Goal: Task Accomplishment & Management: Complete application form

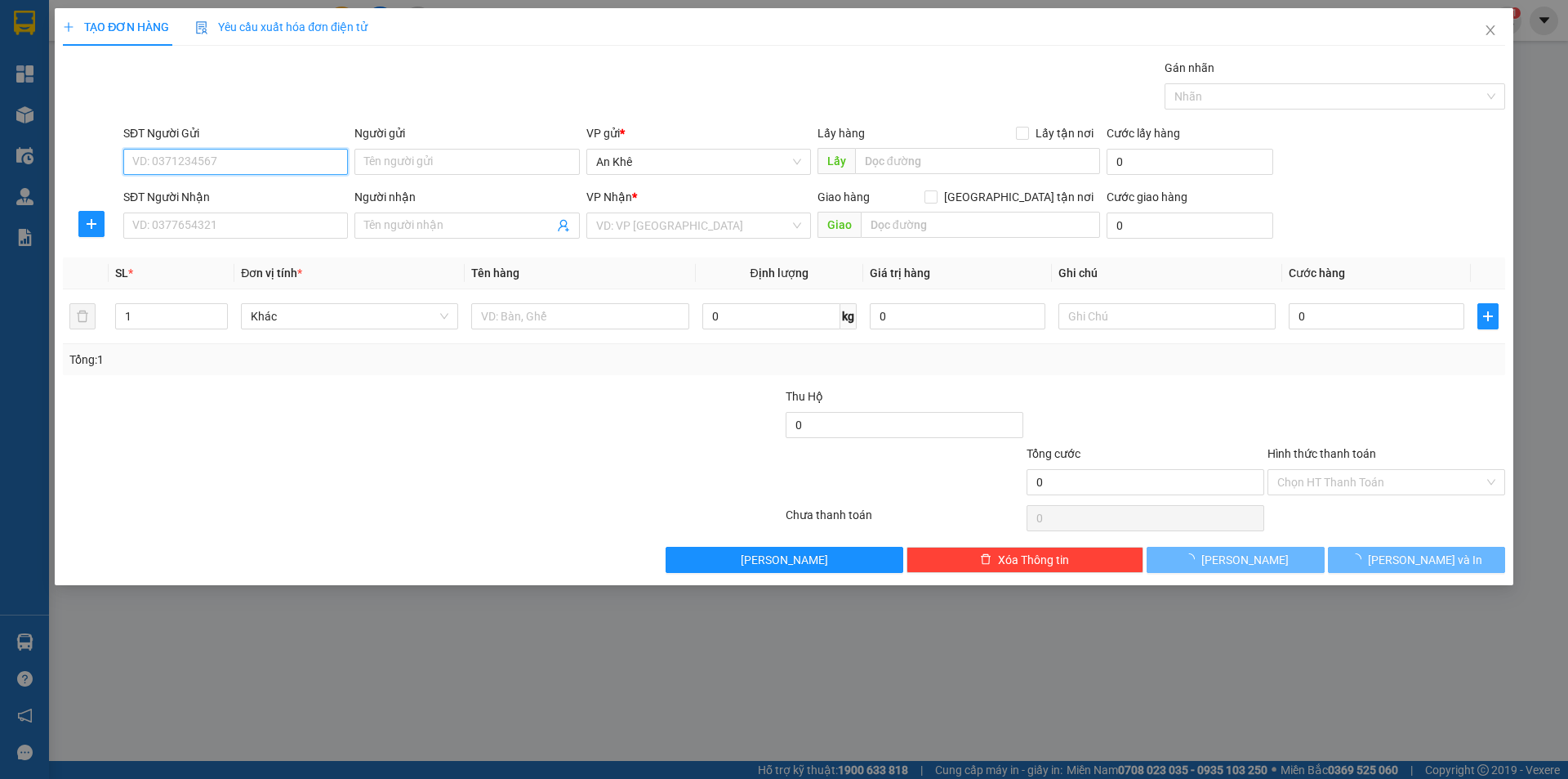
click at [255, 162] on input "SĐT Người Gửi" at bounding box center [235, 161] width 224 height 27
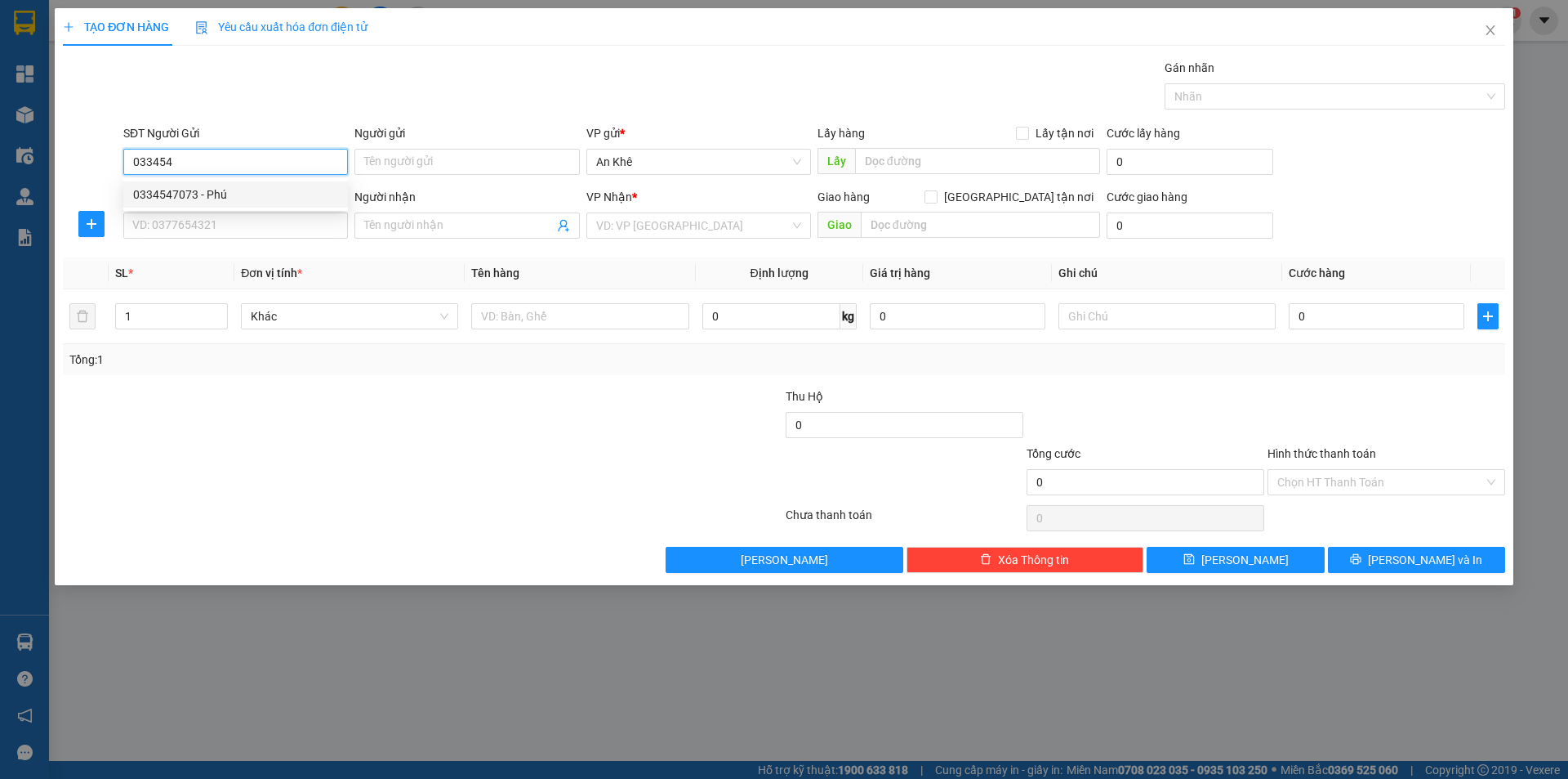
click at [246, 194] on div "0334547073 - Phú" at bounding box center [235, 194] width 205 height 18
type input "0334547073"
type input "Phú"
type input "0986778139"
type input "thôi"
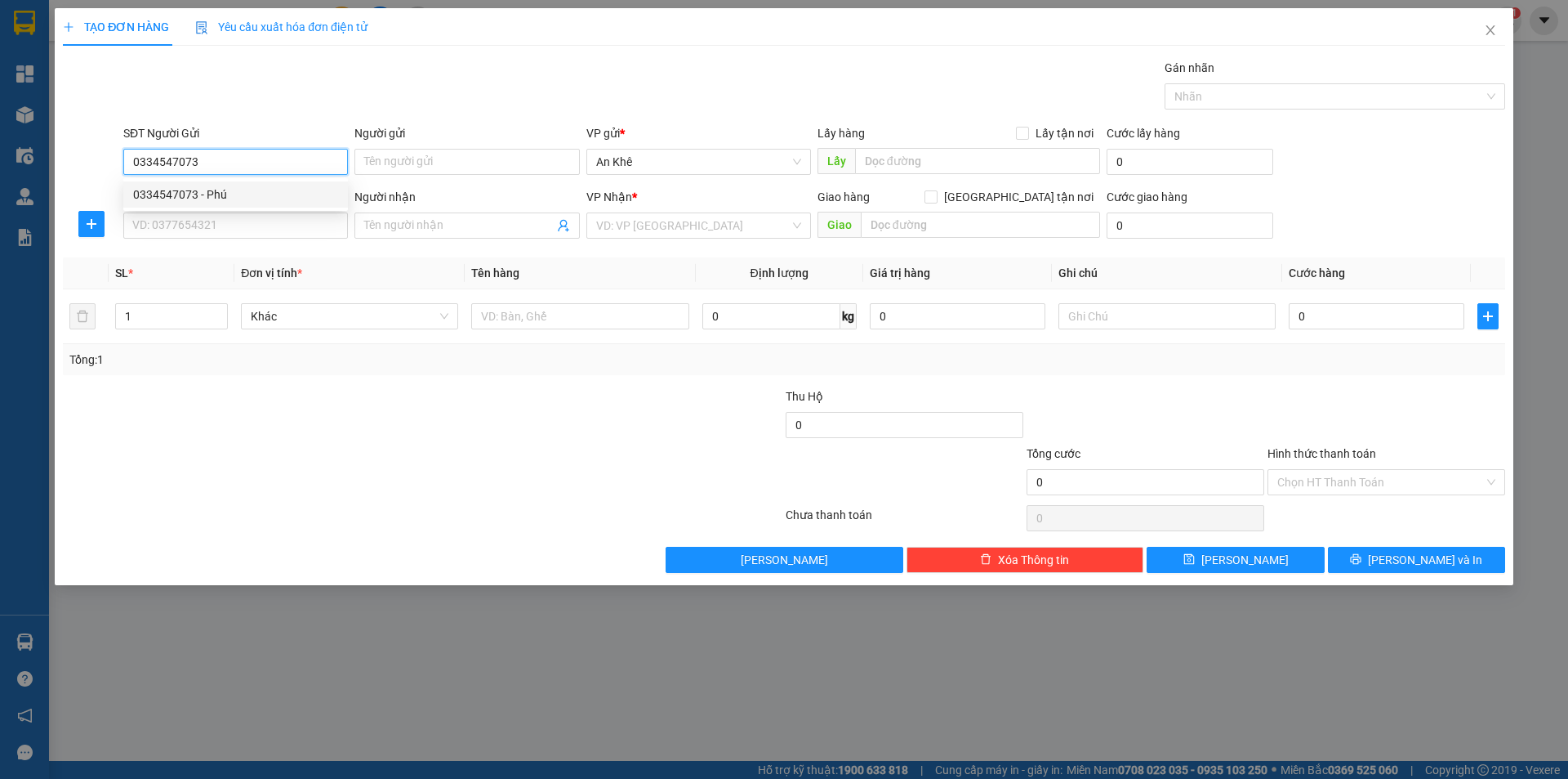
type input "hòa lợi"
type input "0334547073"
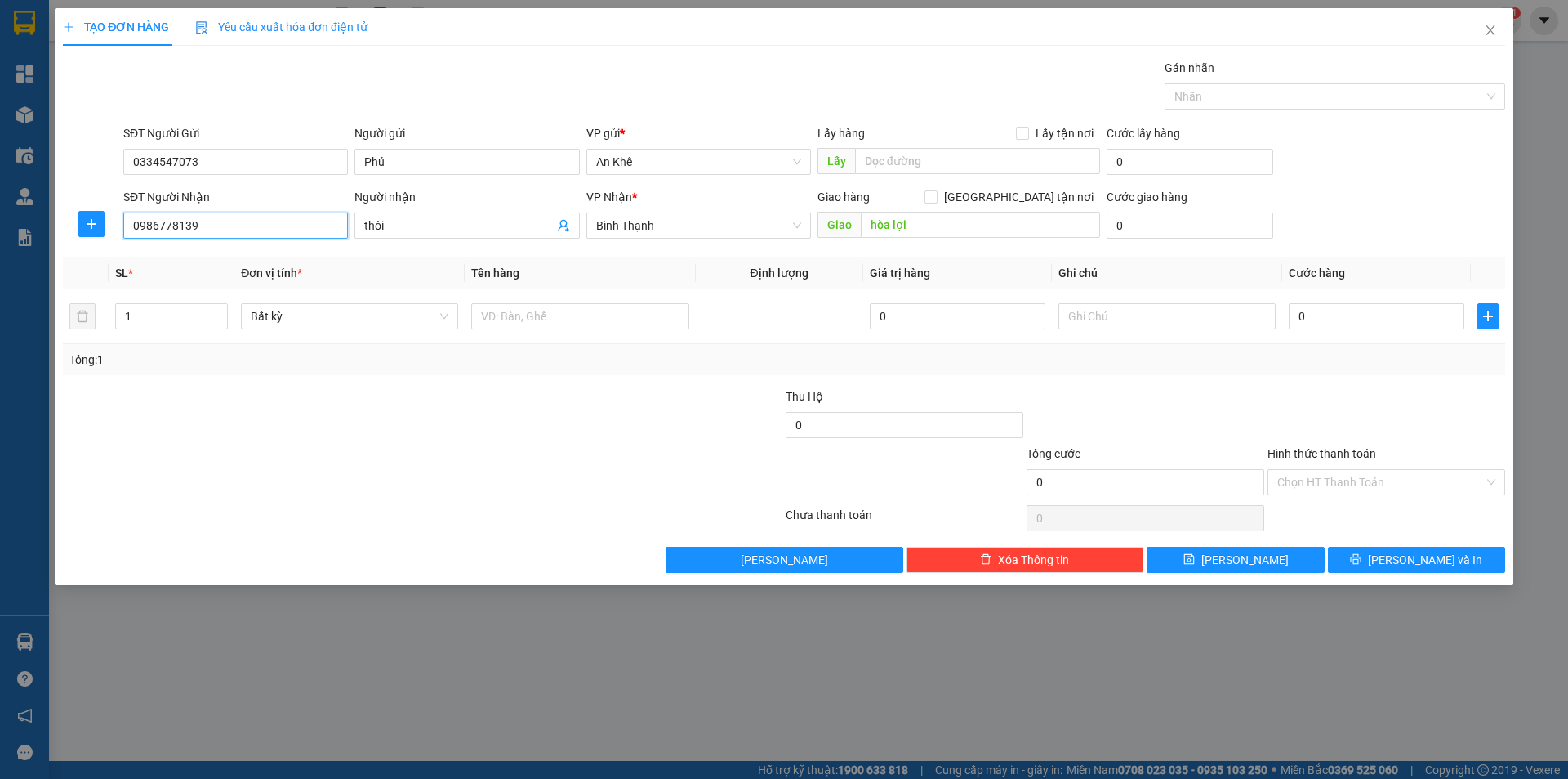
drag, startPoint x: 258, startPoint y: 224, endPoint x: 51, endPoint y: 225, distance: 207.0
click at [51, 225] on div "TẠO ĐƠN HÀNG Yêu cầu xuất hóa đơn điện tử Transit Pickup Surcharge Ids Transit …" at bounding box center [784, 390] width 1568 height 779
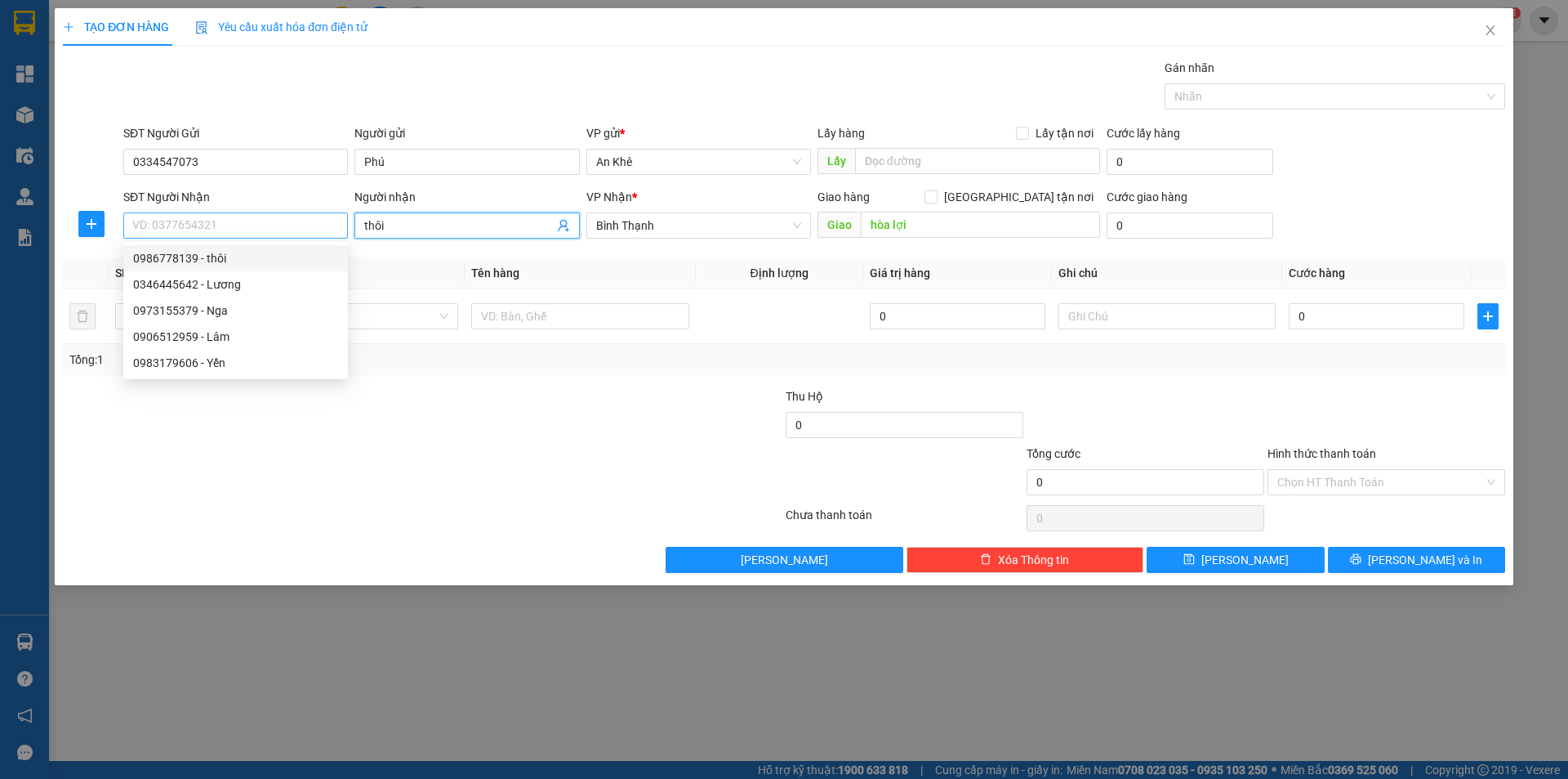
drag, startPoint x: 355, startPoint y: 219, endPoint x: 308, endPoint y: 215, distance: 47.2
click at [310, 215] on div "SĐT Người Nhận VD: 0377654321 Người nhận thôi thôi VP Nhận * Bình Thạnh Giao hà…" at bounding box center [814, 216] width 1388 height 57
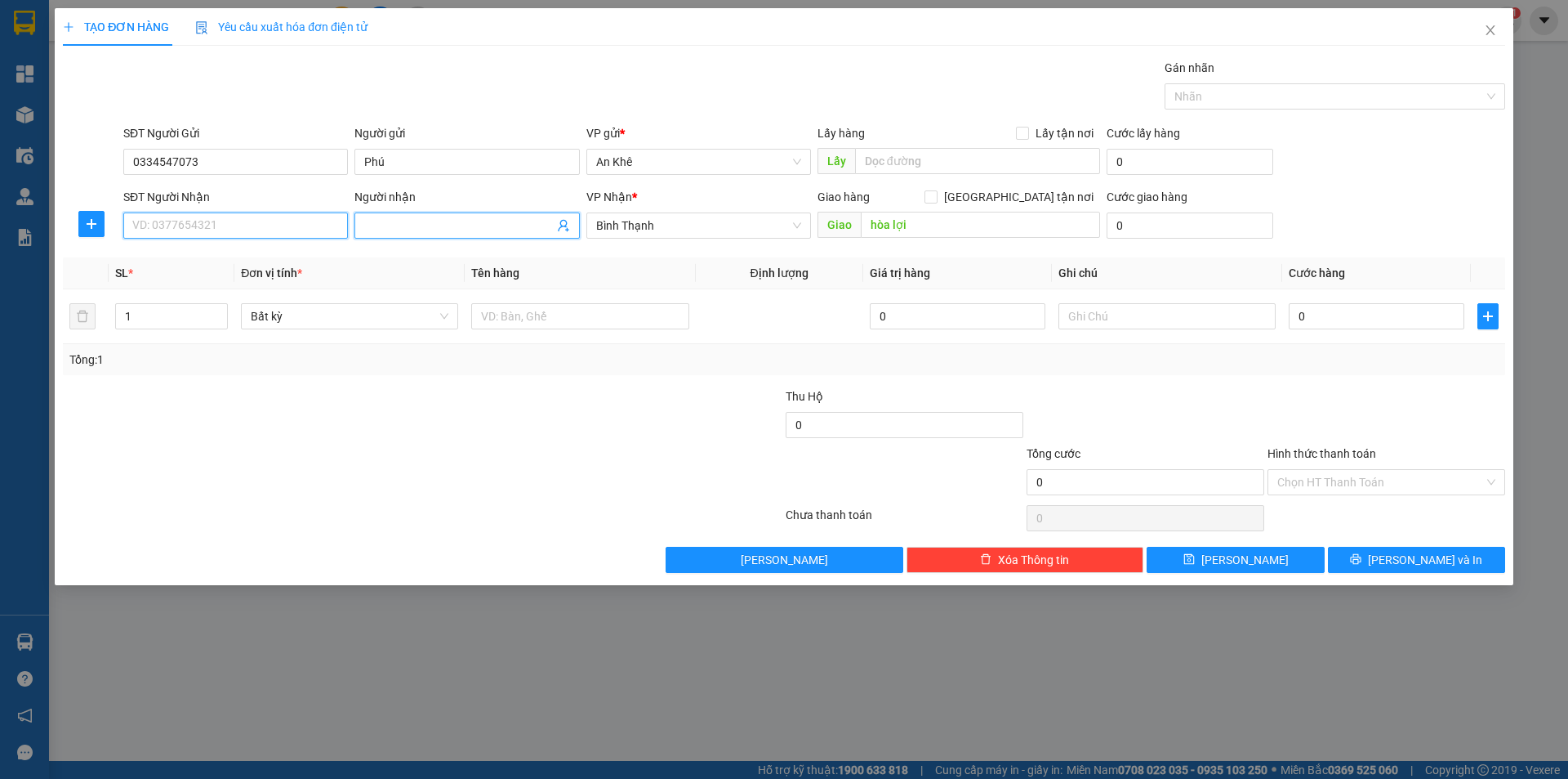
click at [231, 220] on input "SĐT Người Nhận" at bounding box center [235, 225] width 224 height 27
type input "0386103255"
type input "Tuấn Kiệt"
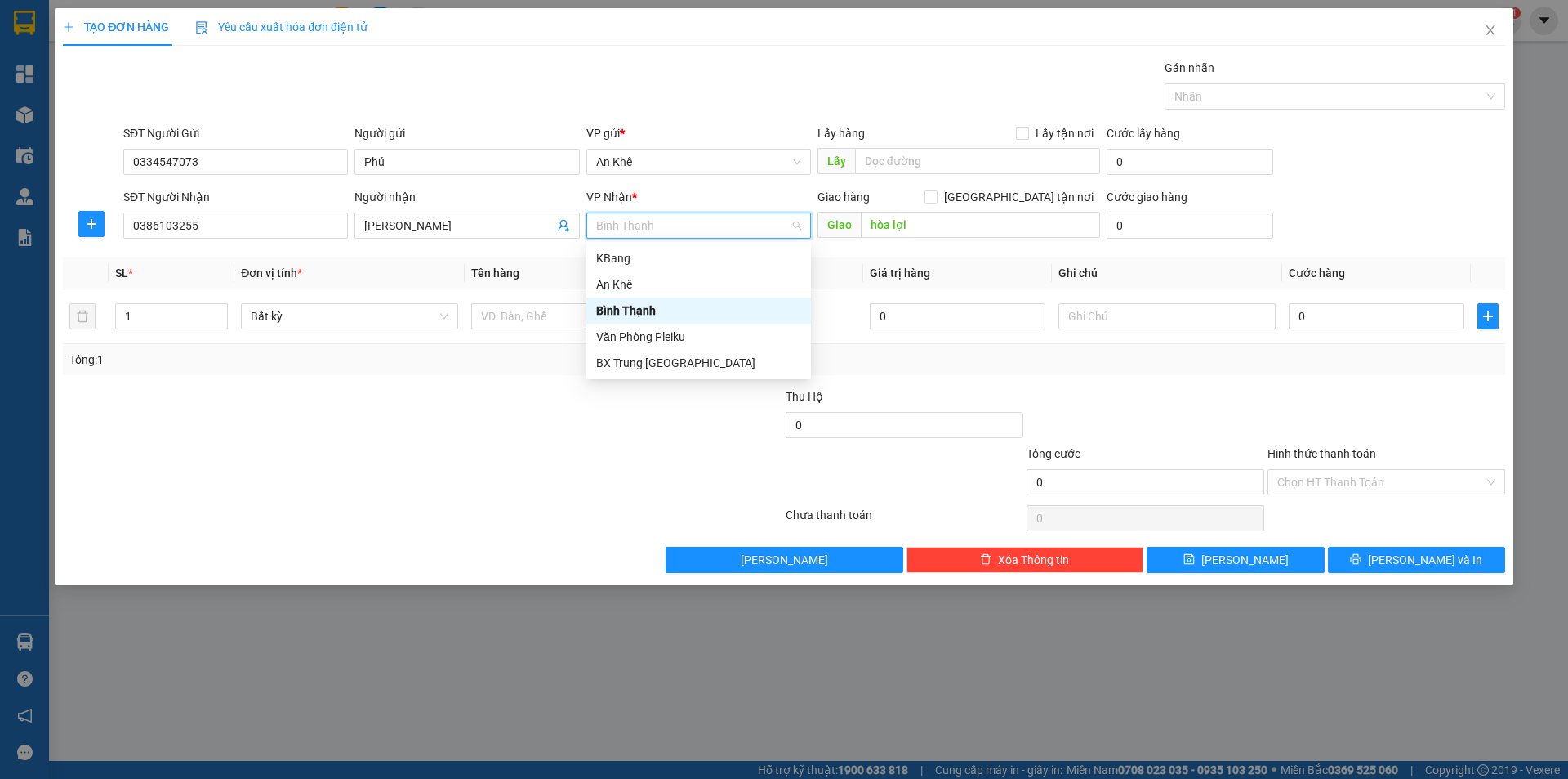
click at [633, 308] on div "Bình Thạnh" at bounding box center [699, 311] width 205 height 18
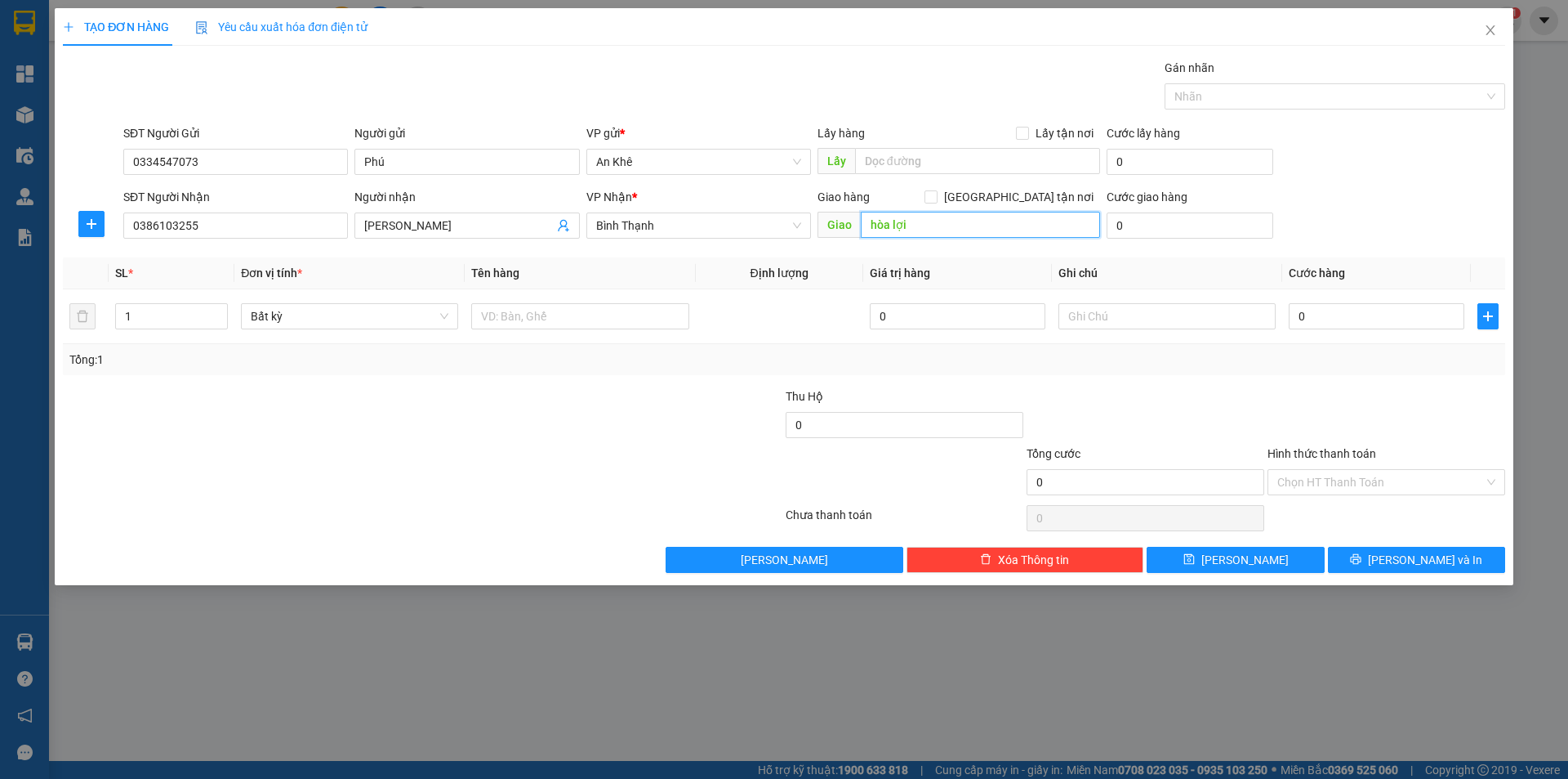
click at [901, 223] on input "hòa lợi" at bounding box center [980, 225] width 239 height 27
click at [216, 311] on icon "up" at bounding box center [219, 313] width 5 height 5
click at [217, 311] on icon "up" at bounding box center [219, 313] width 5 height 5
type input "2"
click at [216, 324] on icon "down" at bounding box center [219, 322] width 5 height 5
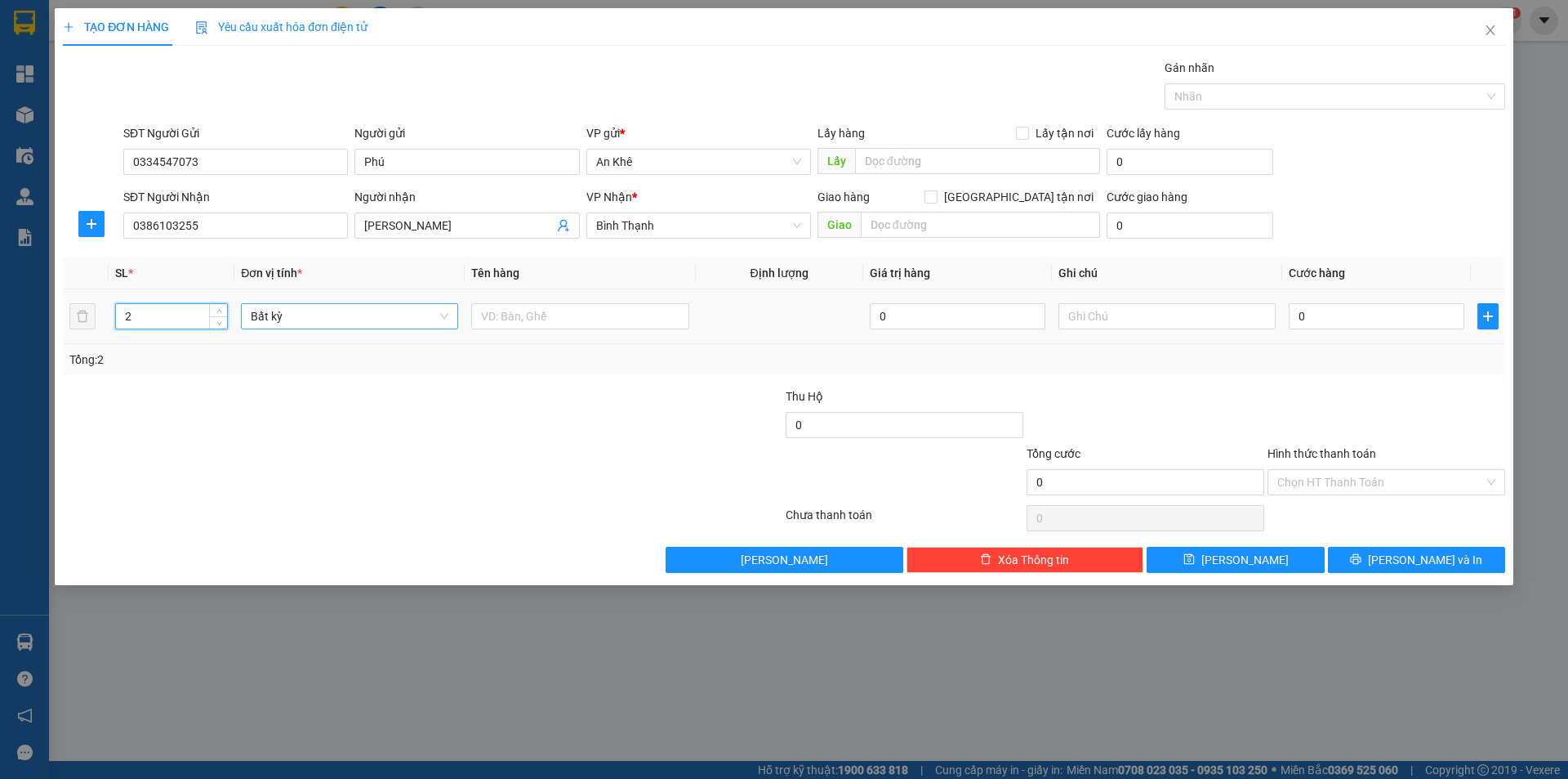
click at [441, 313] on span "Bất kỳ" at bounding box center [350, 316] width 198 height 25
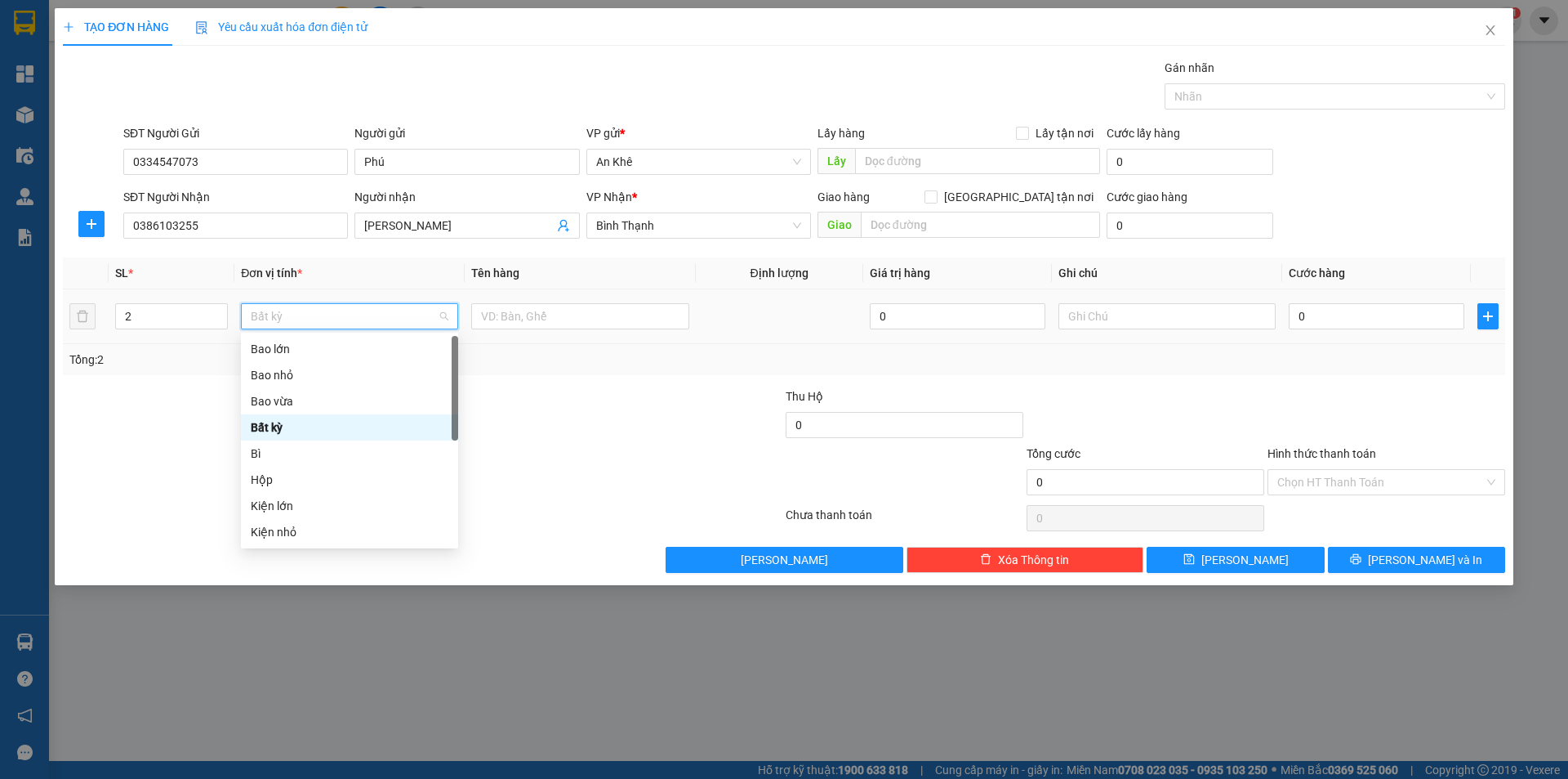
type input "m"
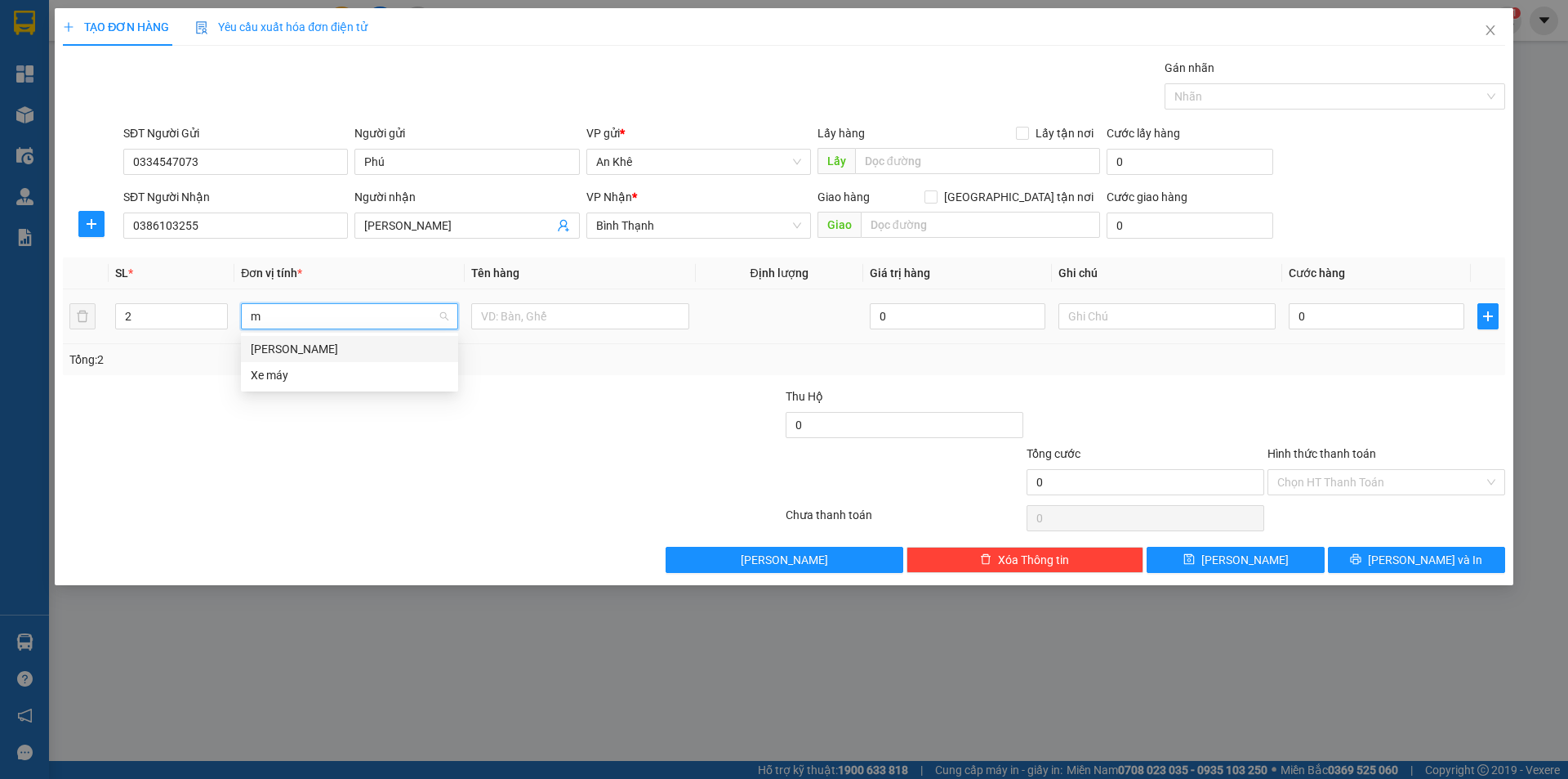
click at [382, 348] on div "[PERSON_NAME]" at bounding box center [350, 349] width 198 height 18
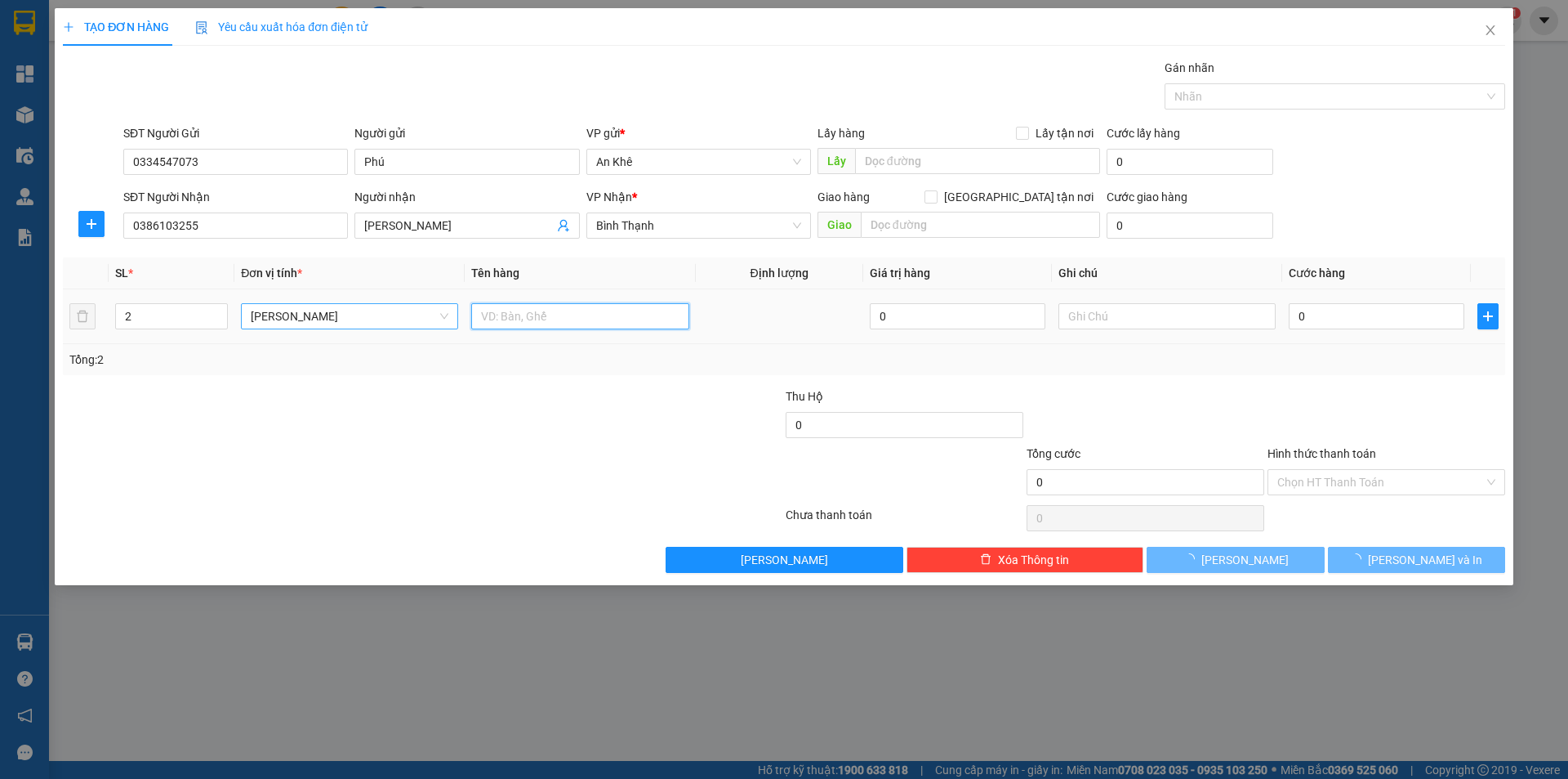
click at [492, 324] on input "text" at bounding box center [579, 316] width 217 height 27
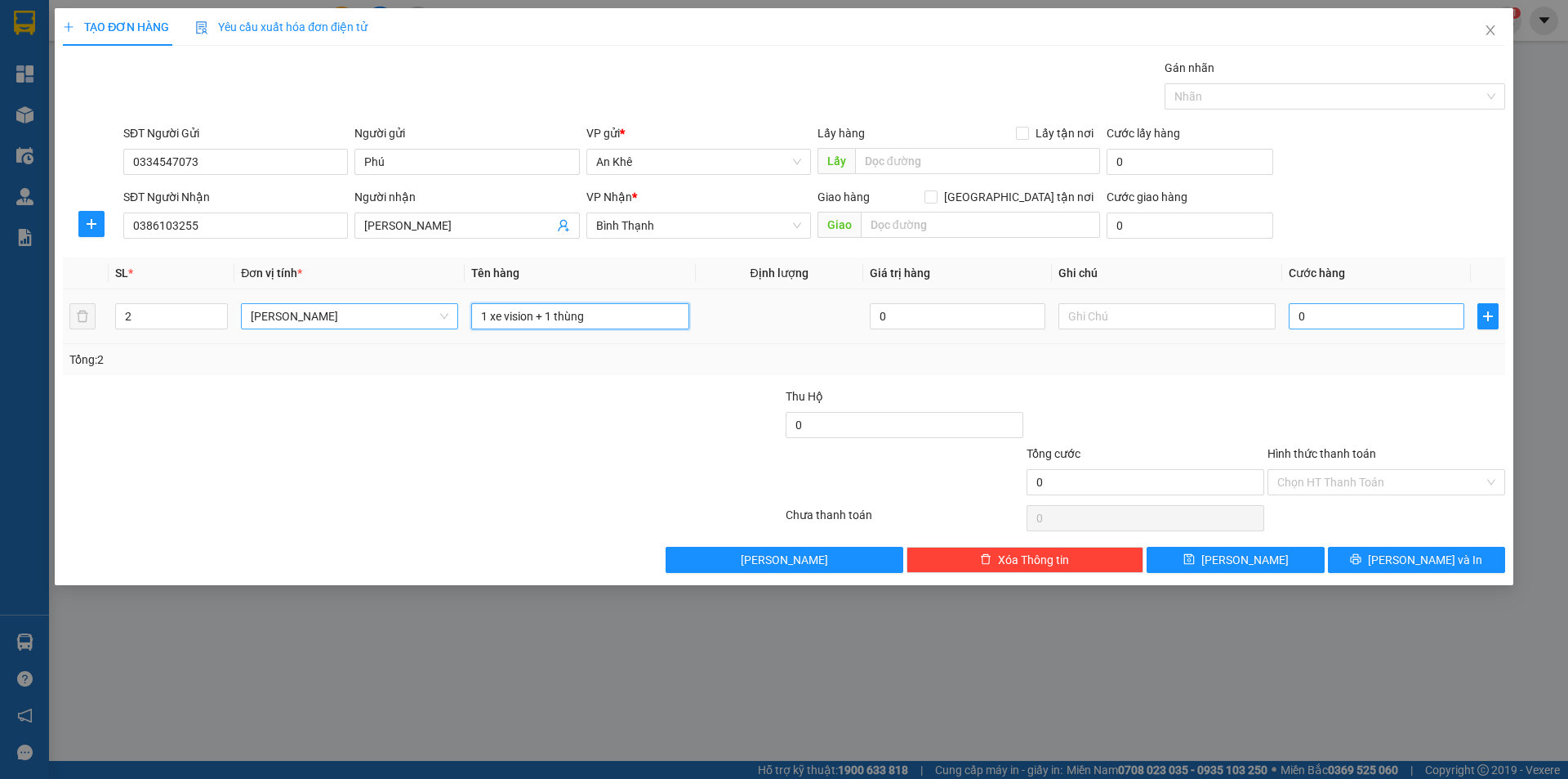
type input "1 xe vision + 1 thùng"
click at [1332, 313] on input "0" at bounding box center [1377, 316] width 176 height 27
type input "5"
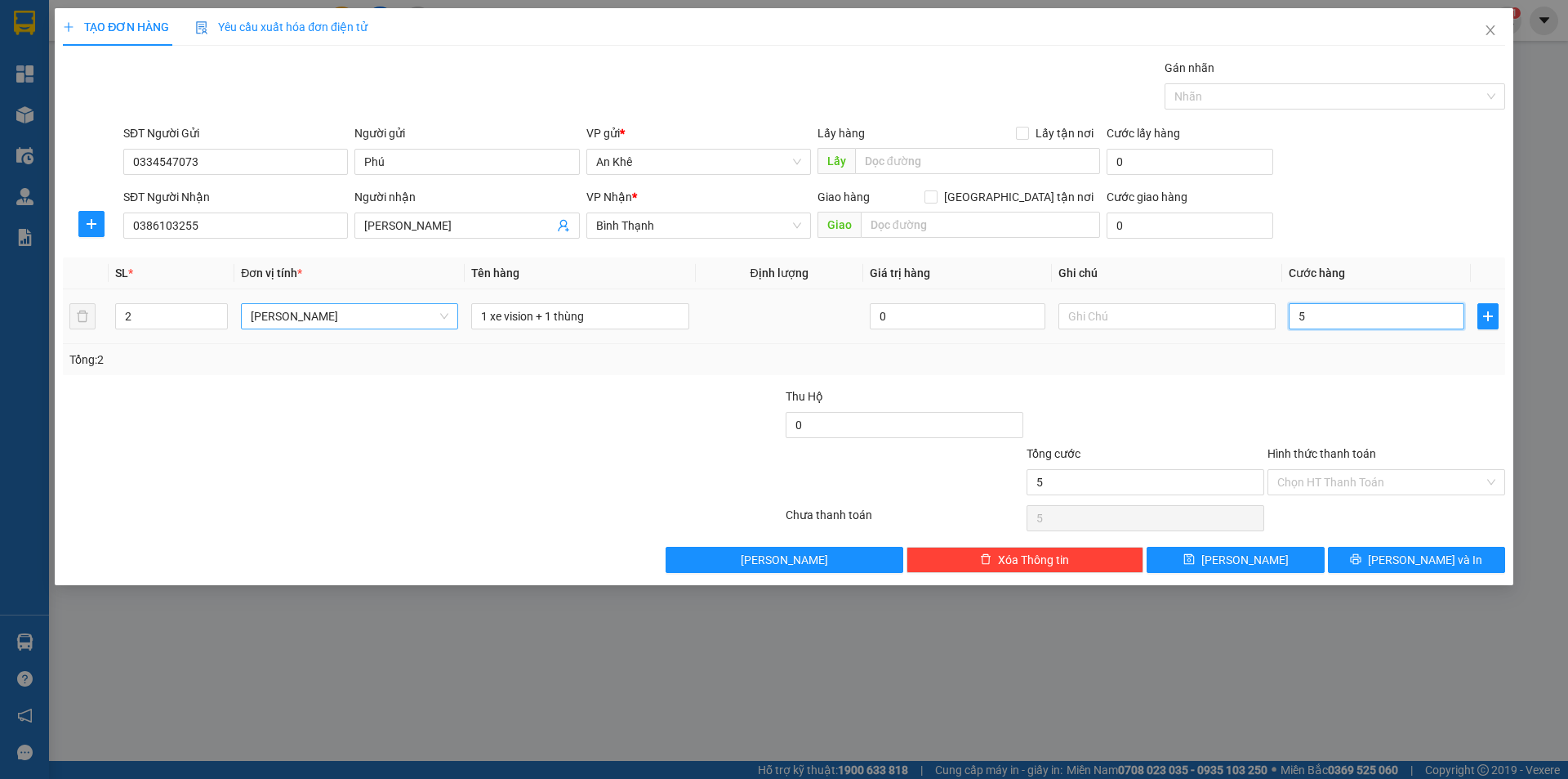
type input "53"
type input "530"
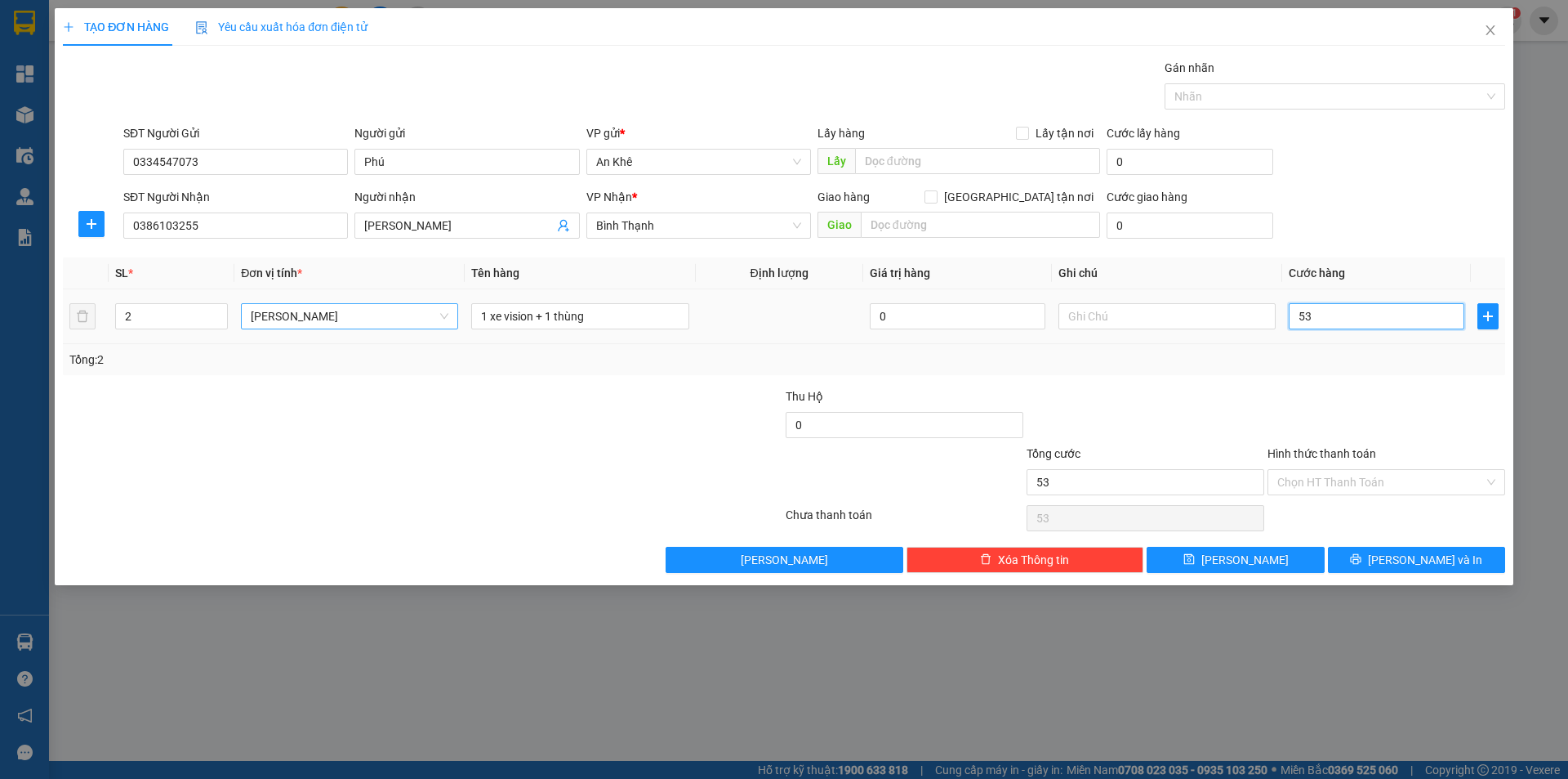
type input "530"
type input "5.300"
type input "53.000"
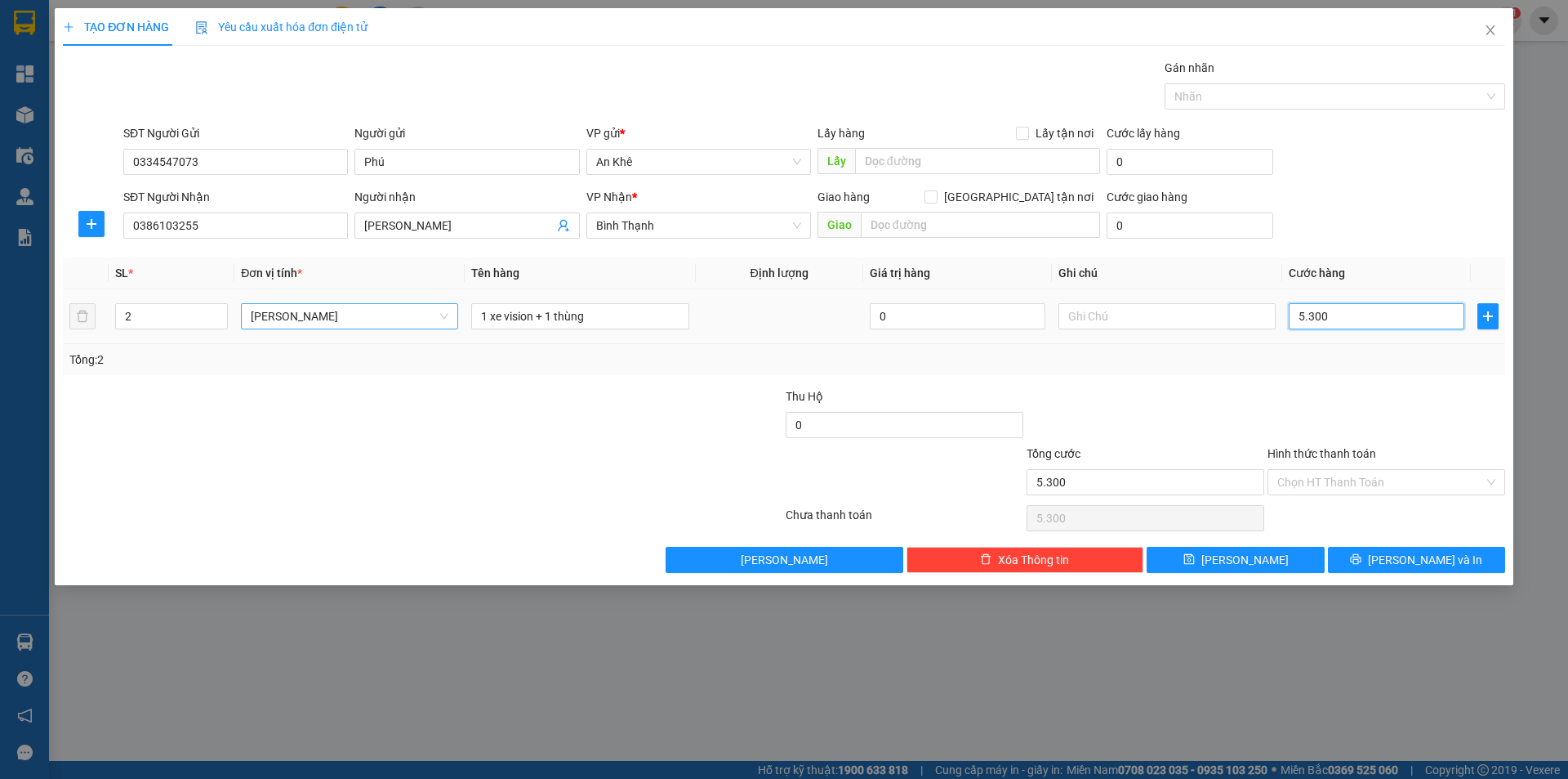
type input "53.000"
type input "530.000"
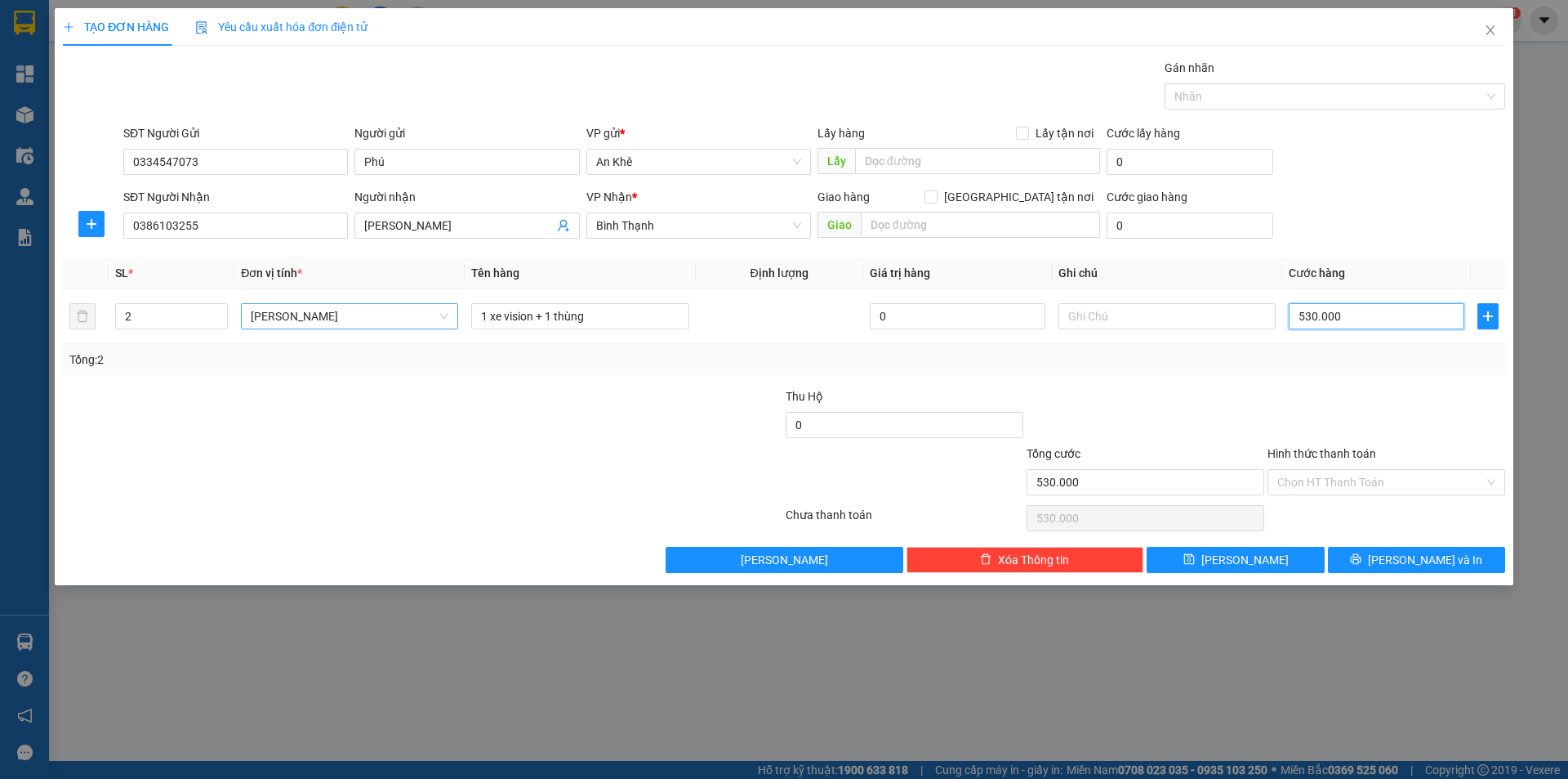
type input "530.000"
click at [1356, 378] on div "Transit Pickup Surcharge Ids Transit Deliver Surcharge Ids Transit Deliver Surc…" at bounding box center [784, 315] width 1443 height 514
click at [1415, 430] on div at bounding box center [1386, 416] width 241 height 57
click at [1435, 426] on div at bounding box center [1386, 416] width 241 height 57
click at [1373, 397] on div at bounding box center [1386, 416] width 241 height 57
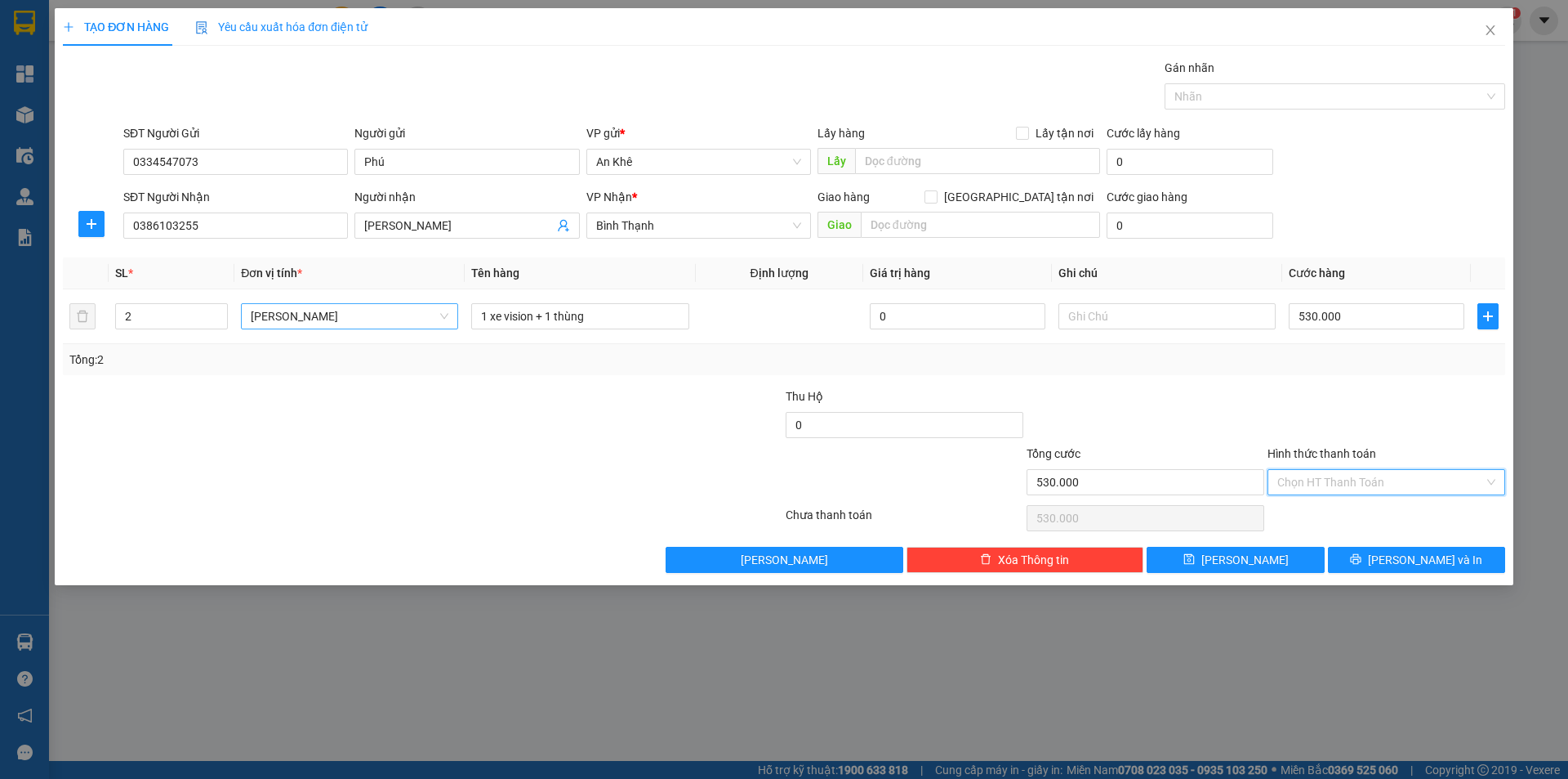
click at [1363, 480] on input "Hình thức thanh toán" at bounding box center [1381, 482] width 207 height 25
click at [1349, 518] on div "Tại văn phòng" at bounding box center [1387, 515] width 218 height 18
type input "0"
click at [1423, 554] on span "[PERSON_NAME] và In" at bounding box center [1424, 560] width 114 height 18
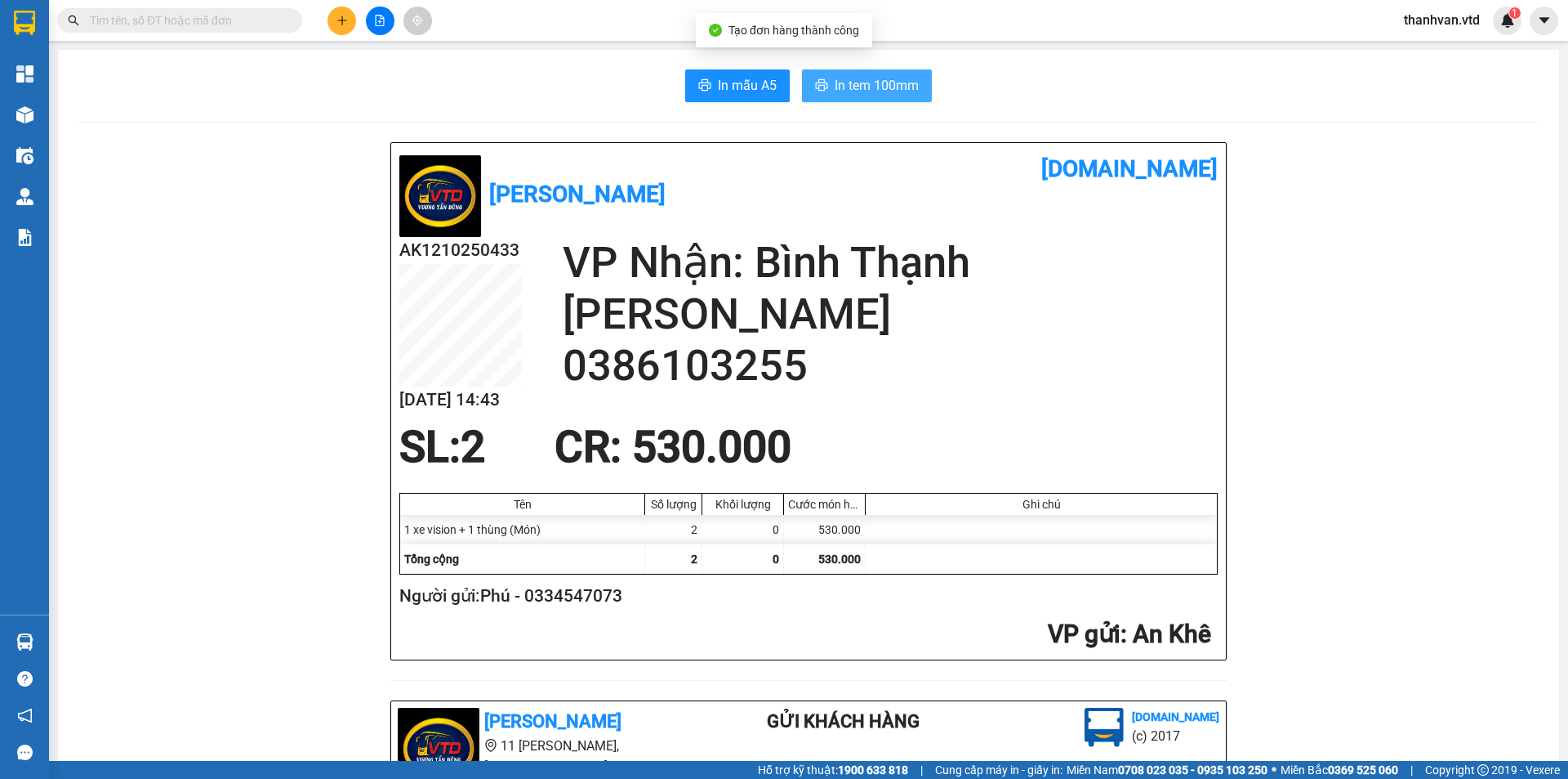
click at [855, 82] on span "In tem 100mm" at bounding box center [877, 85] width 84 height 20
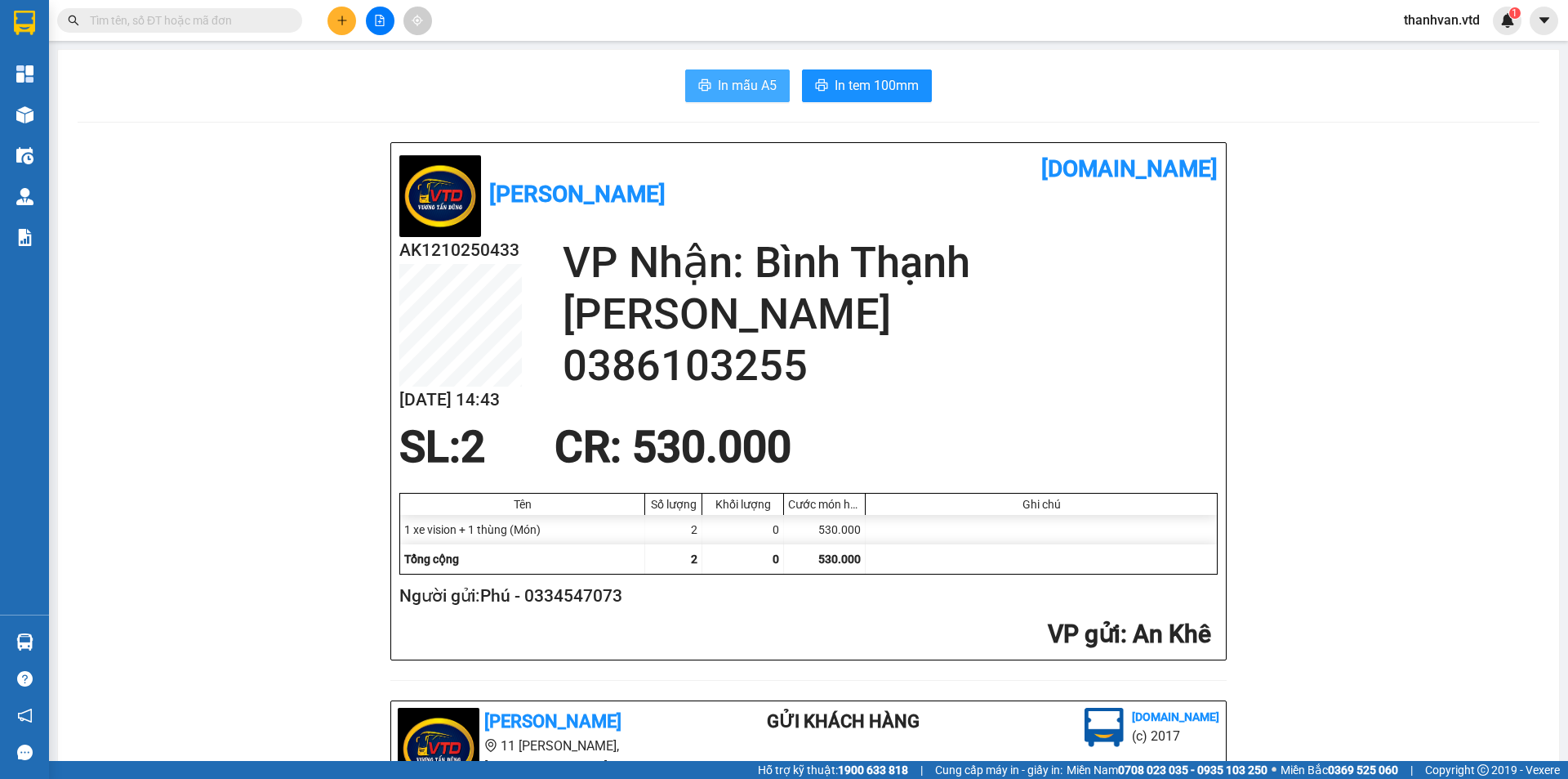
click at [757, 78] on span "In mẫu A5" at bounding box center [747, 85] width 59 height 20
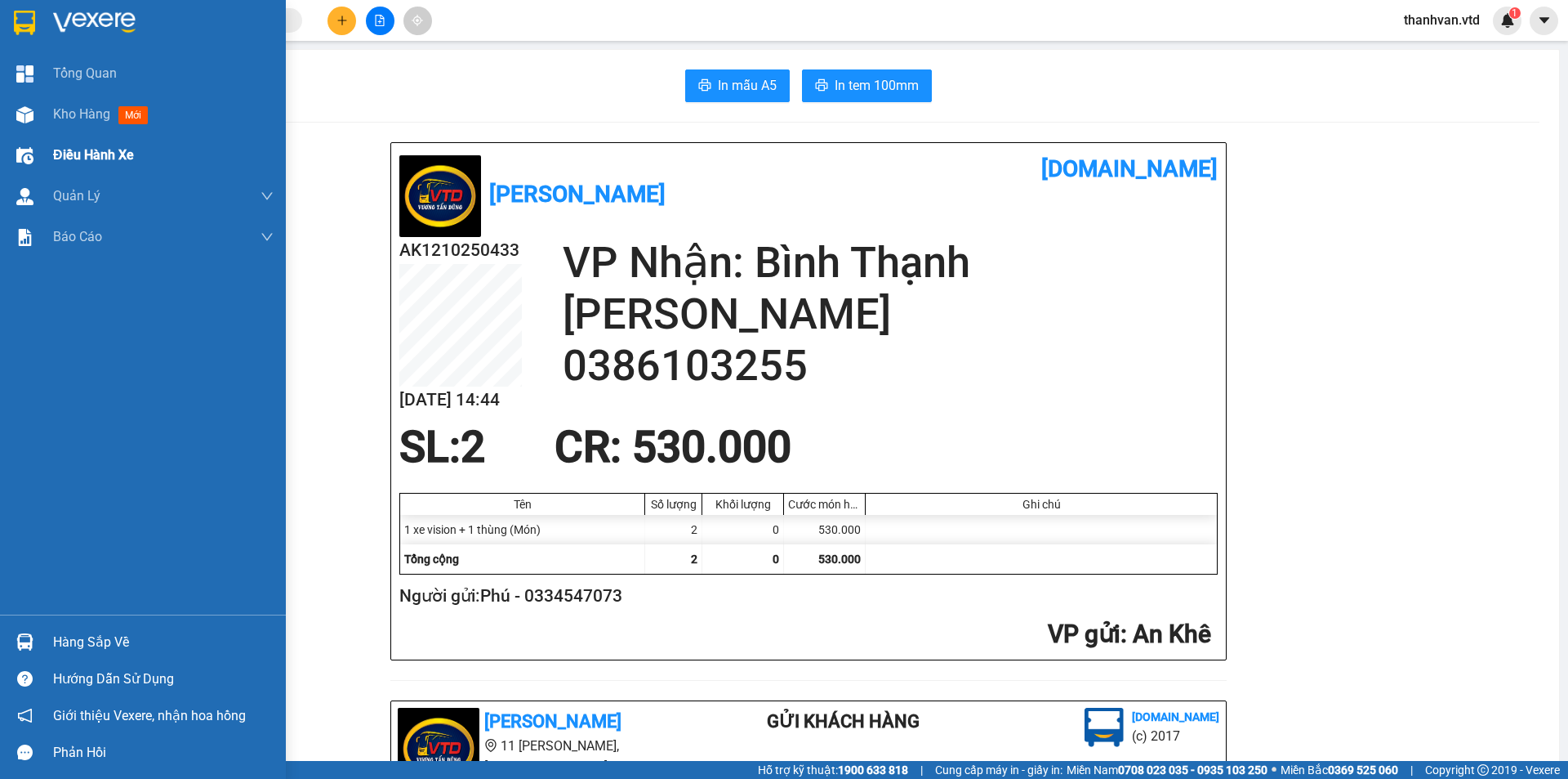
click at [82, 153] on span "Điều hành xe" at bounding box center [93, 155] width 81 height 20
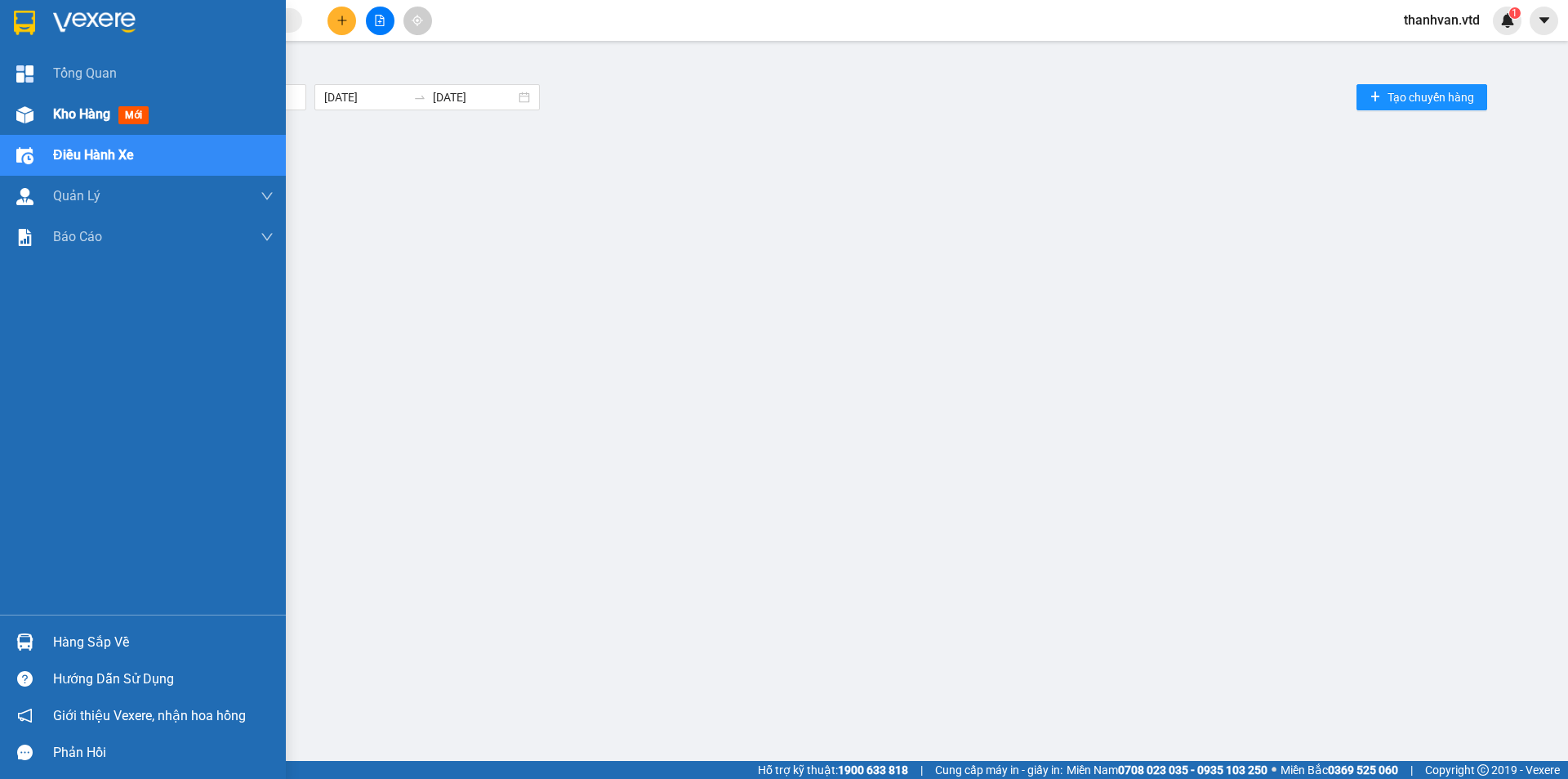
click at [61, 110] on span "Kho hàng" at bounding box center [82, 114] width 57 height 16
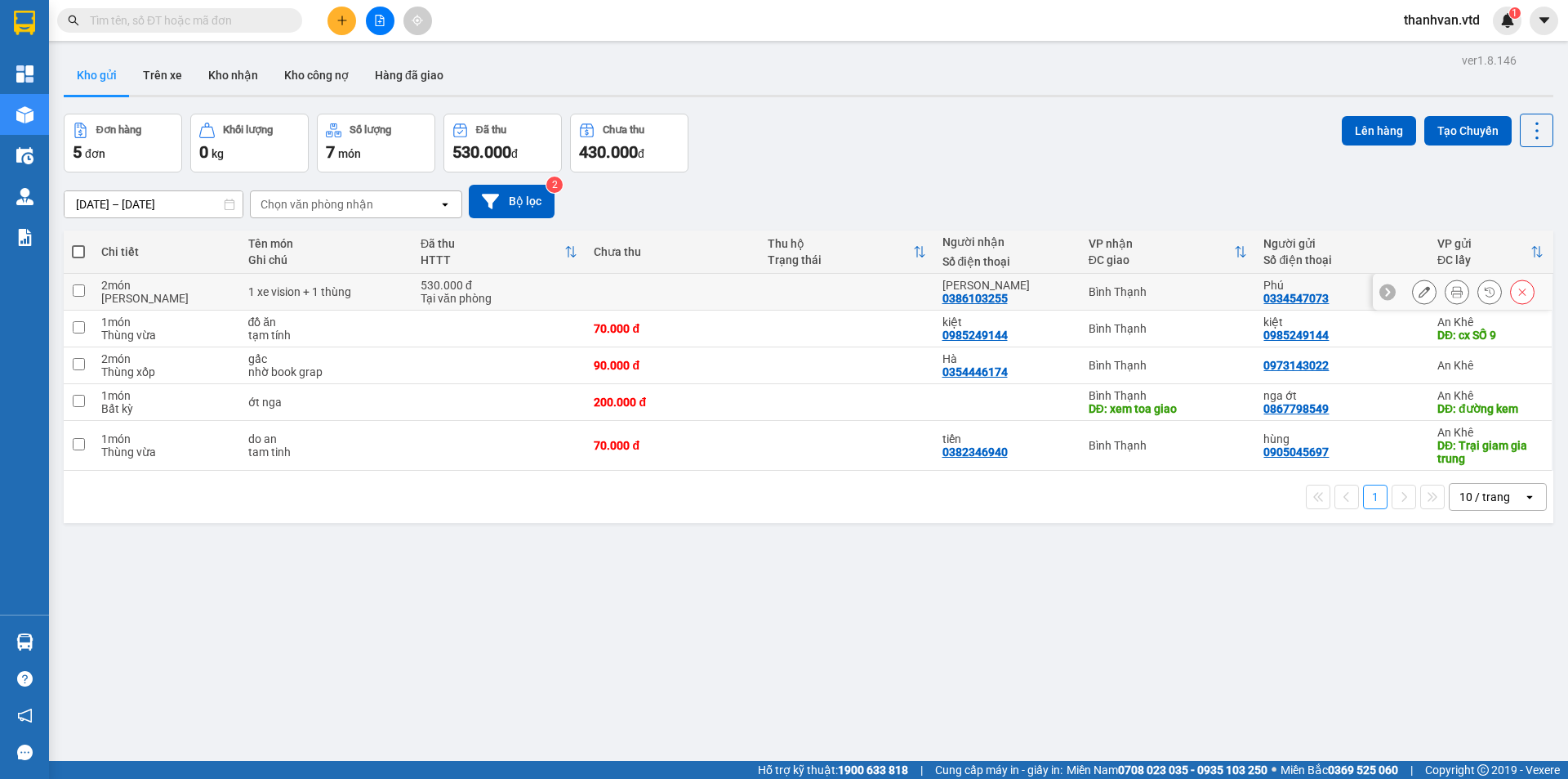
click at [1413, 293] on button at bounding box center [1424, 291] width 23 height 28
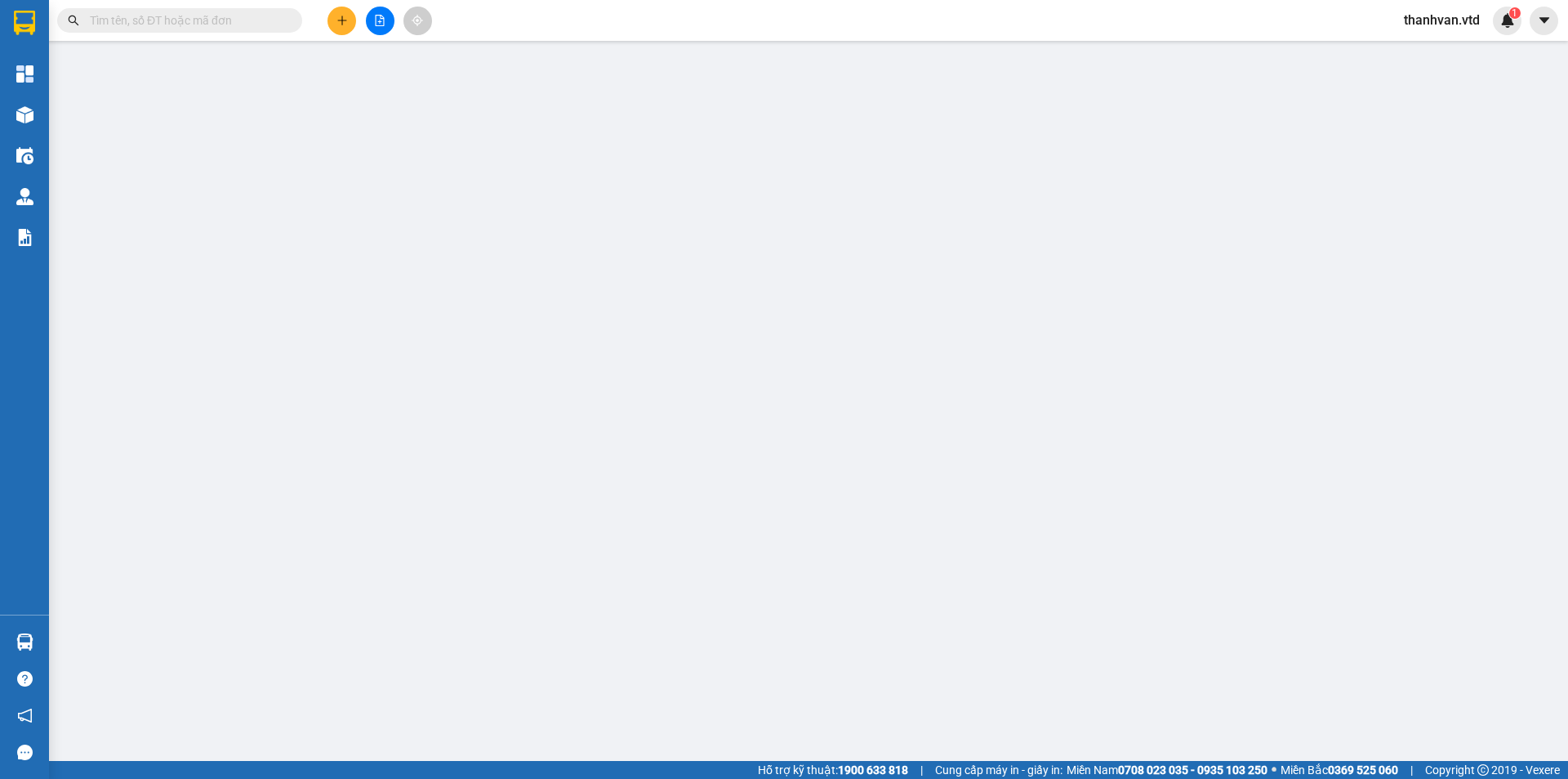
type input "0334547073"
type input "Phú"
type input "0386103255"
type input "Tuấn Kiệt"
type input "530.000"
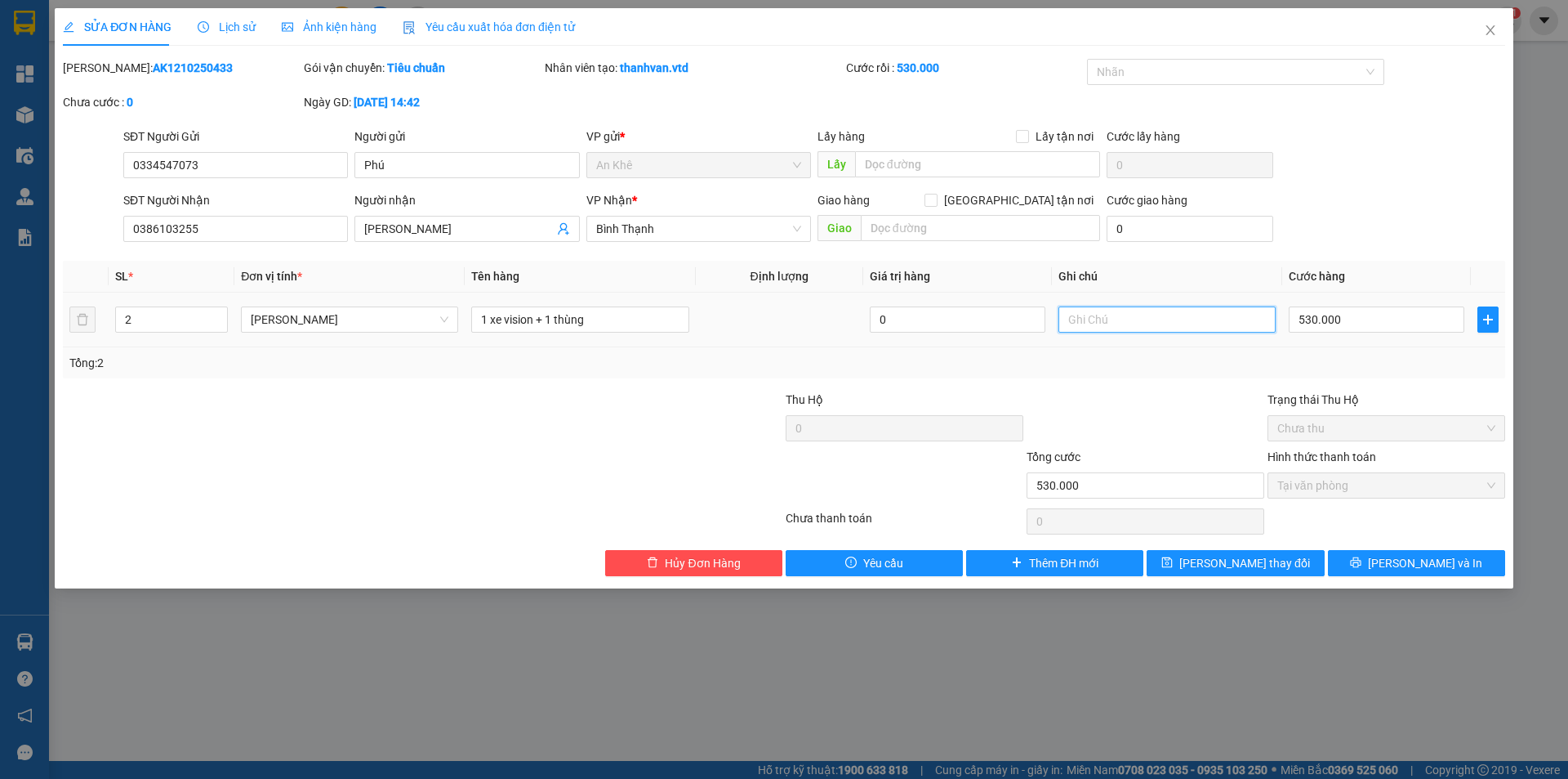
click at [1113, 315] on input "text" at bounding box center [1167, 319] width 217 height 27
type input "81G1-09014"
click at [1397, 561] on button "[PERSON_NAME] và In" at bounding box center [1416, 563] width 177 height 27
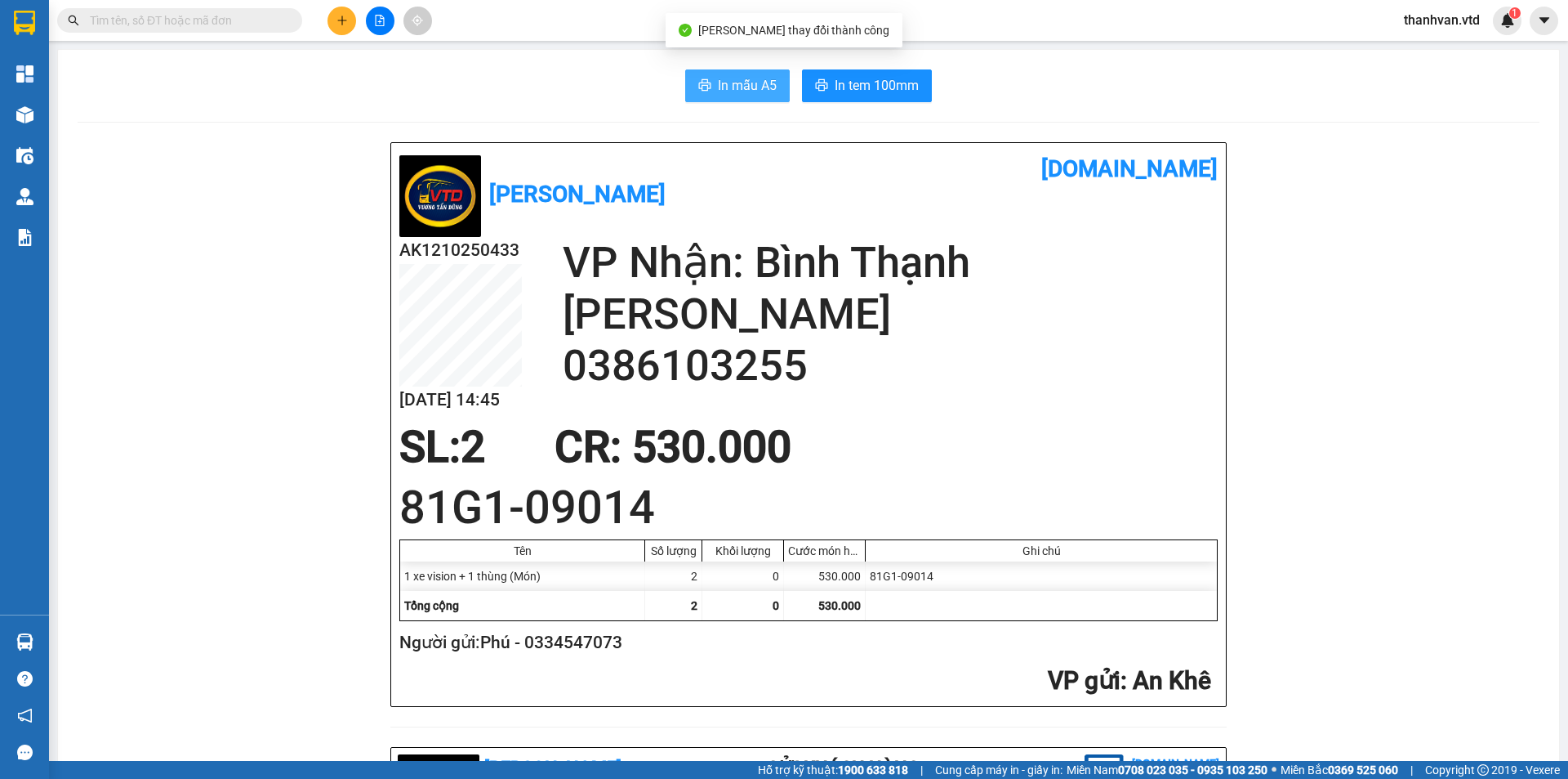
click at [721, 89] on span "In mẫu A5" at bounding box center [747, 85] width 59 height 20
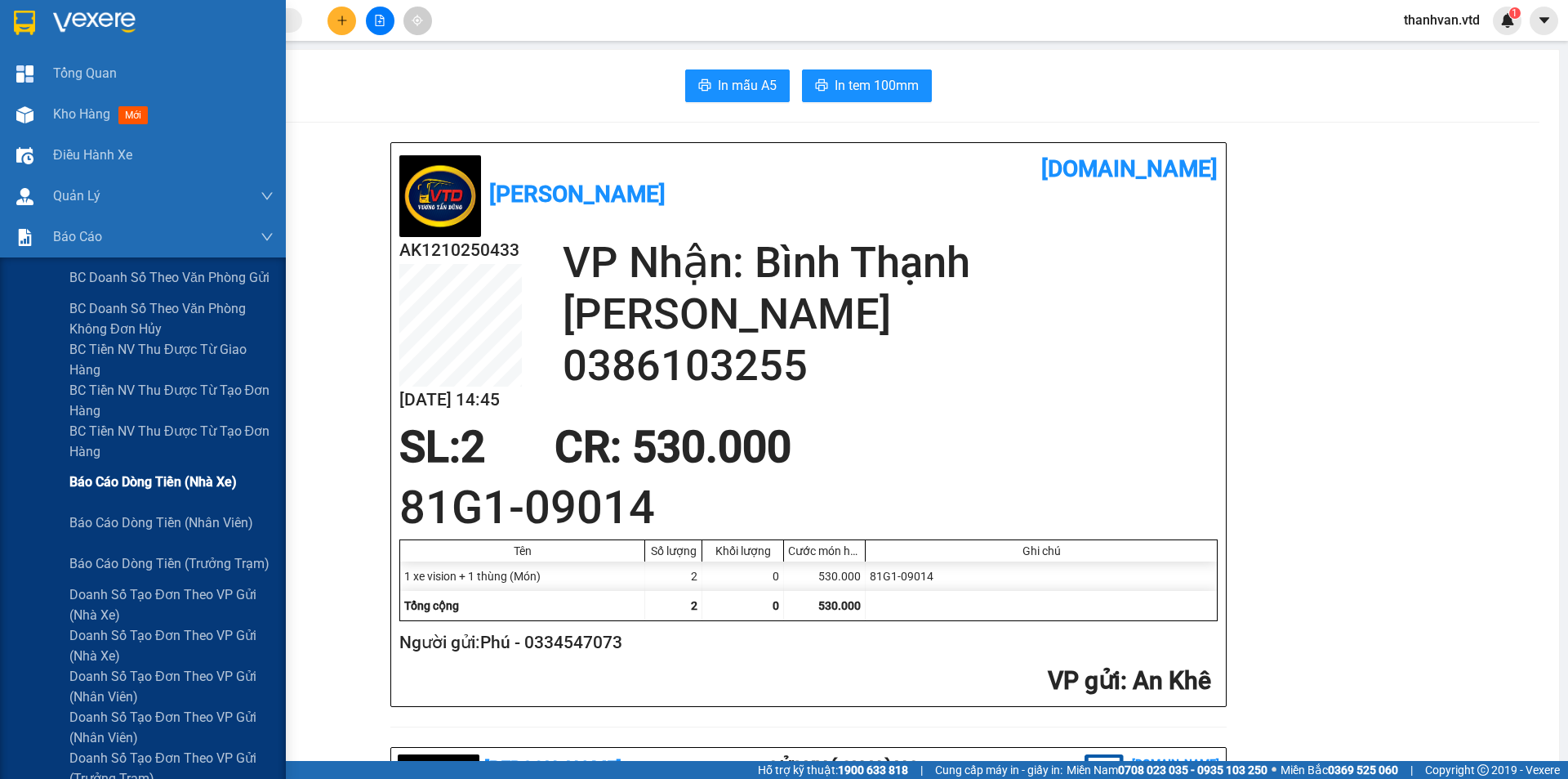
click at [141, 475] on span "Báo cáo dòng tiền (nhà xe)" at bounding box center [153, 481] width 168 height 20
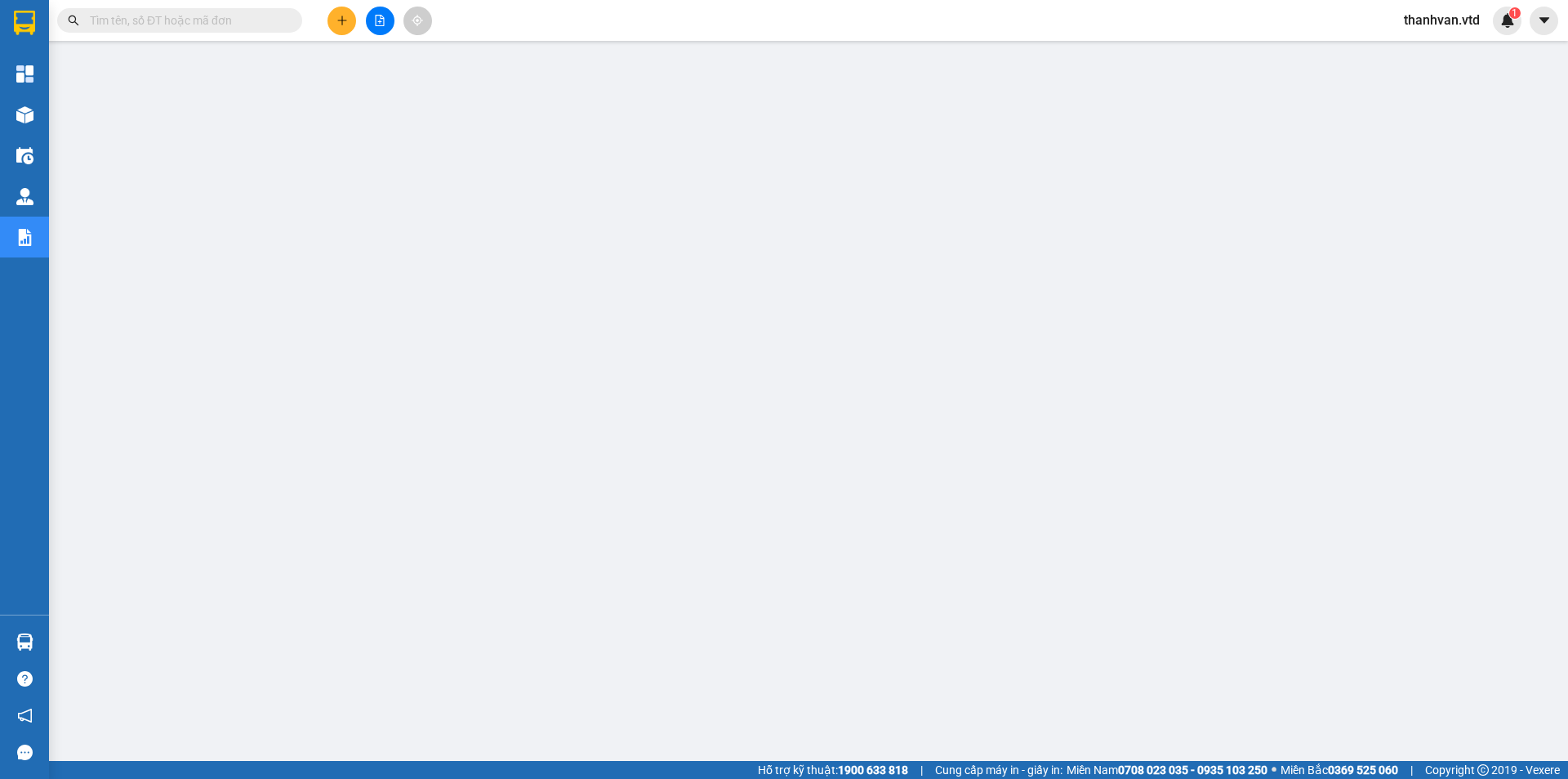
click at [337, 20] on icon "plus" at bounding box center [342, 20] width 11 height 11
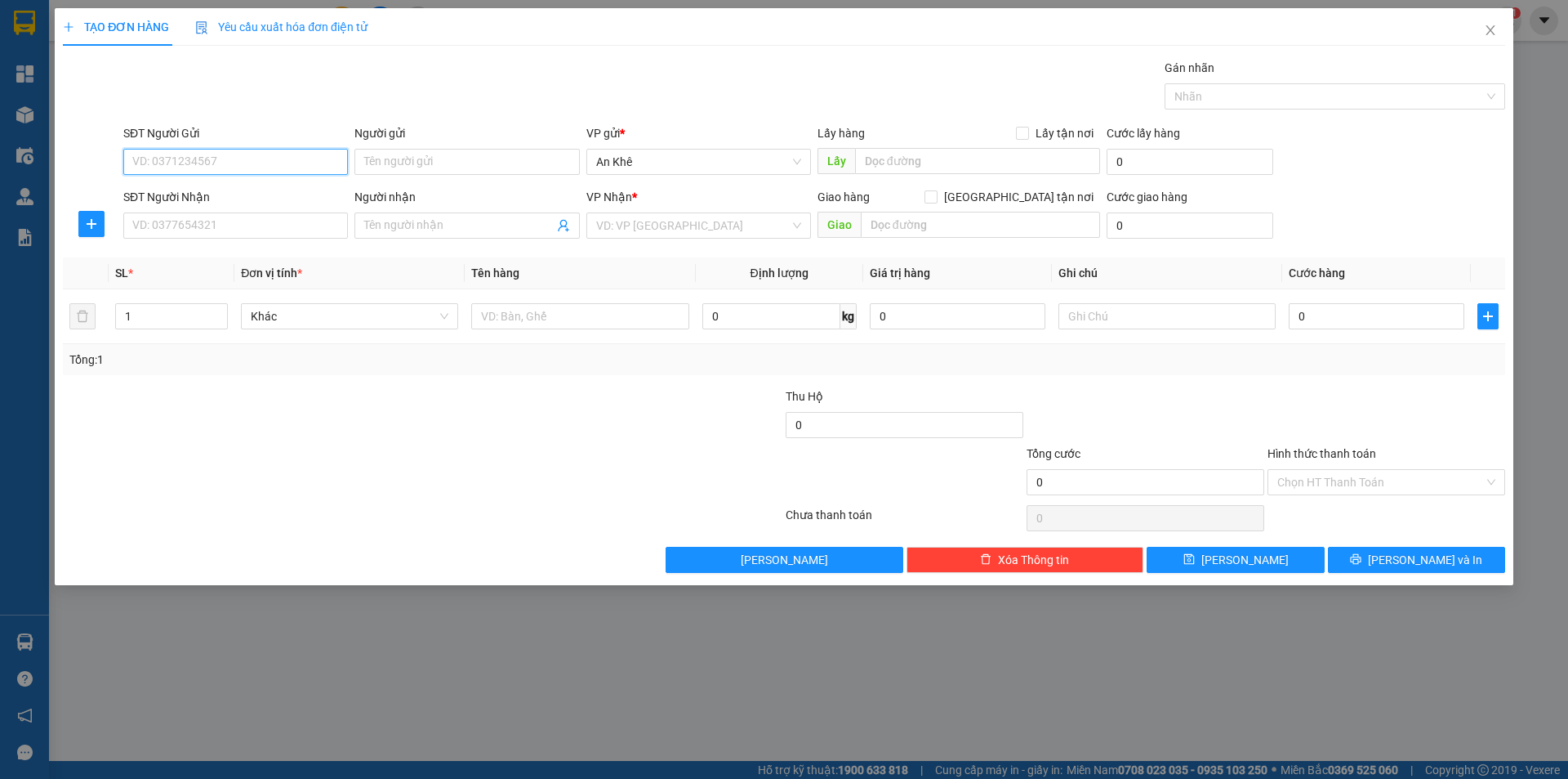
click at [207, 162] on input "SĐT Người Gửi" at bounding box center [235, 161] width 224 height 27
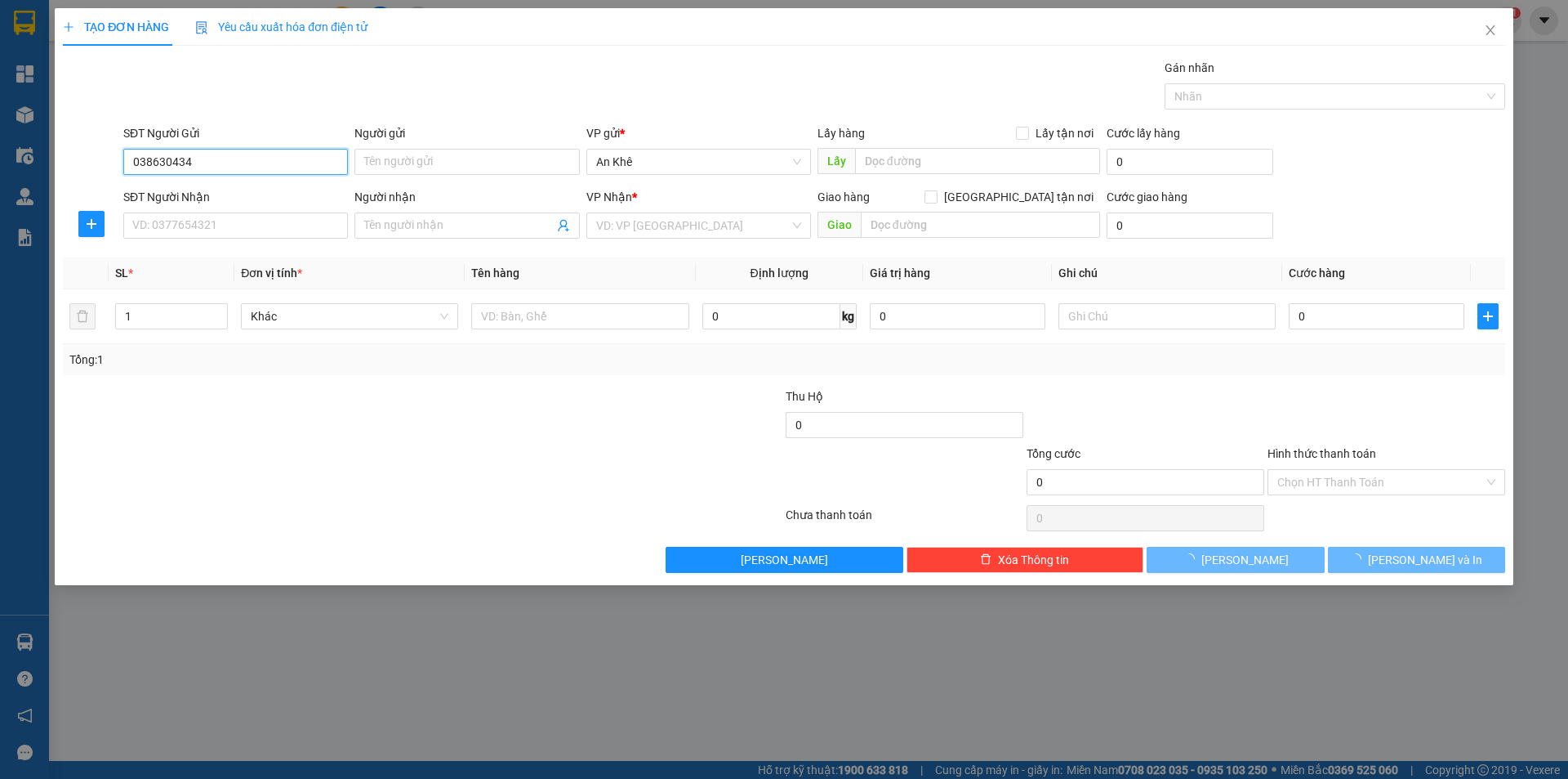
type input "0386304347"
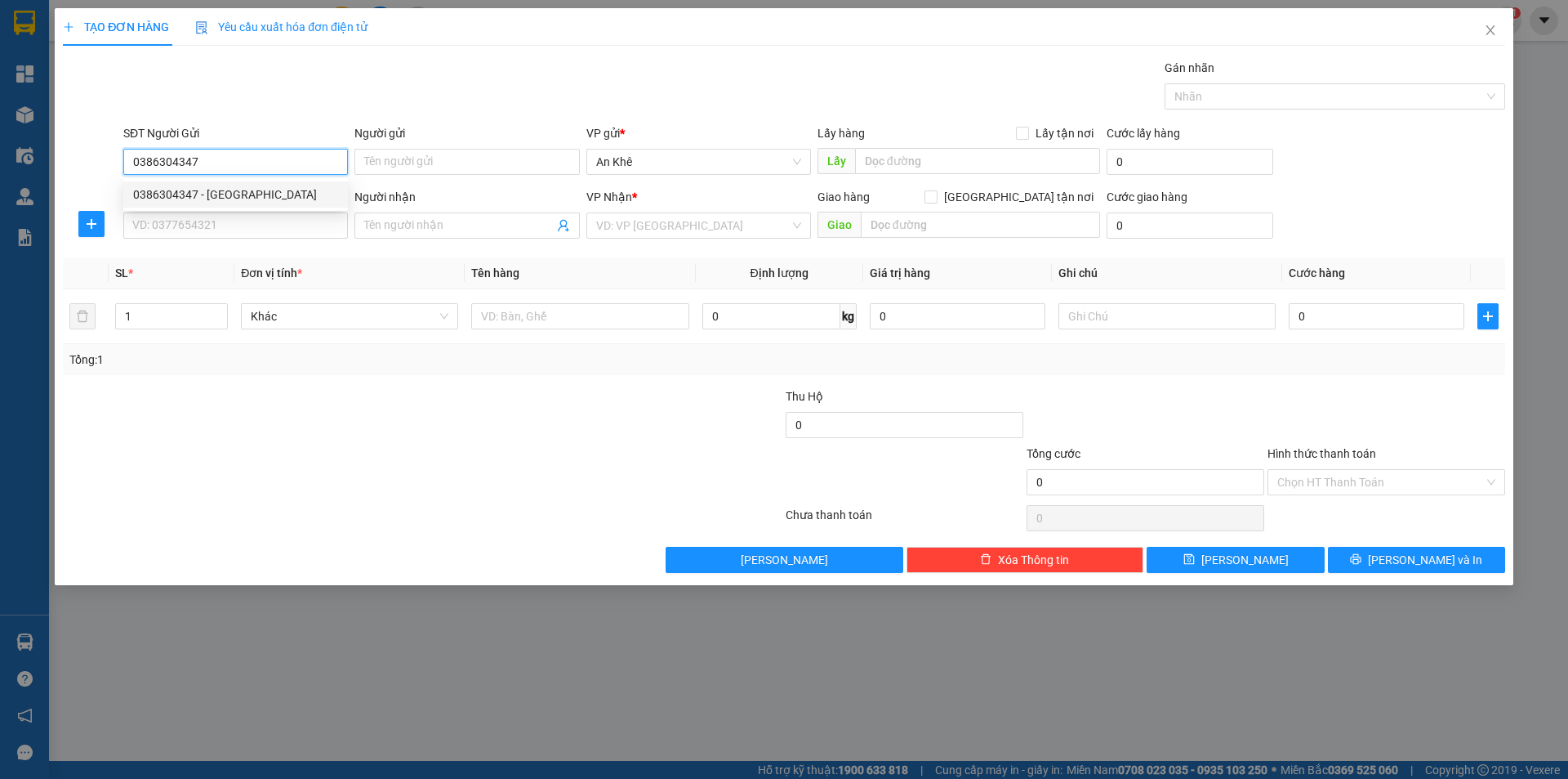
click at [260, 205] on div "0386304347 - Cô Thanh" at bounding box center [235, 194] width 224 height 27
type input "[PERSON_NAME]"
type input "0358491697"
type input "diện"
click at [450, 319] on div "Bất kỳ" at bounding box center [349, 316] width 217 height 27
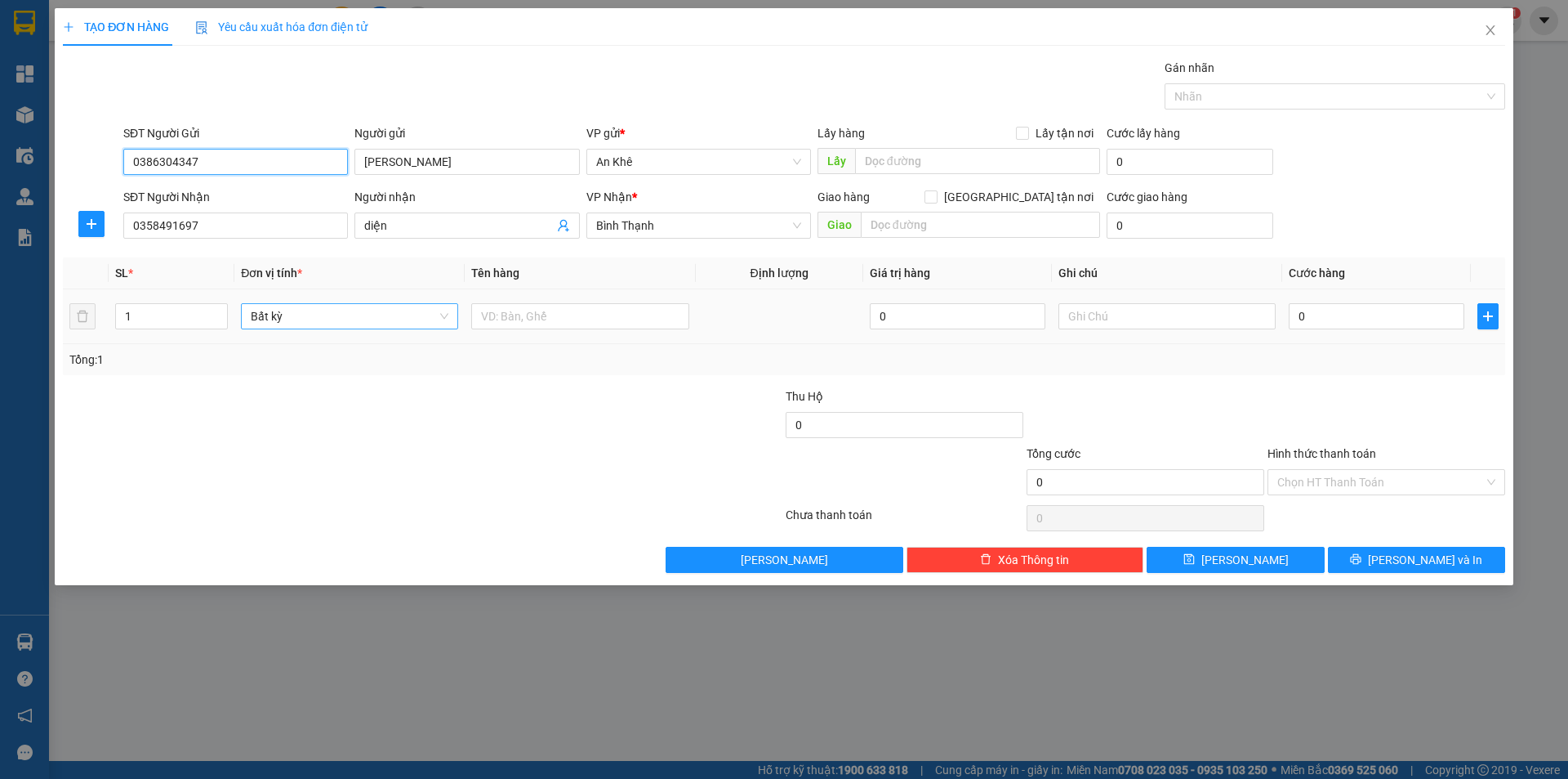
type input "0386304347"
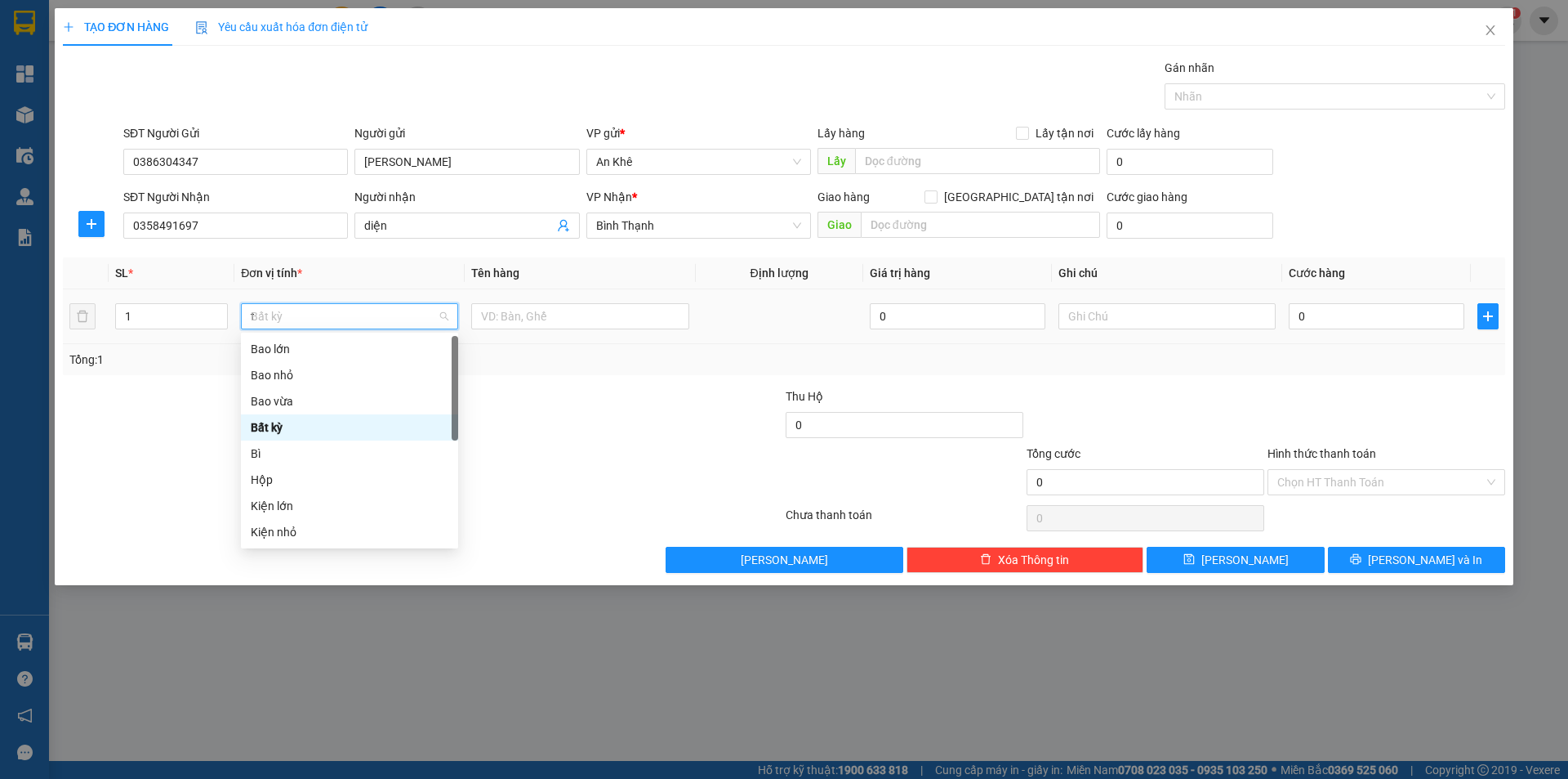
type input "th"
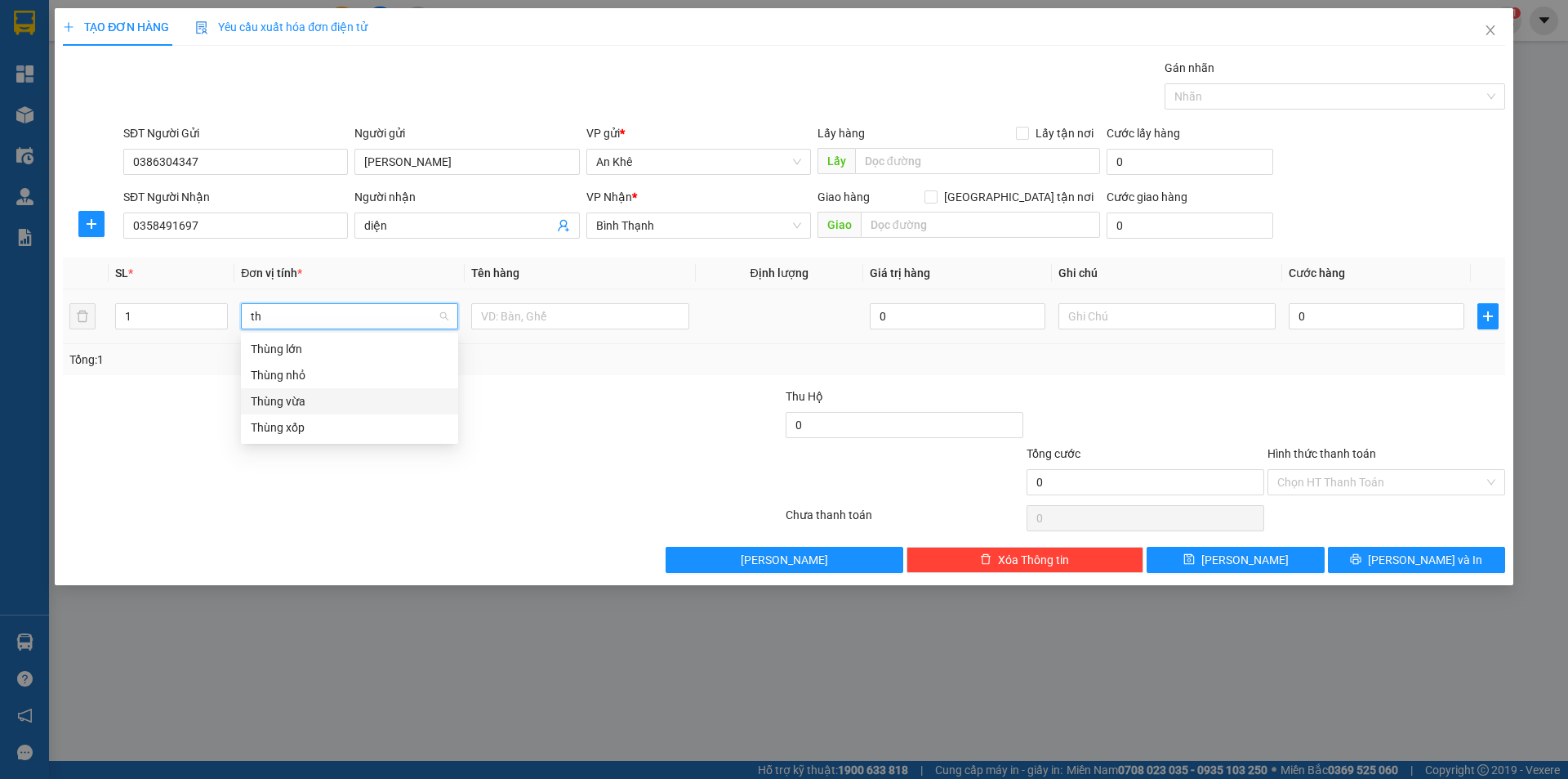
click at [310, 402] on div "Thùng vừa" at bounding box center [350, 401] width 198 height 18
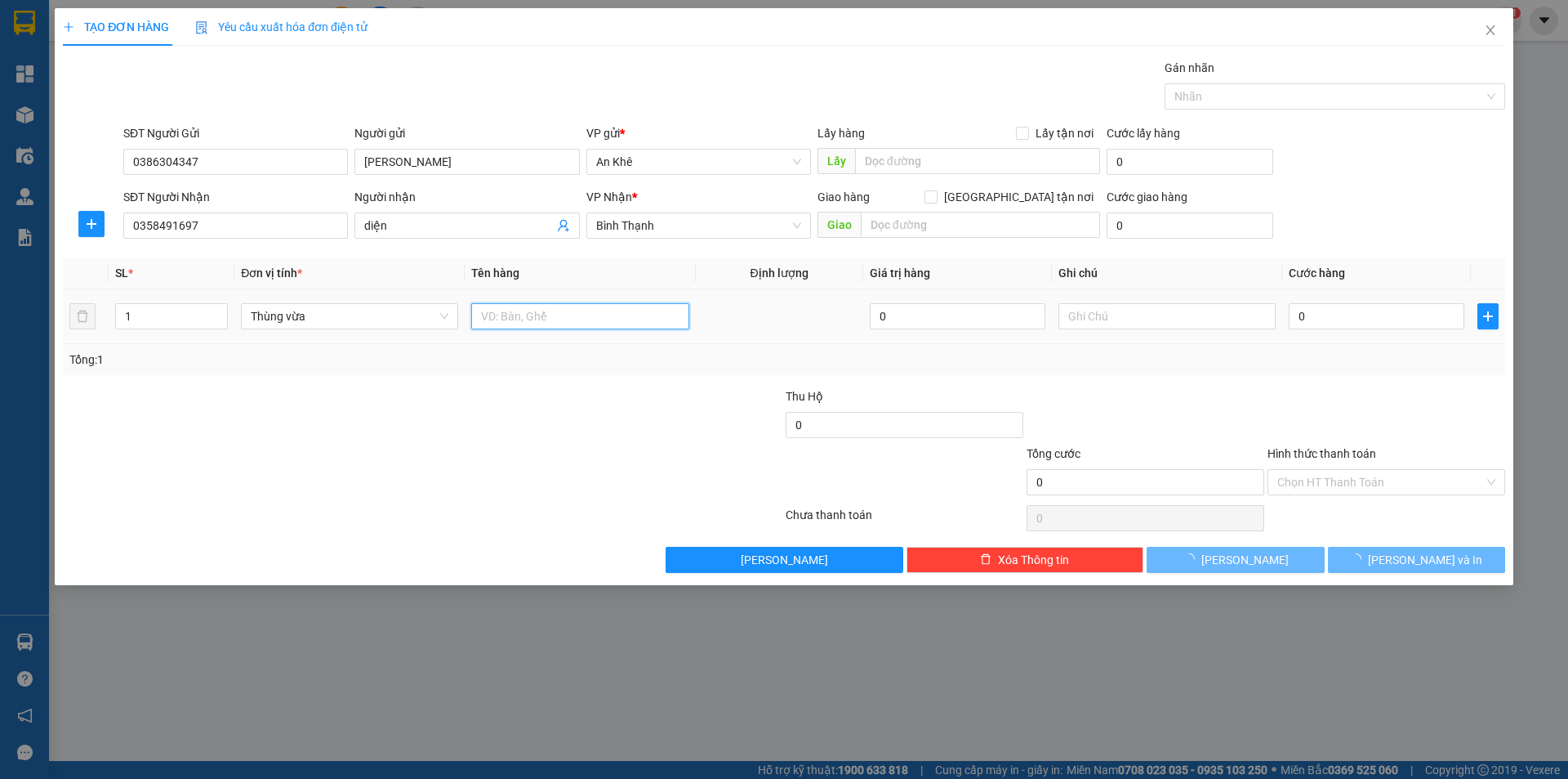
click at [494, 314] on input "text" at bounding box center [579, 316] width 217 height 27
type input "do an"
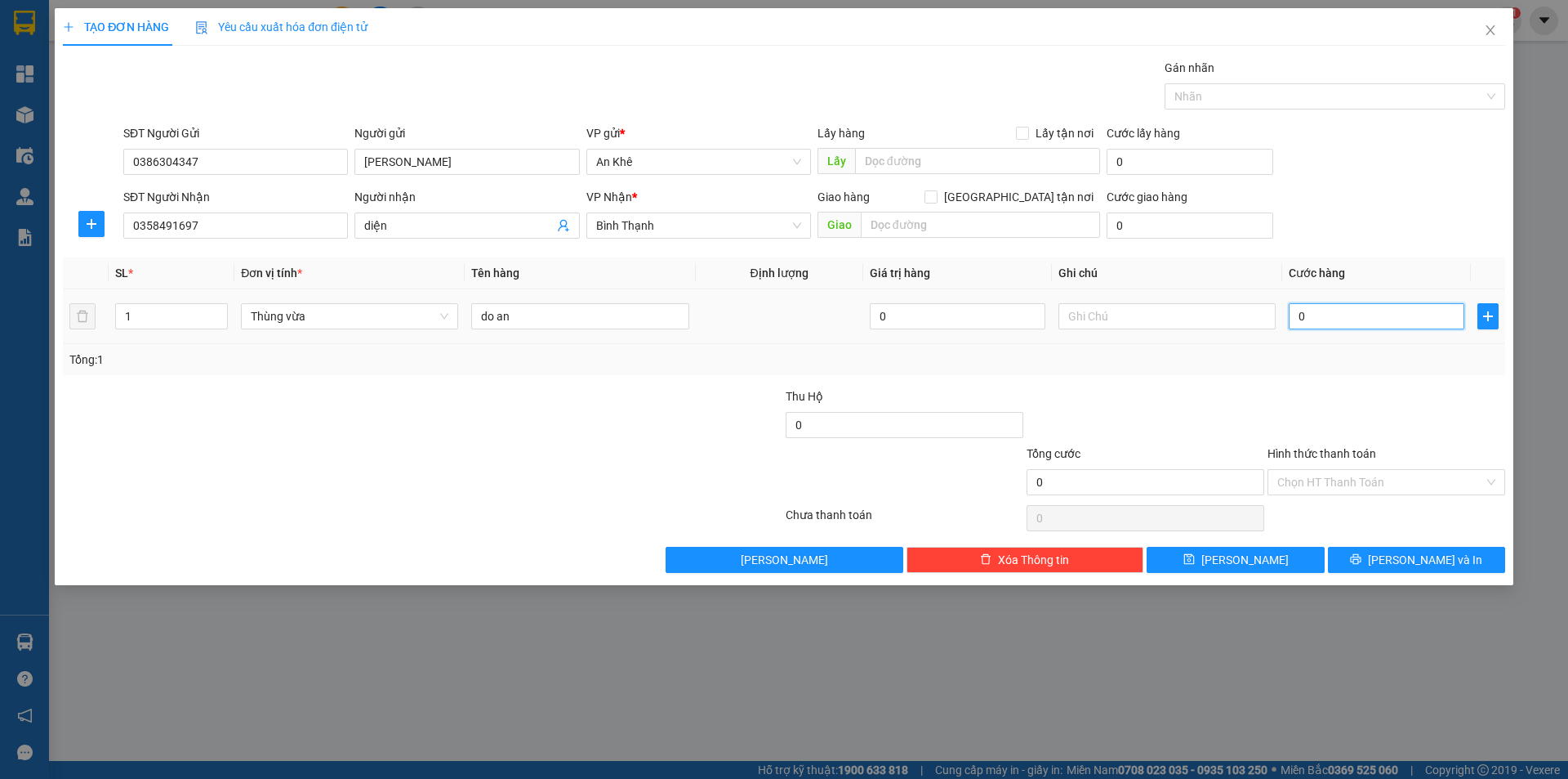
click at [1393, 315] on input "0" at bounding box center [1377, 316] width 176 height 27
type input "5"
type input "50"
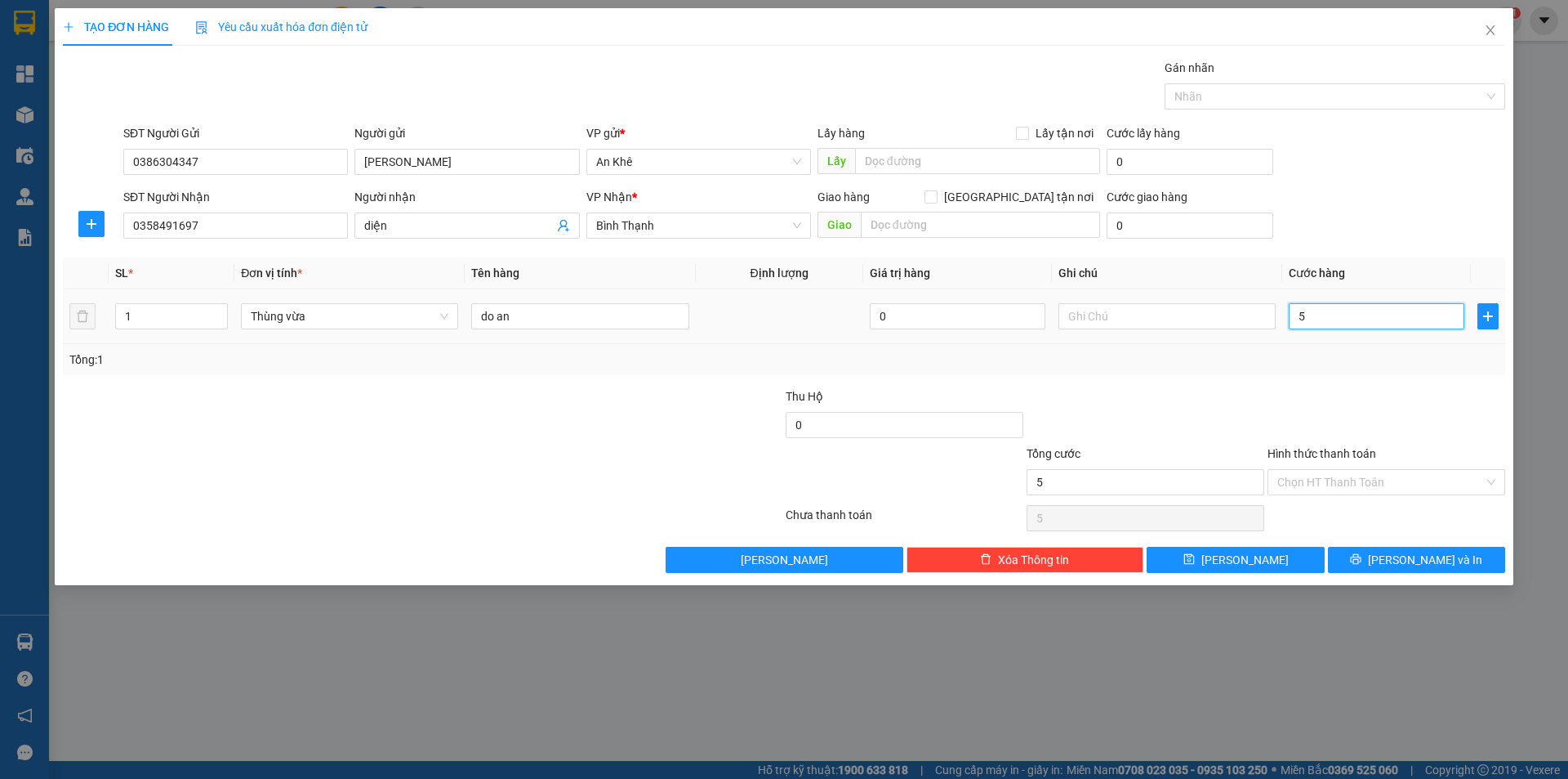
type input "50"
type input "500"
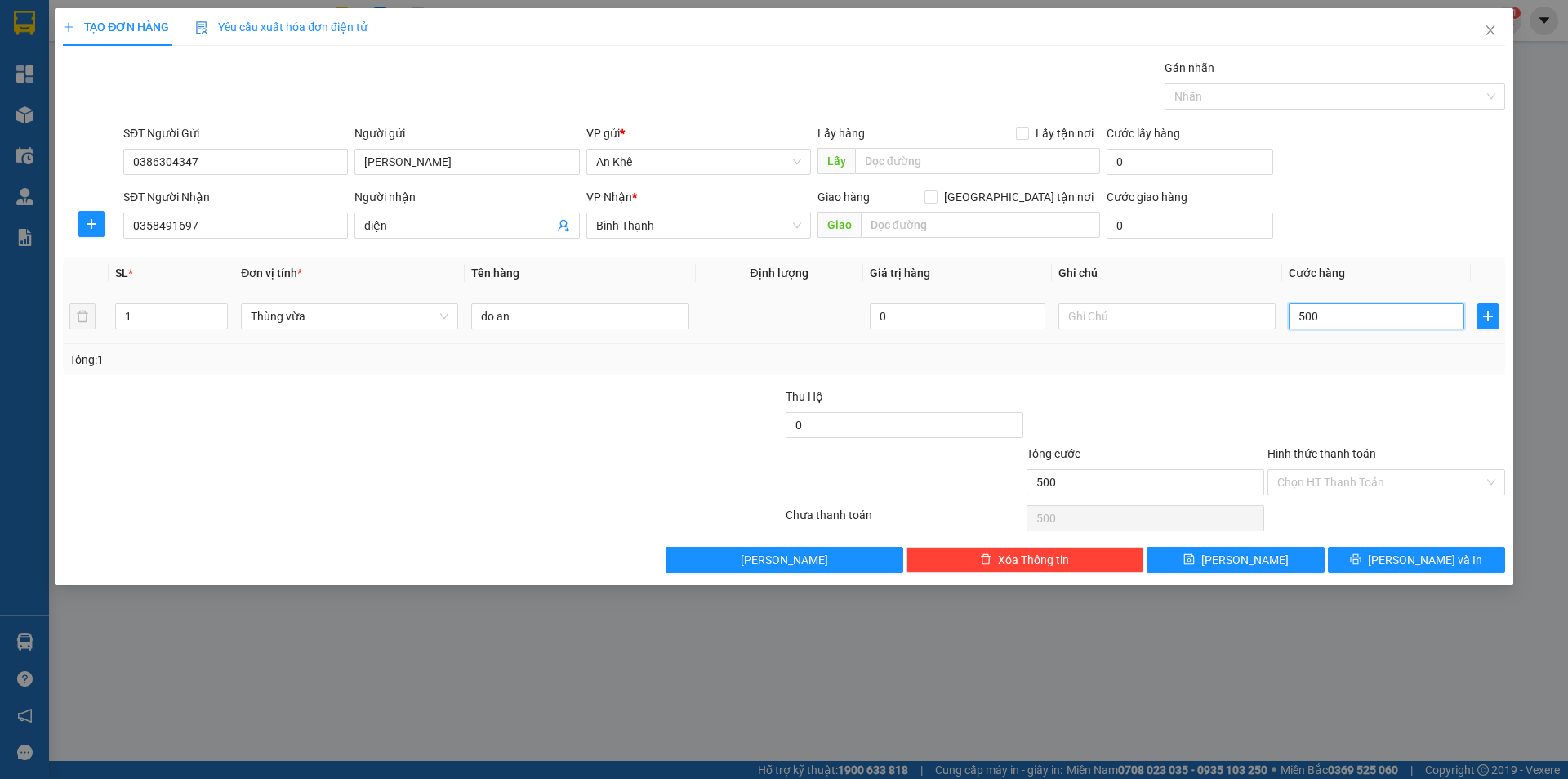
type input "5.000"
type input "50.000"
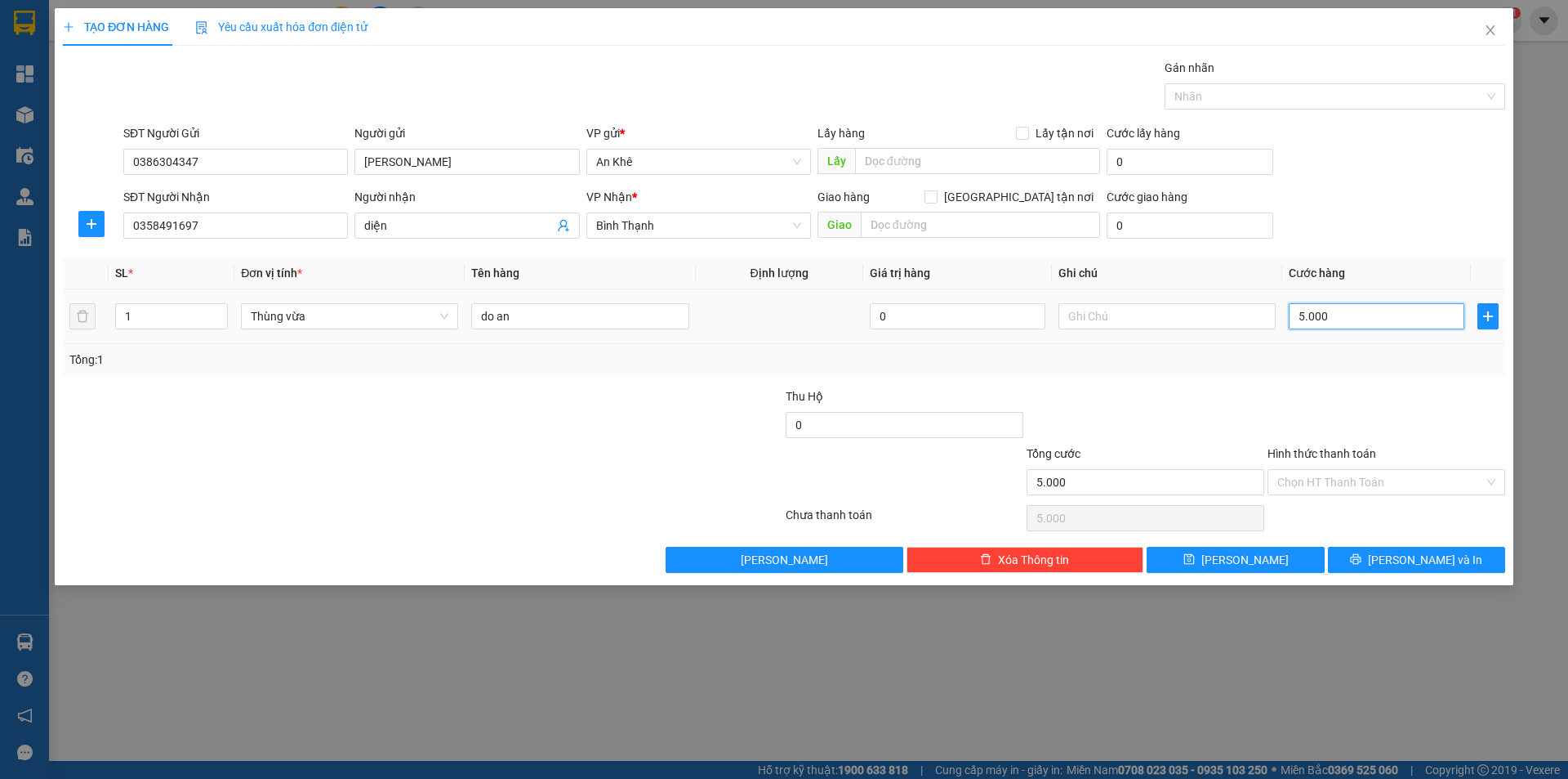
type input "50.000"
click at [1381, 409] on div at bounding box center [1386, 416] width 241 height 57
click at [1393, 475] on input "Hình thức thanh toán" at bounding box center [1381, 482] width 207 height 25
click at [1374, 373] on div "Tổng: 1" at bounding box center [784, 359] width 1443 height 31
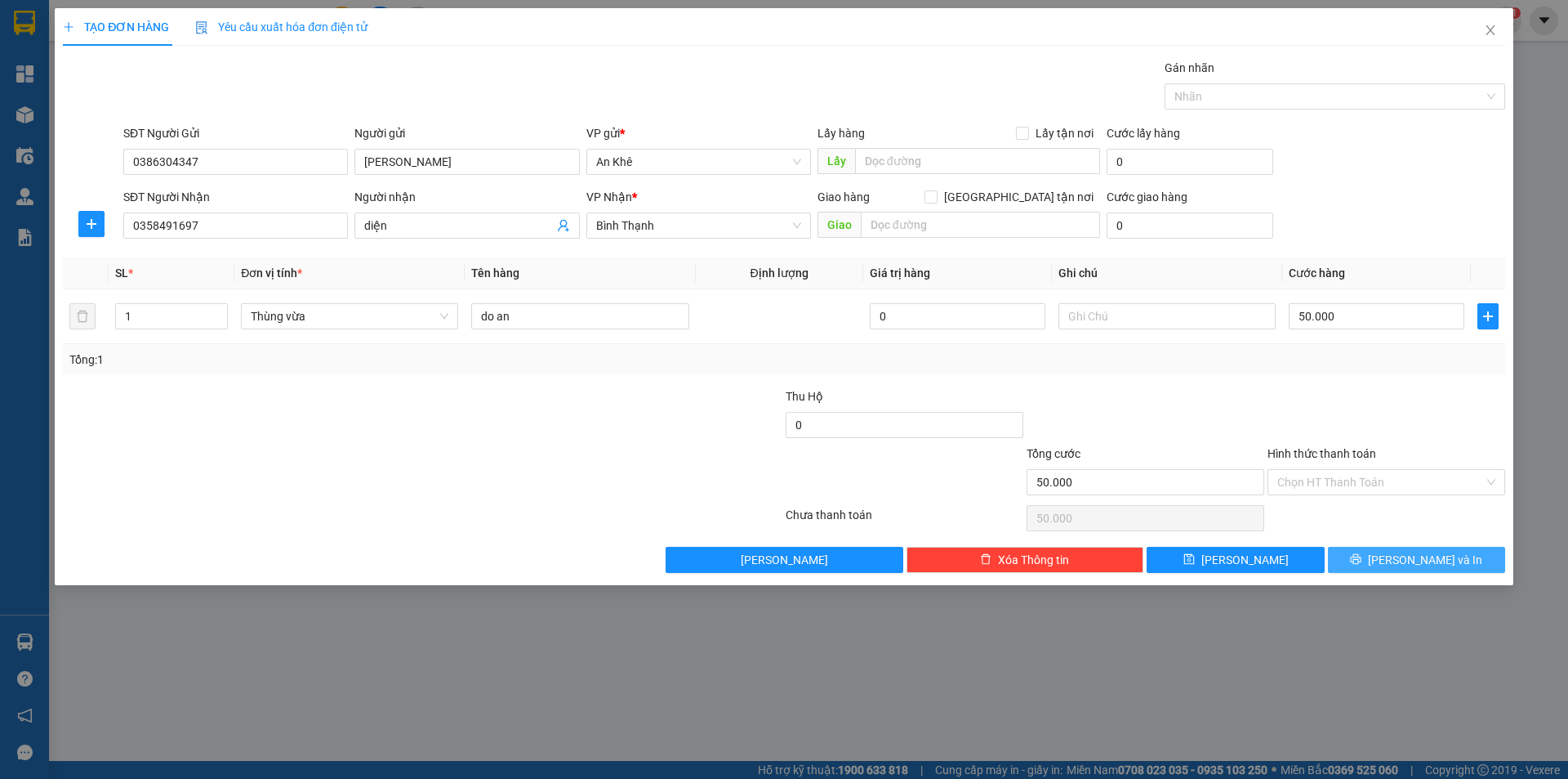
click at [1361, 562] on icon "printer" at bounding box center [1356, 559] width 11 height 11
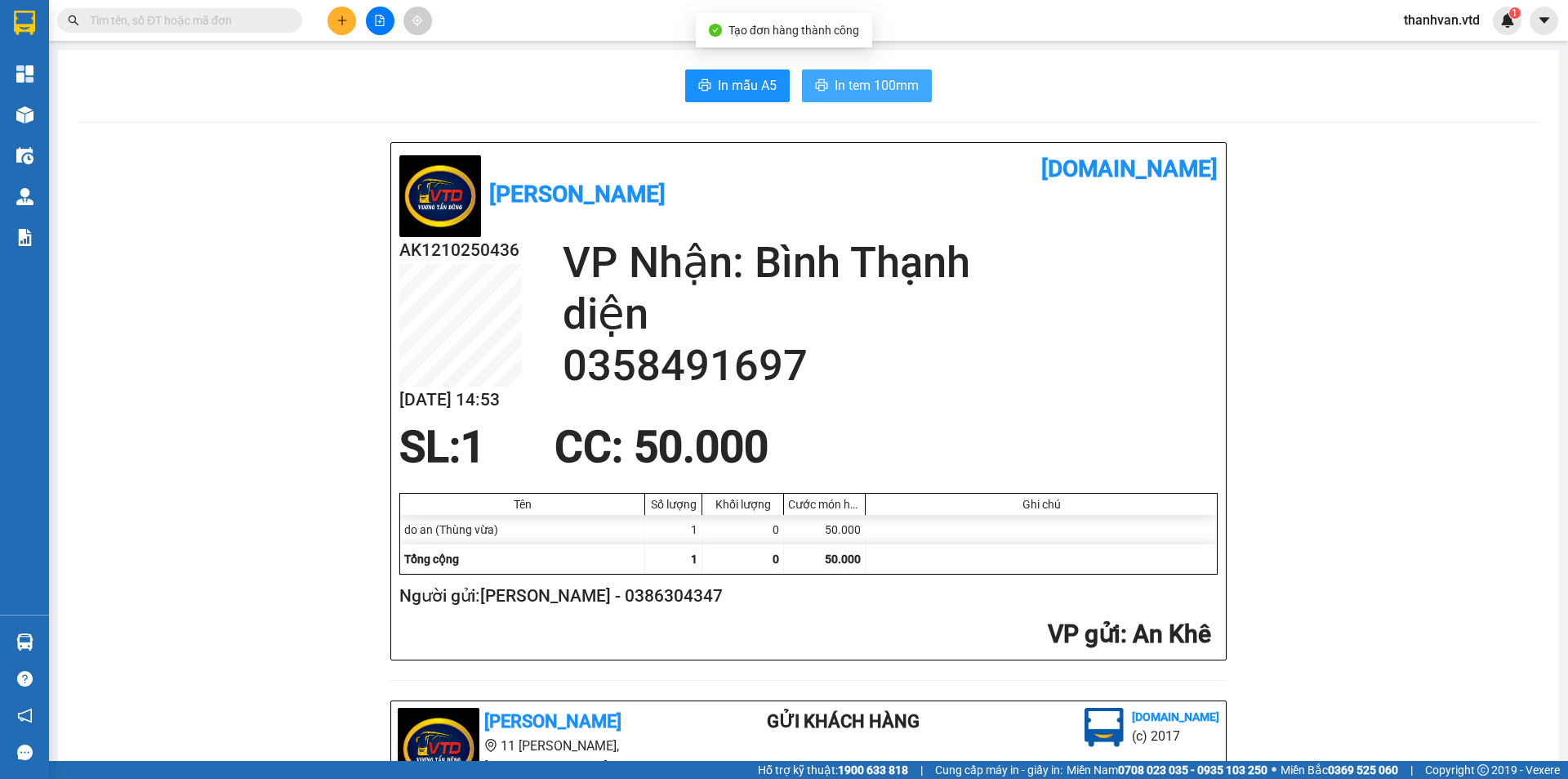
click at [840, 88] on span "In tem 100mm" at bounding box center [877, 85] width 84 height 20
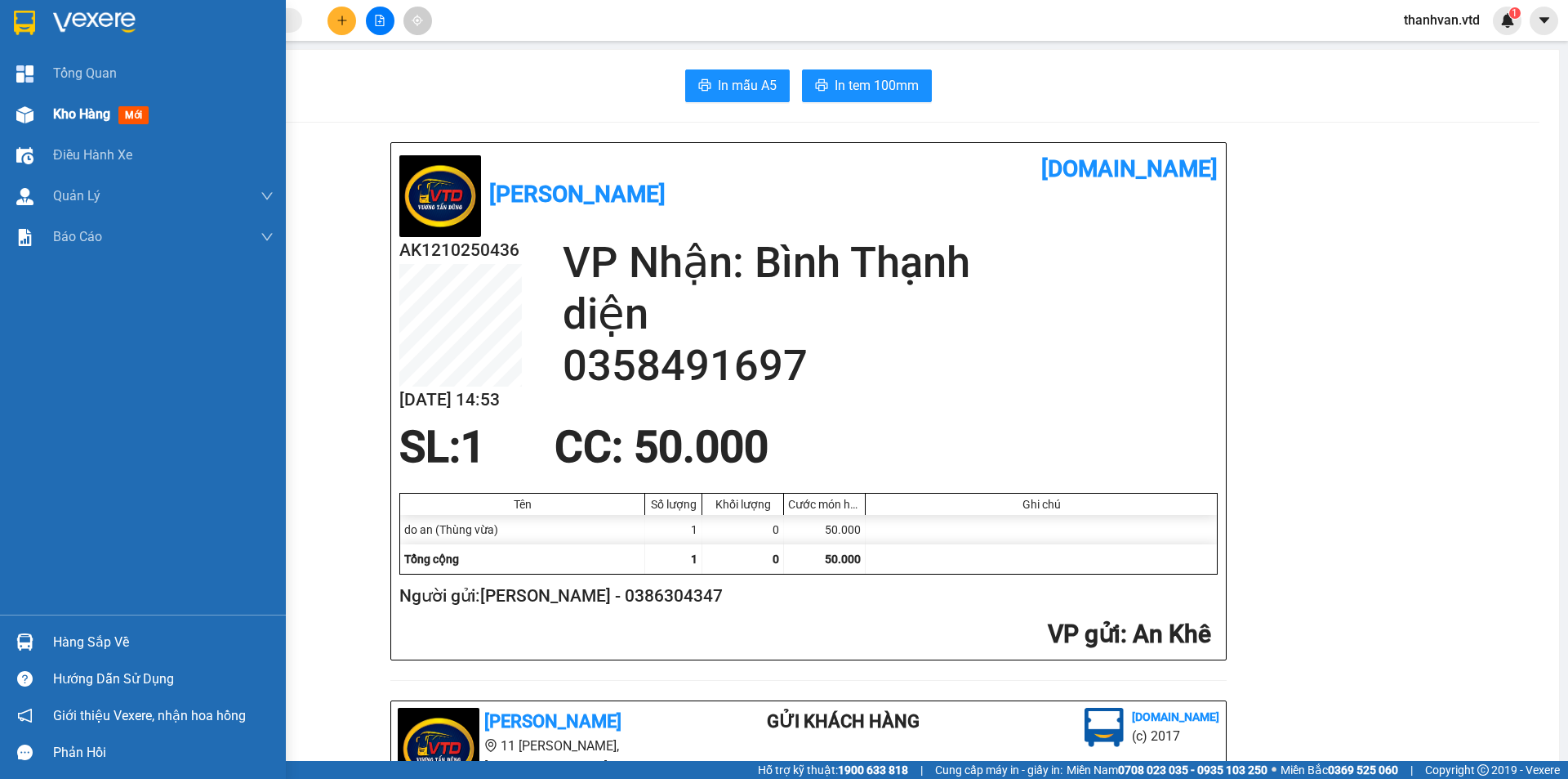
click at [71, 112] on span "Kho hàng" at bounding box center [82, 114] width 57 height 16
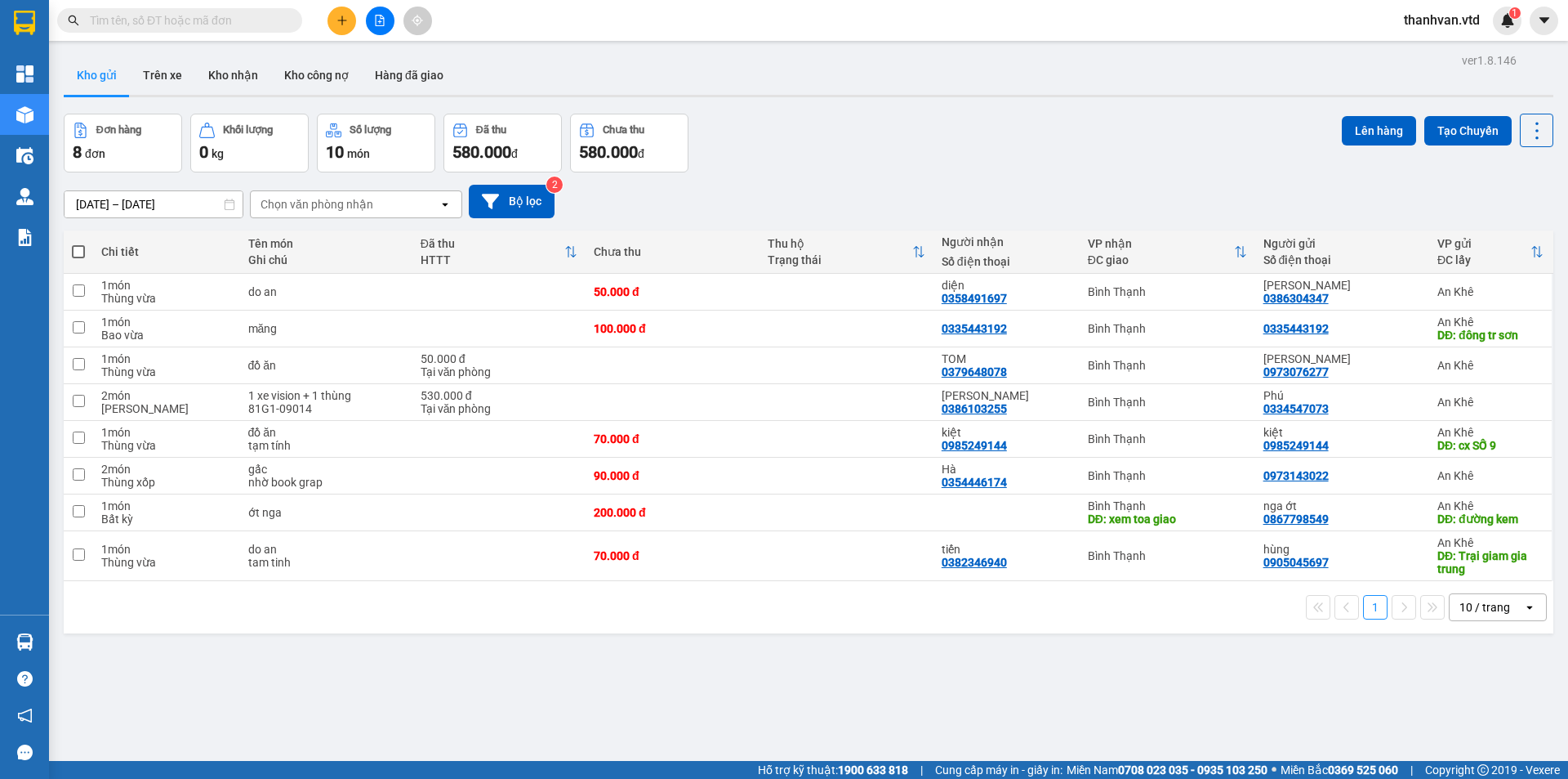
click at [207, 18] on input "text" at bounding box center [186, 20] width 192 height 18
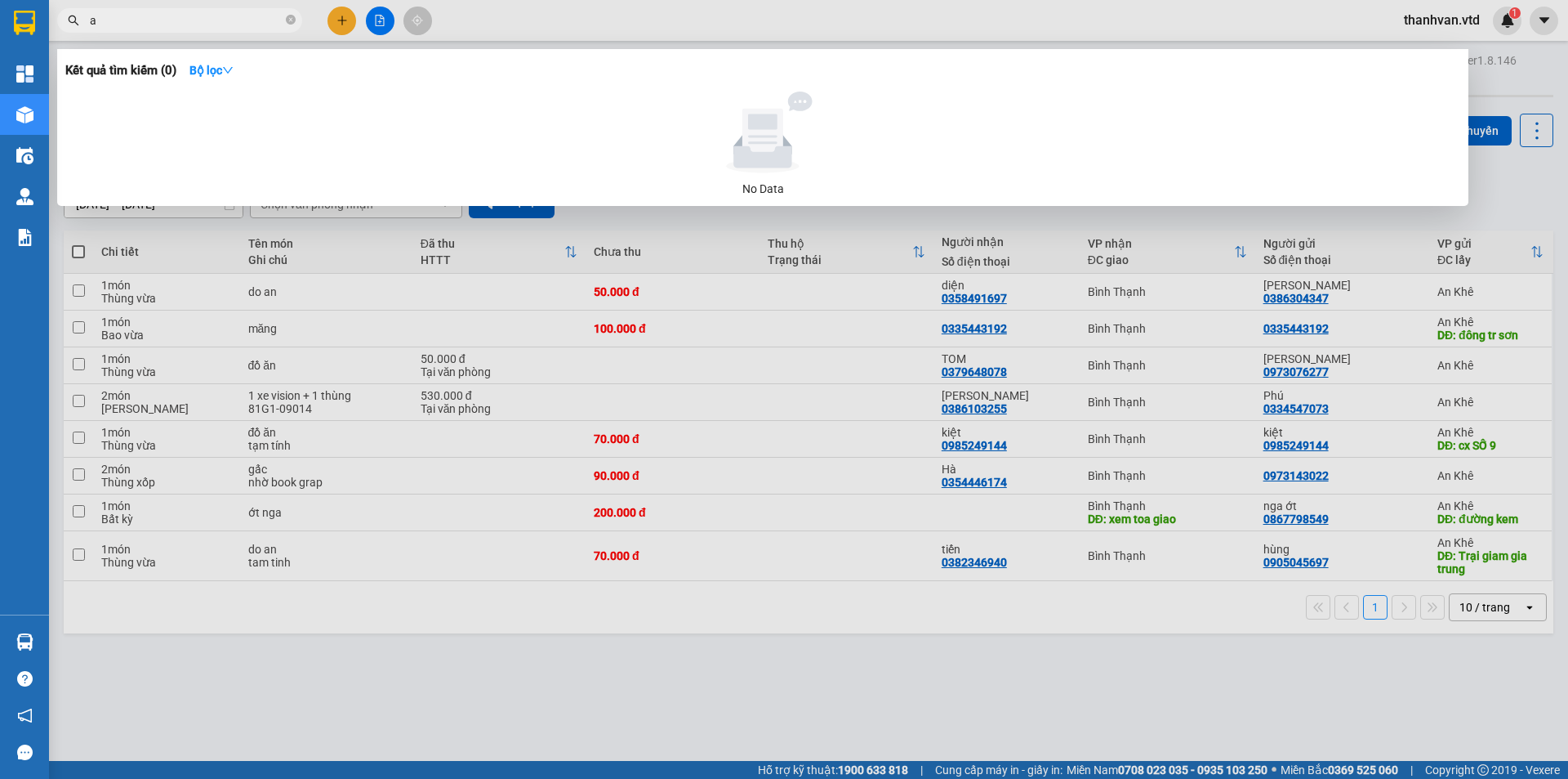
type input "a"
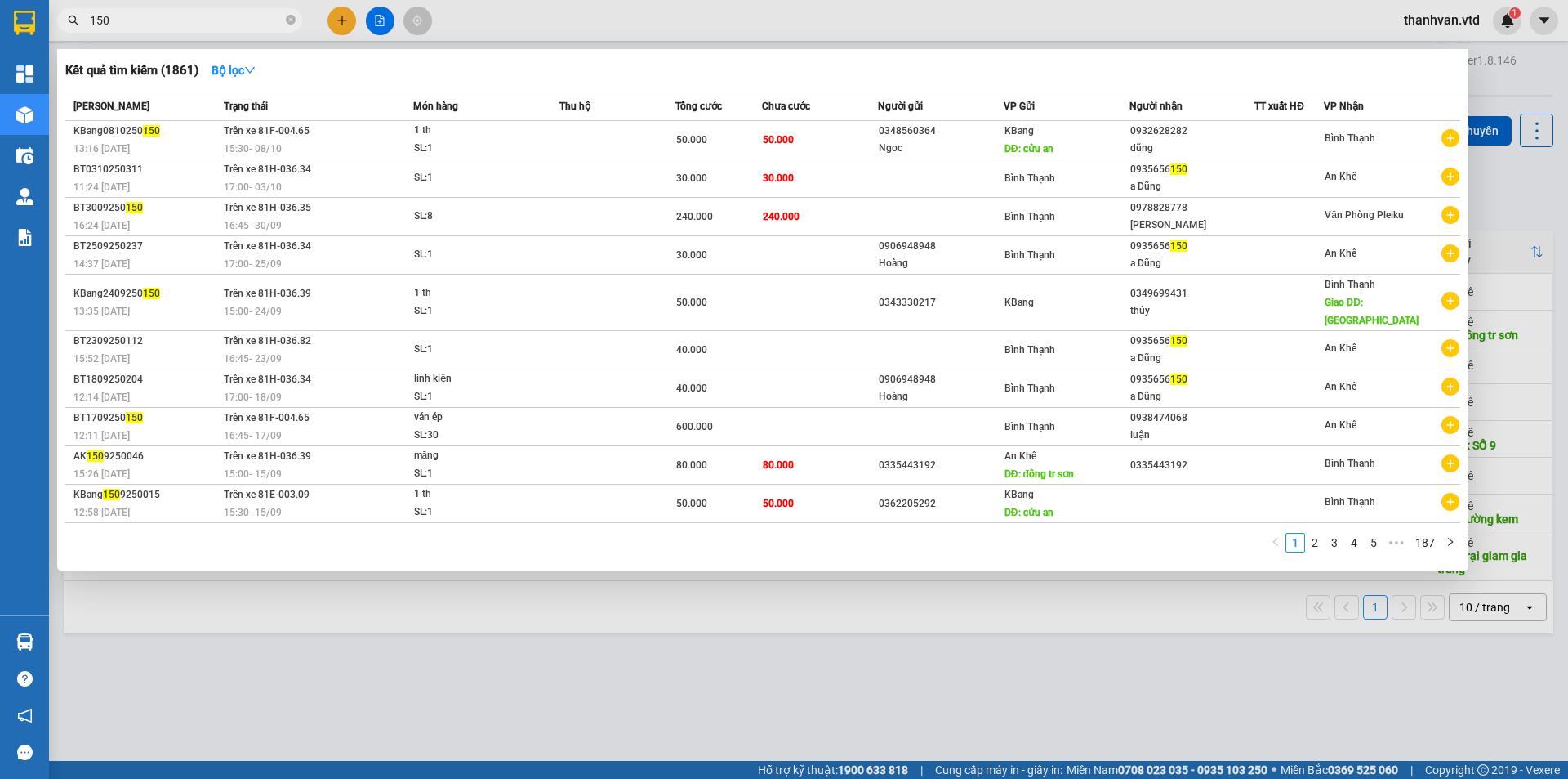
type input "150"
click at [388, 572] on div at bounding box center [784, 390] width 1568 height 779
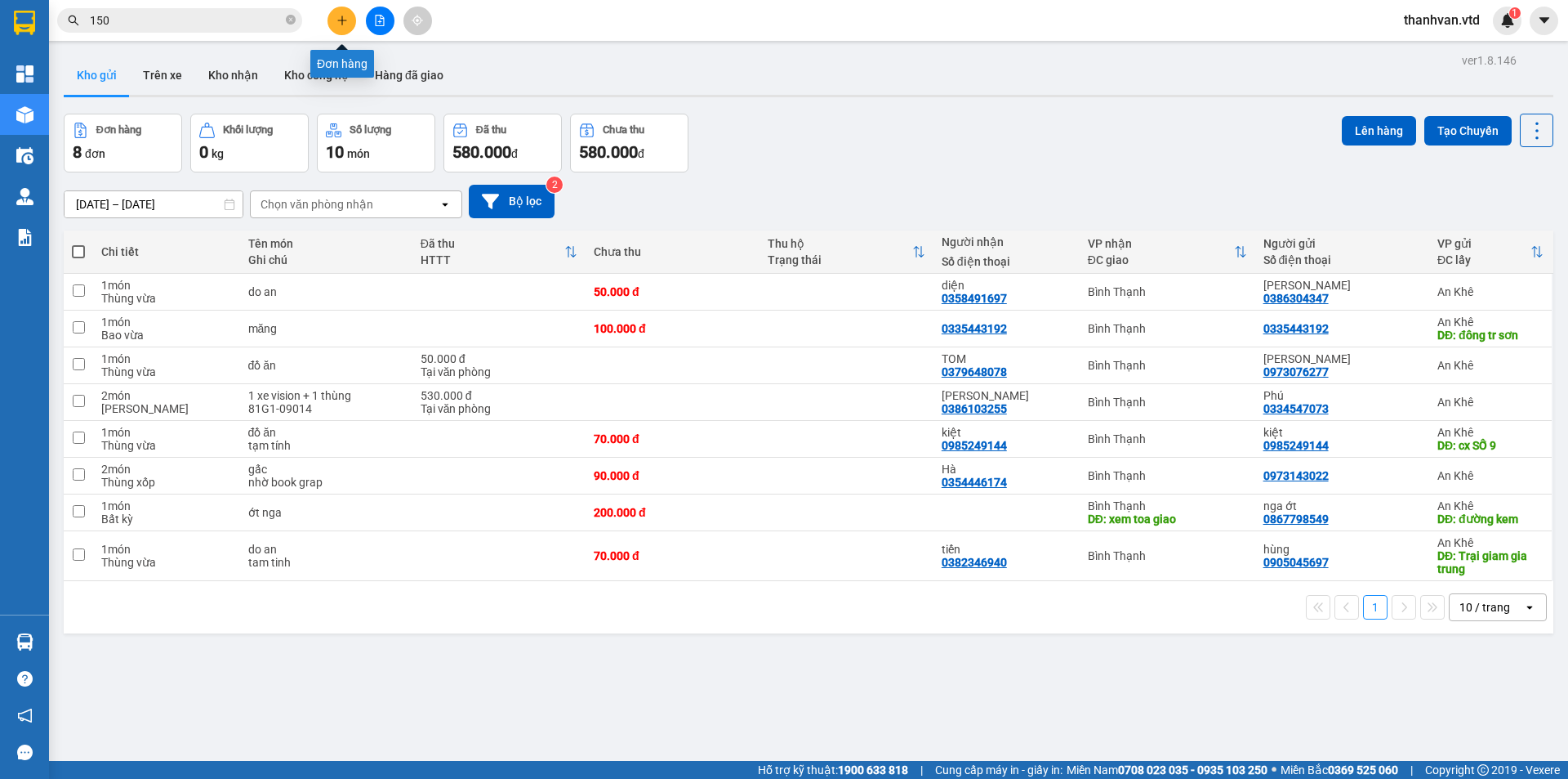
click at [348, 31] on button at bounding box center [342, 20] width 28 height 28
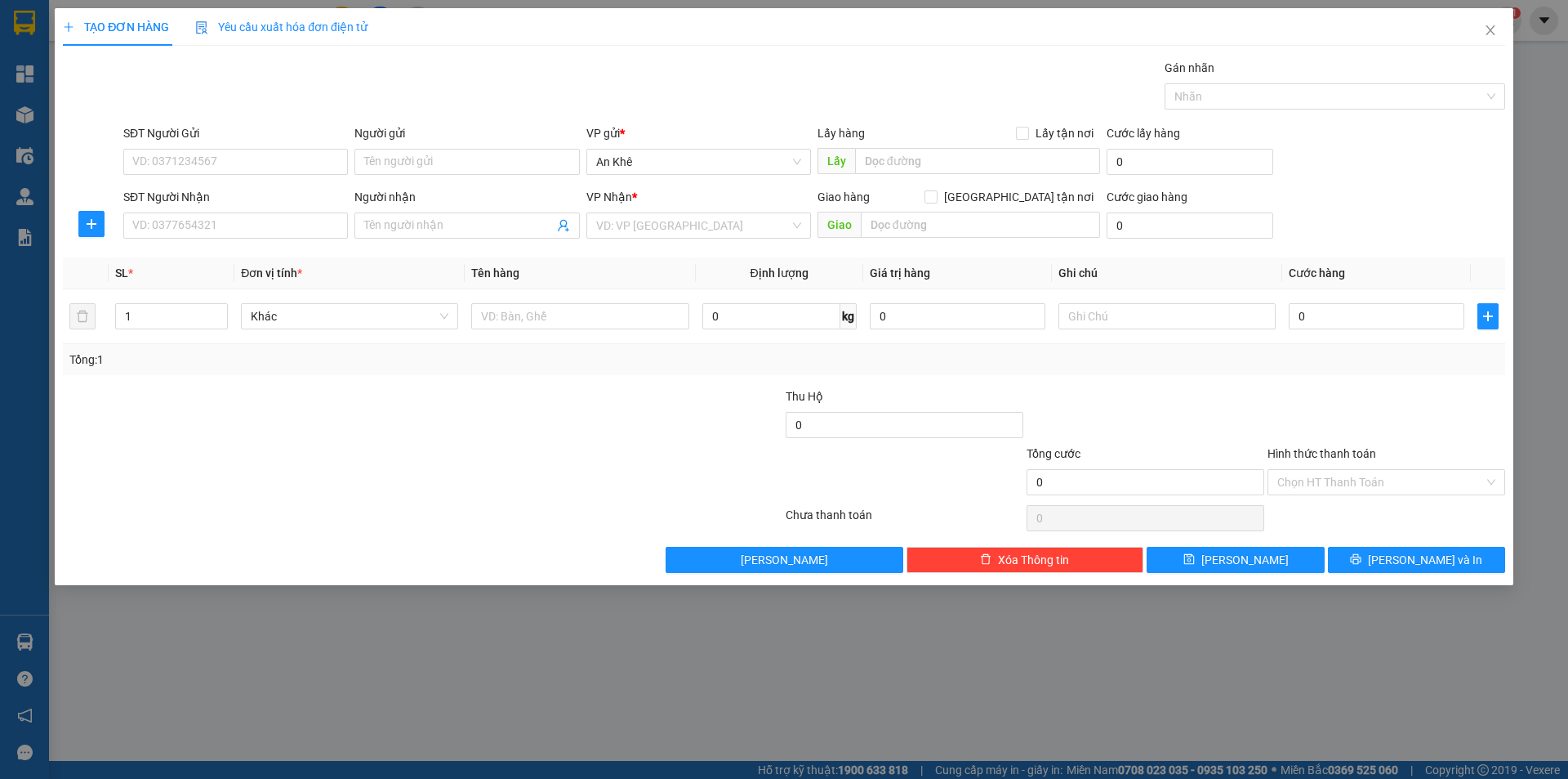
click at [216, 142] on div "SĐT Người Gửi" at bounding box center [235, 137] width 224 height 25
click at [223, 163] on input "SĐT Người Gửi" at bounding box center [235, 161] width 224 height 27
type input "0976742556"
click at [260, 197] on div "0976742556 - hữu" at bounding box center [235, 194] width 205 height 18
type input "hữu"
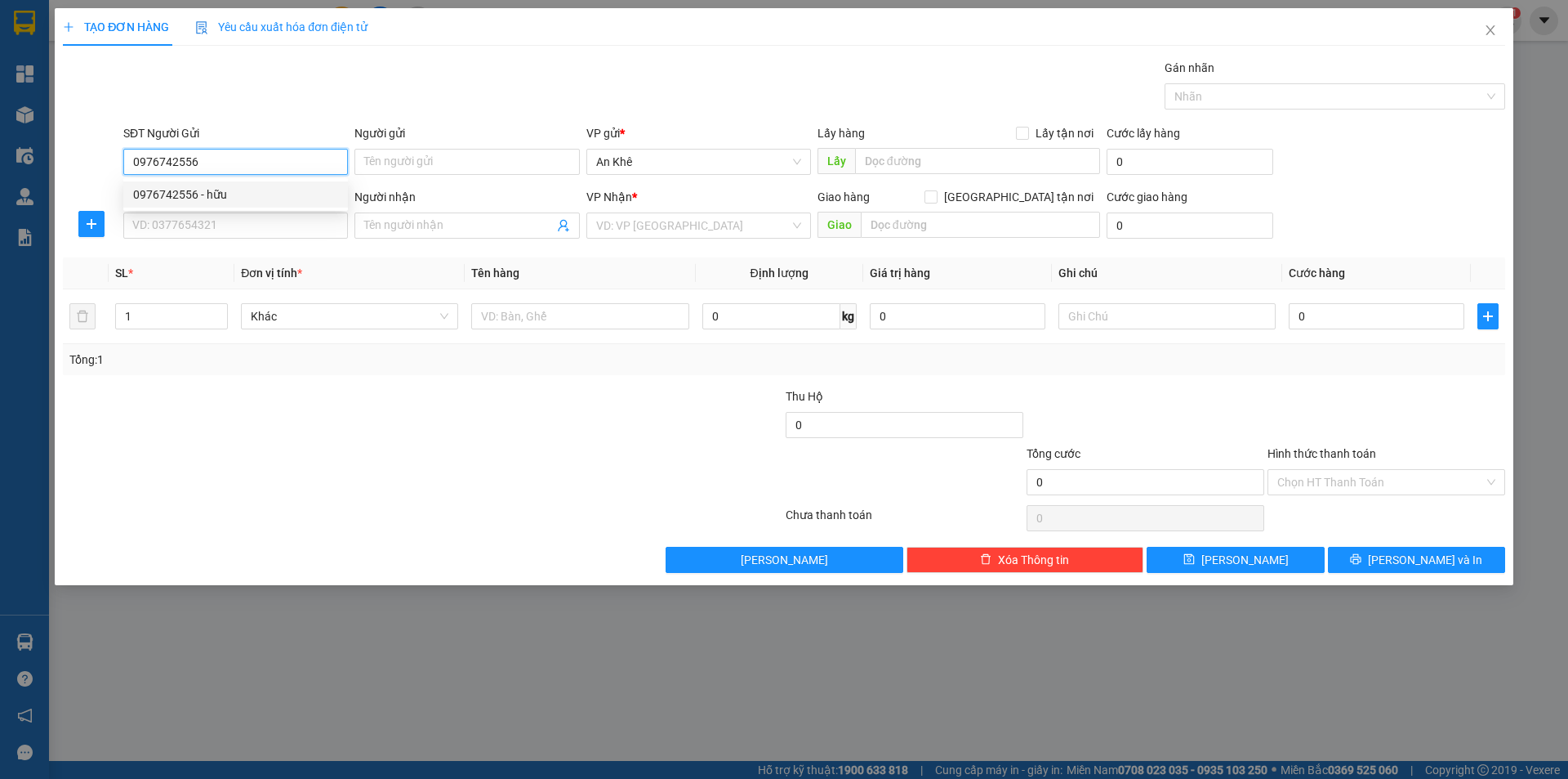
type input "0964376576"
type input "vũ"
click at [447, 317] on span "Bất kỳ" at bounding box center [350, 316] width 198 height 25
type input "0976742556"
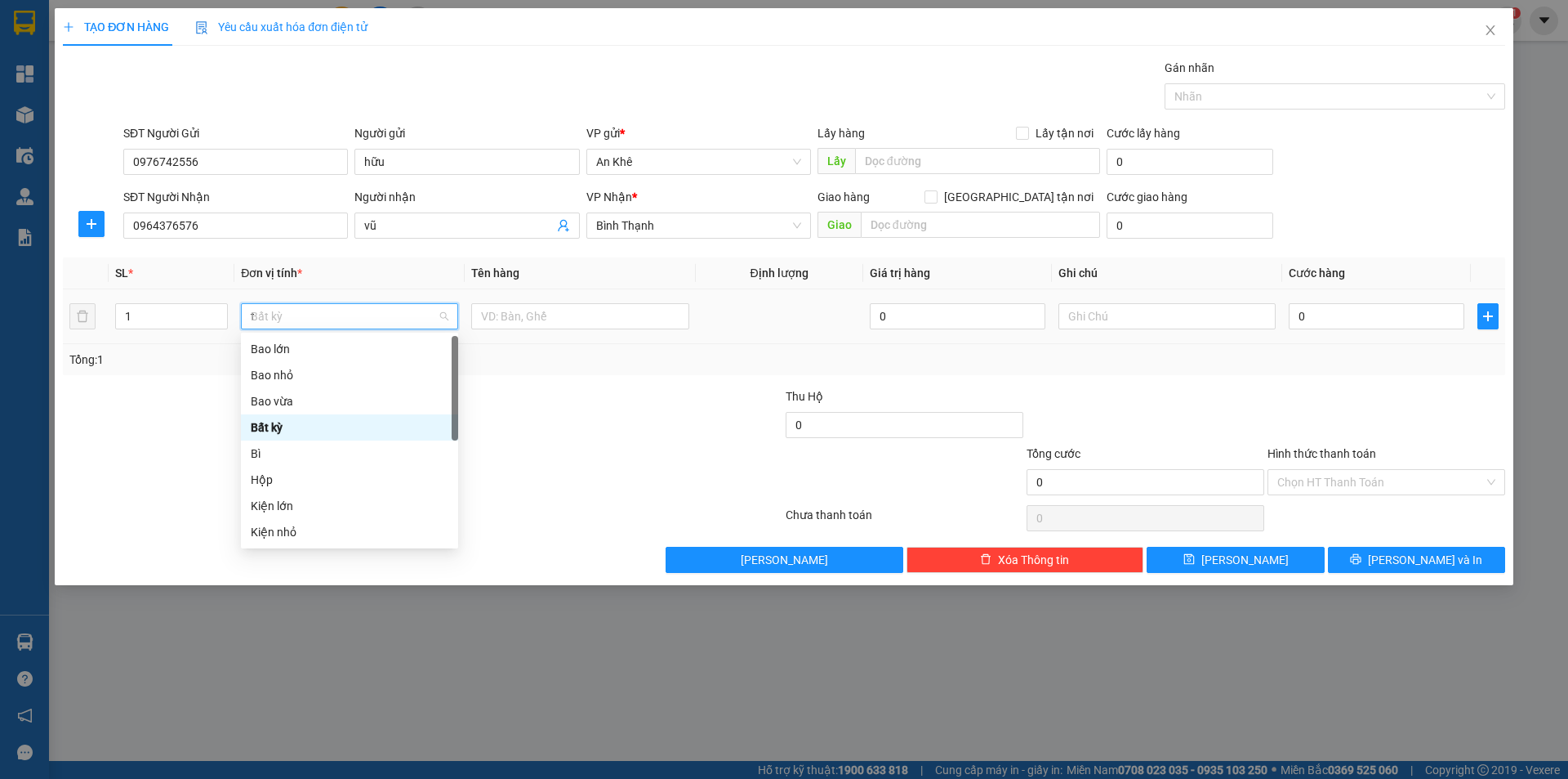
type input "th"
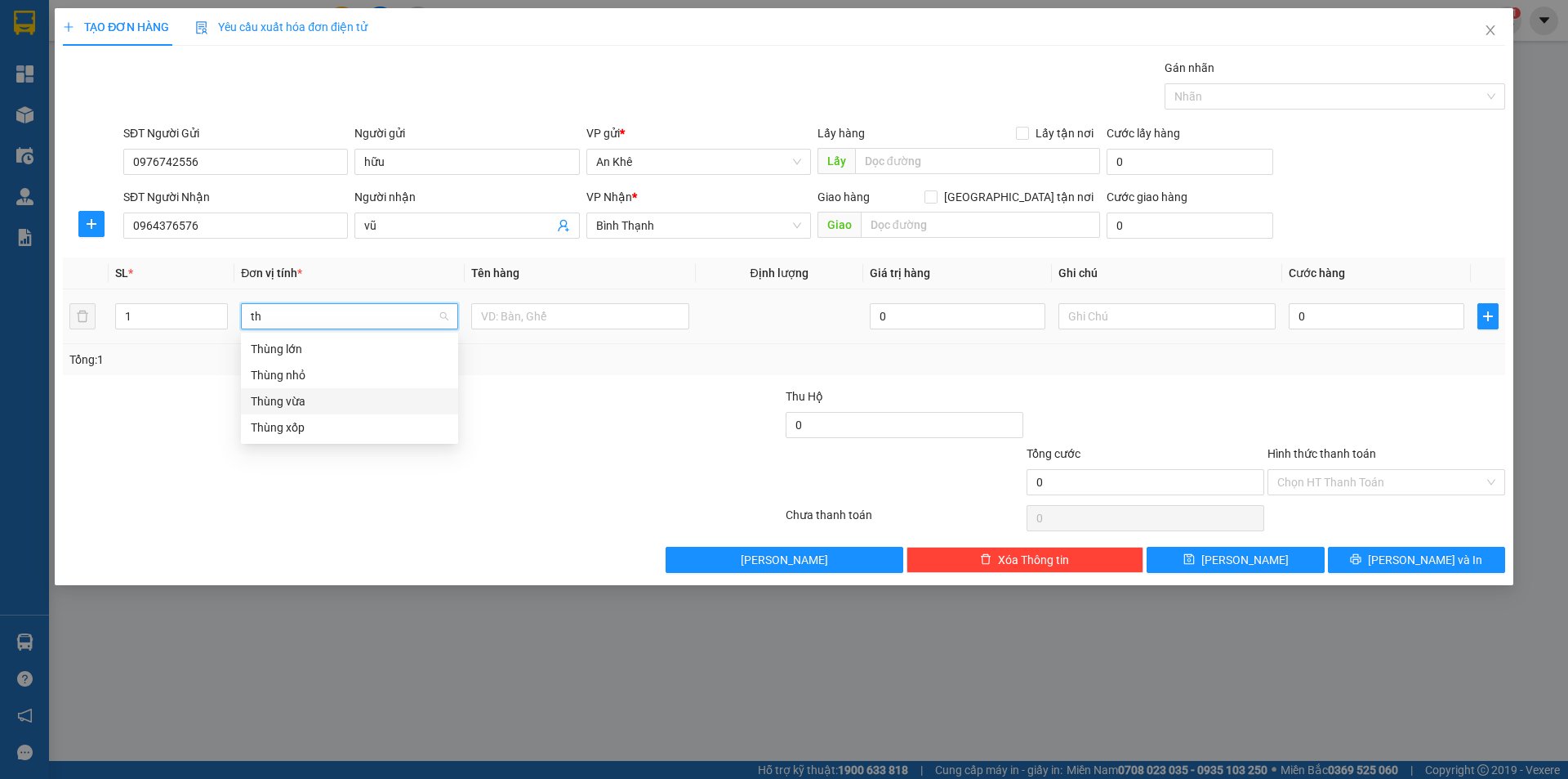
click at [324, 398] on div "Thùng vừa" at bounding box center [350, 401] width 198 height 18
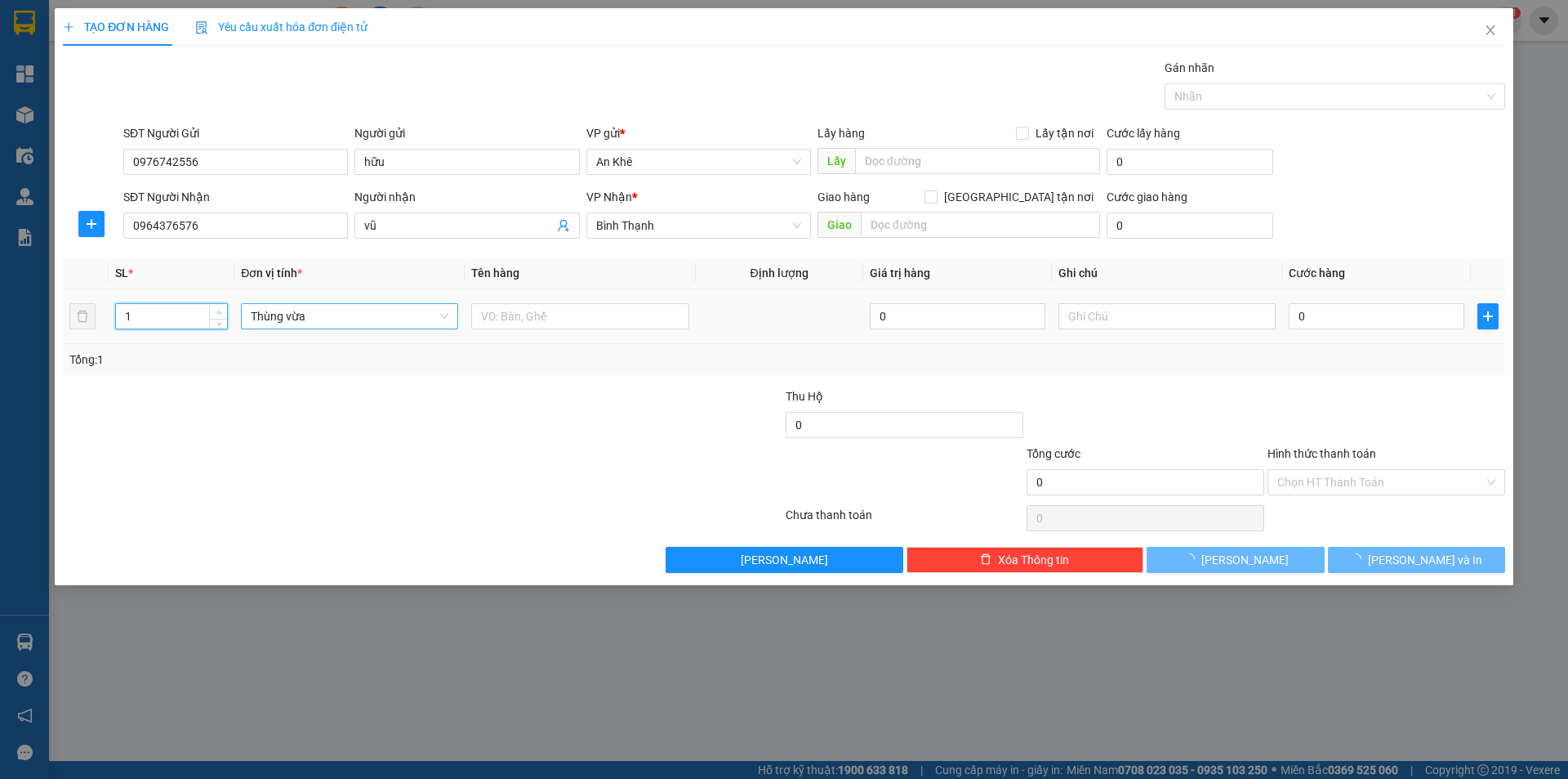
click at [217, 310] on icon "up" at bounding box center [219, 313] width 5 height 5
type input "2"
click at [218, 311] on icon "up" at bounding box center [219, 313] width 5 height 5
click at [525, 309] on input "text" at bounding box center [579, 316] width 217 height 27
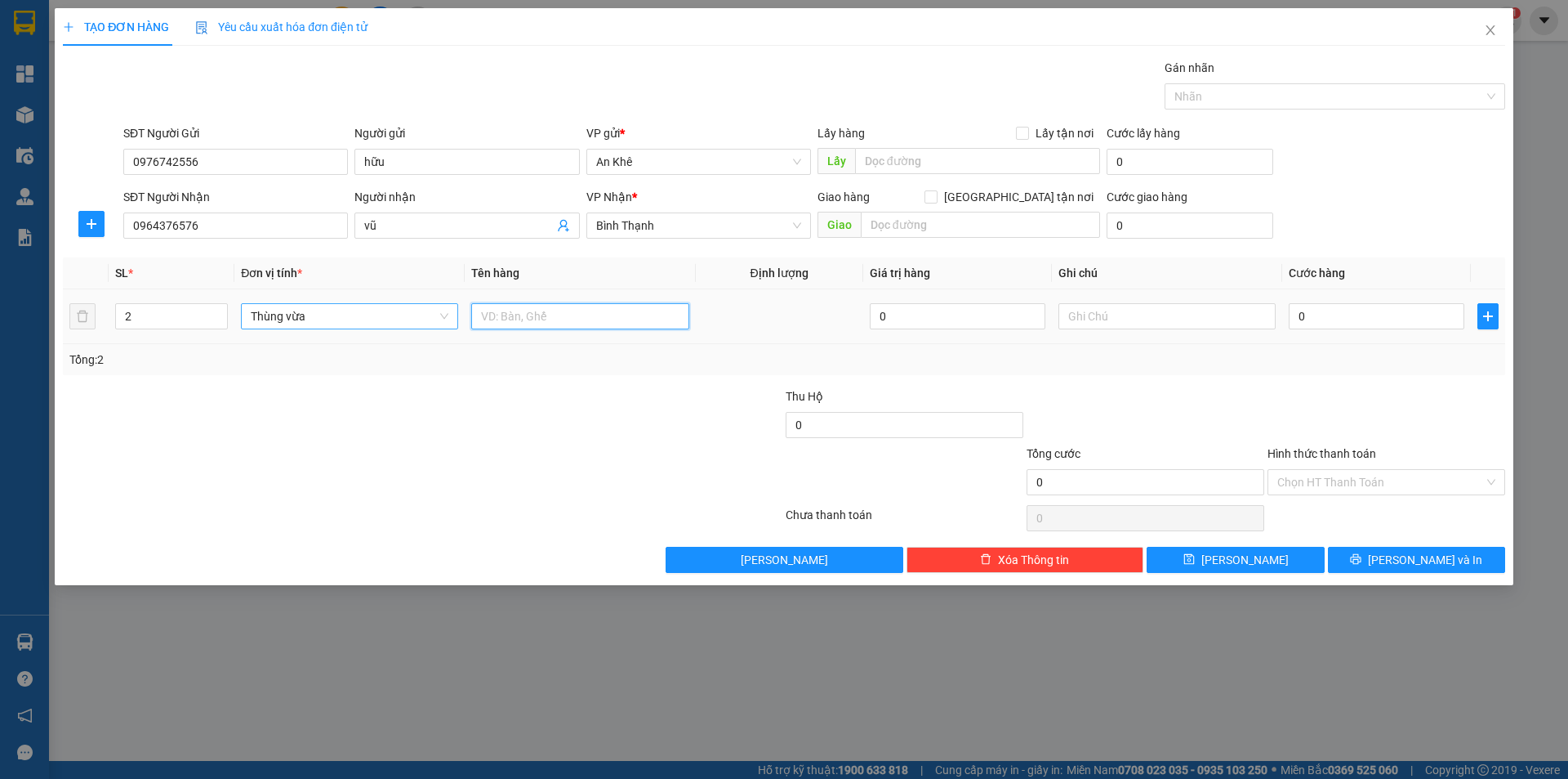
click at [542, 319] on input "text" at bounding box center [579, 316] width 217 height 27
type input "1 thùng giấy + 1 thùng xốp"
click at [1309, 319] on input "0" at bounding box center [1377, 316] width 176 height 27
type input "7"
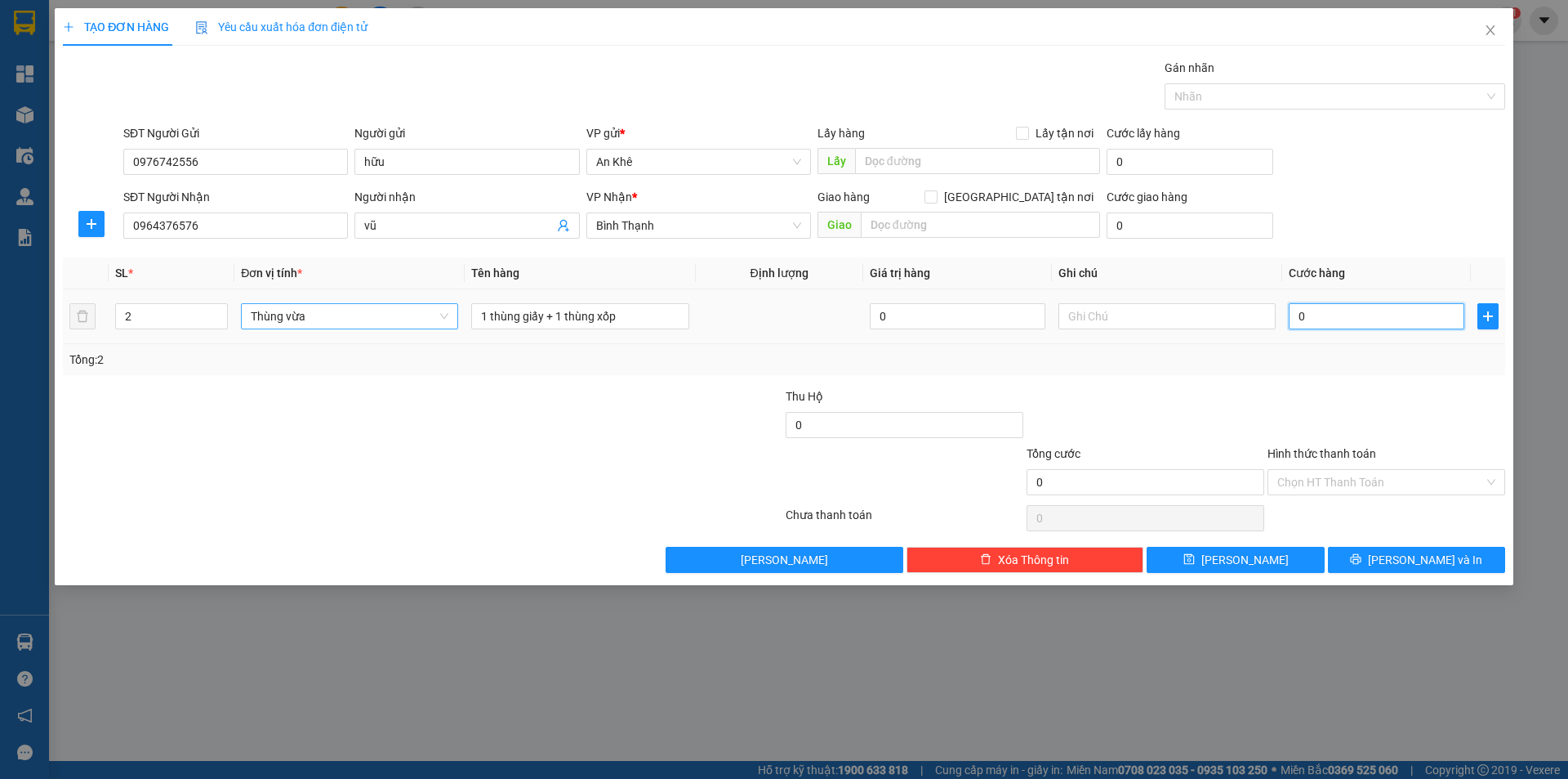
type input "7"
type input "70"
type input "700"
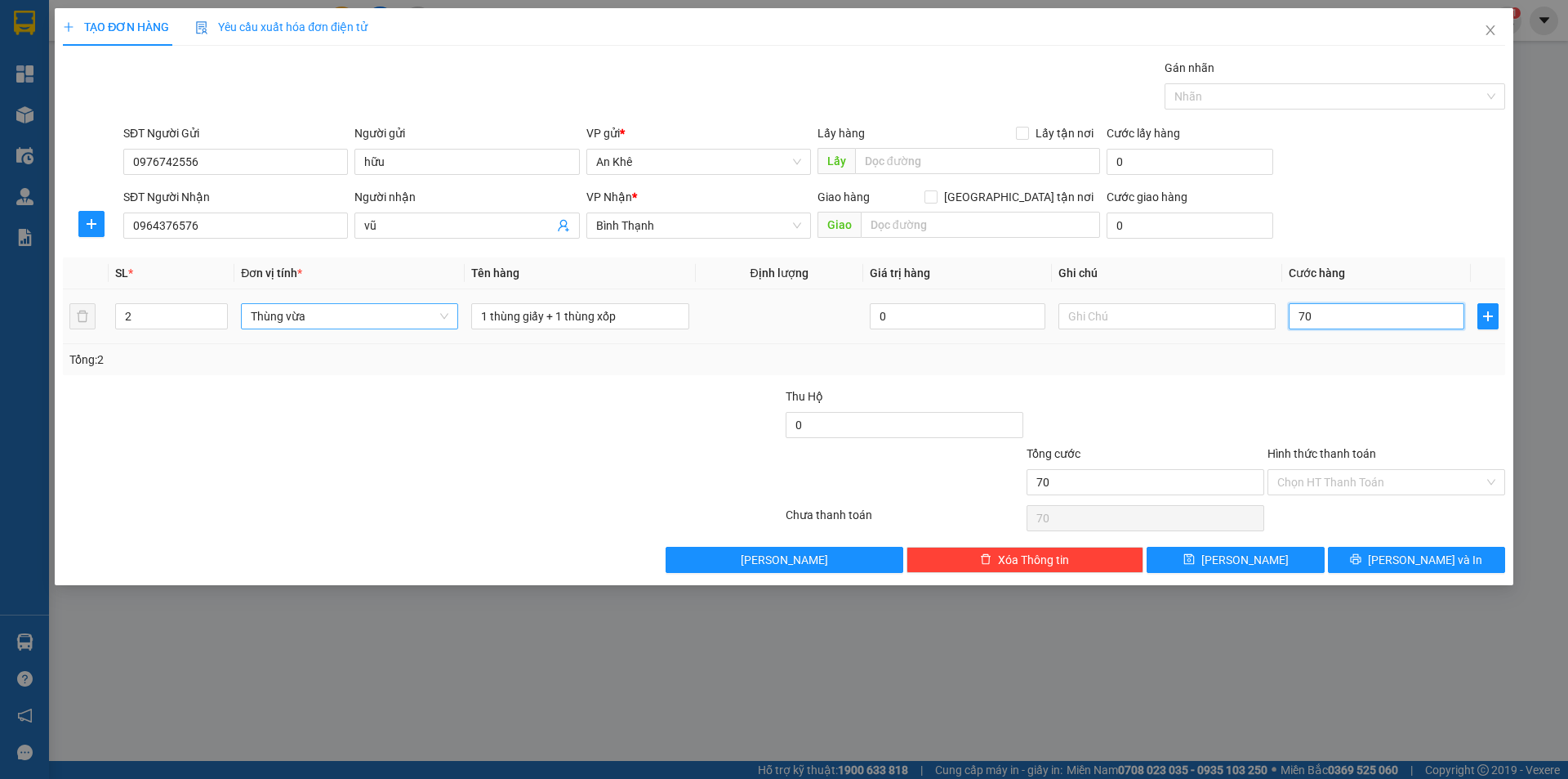
type input "700"
type input "7.000"
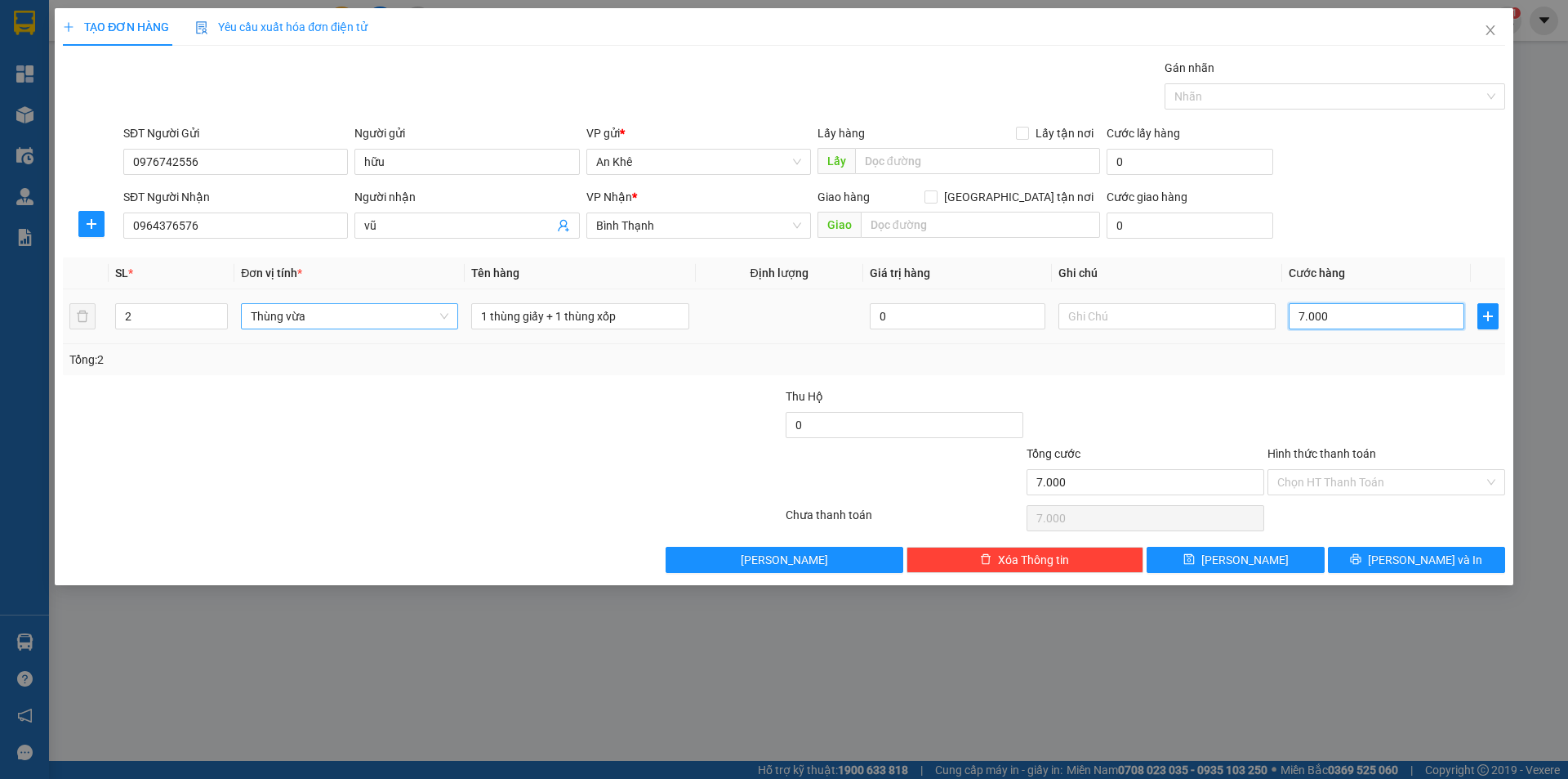
type input "70.000"
click at [1298, 395] on div at bounding box center [1386, 416] width 241 height 57
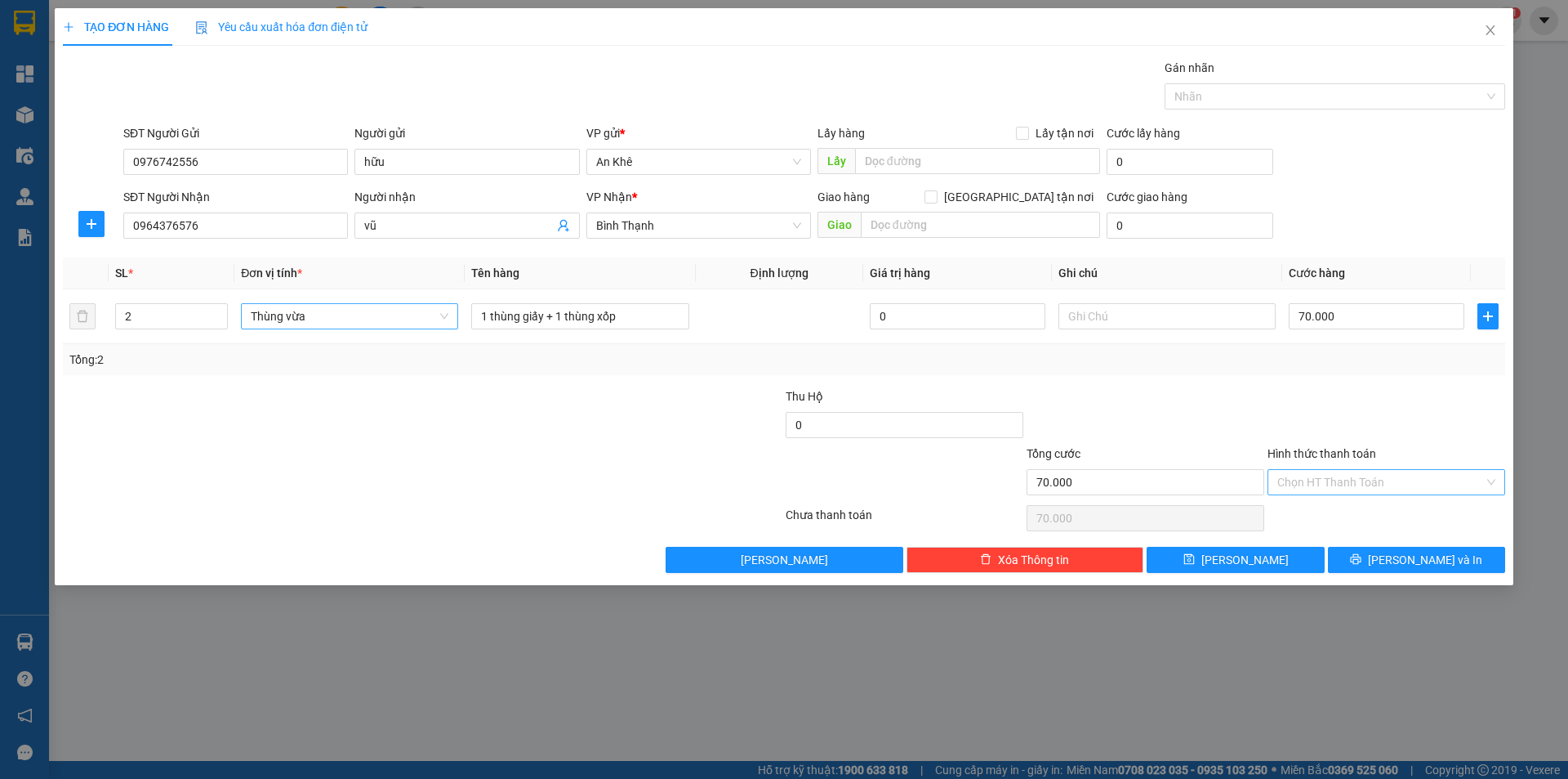
click at [1301, 473] on input "Hình thức thanh toán" at bounding box center [1381, 482] width 207 height 25
click at [1326, 522] on div "Tại văn phòng" at bounding box center [1387, 515] width 218 height 18
type input "0"
click at [1407, 565] on span "[PERSON_NAME] và In" at bounding box center [1424, 560] width 114 height 18
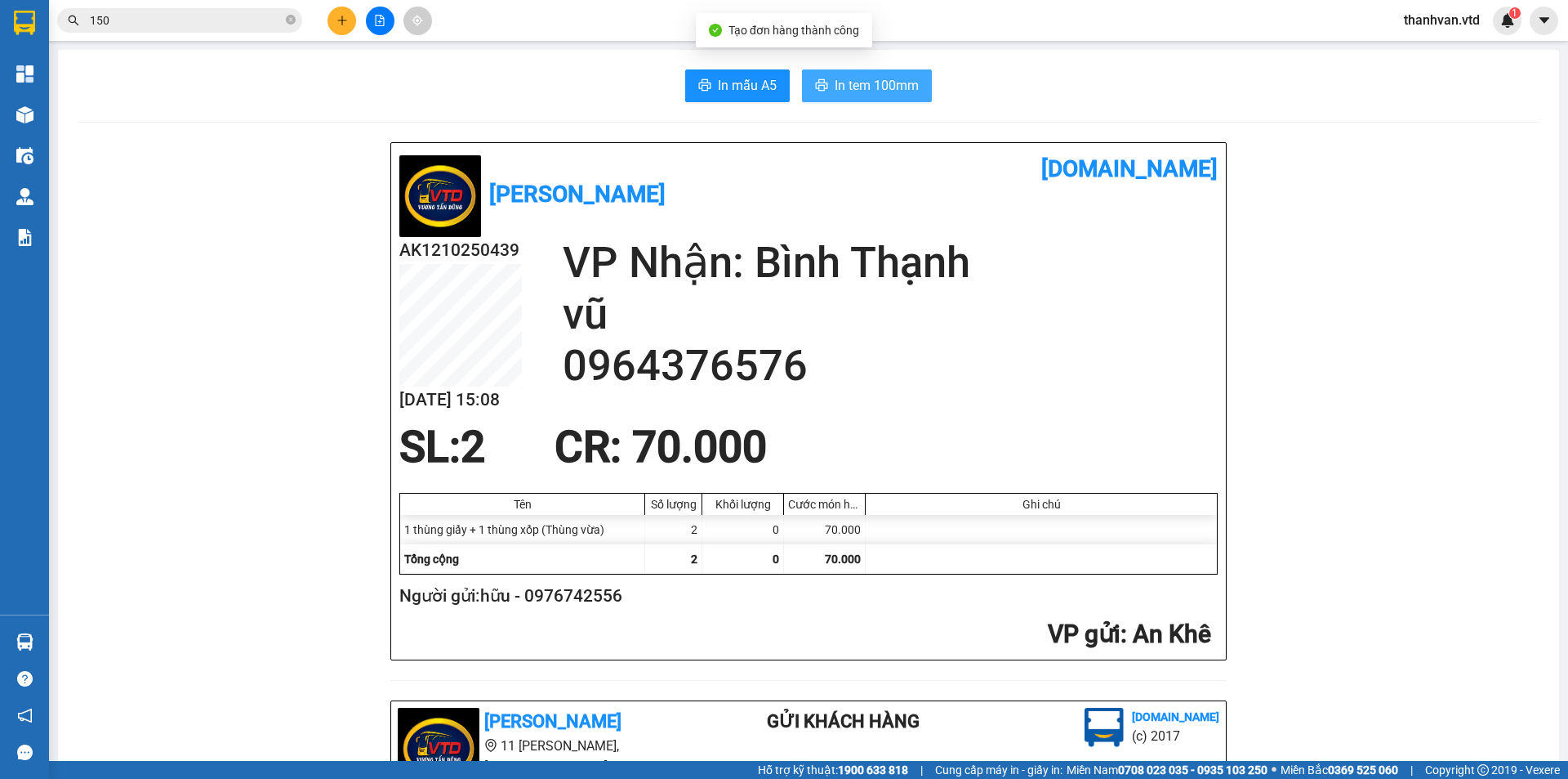
click at [846, 90] on span "In tem 100mm" at bounding box center [877, 85] width 84 height 20
click at [1006, 439] on div "SL: 2 CR : 70.000" at bounding box center [798, 446] width 818 height 49
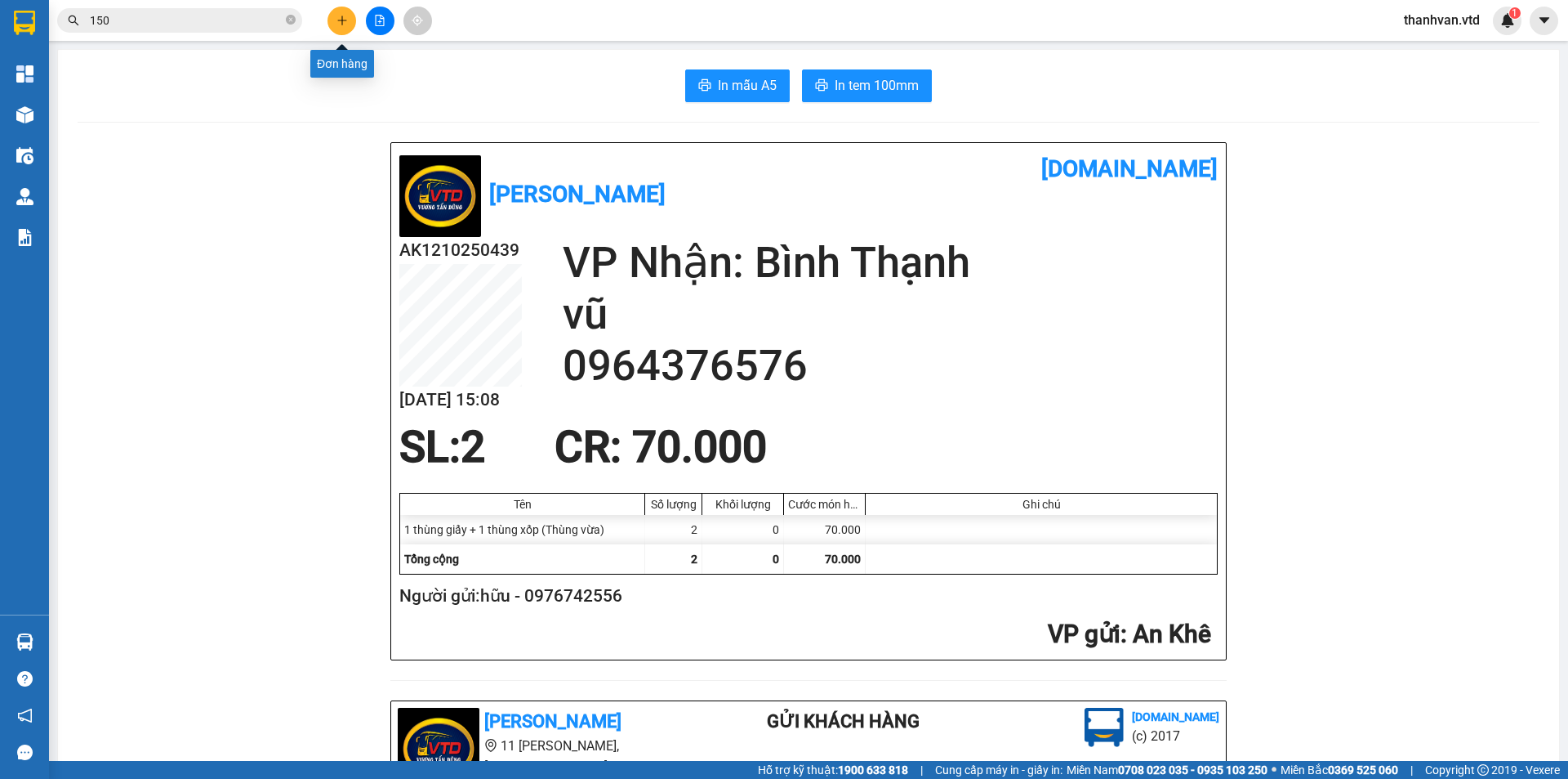
click at [344, 26] on icon "plus" at bounding box center [342, 20] width 11 height 11
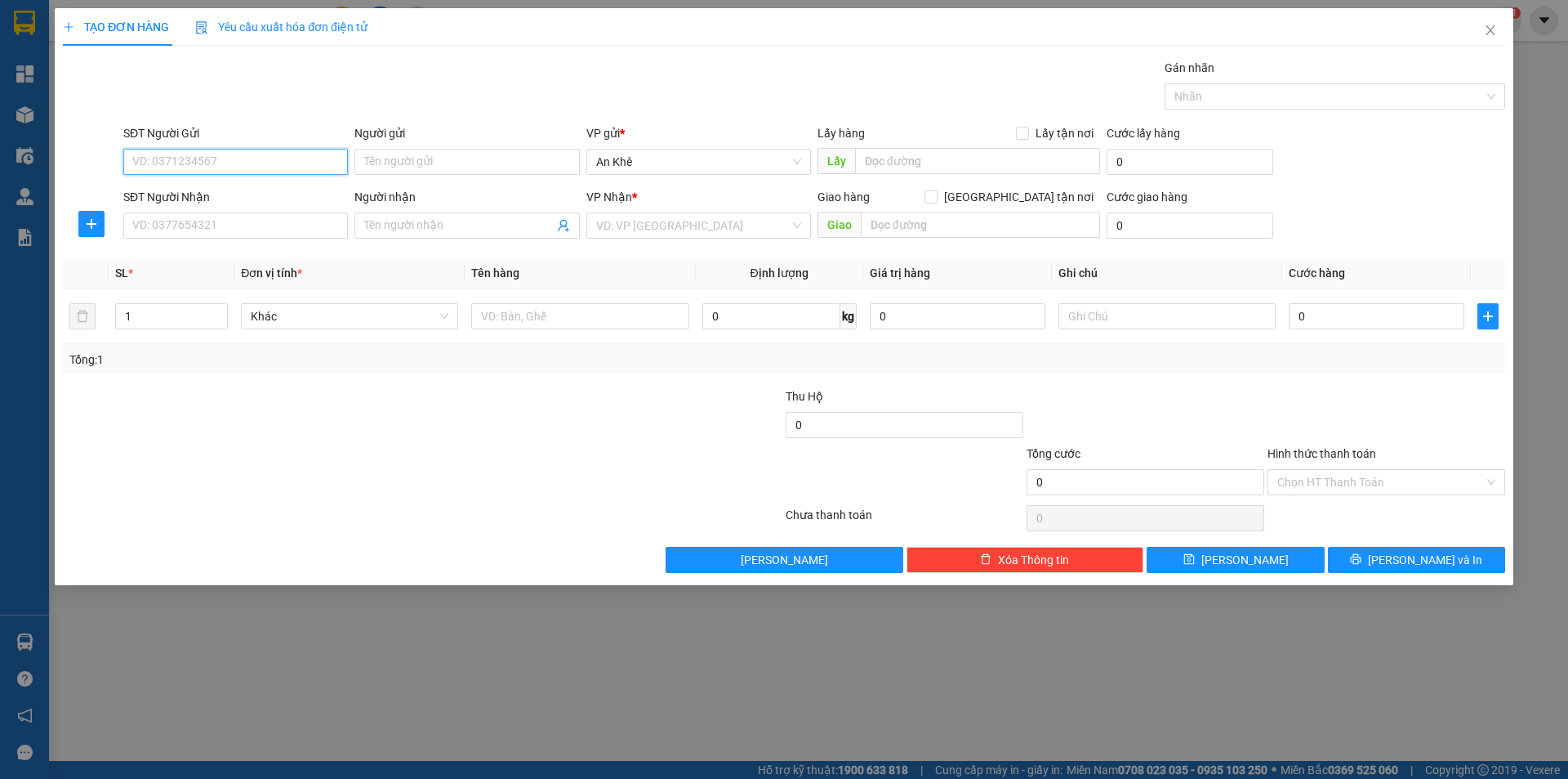
click at [254, 162] on input "SĐT Người Gửi" at bounding box center [235, 161] width 224 height 27
click at [180, 167] on input "0378716869" at bounding box center [235, 161] width 224 height 27
type input "0378716469"
click at [275, 190] on div "0378716469 - sang" at bounding box center [235, 194] width 205 height 18
type input "sang"
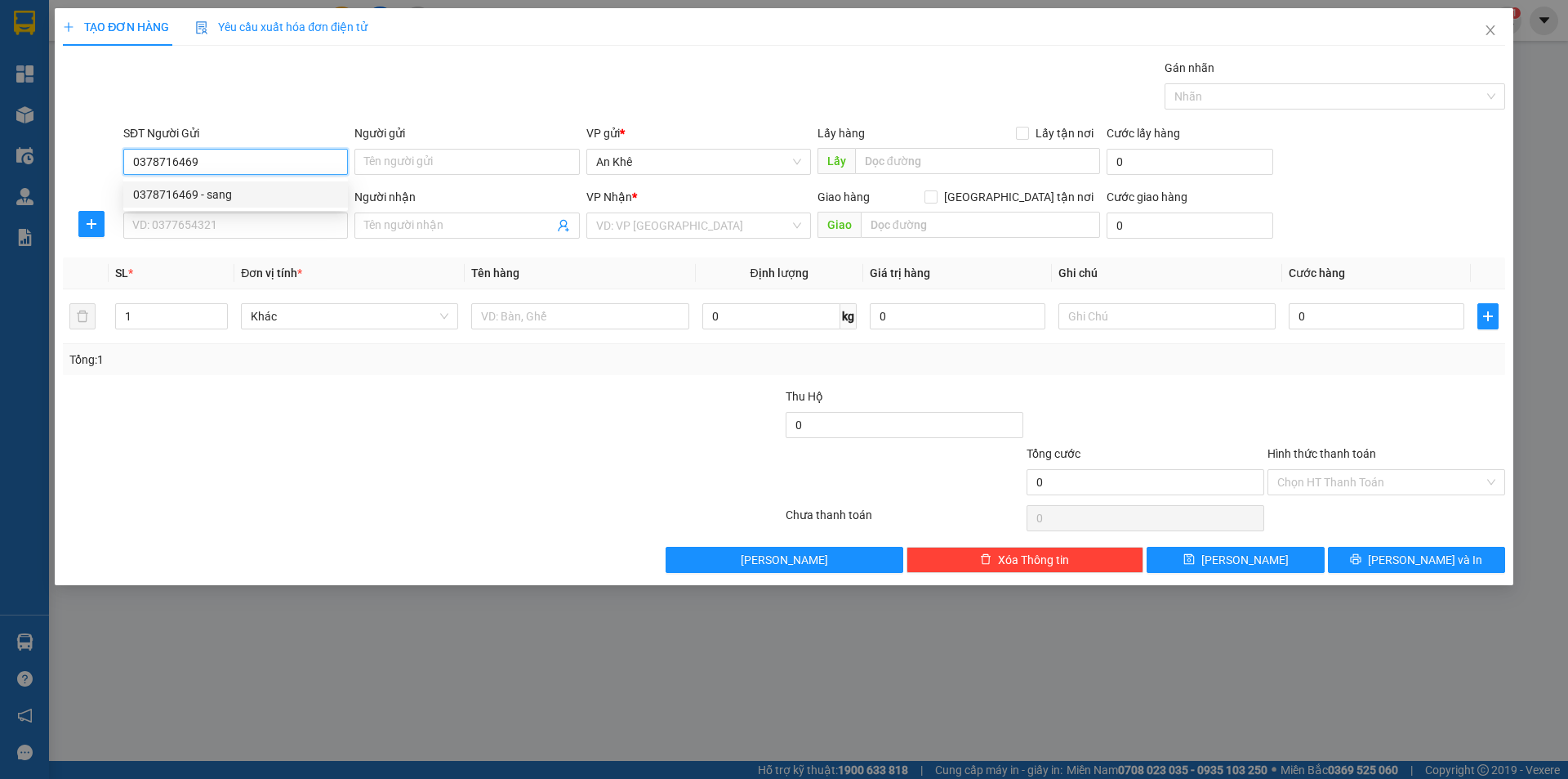
type input "0949389938"
type input "TOẢN"
click at [448, 315] on span "Bất kỳ" at bounding box center [350, 316] width 198 height 25
type input "0378716469"
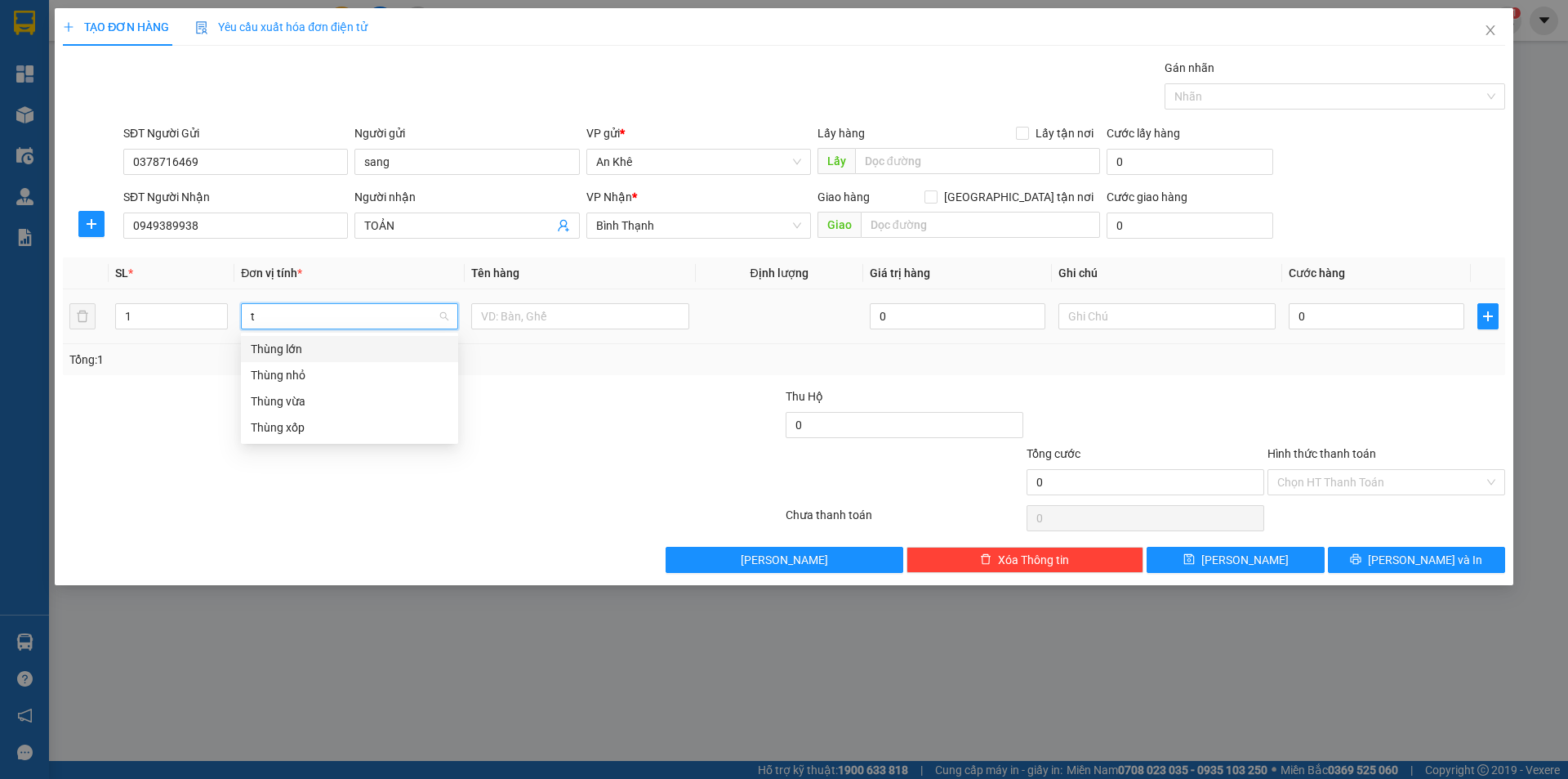
type input "th"
click at [329, 429] on div "Thùng xốp" at bounding box center [350, 428] width 198 height 18
click at [539, 309] on input "text" at bounding box center [579, 316] width 217 height 27
type input "do an"
click at [1350, 324] on input "0" at bounding box center [1377, 316] width 176 height 27
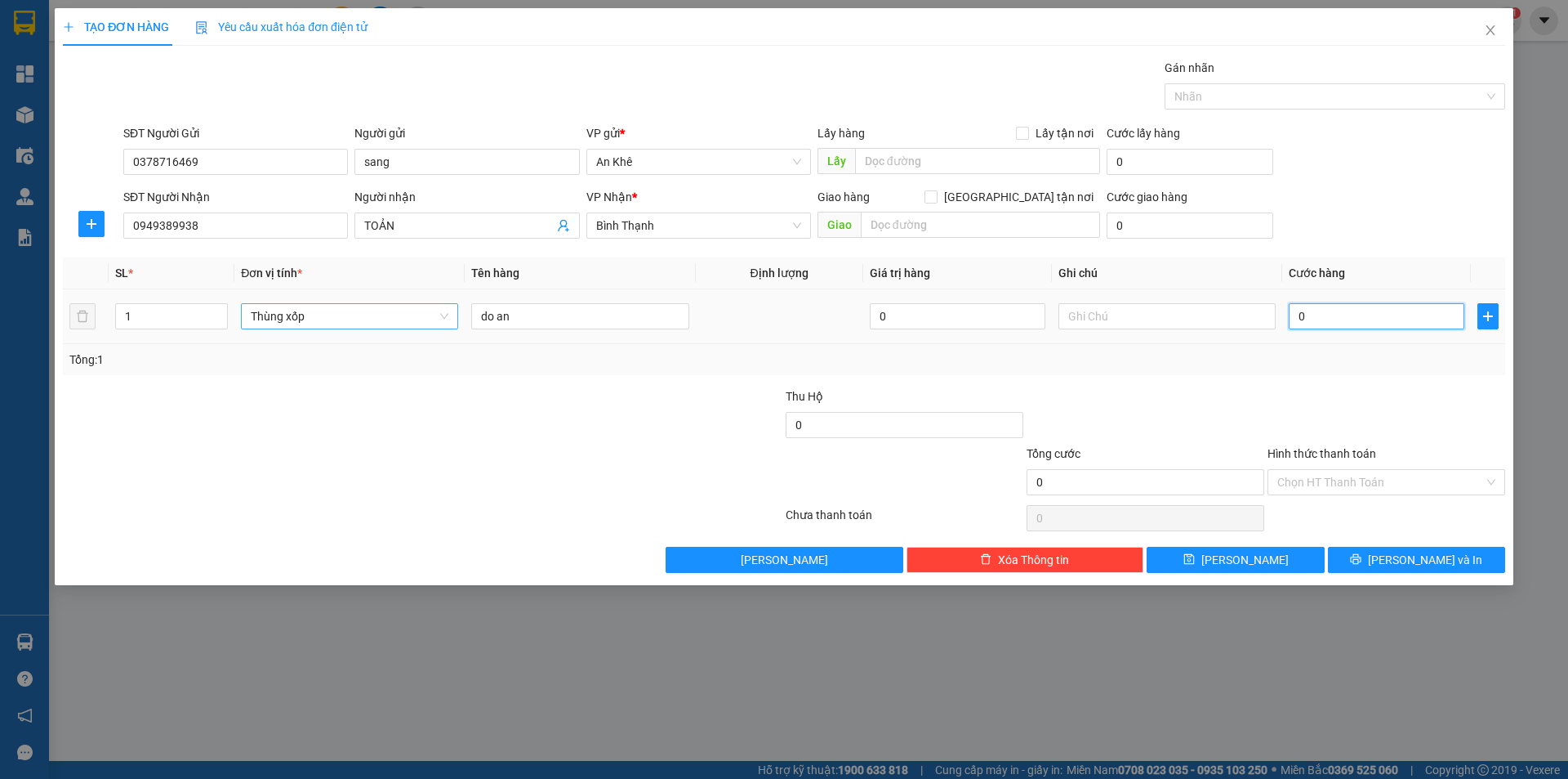
type input "6"
type input "60"
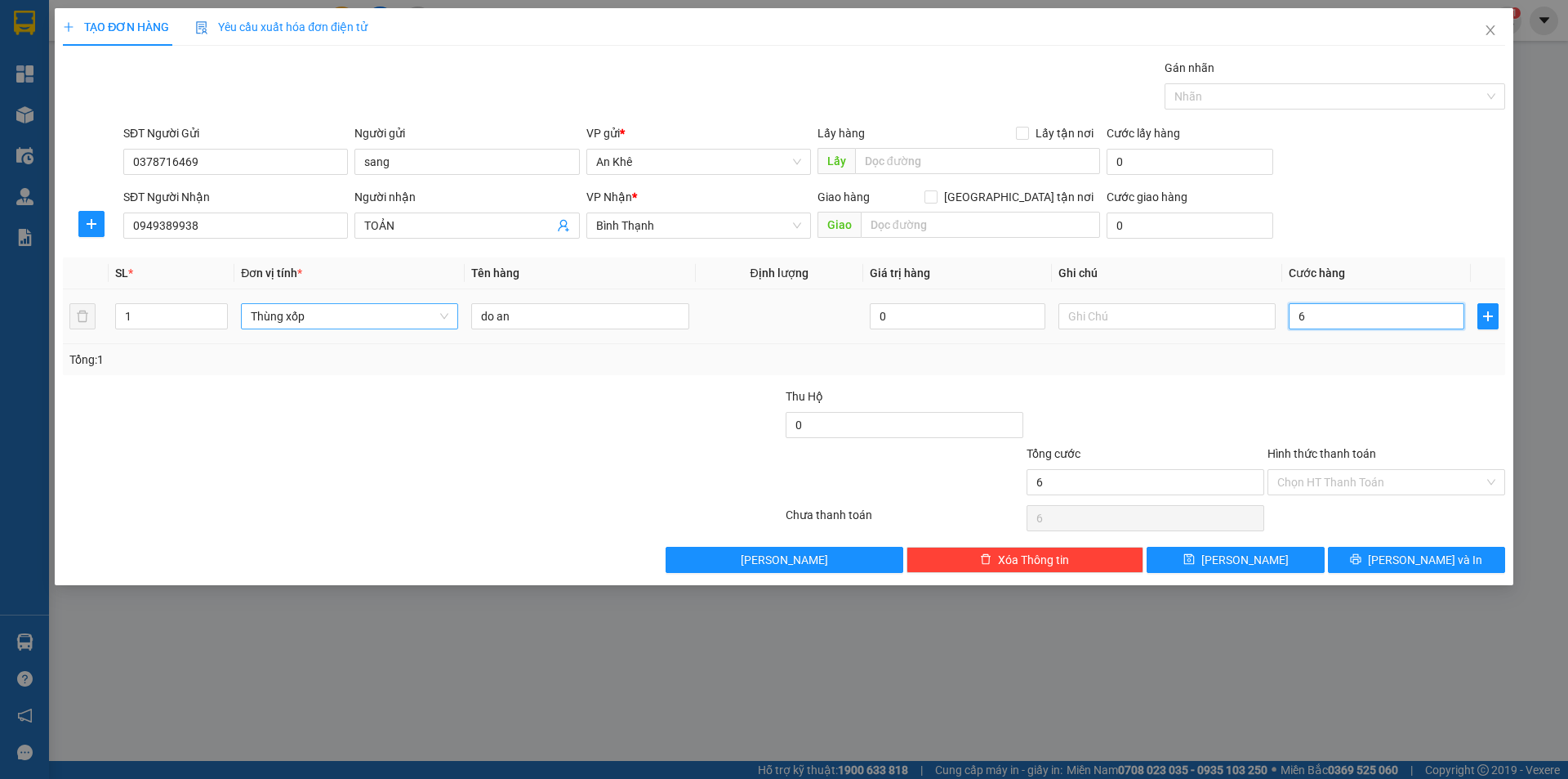
type input "60"
type input "600"
type input "6.000"
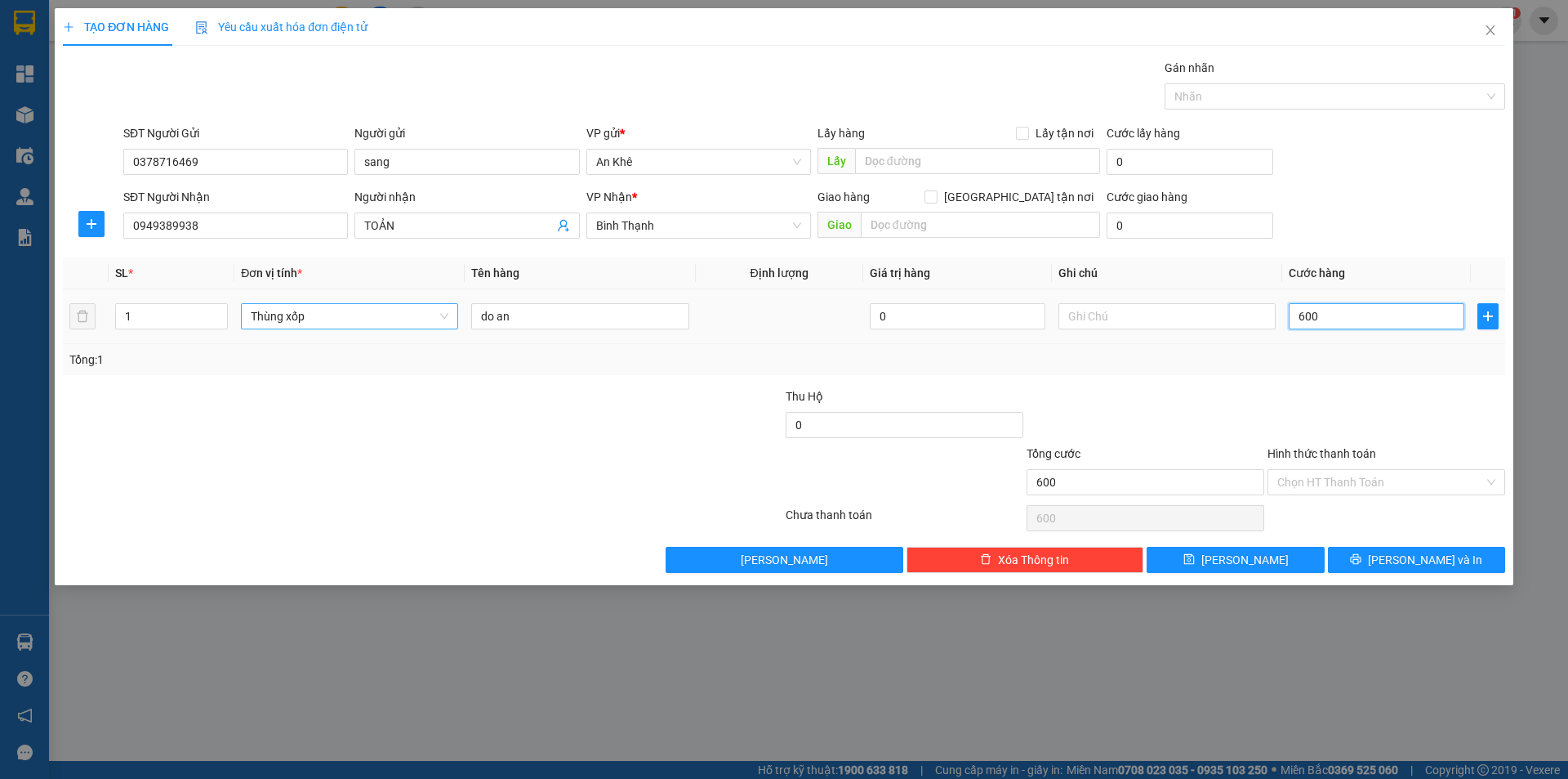
type input "6.000"
type input "60.000"
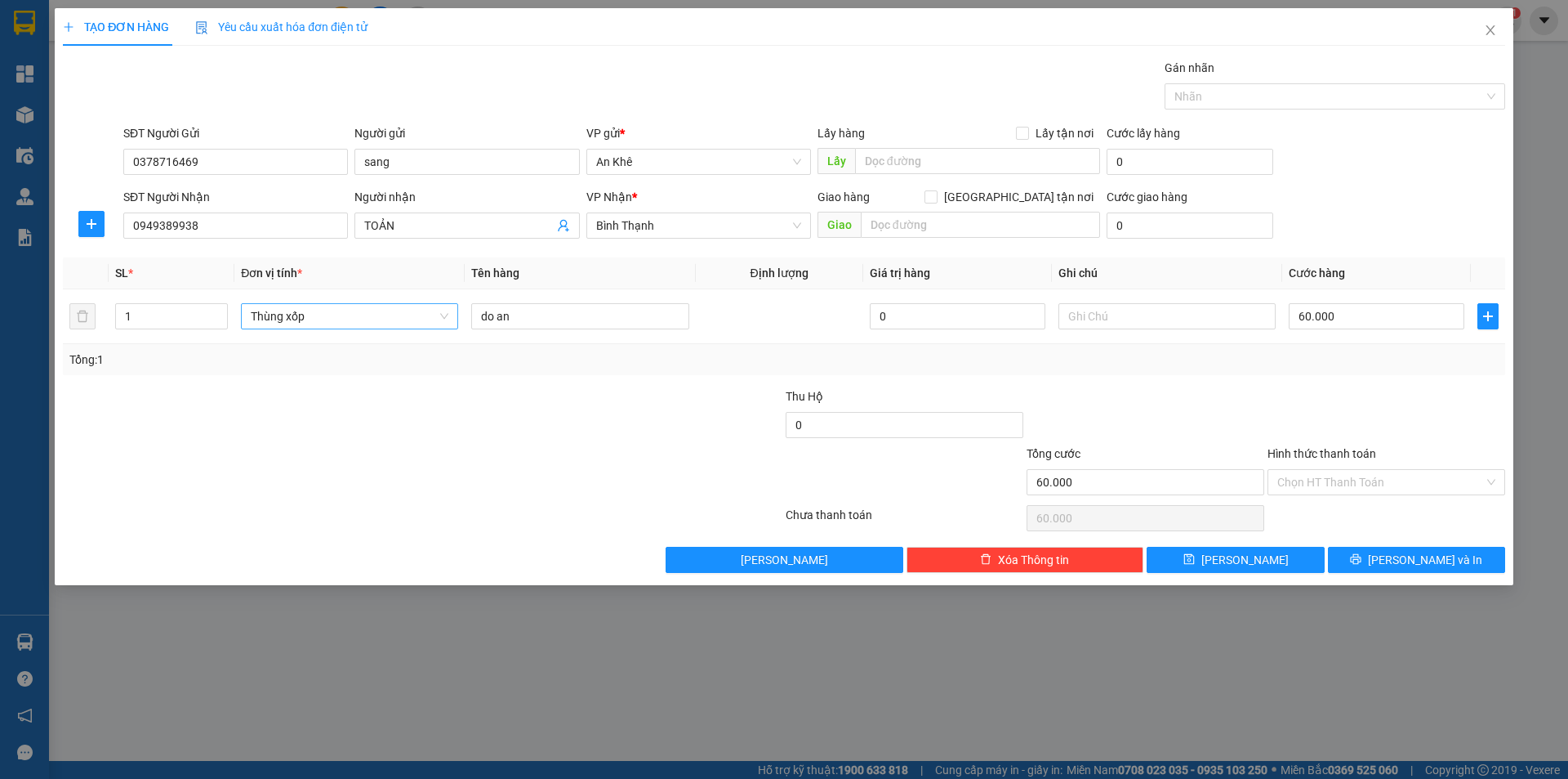
click at [1428, 411] on div at bounding box center [1386, 416] width 241 height 57
type input "7"
type input "70"
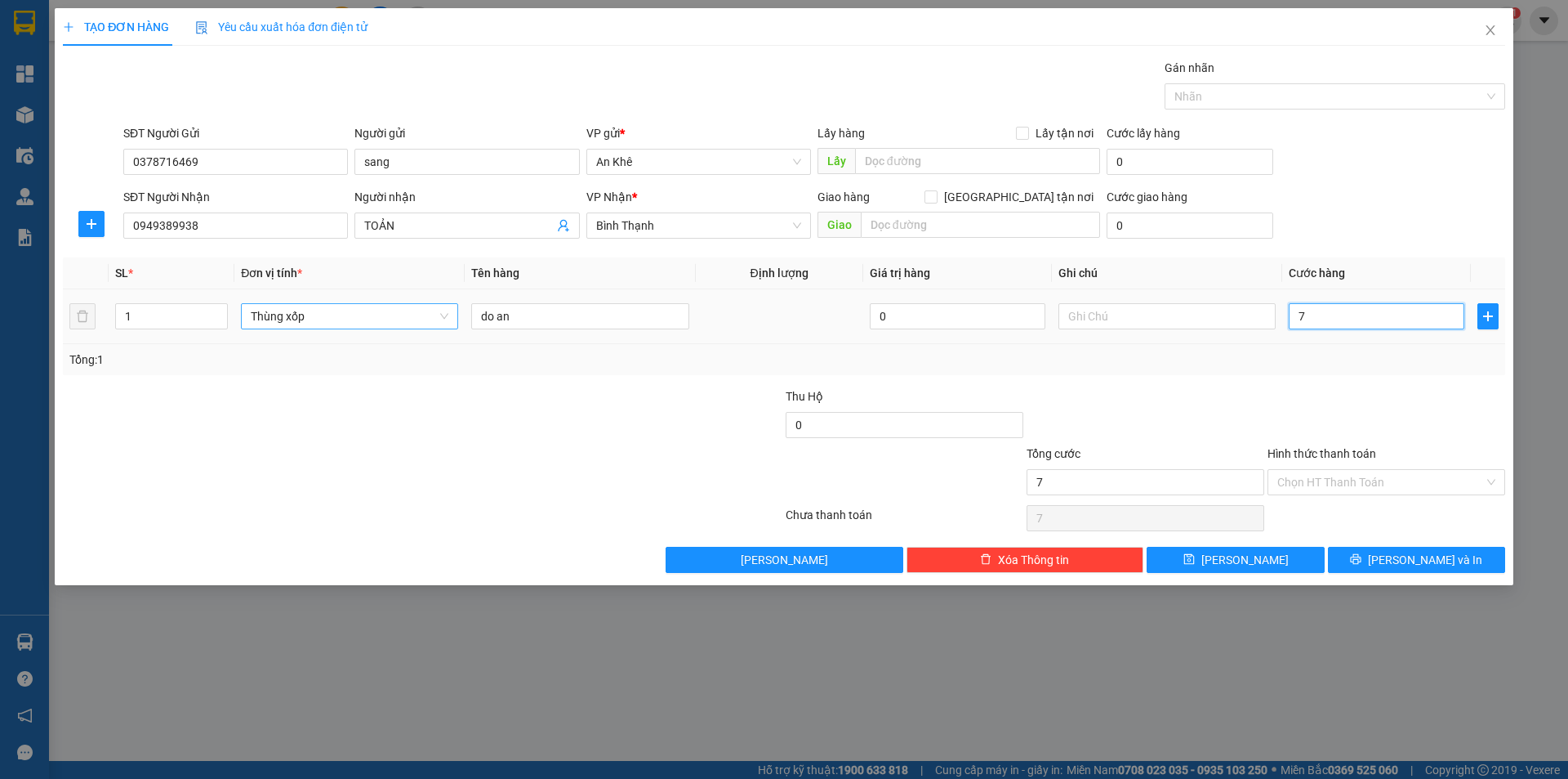
type input "70"
type input "700"
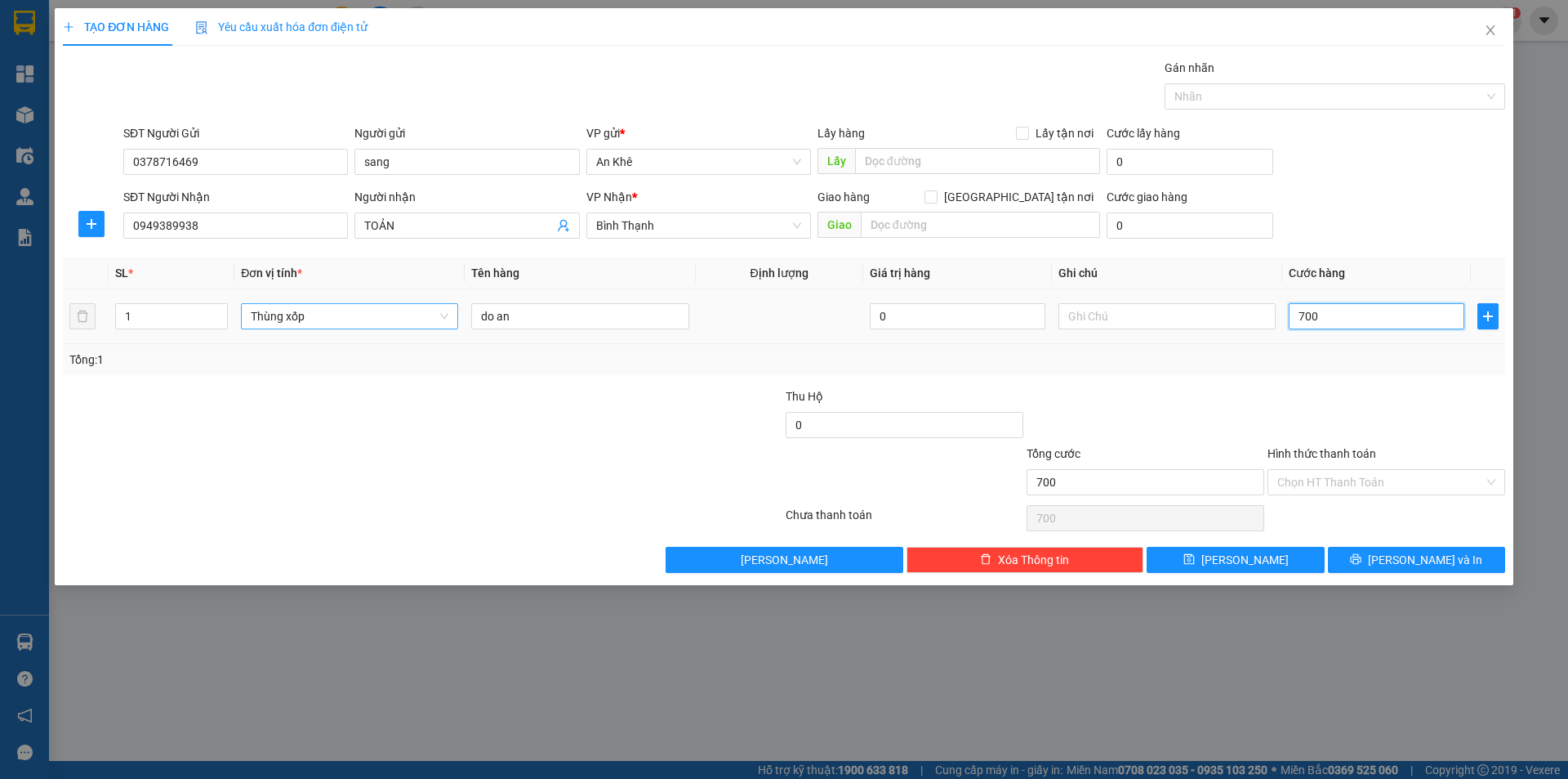
type input "7.000"
type input "70.000"
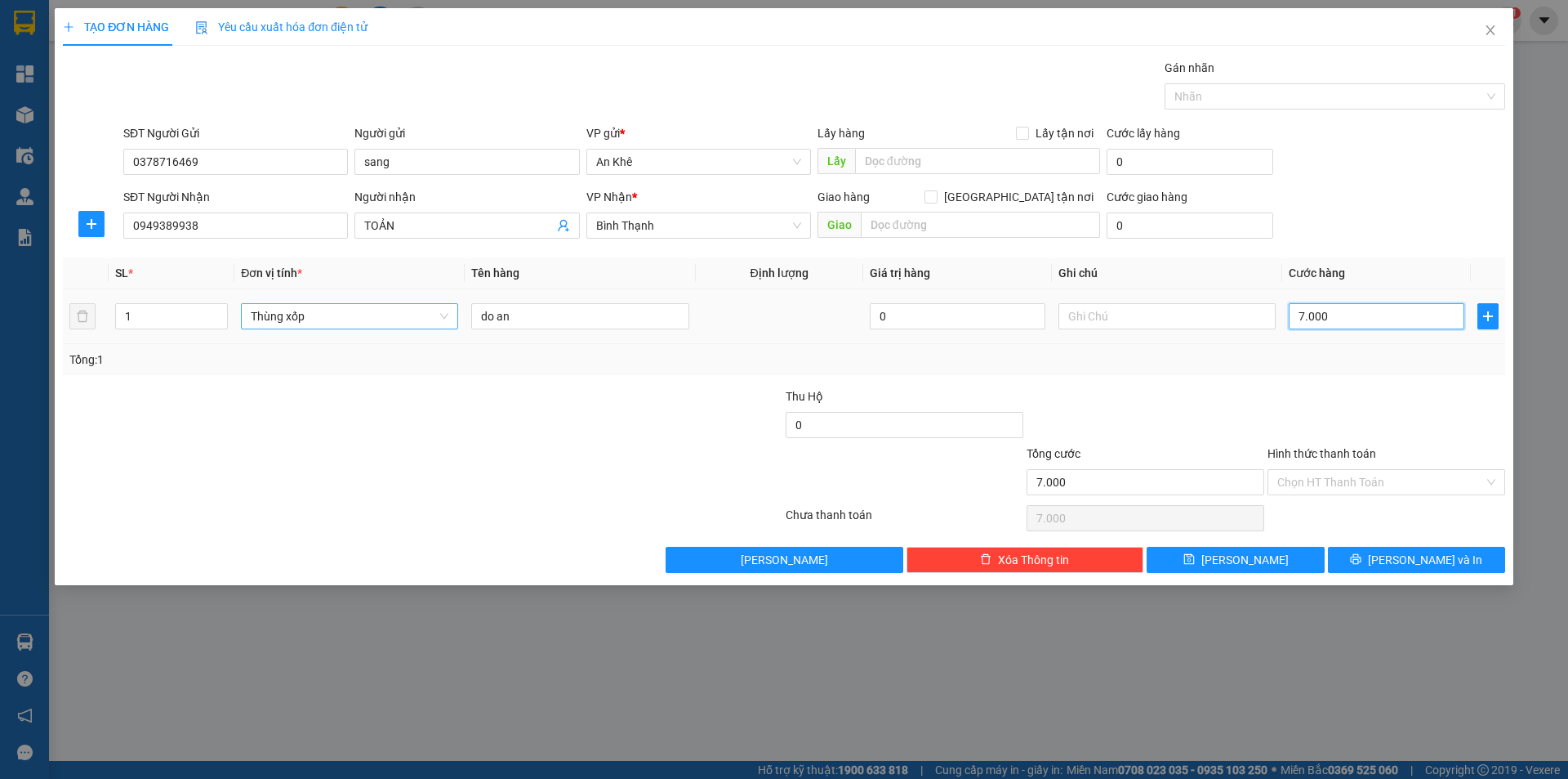
type input "70.000"
click at [1344, 403] on div at bounding box center [1386, 416] width 241 height 57
click at [1406, 562] on span "[PERSON_NAME] và In" at bounding box center [1424, 560] width 114 height 18
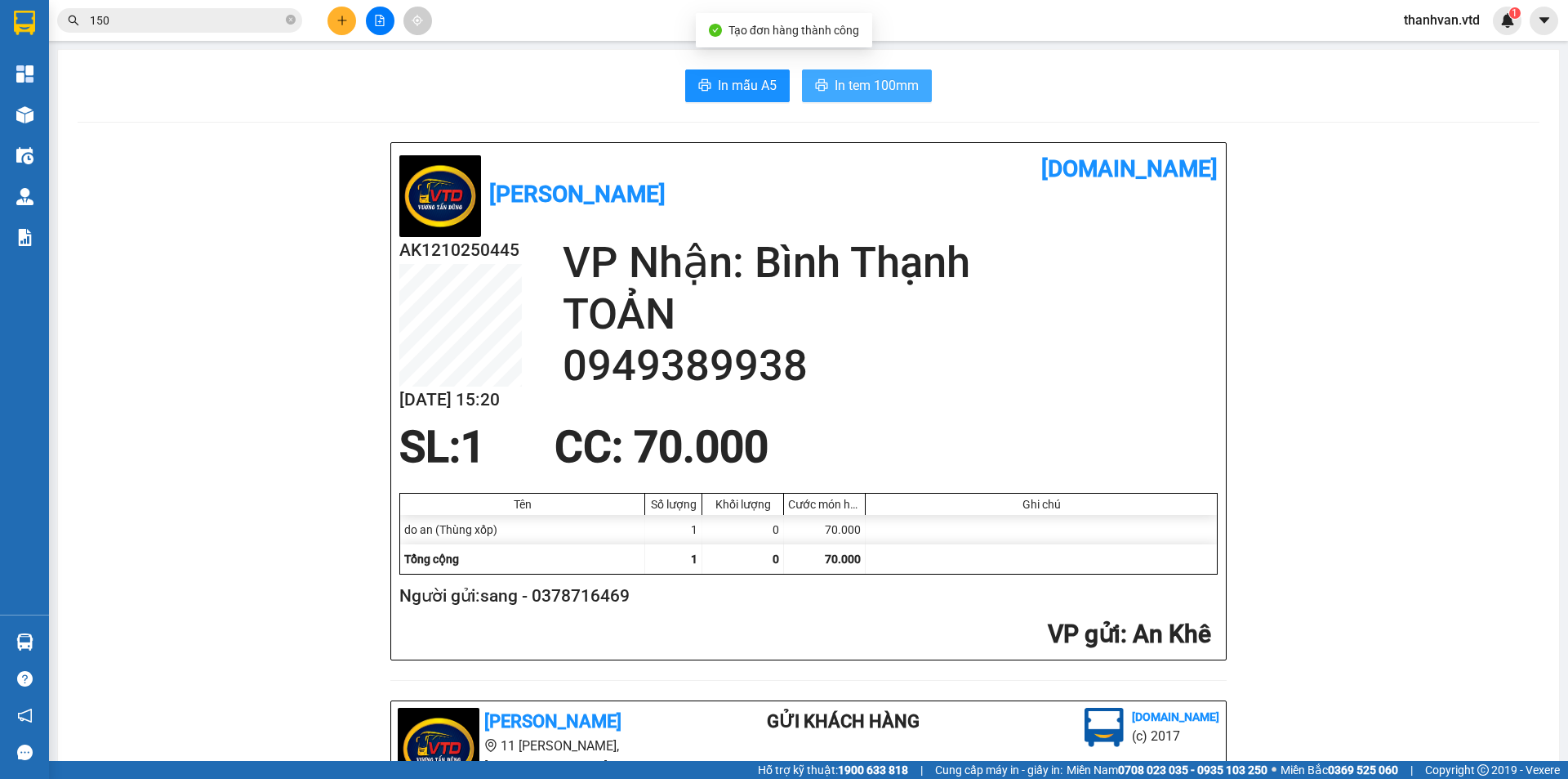
click at [868, 81] on span "In tem 100mm" at bounding box center [877, 85] width 84 height 20
click at [336, 17] on icon "plus" at bounding box center [342, 20] width 11 height 11
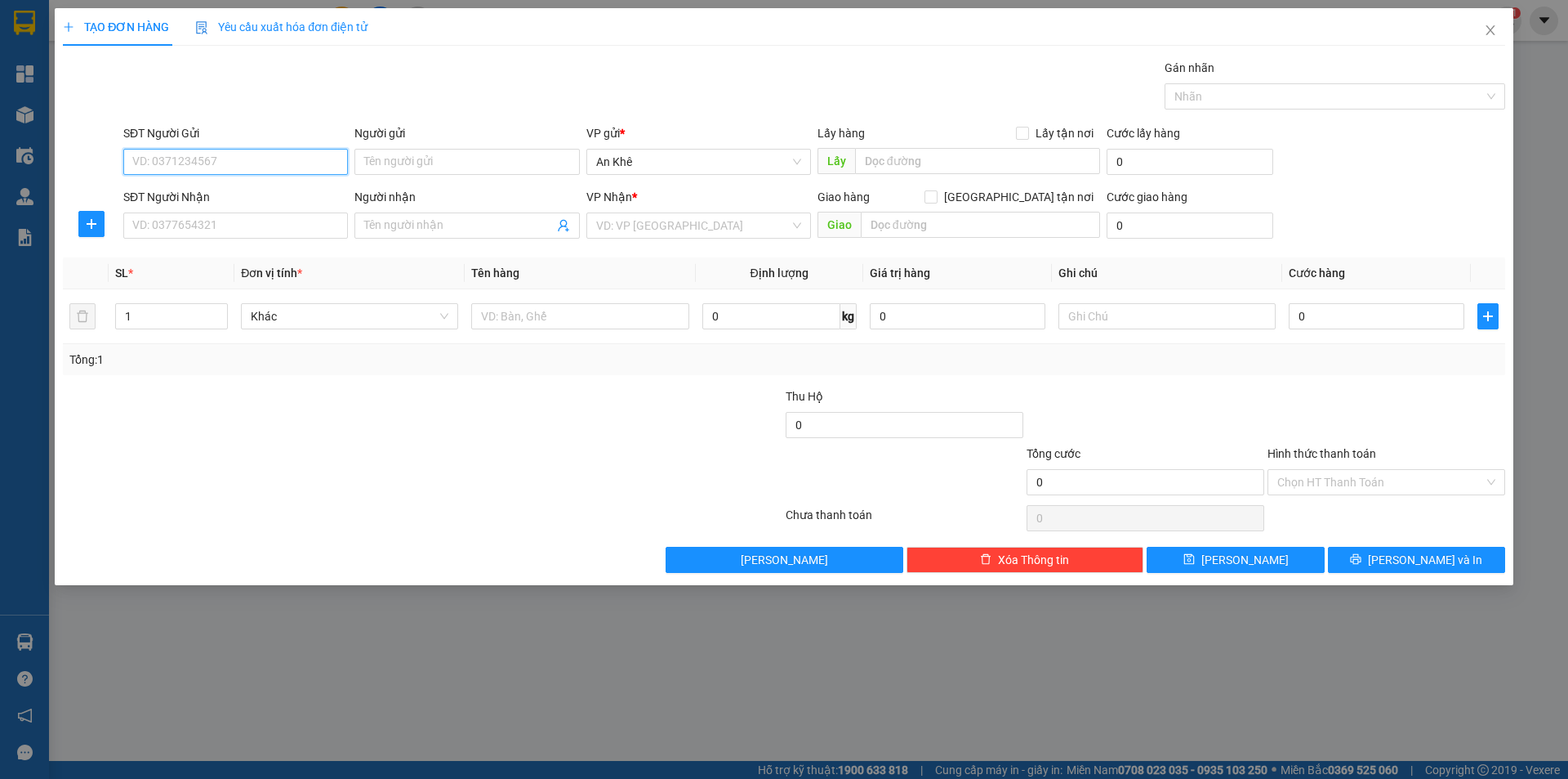
click at [259, 165] on input "SĐT Người Gửi" at bounding box center [235, 161] width 224 height 27
click at [237, 200] on div "0904398362 - chú Trạng" at bounding box center [235, 194] width 205 height 18
type input "0904398362"
type input "chú Trạng"
type input "0913629871"
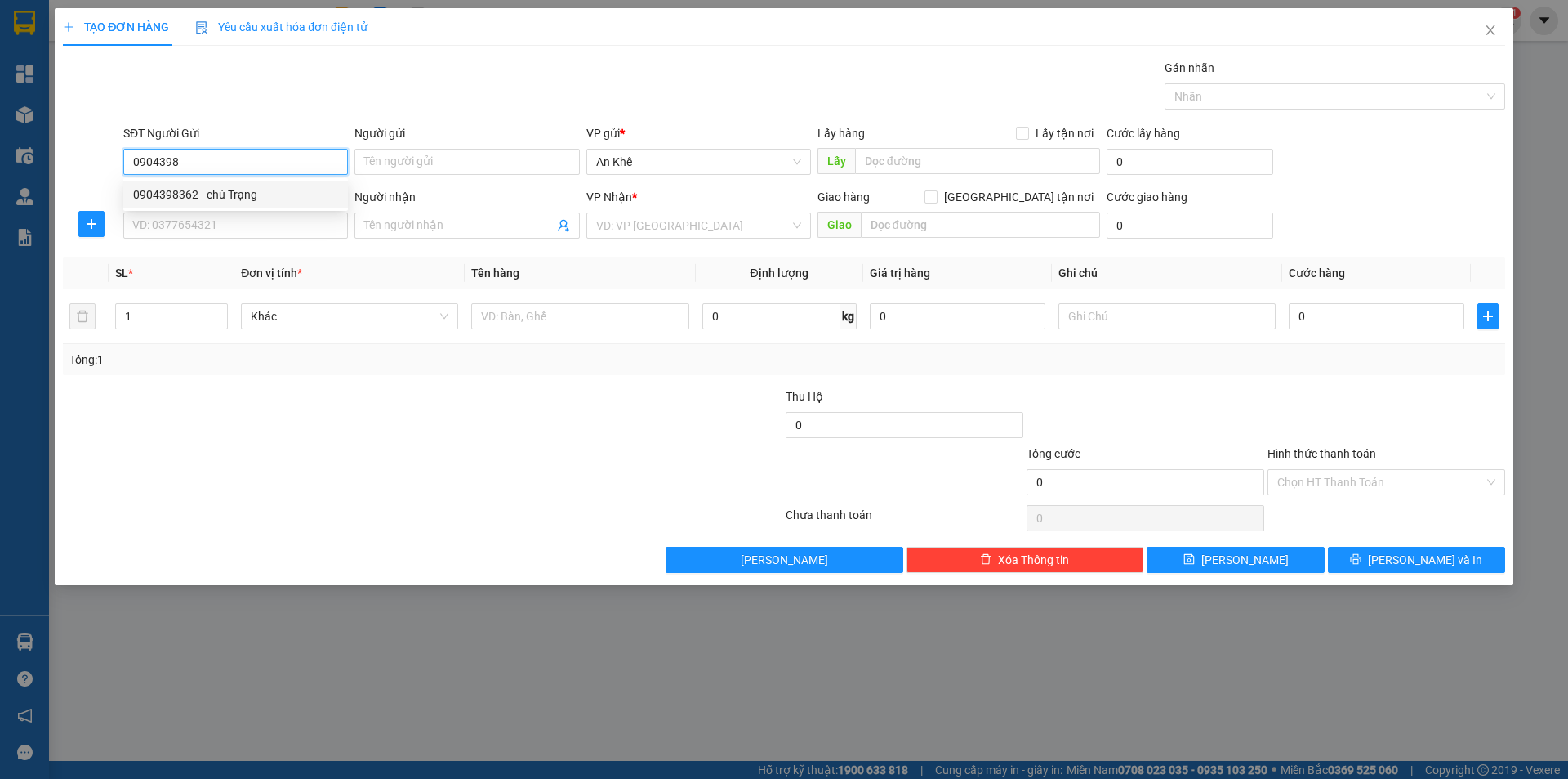
type input "Lập Ba Ke"
click at [441, 322] on span "Bất kỳ" at bounding box center [350, 316] width 198 height 25
type input "0904398362"
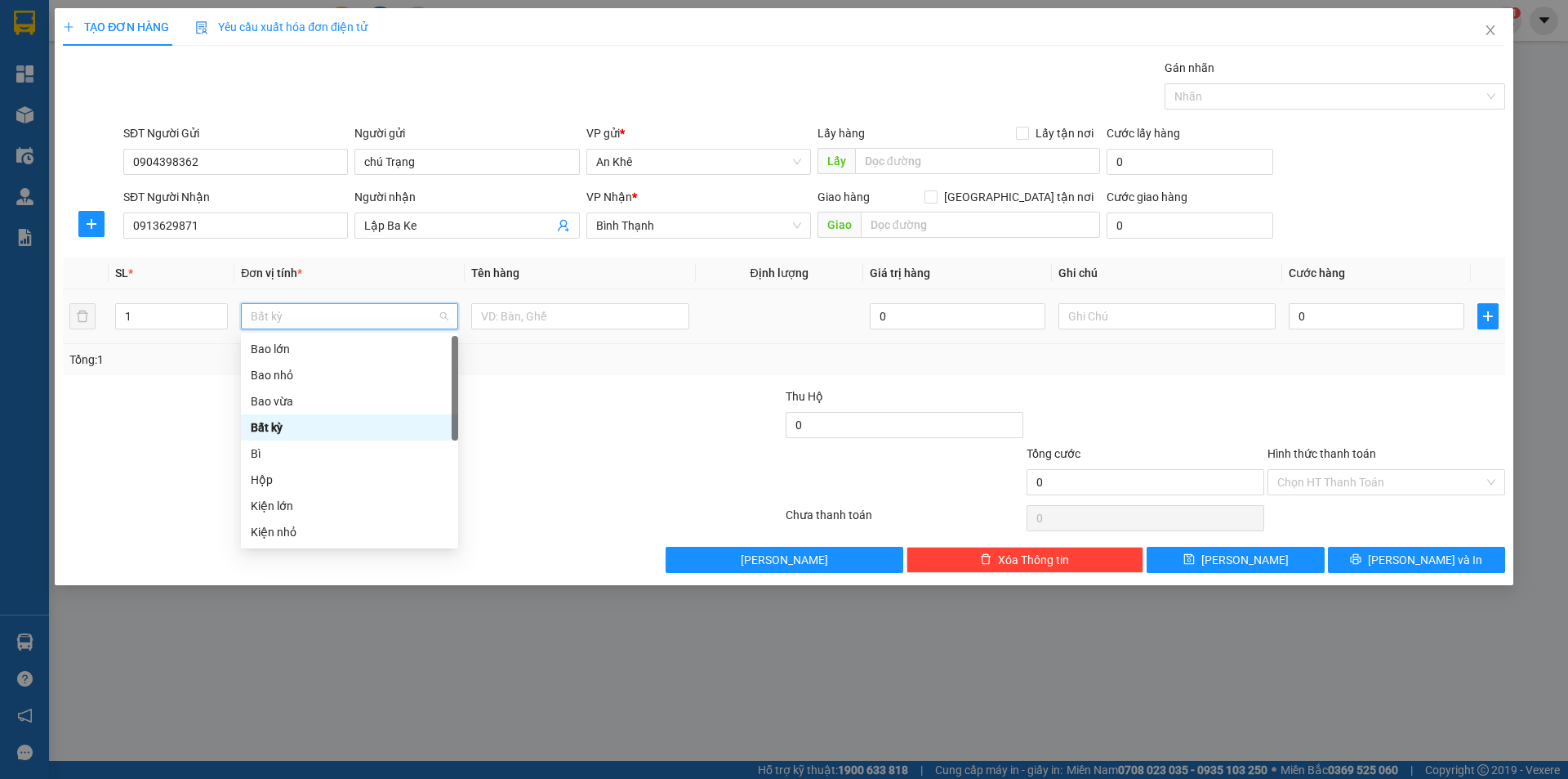
type input "b"
click at [292, 398] on div "Bao vừa" at bounding box center [350, 401] width 198 height 18
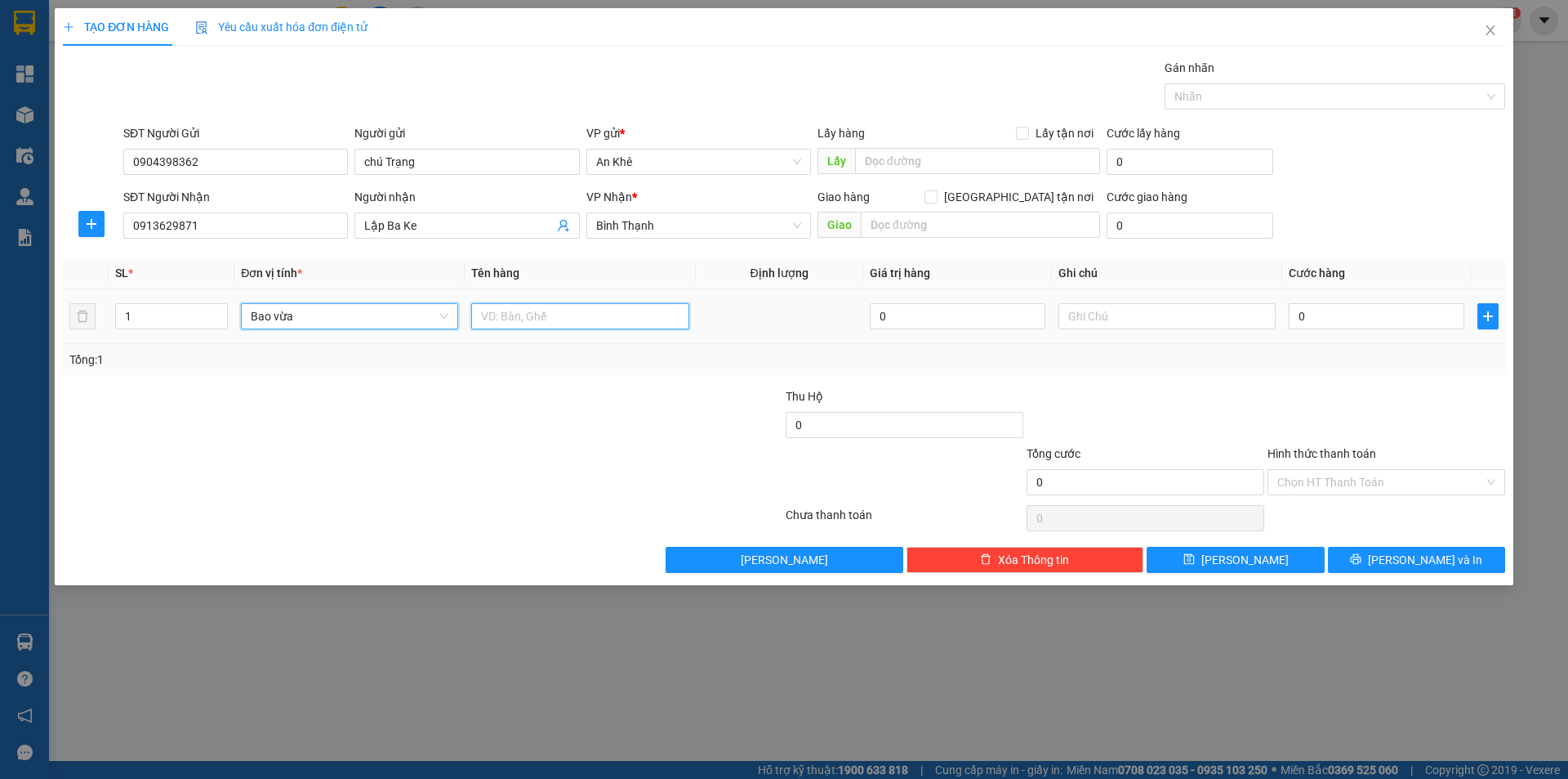
click at [535, 319] on input "text" at bounding box center [579, 316] width 217 height 27
type input "quan ao"
click at [1357, 310] on input "0" at bounding box center [1377, 316] width 176 height 27
type input "7"
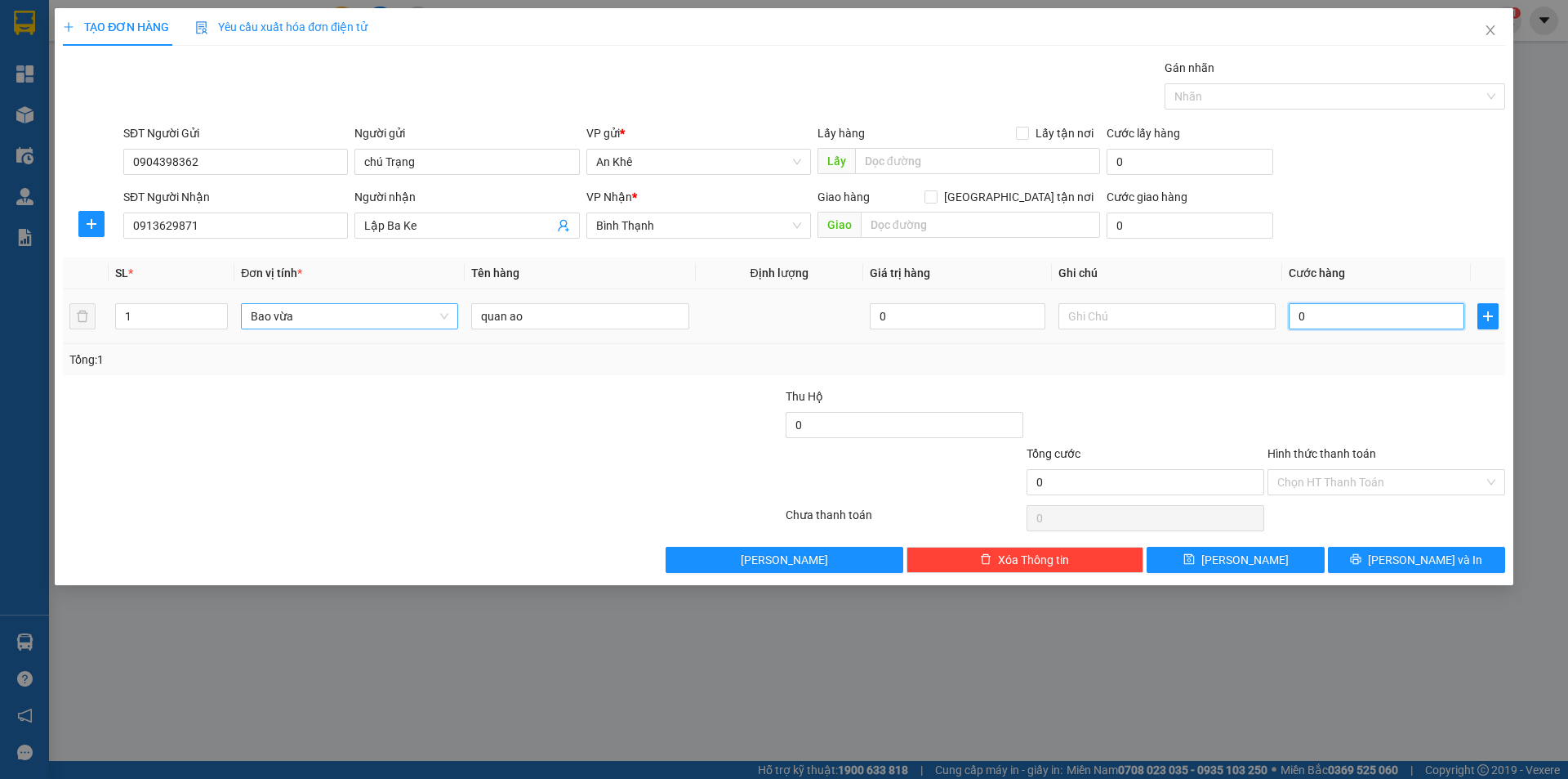
type input "7"
type input "70"
type input "700"
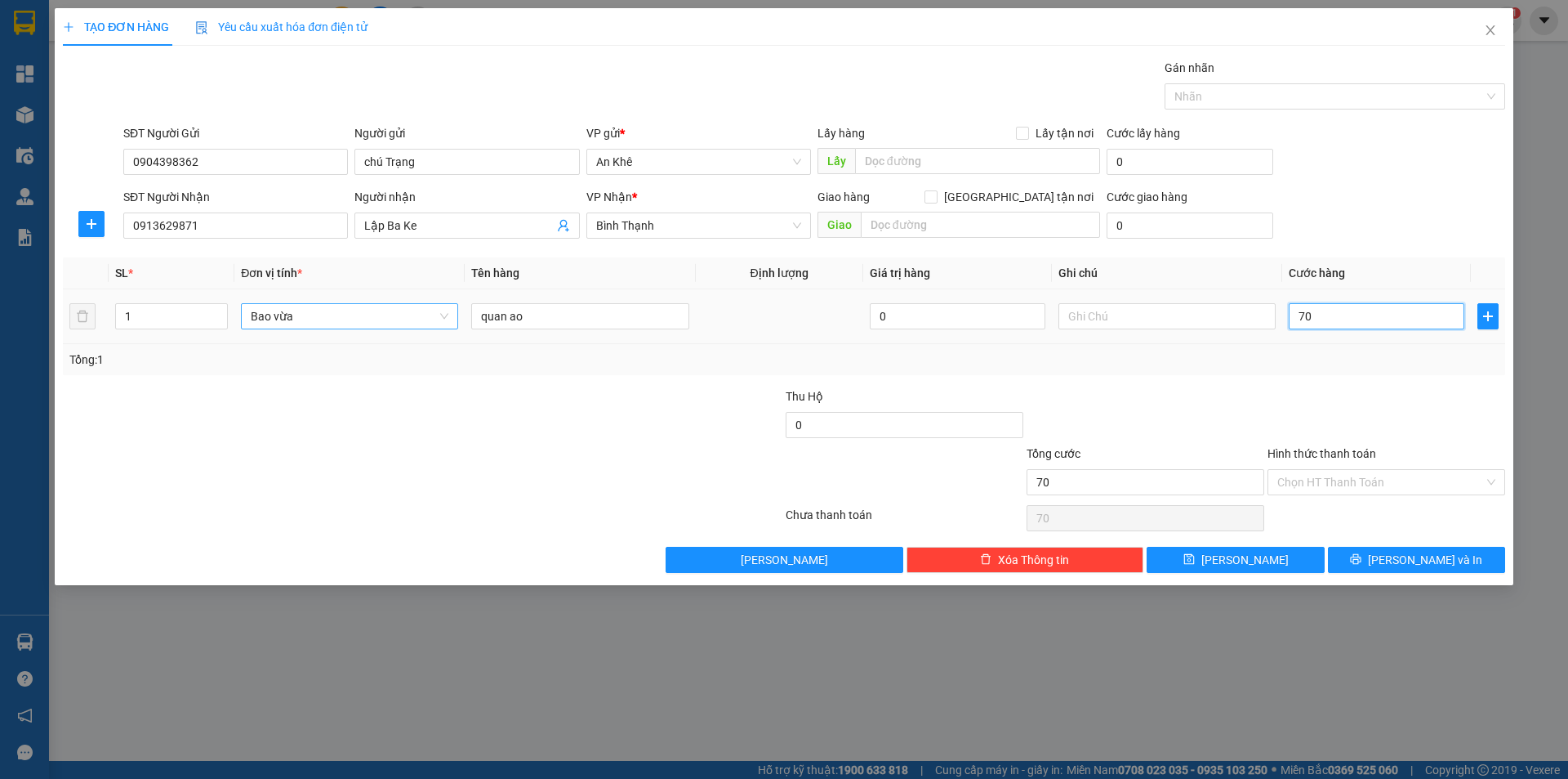
type input "700"
type input "7.000"
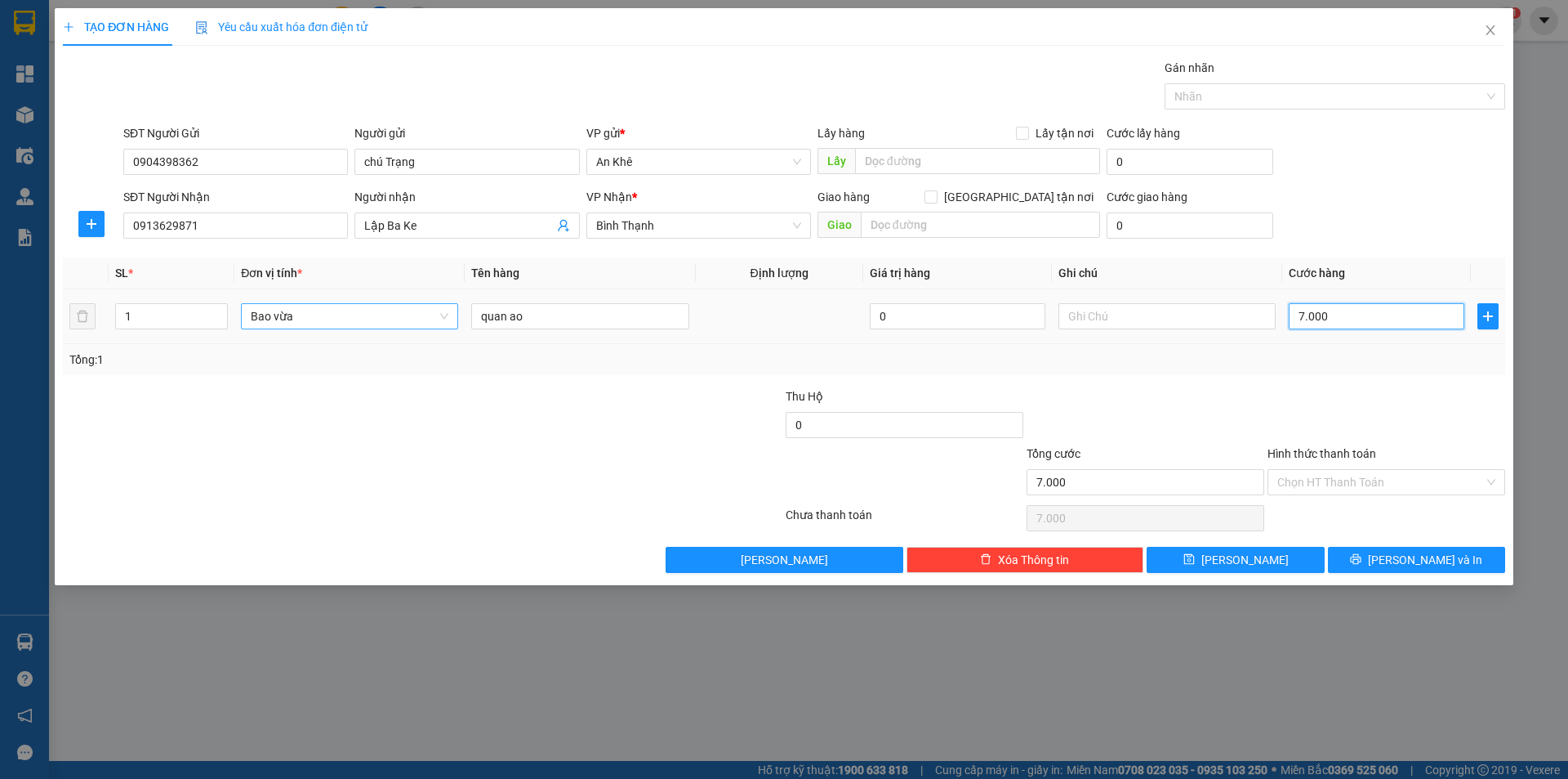
type input "70.000"
click at [1357, 400] on div at bounding box center [1386, 416] width 241 height 57
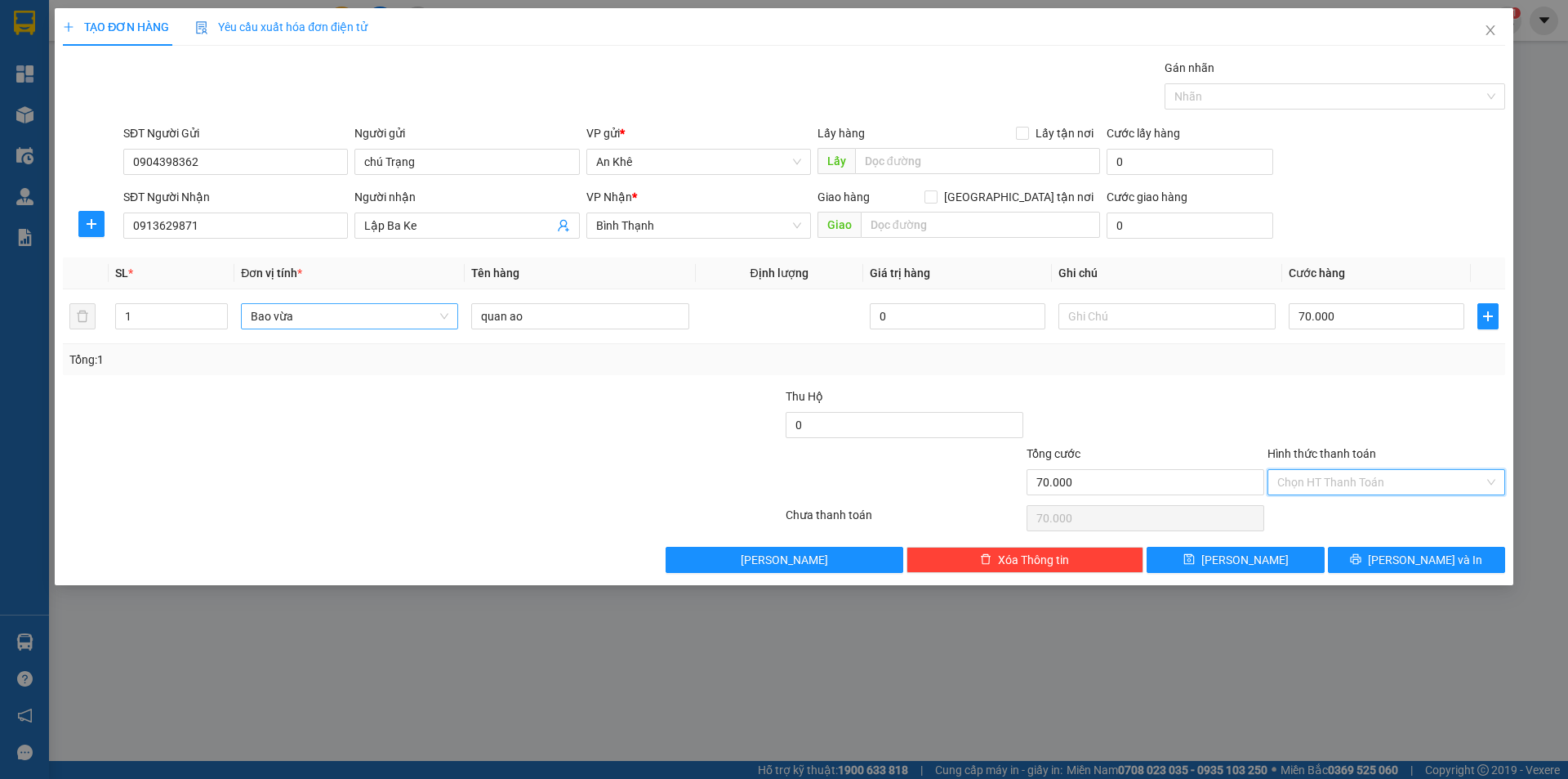
click at [1365, 487] on input "Hình thức thanh toán" at bounding box center [1381, 482] width 207 height 25
click at [1346, 518] on div "Tại văn phòng" at bounding box center [1387, 515] width 218 height 18
type input "0"
click at [1388, 426] on div at bounding box center [1386, 416] width 241 height 57
click at [1444, 557] on span "[PERSON_NAME] và In" at bounding box center [1424, 560] width 114 height 18
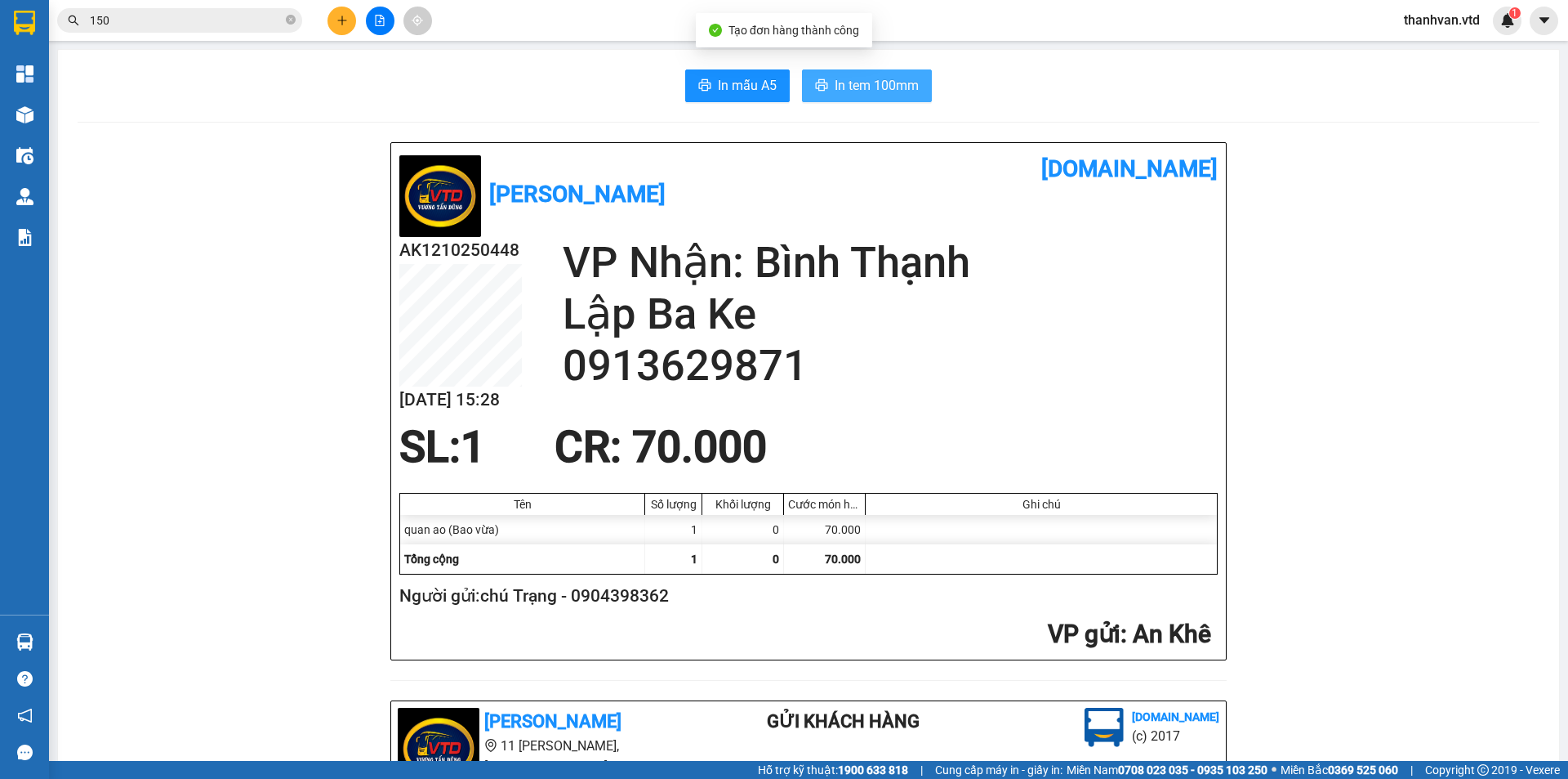
click at [852, 79] on span "In tem 100mm" at bounding box center [877, 85] width 84 height 20
click at [517, 376] on div "AK1210250448 12/10 15:28" at bounding box center [481, 330] width 163 height 185
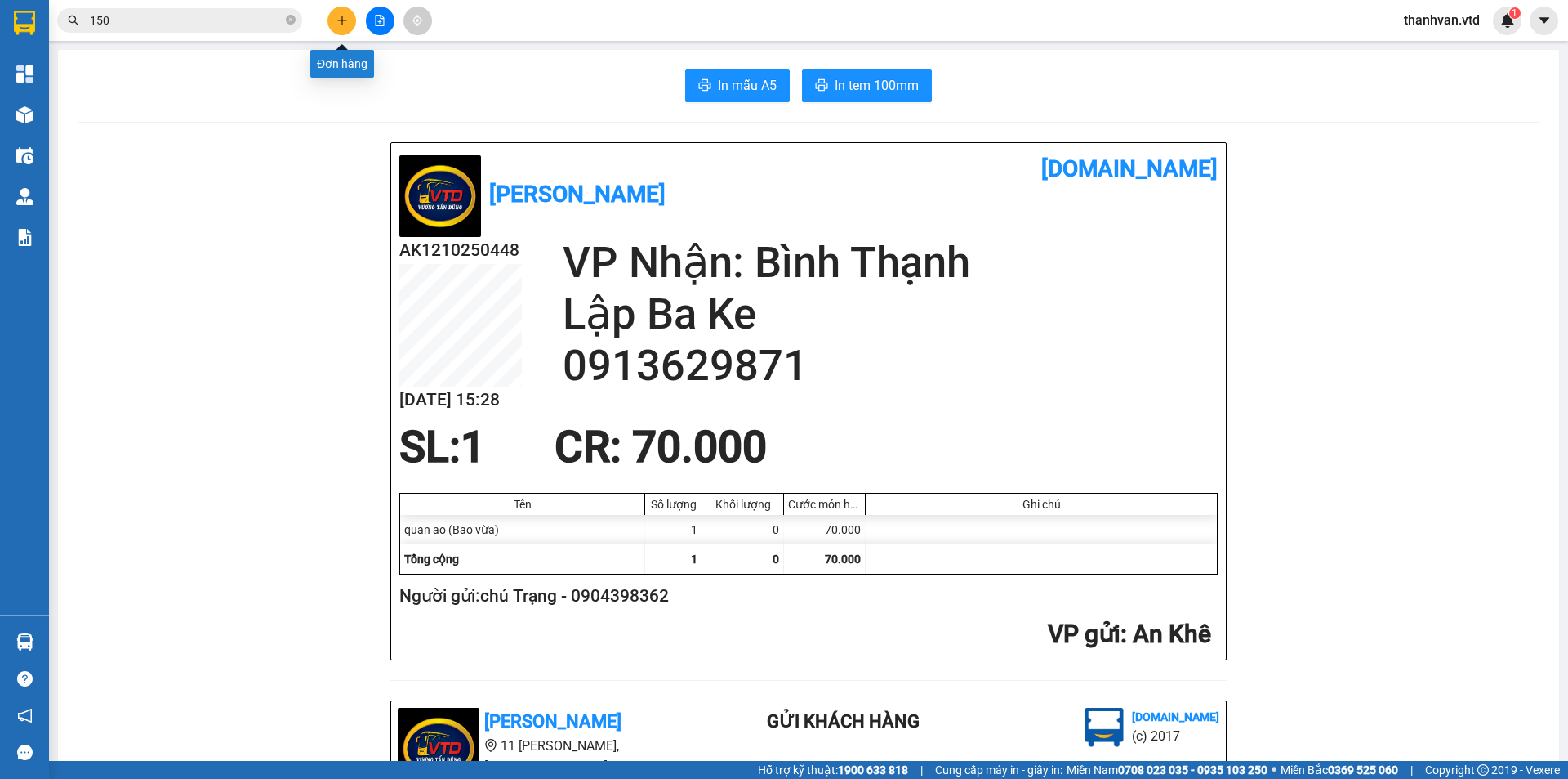
click at [343, 21] on icon "plus" at bounding box center [342, 20] width 11 height 11
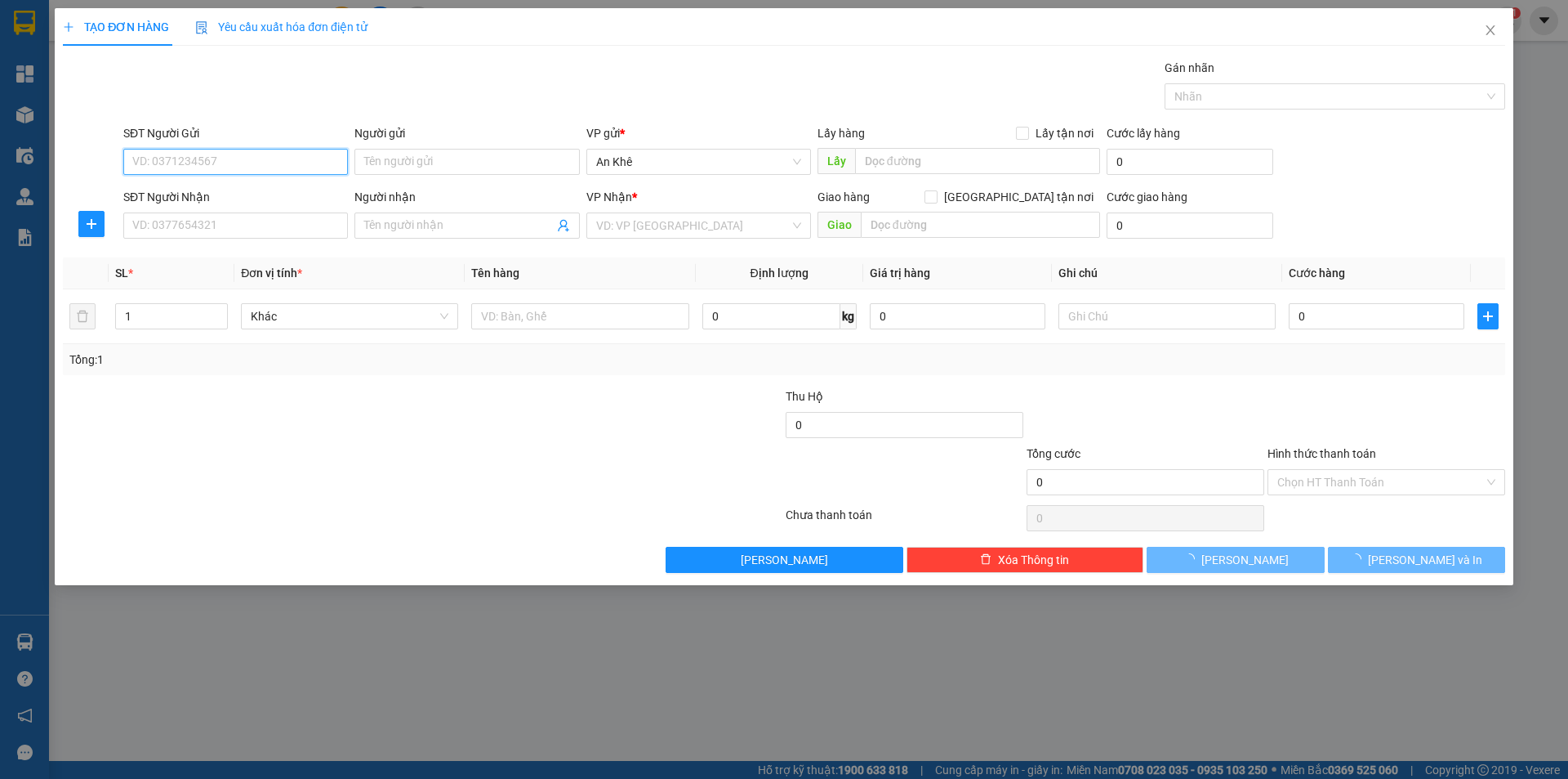
click at [223, 168] on input "SĐT Người Gửi" at bounding box center [235, 161] width 224 height 27
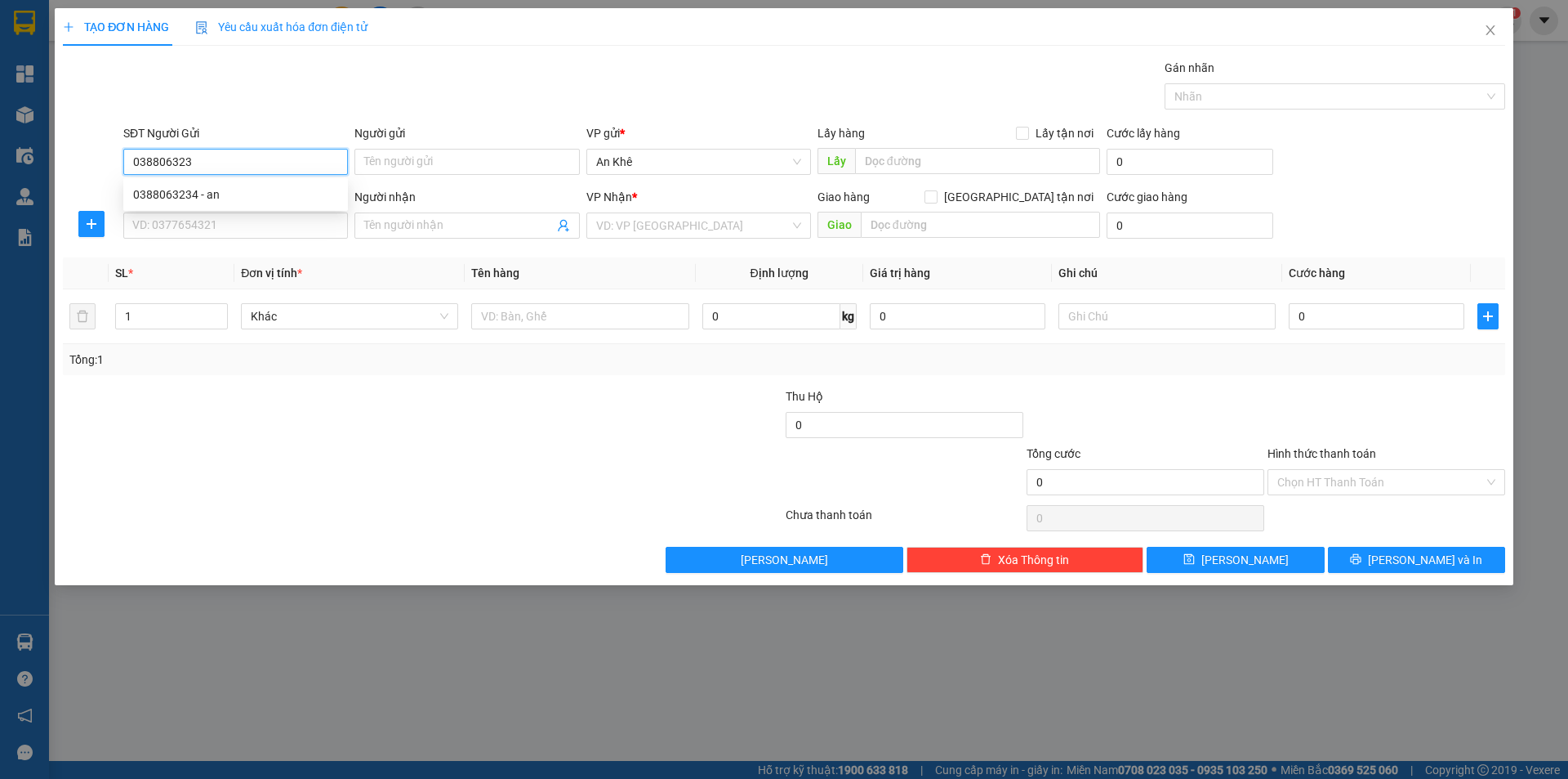
type input "0388063234"
click at [236, 198] on div "0388063234 - an" at bounding box center [235, 194] width 205 height 18
type input "an"
type input "0833405504"
type input "kiên"
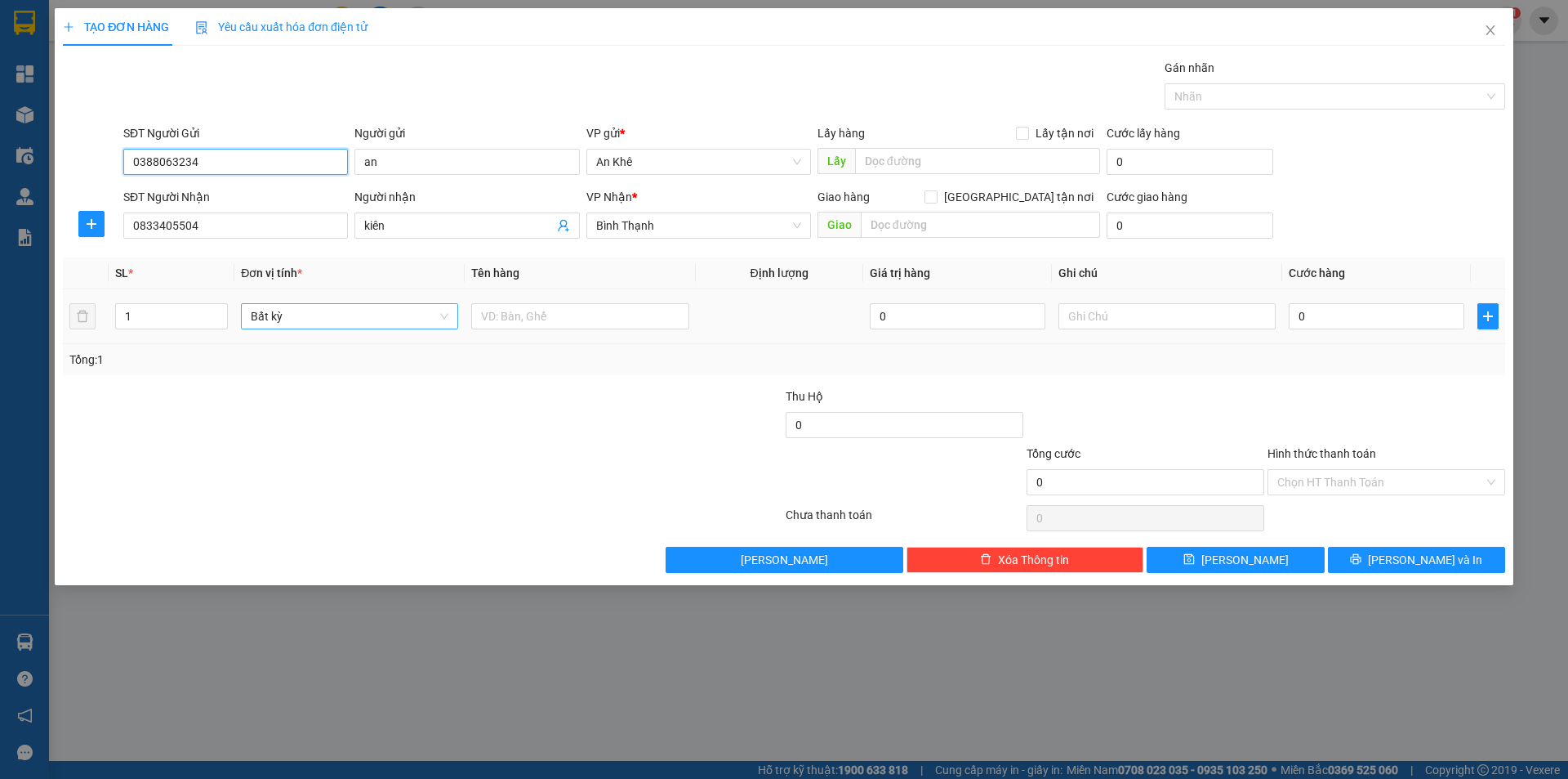
click at [439, 313] on span "Bất kỳ" at bounding box center [350, 316] width 198 height 25
type input "0388063234"
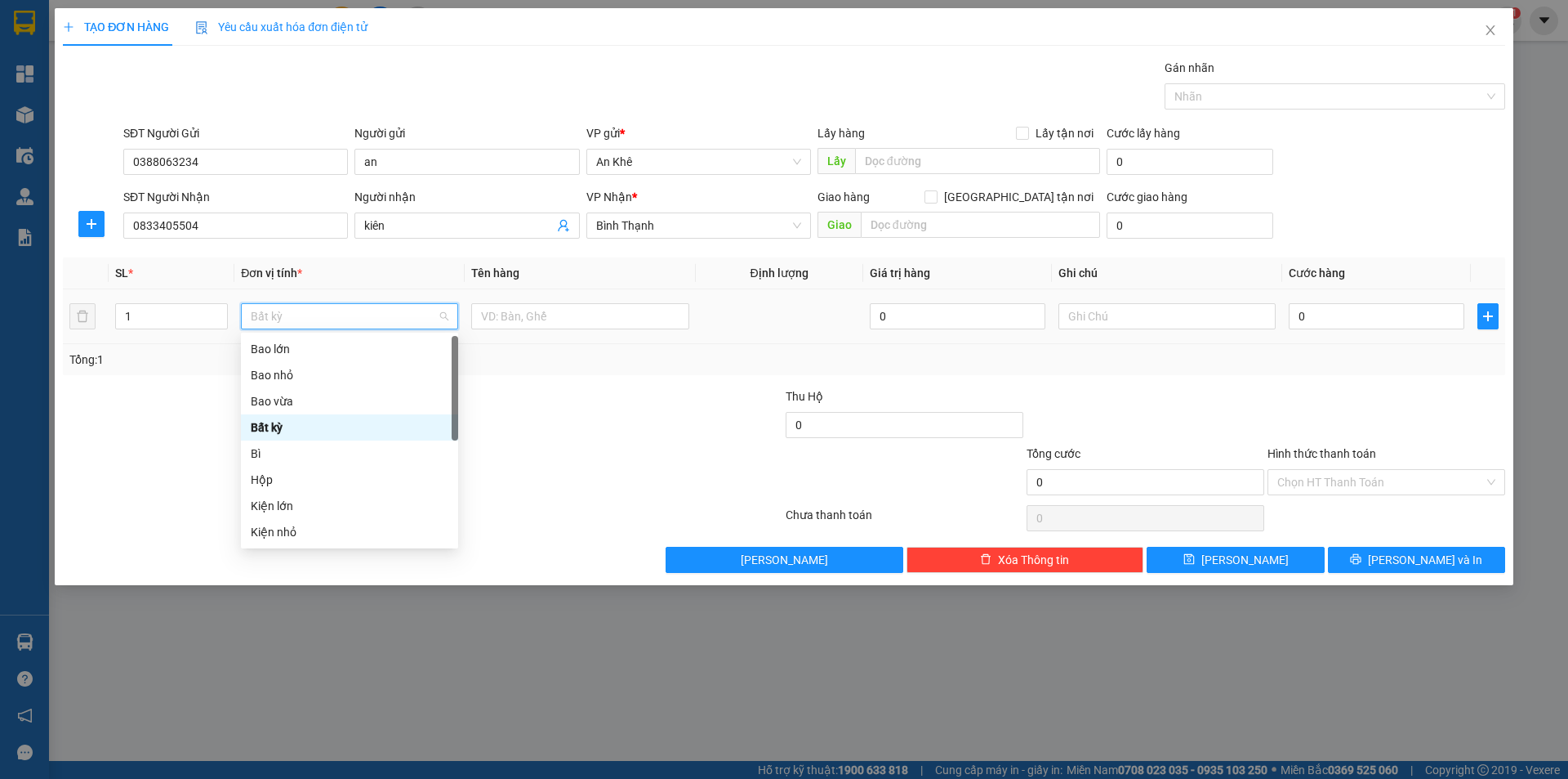
type input "b"
click at [275, 452] on div "Bì" at bounding box center [350, 454] width 198 height 18
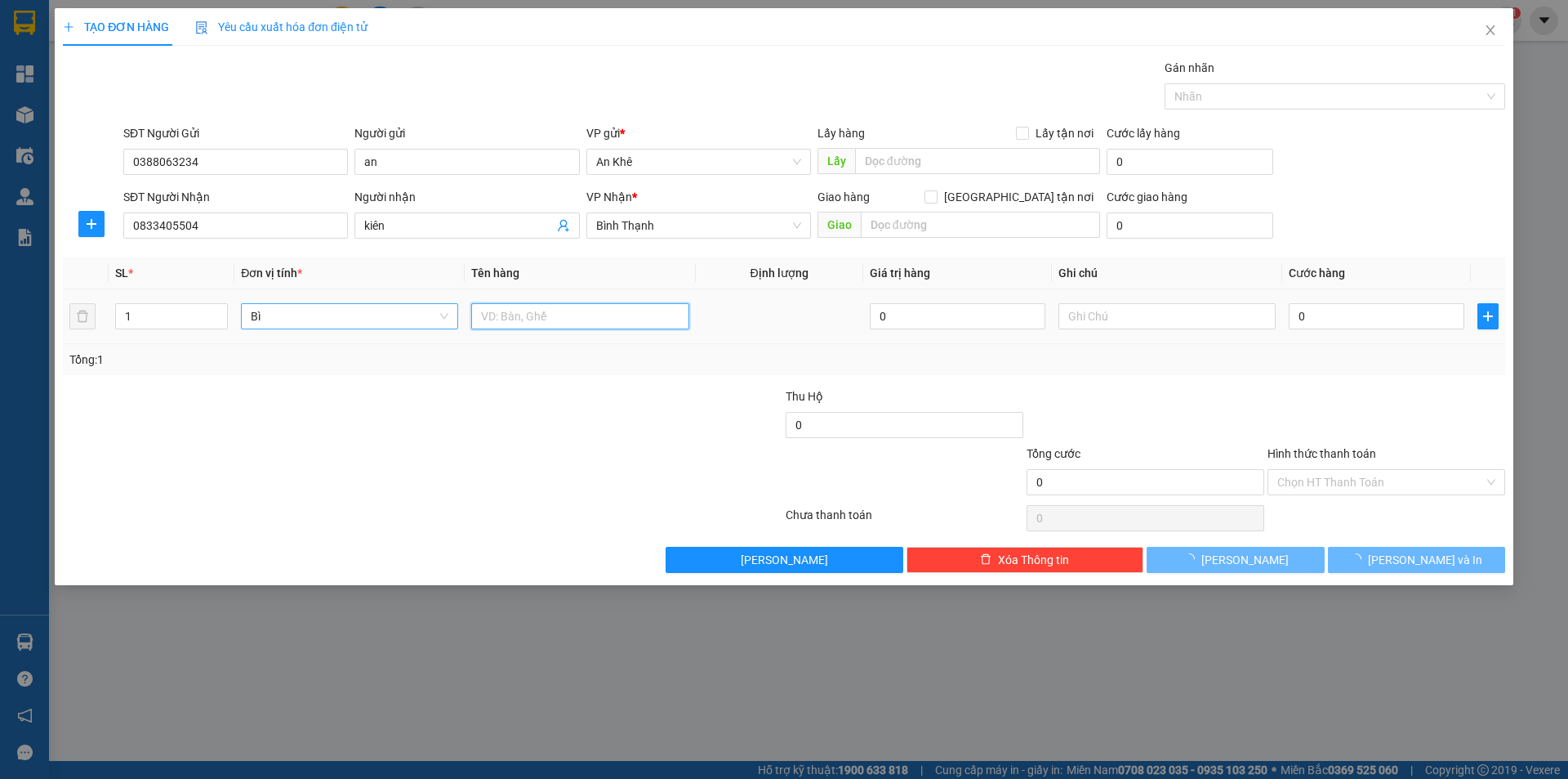
click at [553, 315] on input "text" at bounding box center [579, 316] width 217 height 27
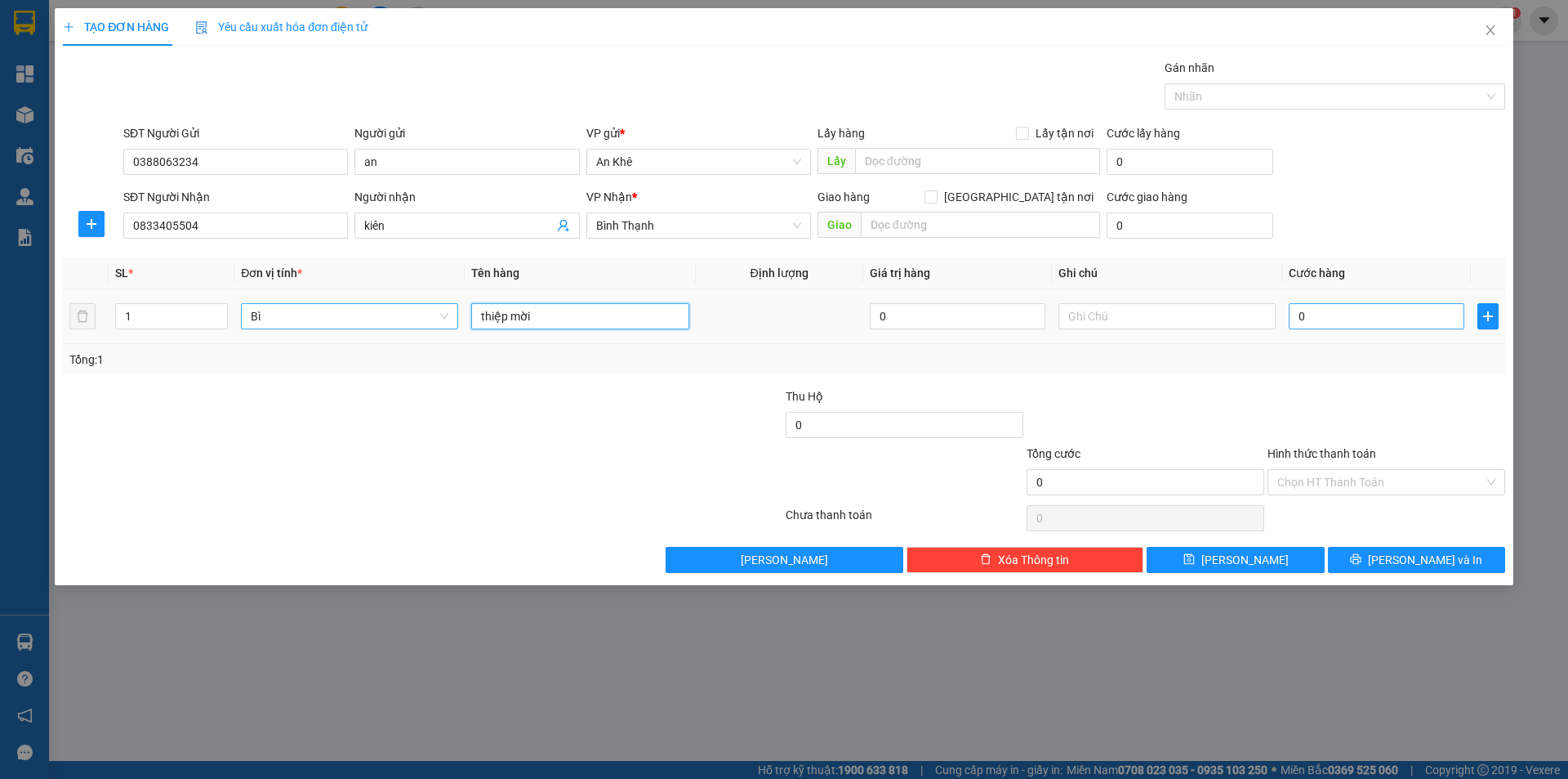
type input "thiệp mời"
click at [1337, 318] on input "0" at bounding box center [1377, 316] width 176 height 27
click at [1109, 319] on input "text" at bounding box center [1167, 316] width 217 height 27
type input "d"
type input "đ"
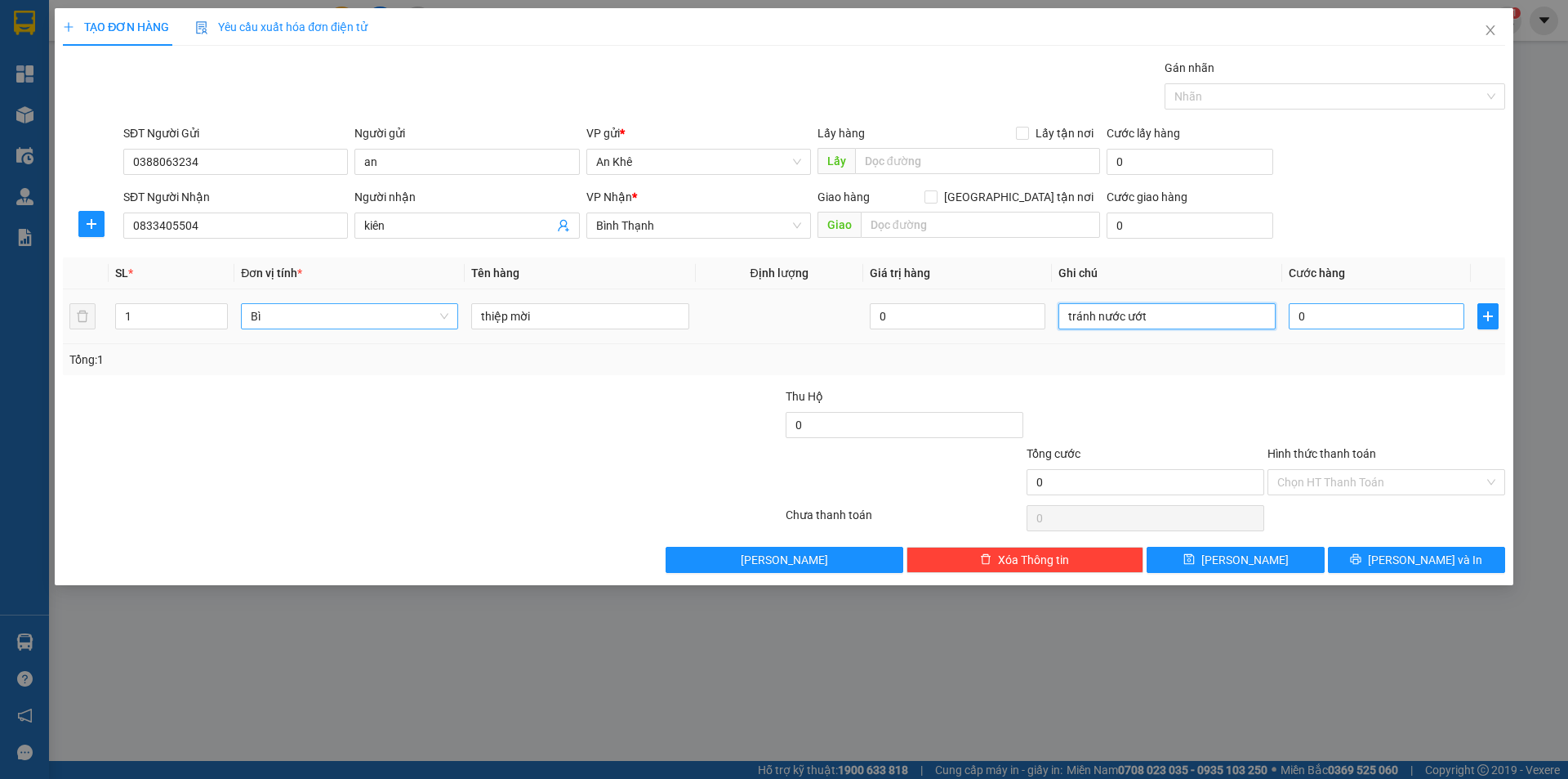
type input "tránh nước ướt"
click at [1318, 321] on input "0" at bounding box center [1377, 316] width 176 height 27
type input "4"
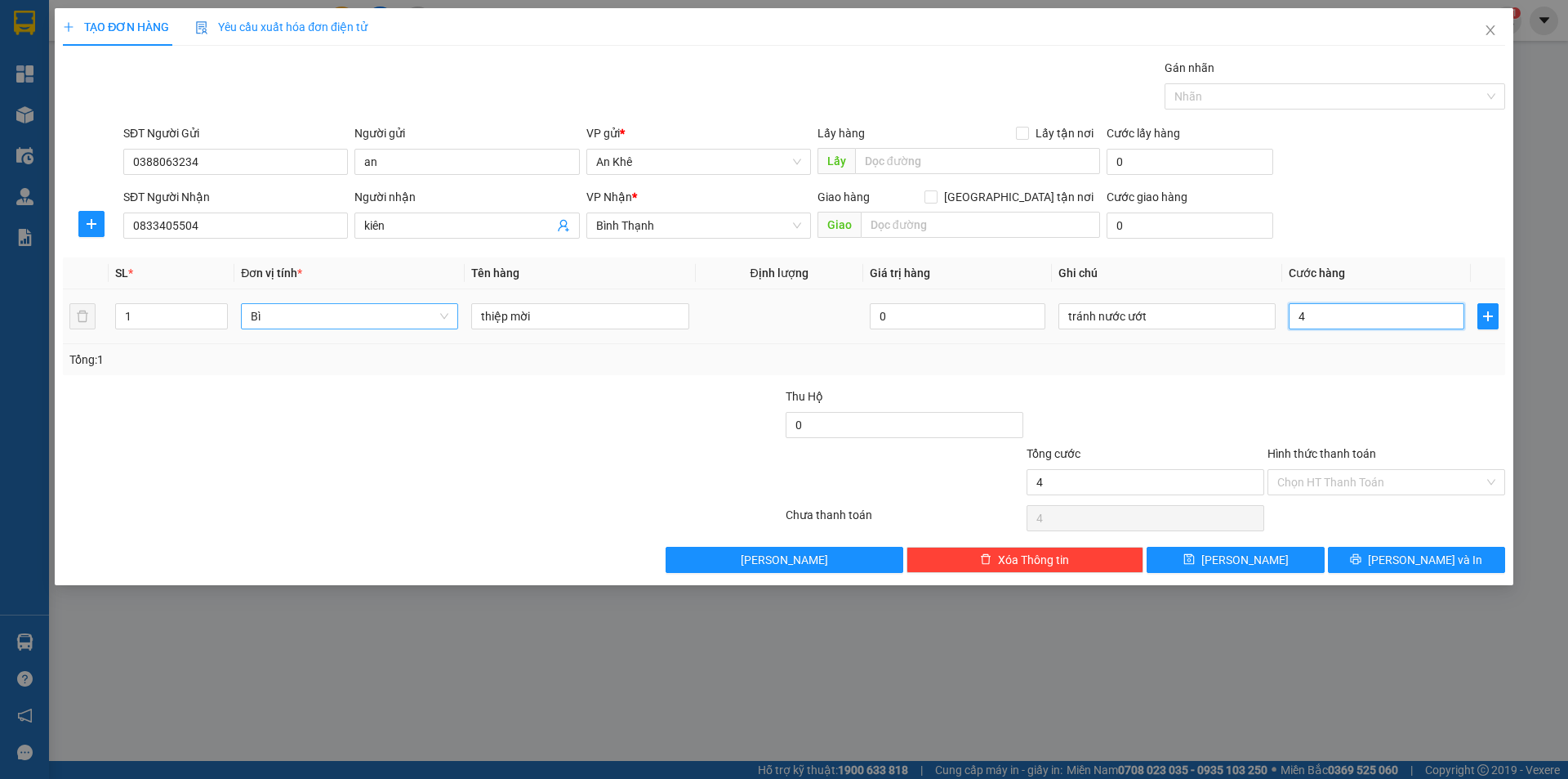
type input "40"
type input "400"
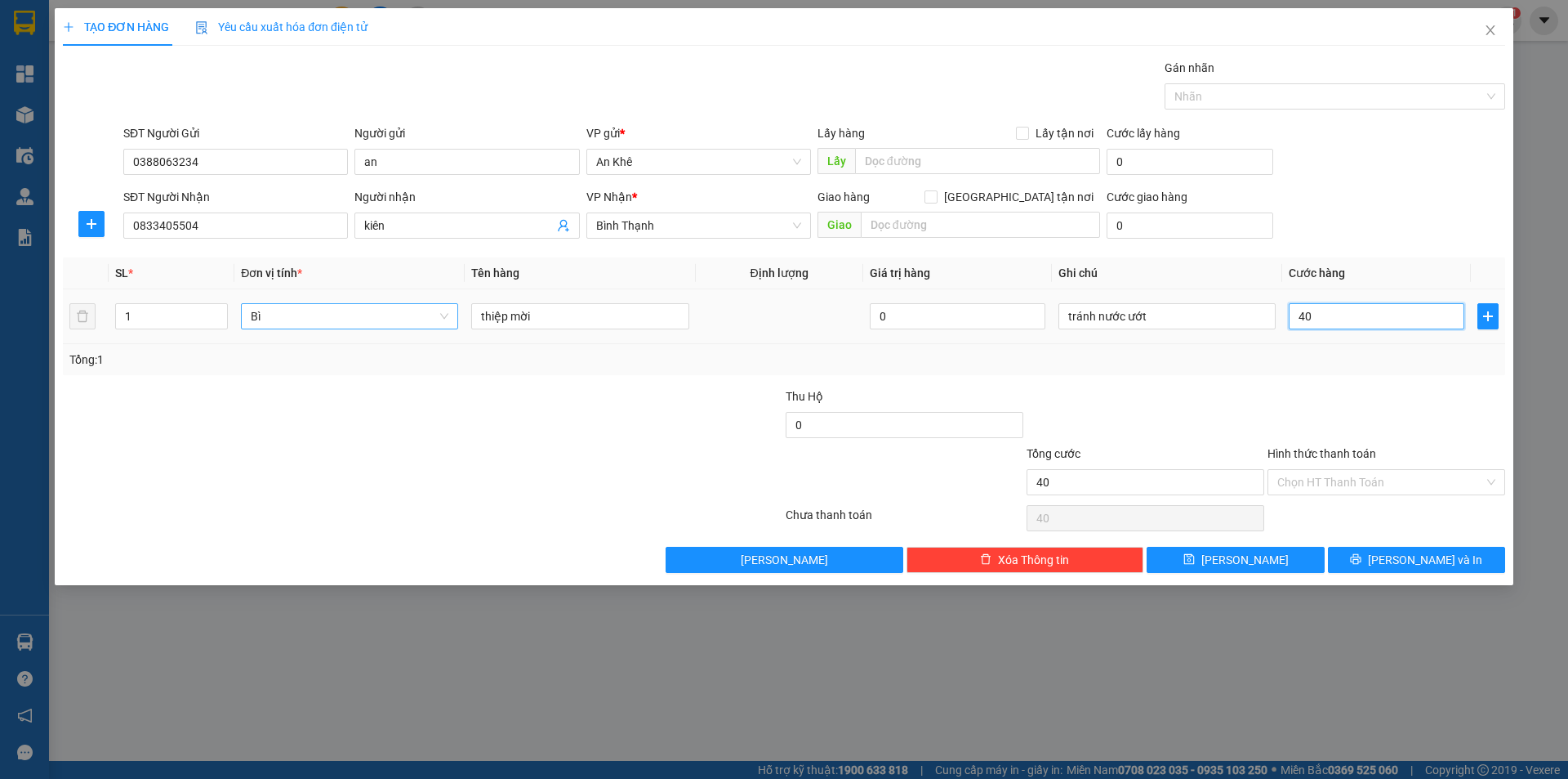
type input "400"
type input "4.000"
type input "40.000"
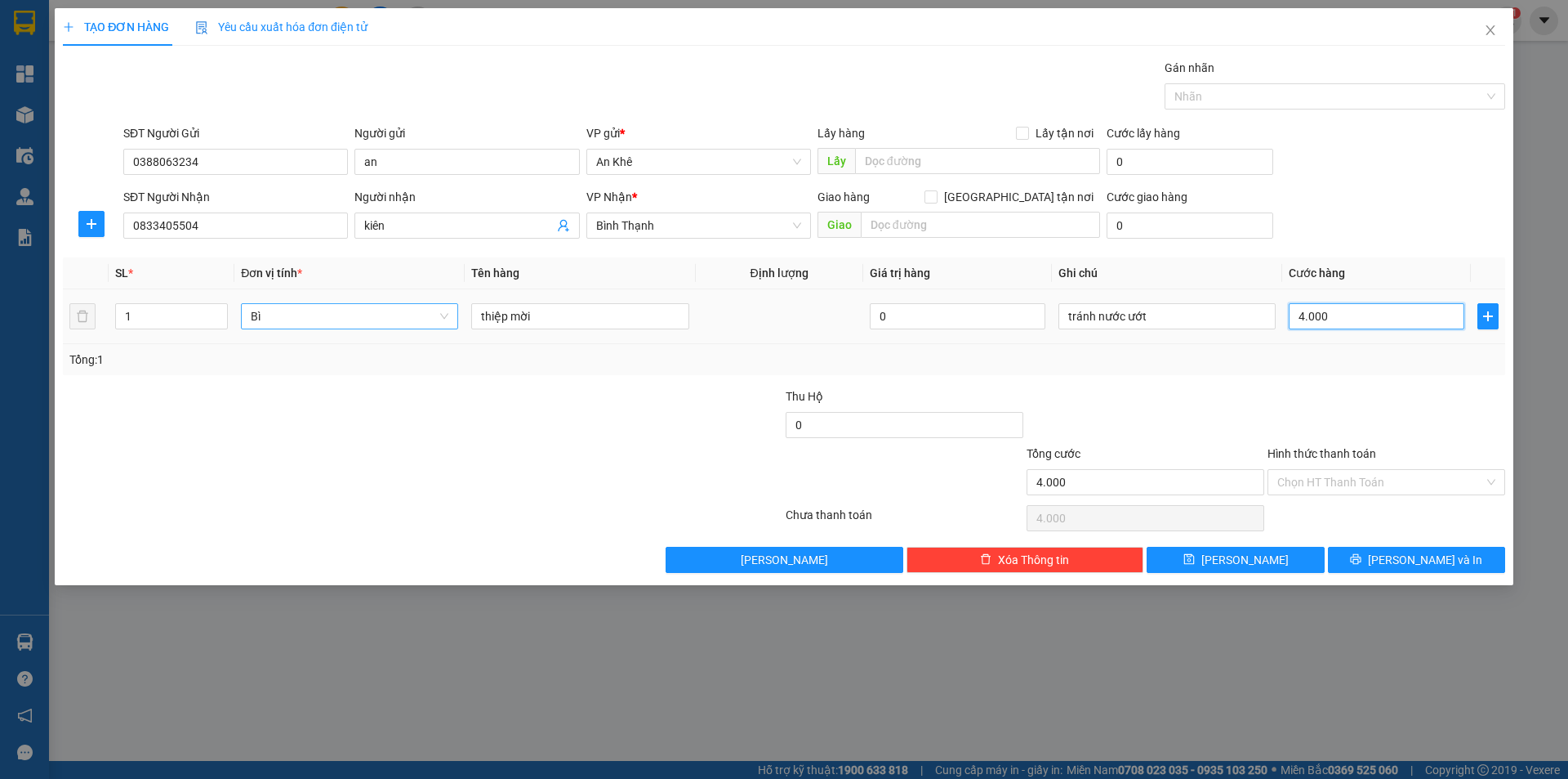
type input "40.000"
click at [1336, 410] on div at bounding box center [1386, 416] width 241 height 57
click at [1389, 488] on input "Hình thức thanh toán" at bounding box center [1381, 482] width 207 height 25
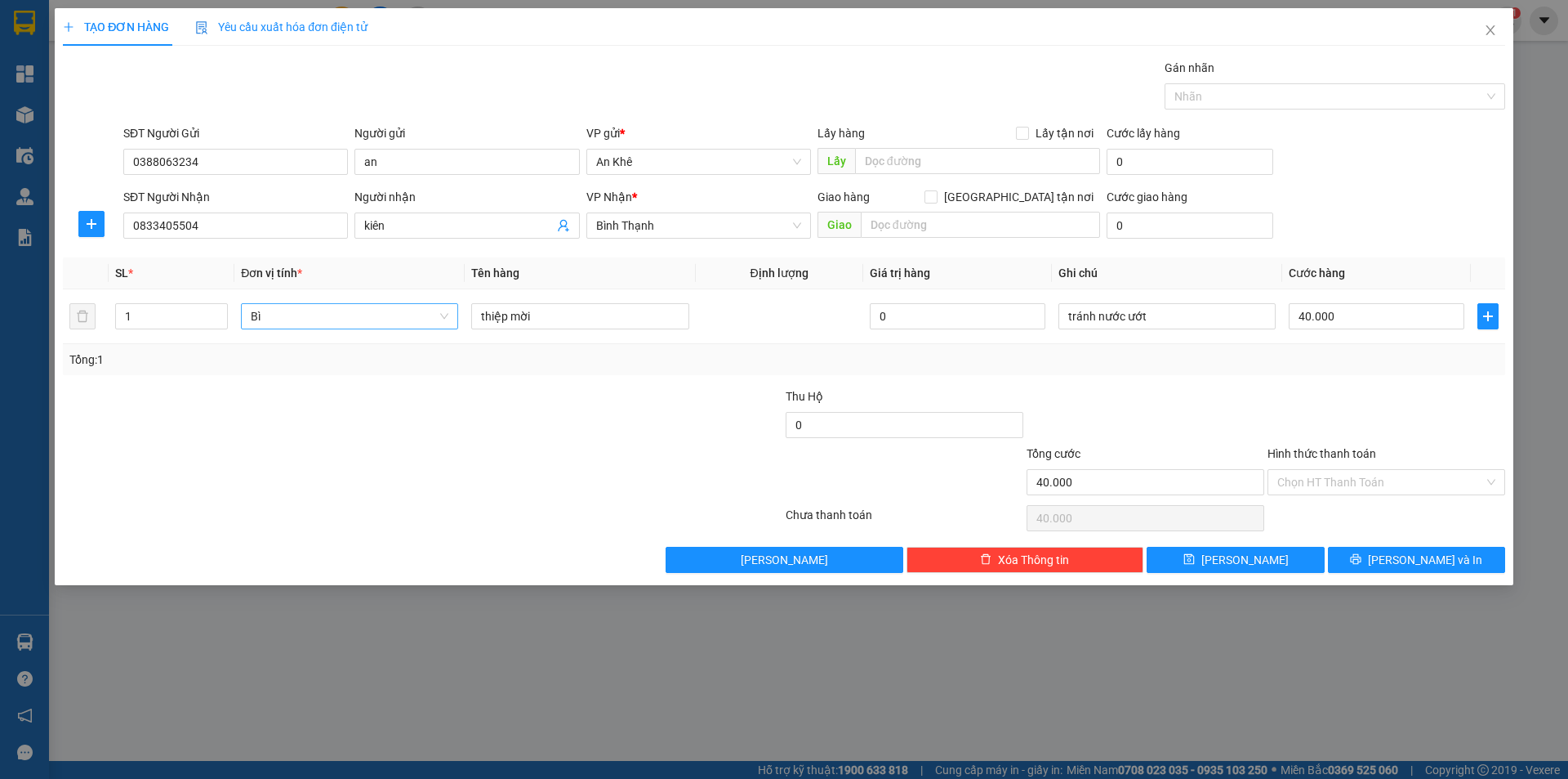
click at [1400, 532] on div "Chọn HT Thanh Toán" at bounding box center [1386, 518] width 241 height 33
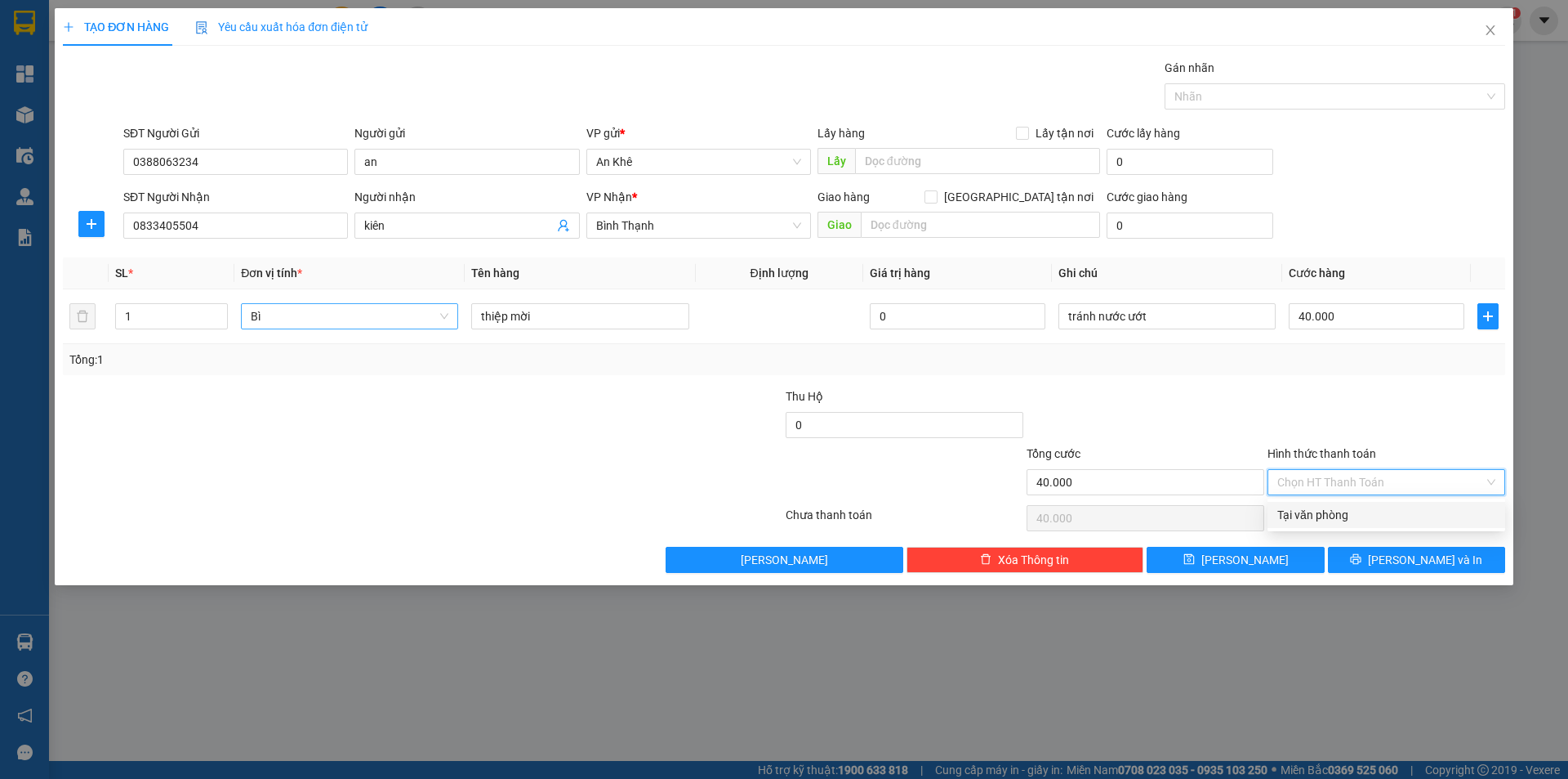
click at [1361, 486] on input "Hình thức thanh toán" at bounding box center [1381, 482] width 207 height 25
click at [1355, 510] on div "Tại văn phòng" at bounding box center [1387, 515] width 218 height 18
type input "0"
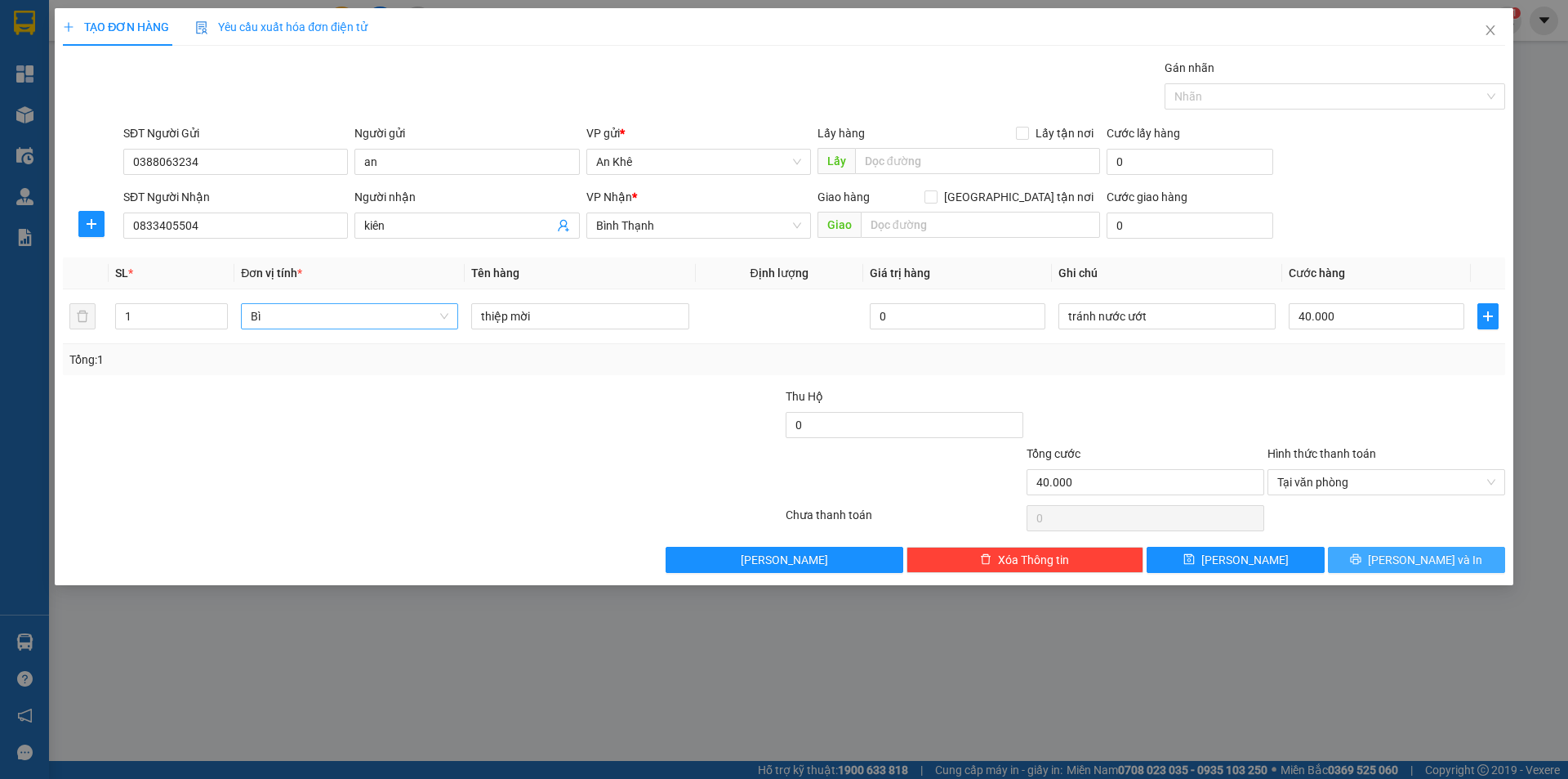
click at [1387, 551] on button "[PERSON_NAME] và In" at bounding box center [1416, 560] width 177 height 27
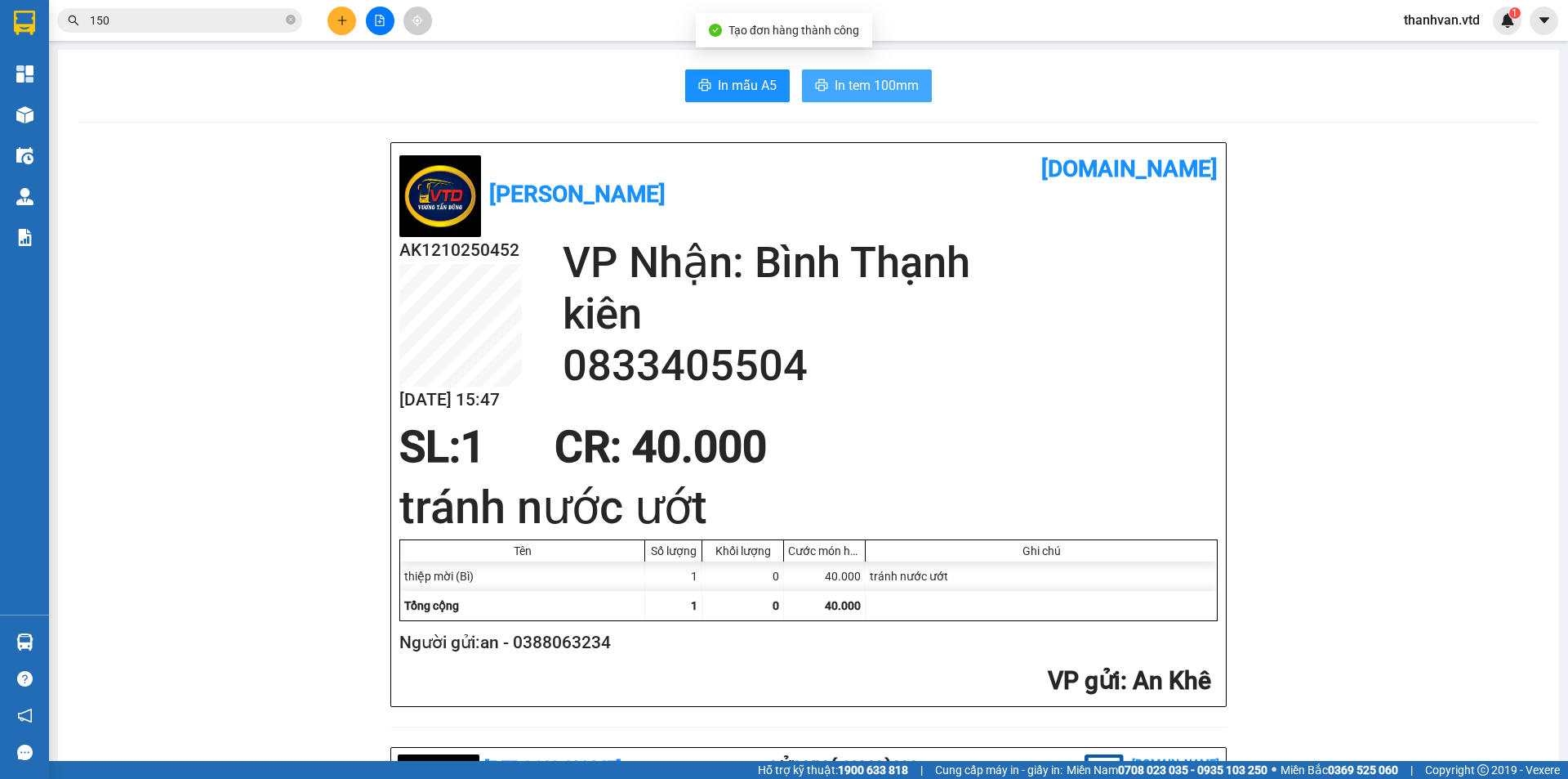
click at [873, 81] on span "In tem 100mm" at bounding box center [877, 85] width 84 height 20
click at [894, 391] on div "AK1210250452 12/10 15:47 VP Nhận: Bình Thạnh kiên 0833405504" at bounding box center [808, 330] width 818 height 185
click at [758, 454] on span "CR : 40.000" at bounding box center [660, 446] width 212 height 50
click at [907, 480] on h1 "tránh nước ướt" at bounding box center [808, 508] width 818 height 64
click at [734, 355] on h2 "0833405504" at bounding box center [889, 366] width 655 height 51
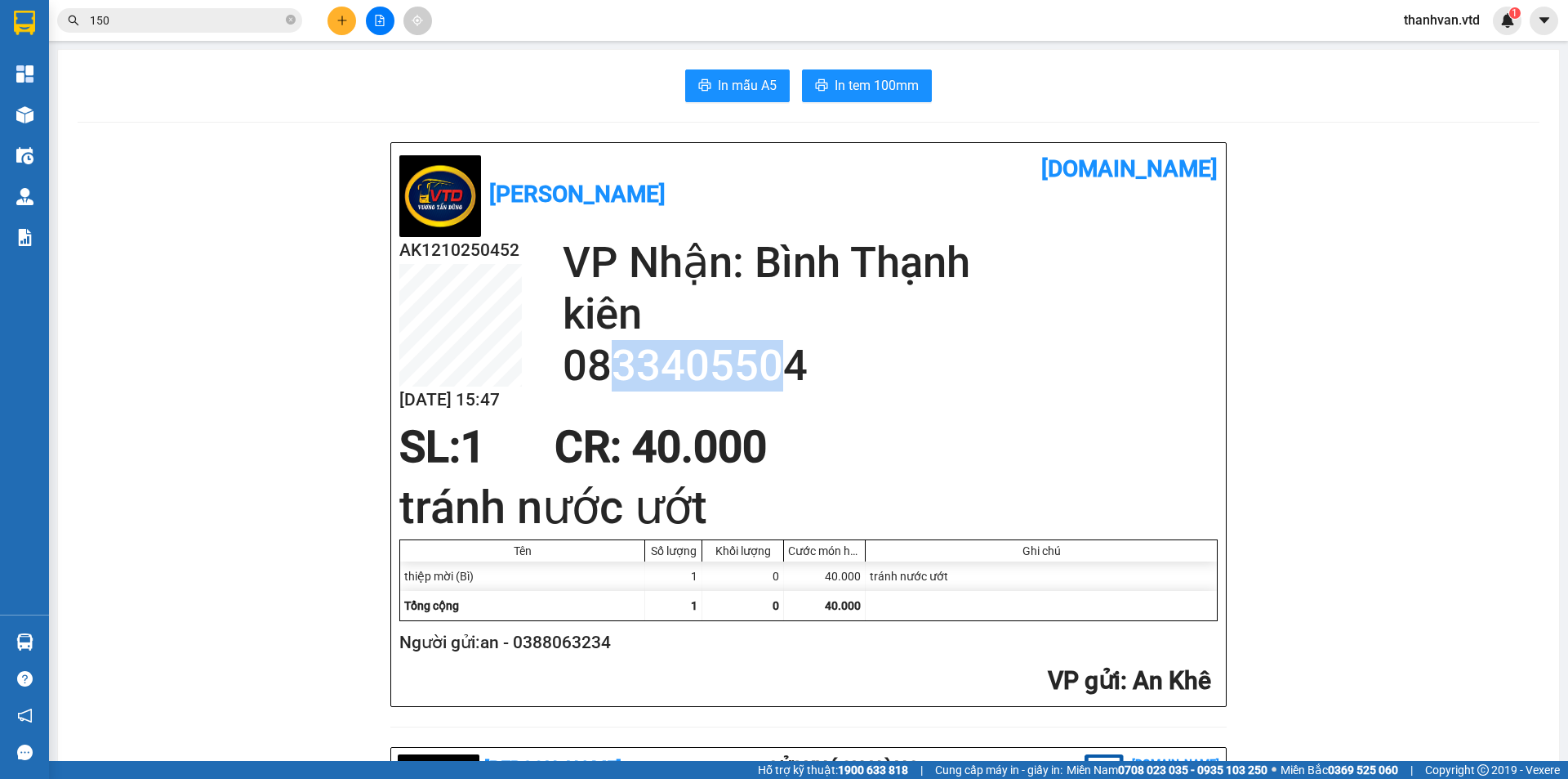
drag, startPoint x: 773, startPoint y: 379, endPoint x: 613, endPoint y: 380, distance: 160.0
click at [613, 380] on h2 "0833405504" at bounding box center [889, 366] width 655 height 51
click at [778, 469] on div "SL: 1 CR : 40.000" at bounding box center [798, 446] width 818 height 49
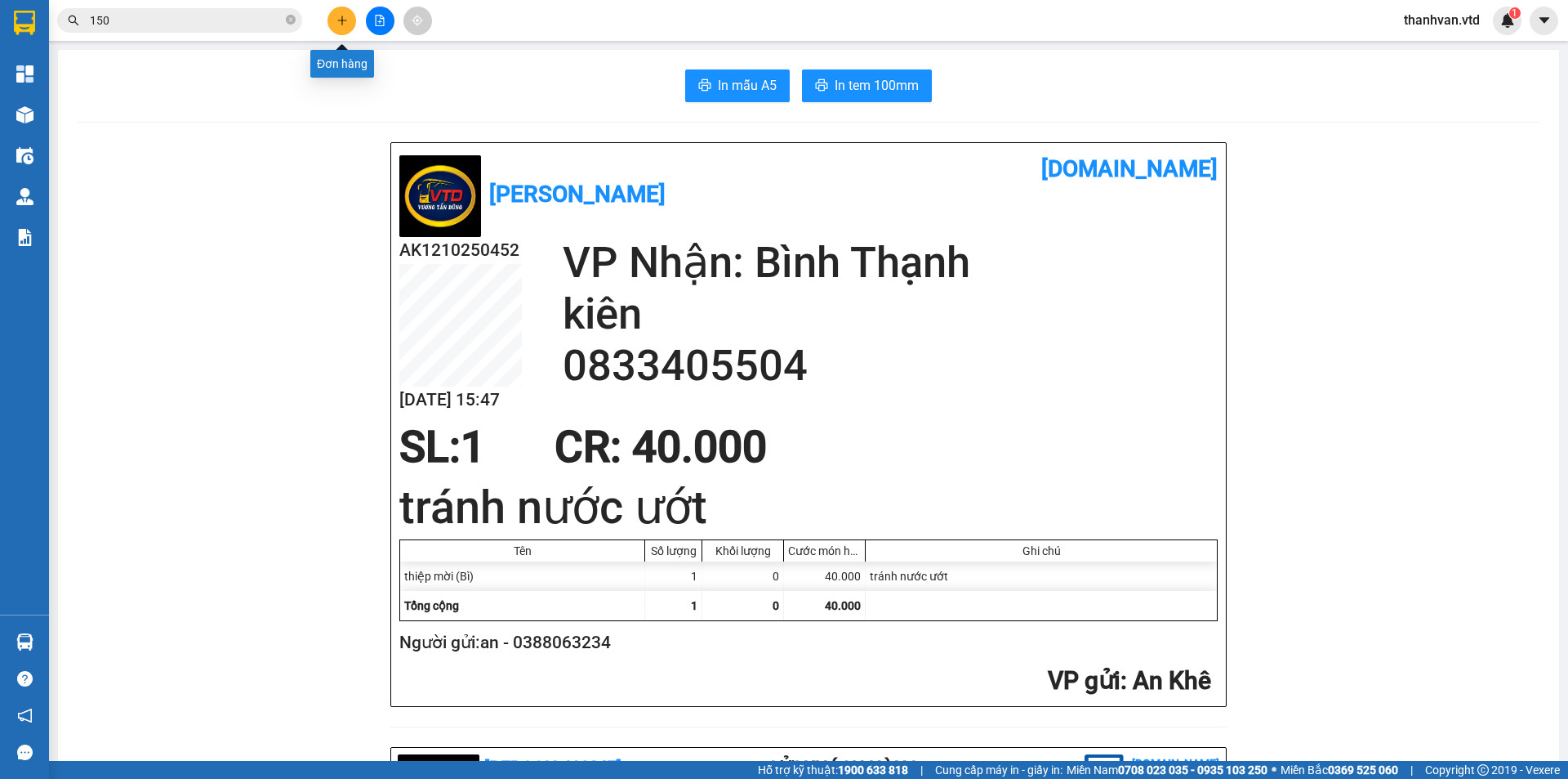
click at [337, 23] on icon "plus" at bounding box center [342, 20] width 11 height 11
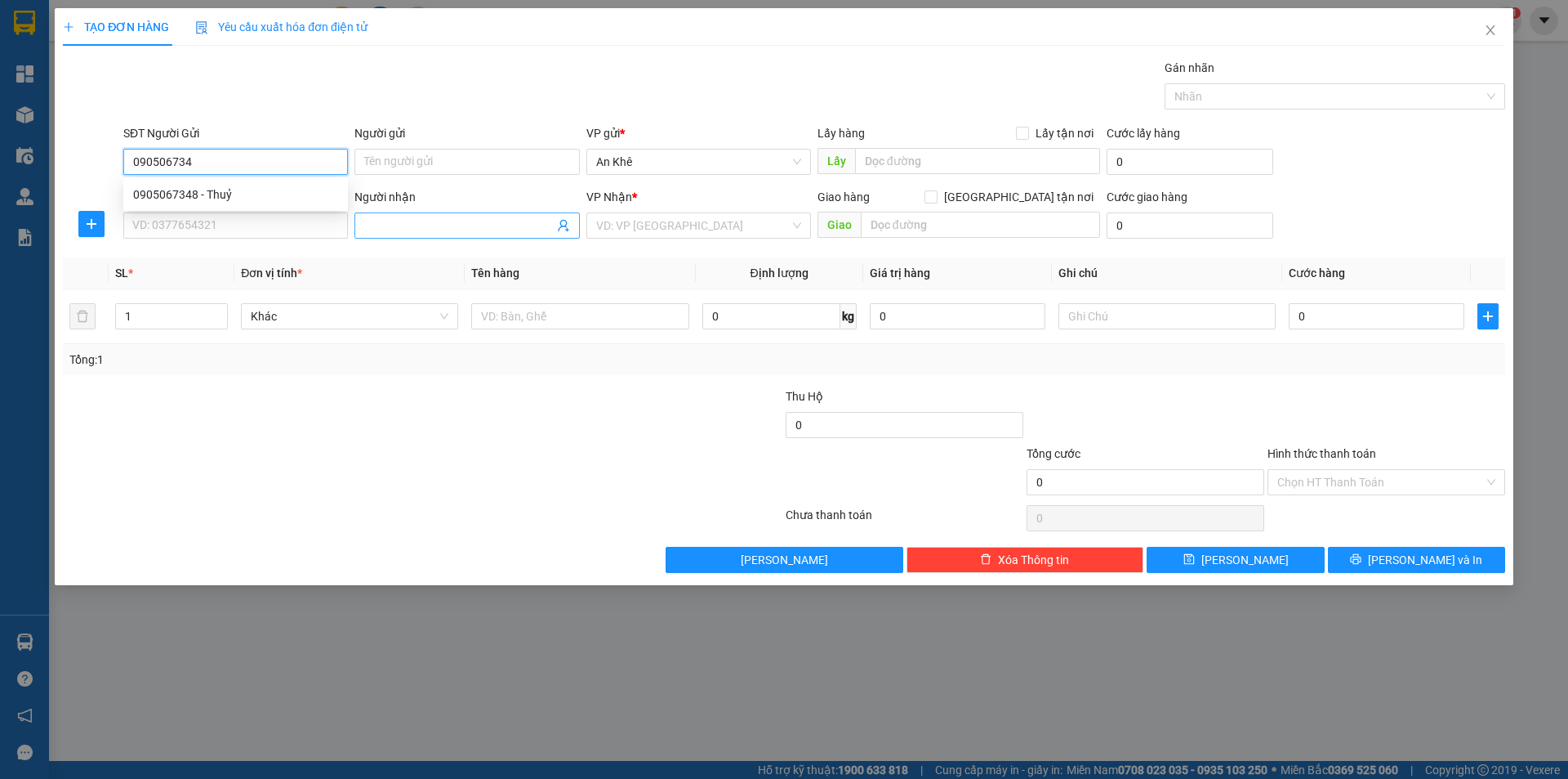
type input "0905067348"
click at [263, 191] on div "0905067348 - Thuỷ" at bounding box center [235, 194] width 205 height 18
type input "Thuỷ"
type input "0903527524"
type input "a nghĩa"
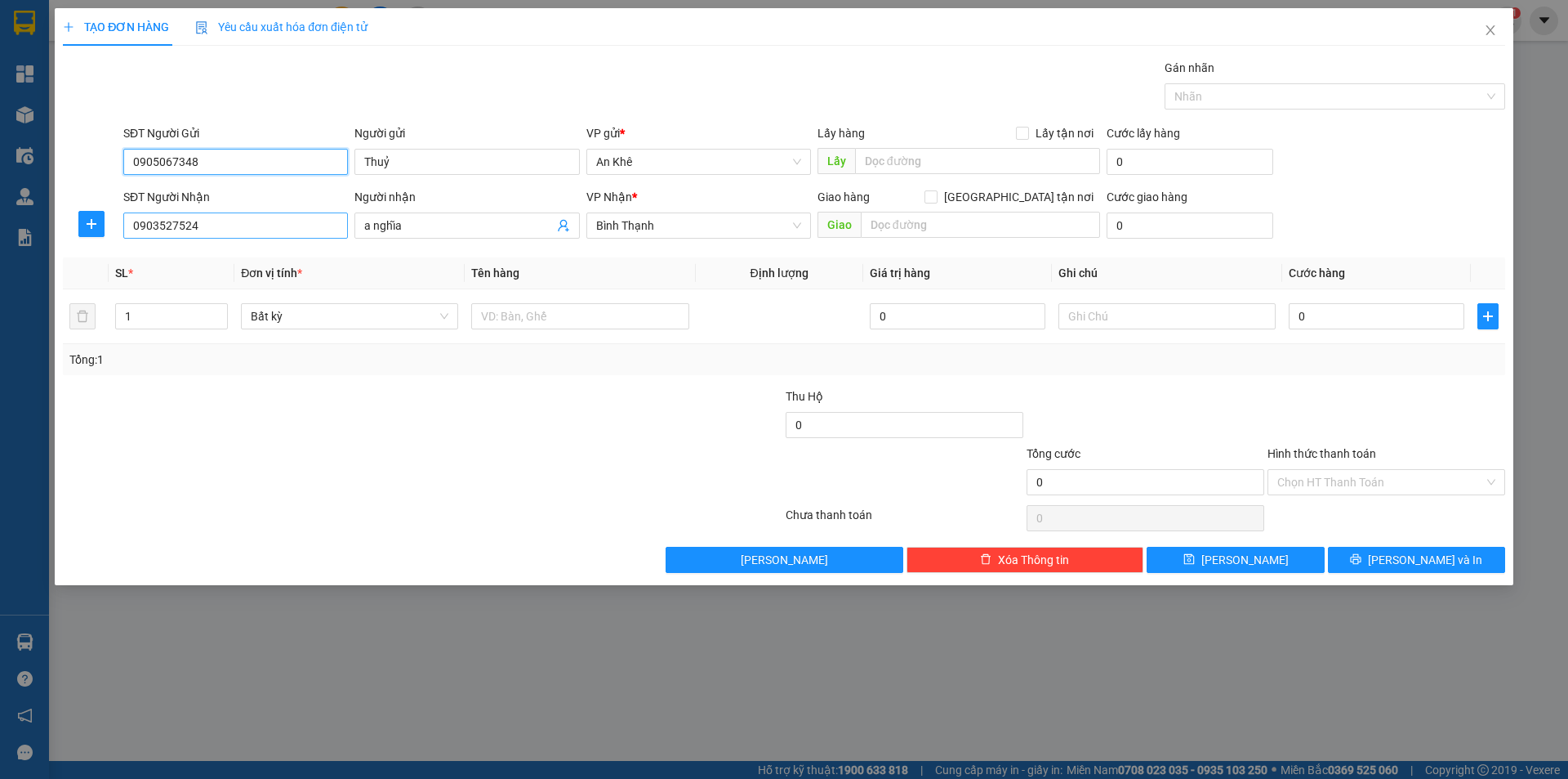
type input "0905067348"
drag, startPoint x: 230, startPoint y: 234, endPoint x: 68, endPoint y: 242, distance: 162.2
click at [68, 242] on div "SĐT Người Nhận 0903527524 Người nhận a nghĩa VP Nhận * Bình Thạnh Giao hàng Gia…" at bounding box center [784, 216] width 1445 height 57
click at [435, 328] on span "Bất kỳ" at bounding box center [350, 316] width 198 height 25
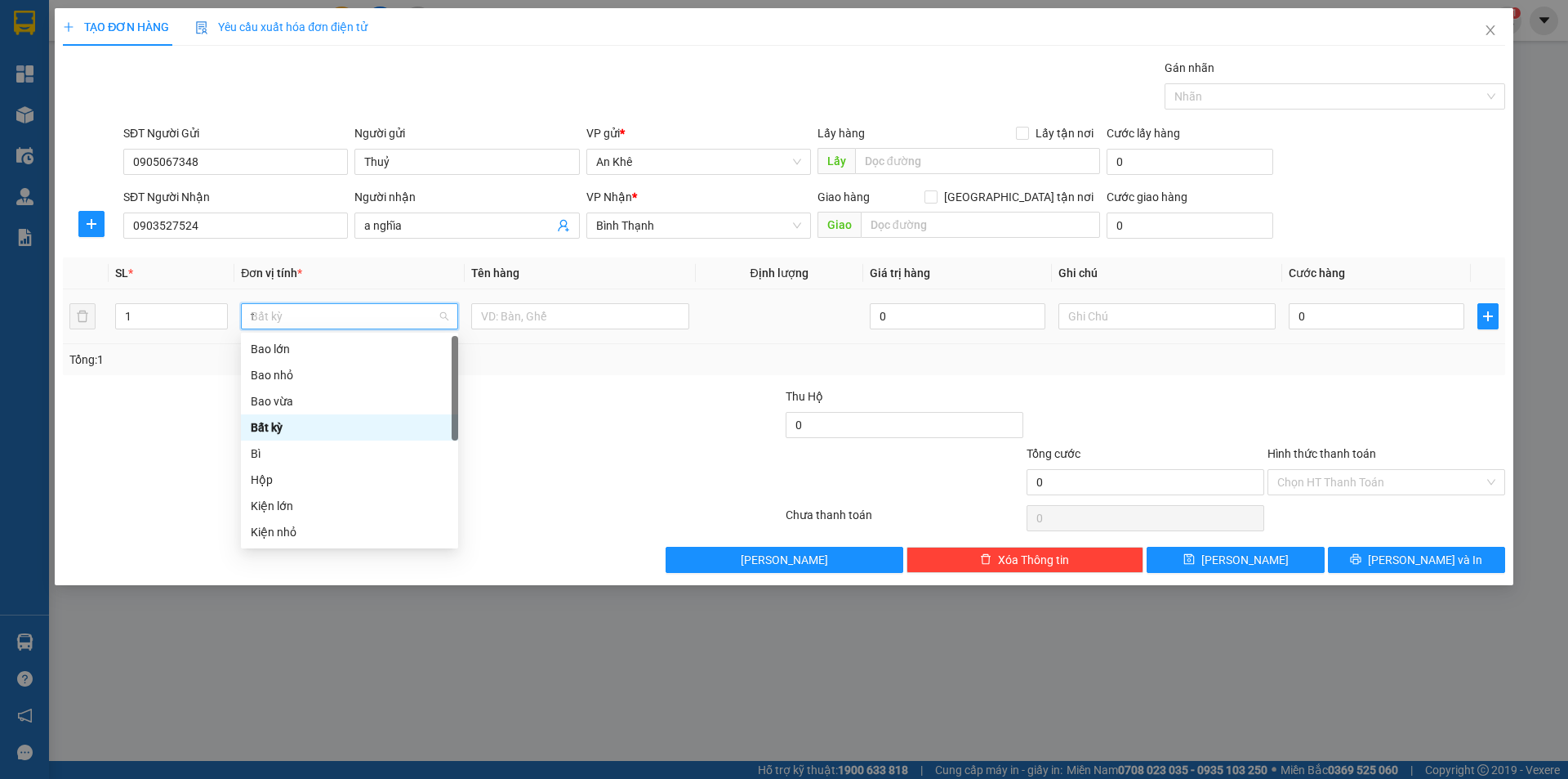
type input "th"
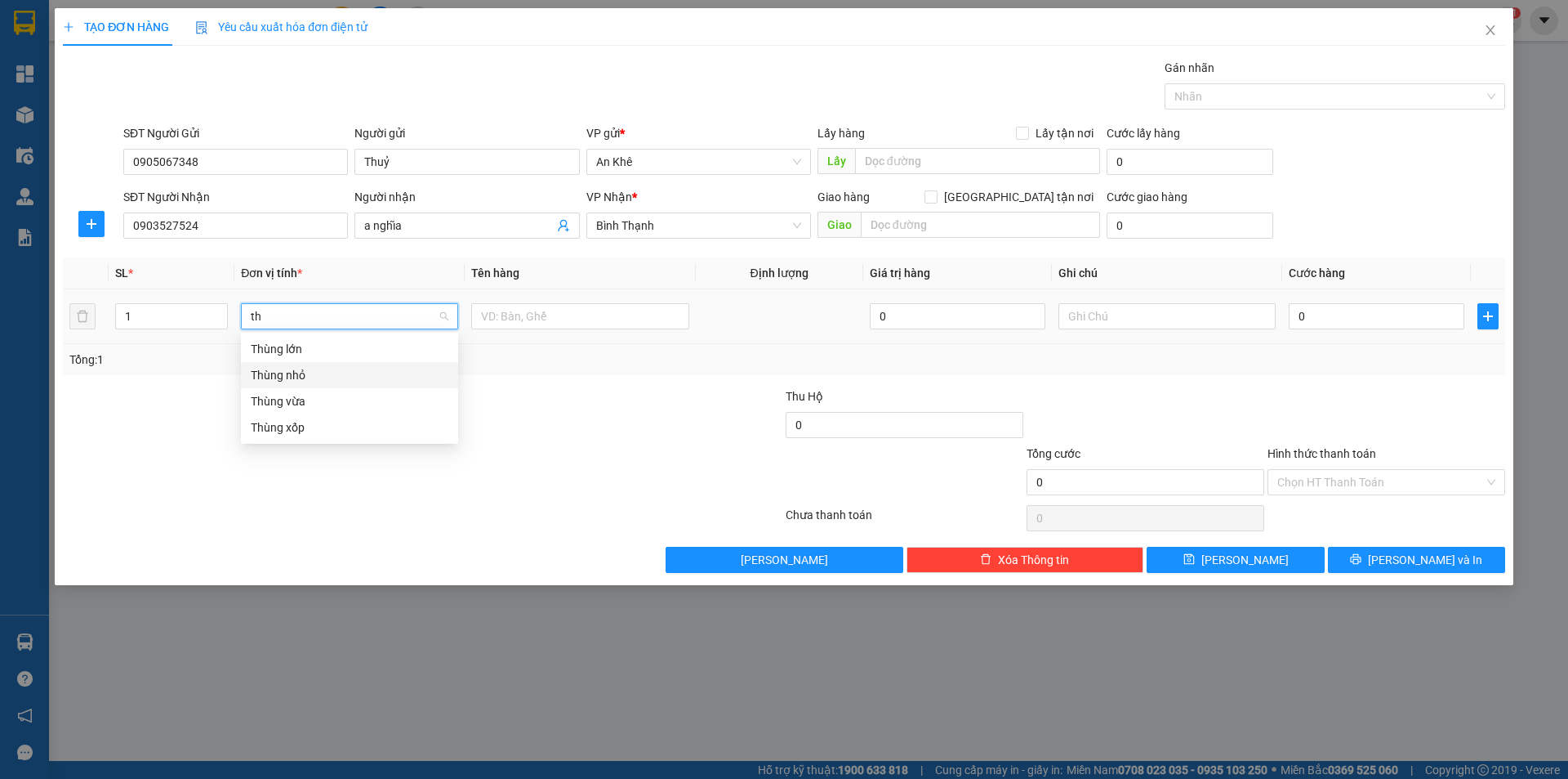
click at [341, 377] on div "Thùng nhỏ" at bounding box center [350, 375] width 198 height 18
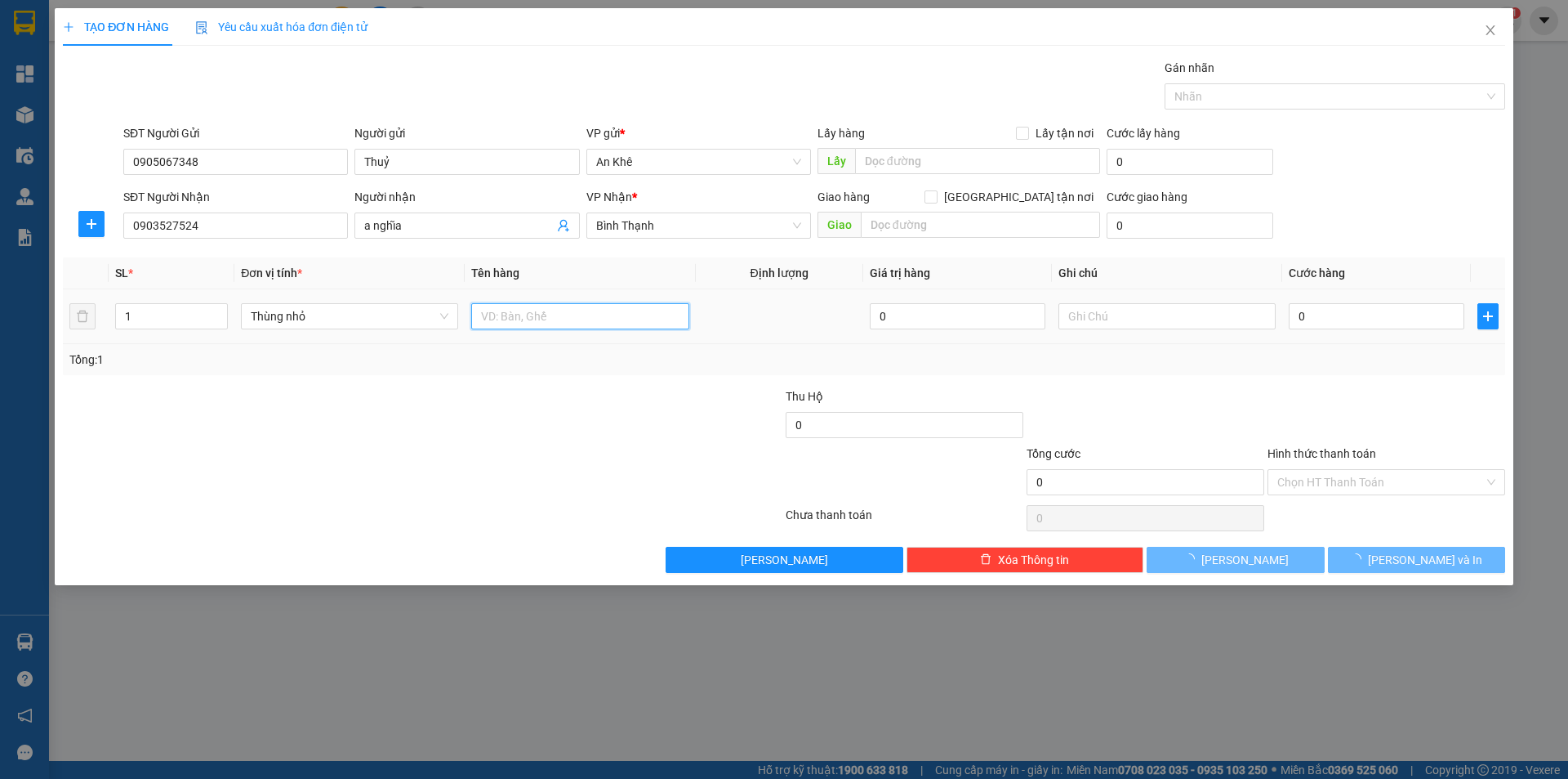
click at [522, 318] on input "text" at bounding box center [579, 316] width 217 height 27
type input "do an"
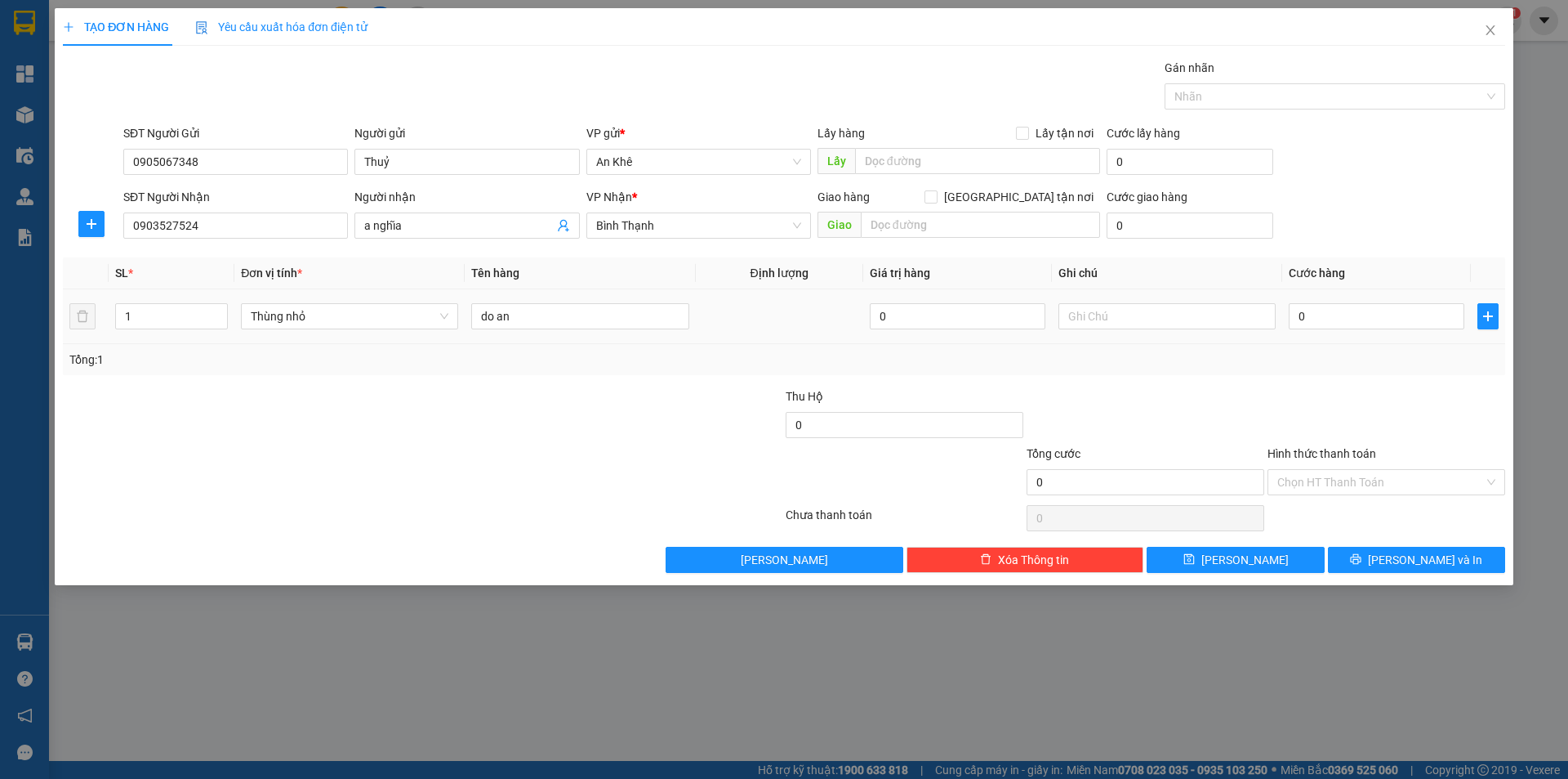
click at [1367, 292] on td "0" at bounding box center [1377, 317] width 189 height 55
click at [1365, 320] on input "0" at bounding box center [1377, 316] width 176 height 27
type input "4"
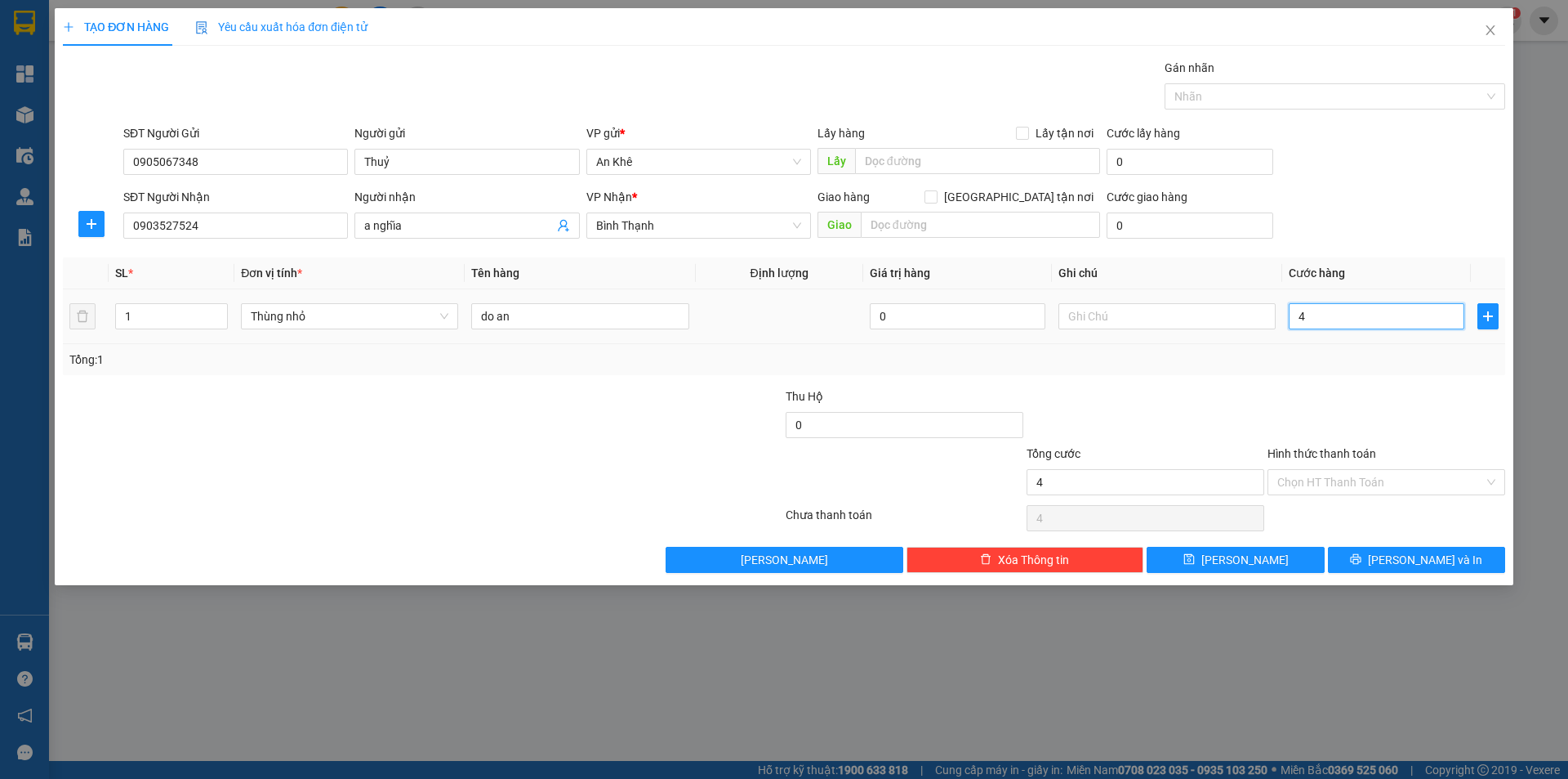
type input "40"
type input "400"
click at [1175, 314] on input "text" at bounding box center [1167, 316] width 217 height 27
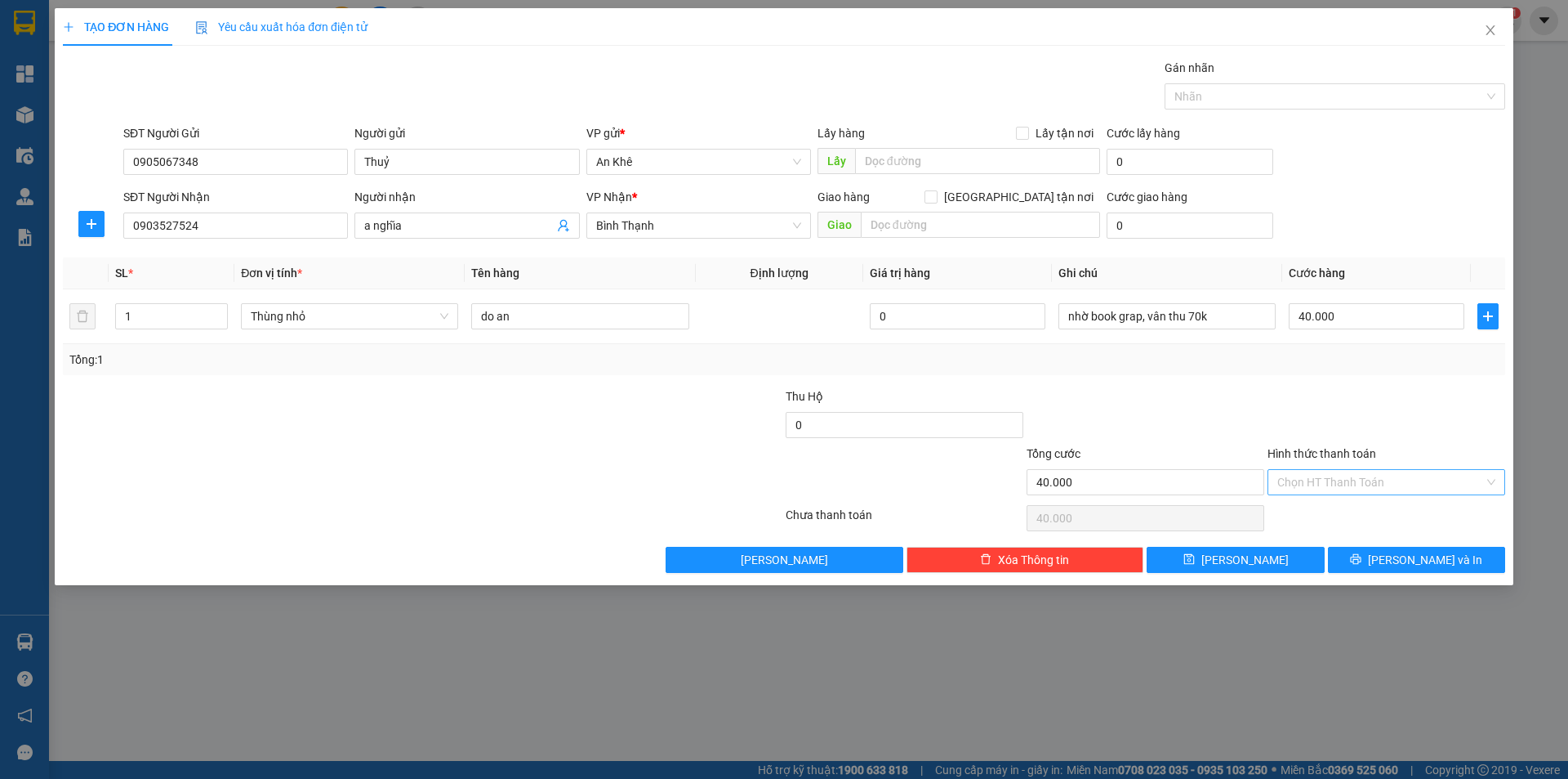
click at [1369, 485] on input "Hình thức thanh toán" at bounding box center [1381, 482] width 207 height 25
click at [1356, 504] on div "Tại văn phòng" at bounding box center [1386, 514] width 237 height 27
click at [1381, 562] on button "[PERSON_NAME] và In" at bounding box center [1416, 560] width 177 height 27
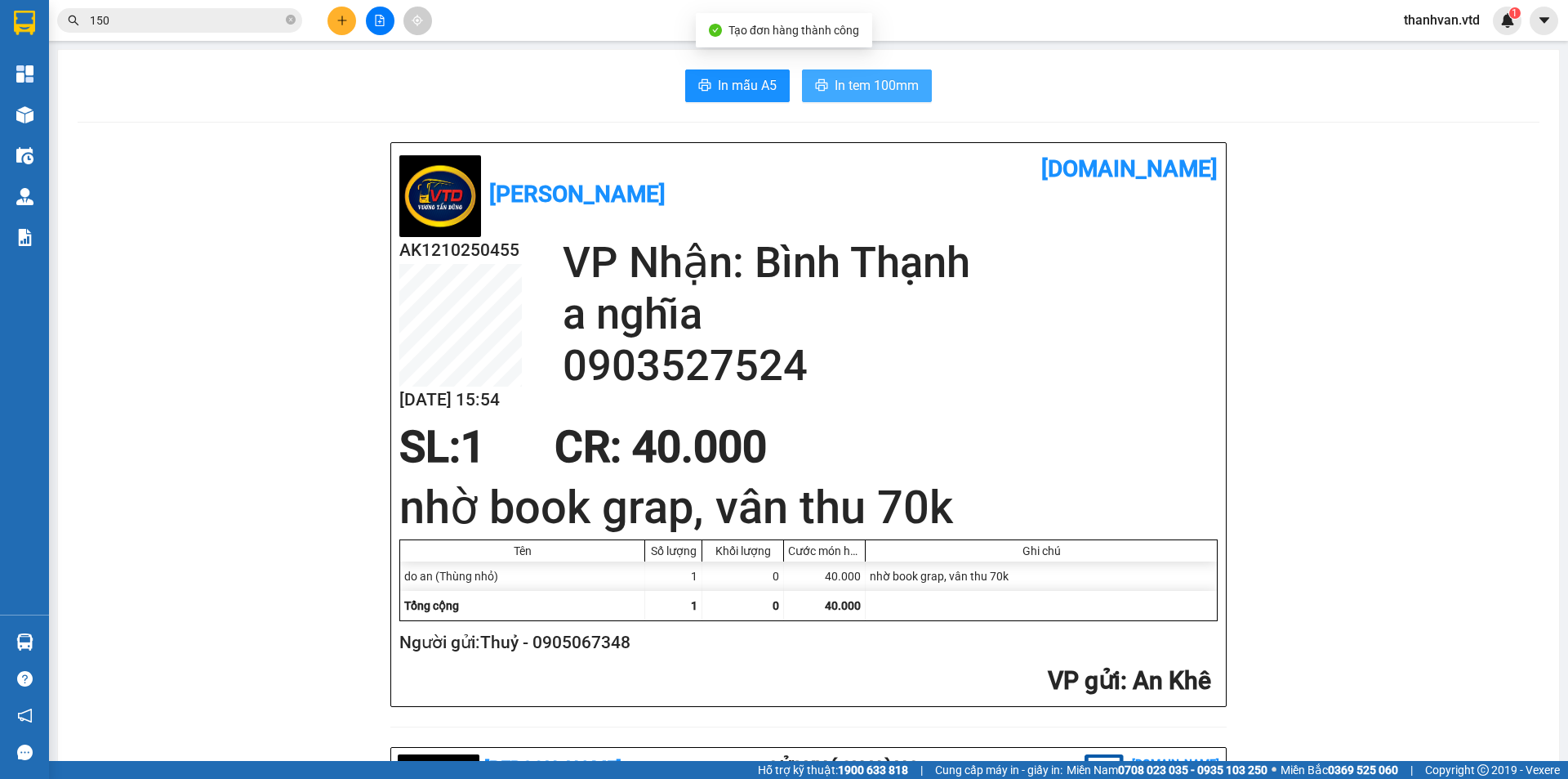
click at [850, 85] on span "In tem 100mm" at bounding box center [877, 85] width 84 height 20
click at [608, 328] on h2 "a nghĩa" at bounding box center [889, 314] width 655 height 51
click at [598, 341] on h2 "0903527524" at bounding box center [889, 366] width 655 height 51
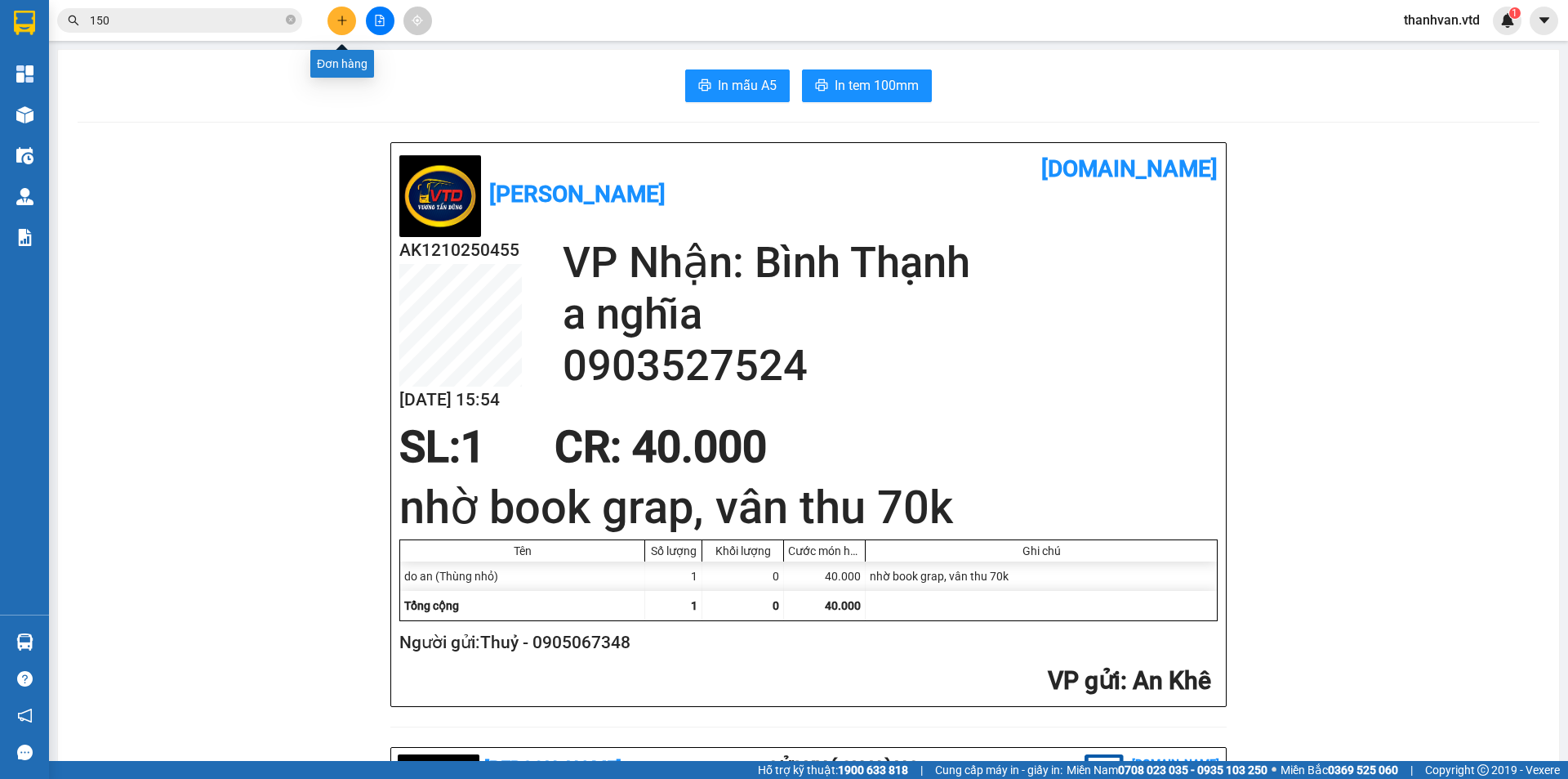
click at [337, 22] on icon "plus" at bounding box center [342, 20] width 11 height 11
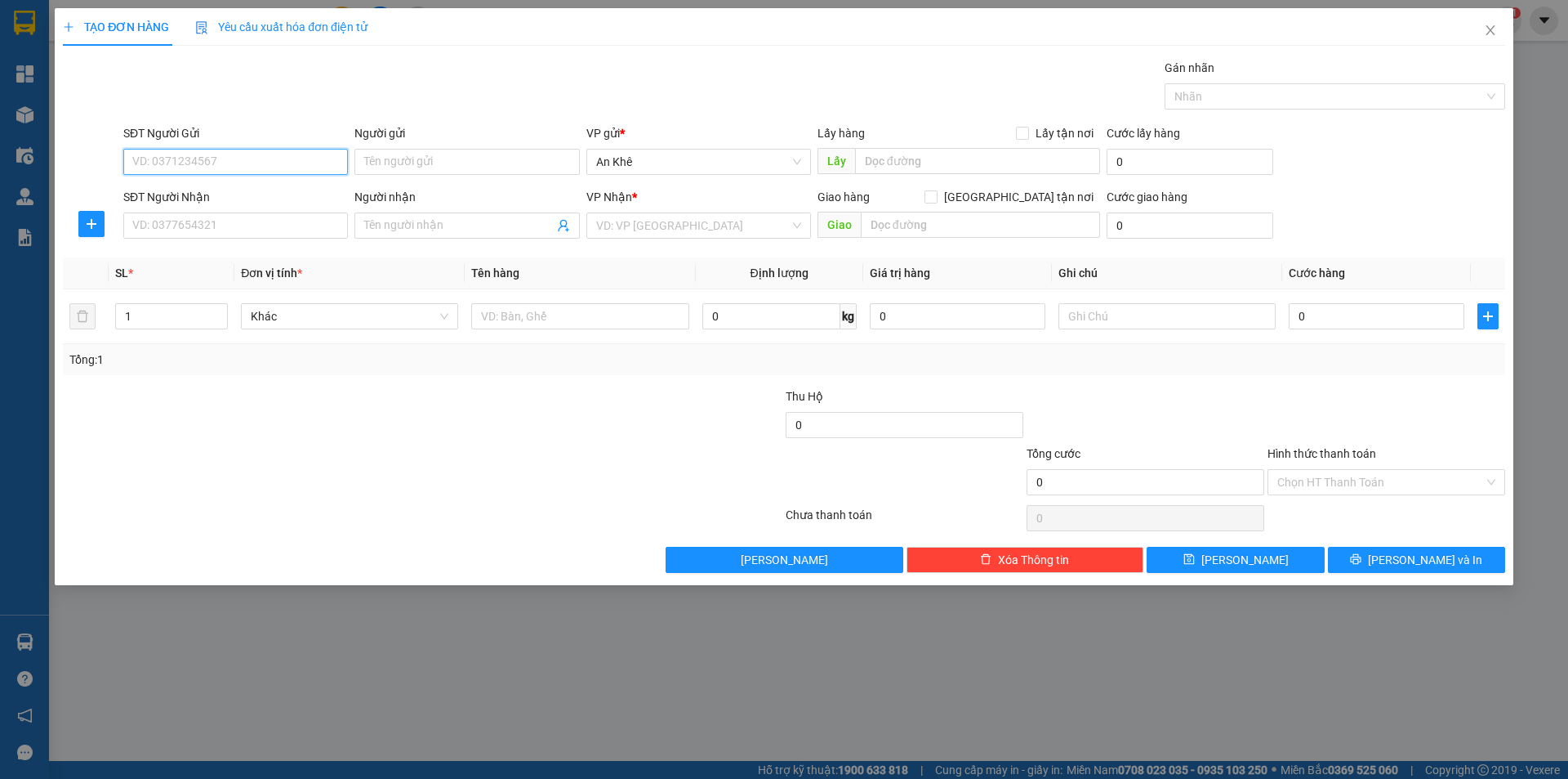
click at [246, 159] on input "SĐT Người Gửi" at bounding box center [235, 161] width 224 height 27
click at [250, 199] on div "0905015803 - hiếu" at bounding box center [235, 194] width 205 height 18
drag, startPoint x: 238, startPoint y: 212, endPoint x: 149, endPoint y: 225, distance: 89.9
click at [149, 225] on div "SĐT Người Nhận 0793690079" at bounding box center [235, 216] width 224 height 57
drag, startPoint x: 211, startPoint y: 222, endPoint x: 78, endPoint y: 230, distance: 133.2
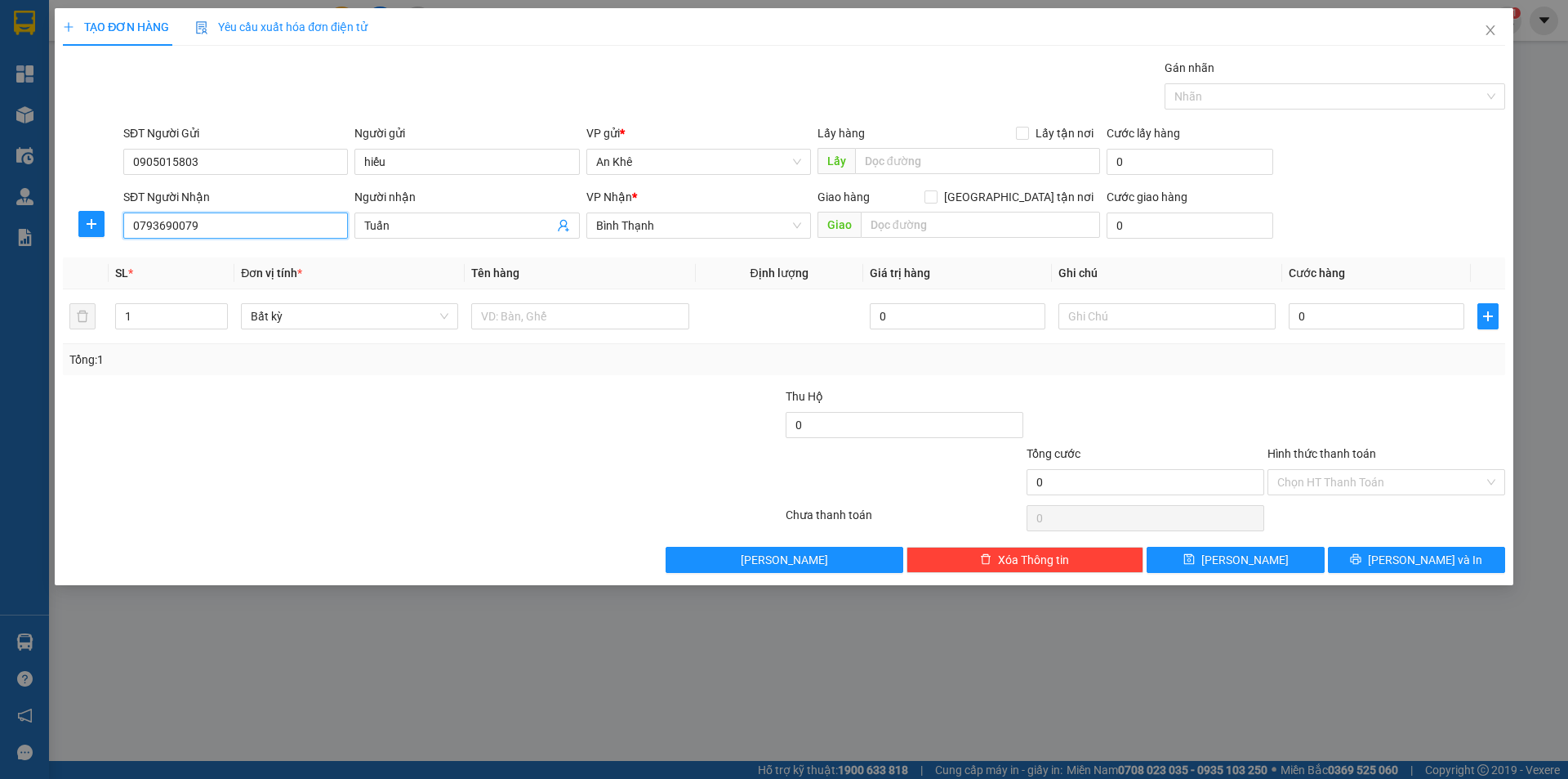
click at [78, 230] on div "SĐT Người Nhận 0793690079 Người nhận Tuấn VP Nhận * Bình Thạnh Giao hàng Giao t…" at bounding box center [784, 216] width 1445 height 57
drag, startPoint x: 416, startPoint y: 227, endPoint x: 321, endPoint y: 225, distance: 95.0
click at [321, 225] on div "SĐT Người Nhận VD: 0377654321 Người nhận Tuấn Tuấn VP Nhận * Bình Thạnh Giao hà…" at bounding box center [814, 216] width 1388 height 57
click at [295, 231] on input "SĐT Người Nhận" at bounding box center [235, 225] width 224 height 27
click at [238, 231] on input "SĐT Người Nhận" at bounding box center [235, 225] width 224 height 27
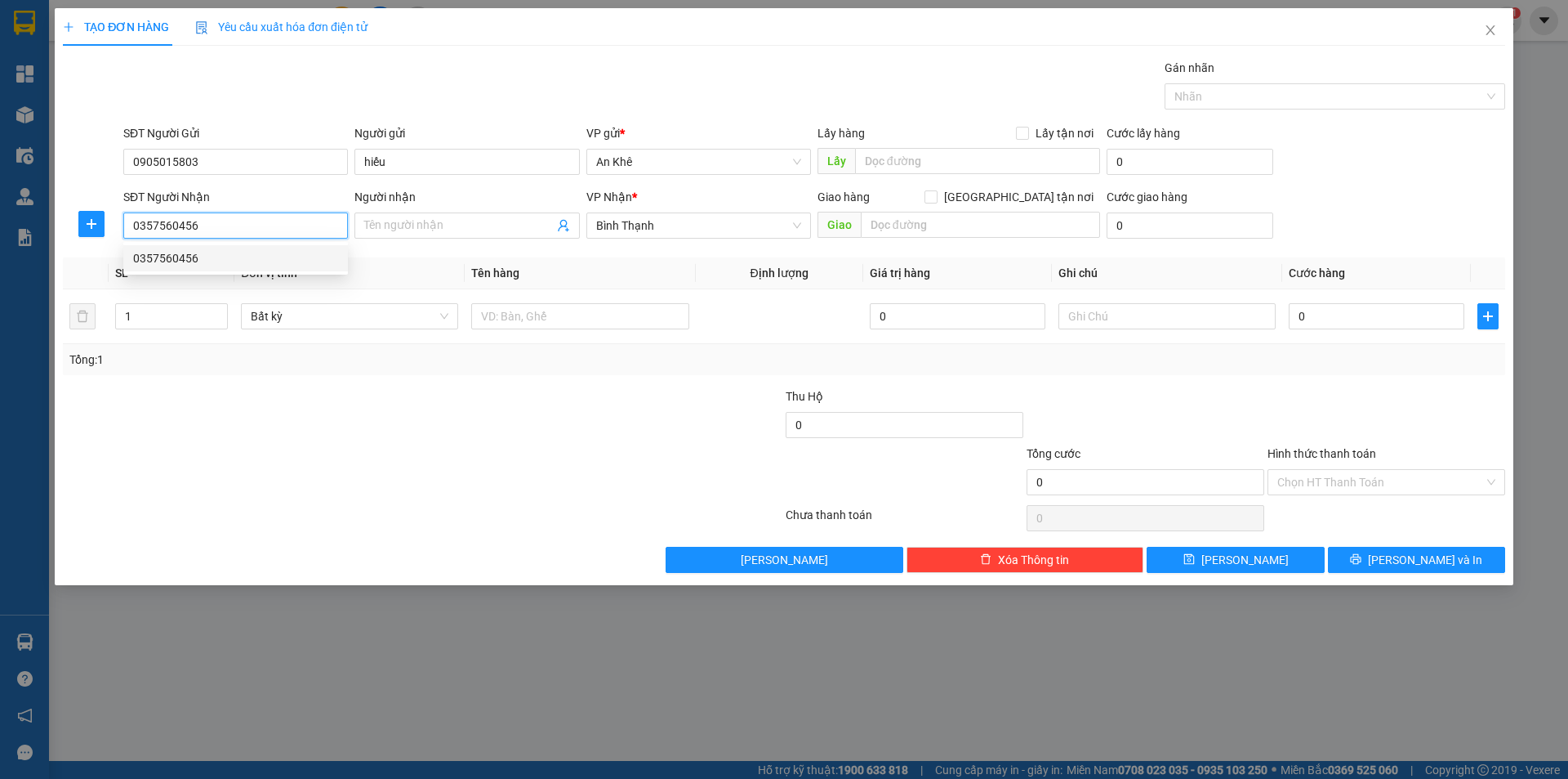
click at [243, 259] on div "0357560456" at bounding box center [235, 258] width 205 height 18
click at [421, 235] on span at bounding box center [466, 225] width 224 height 27
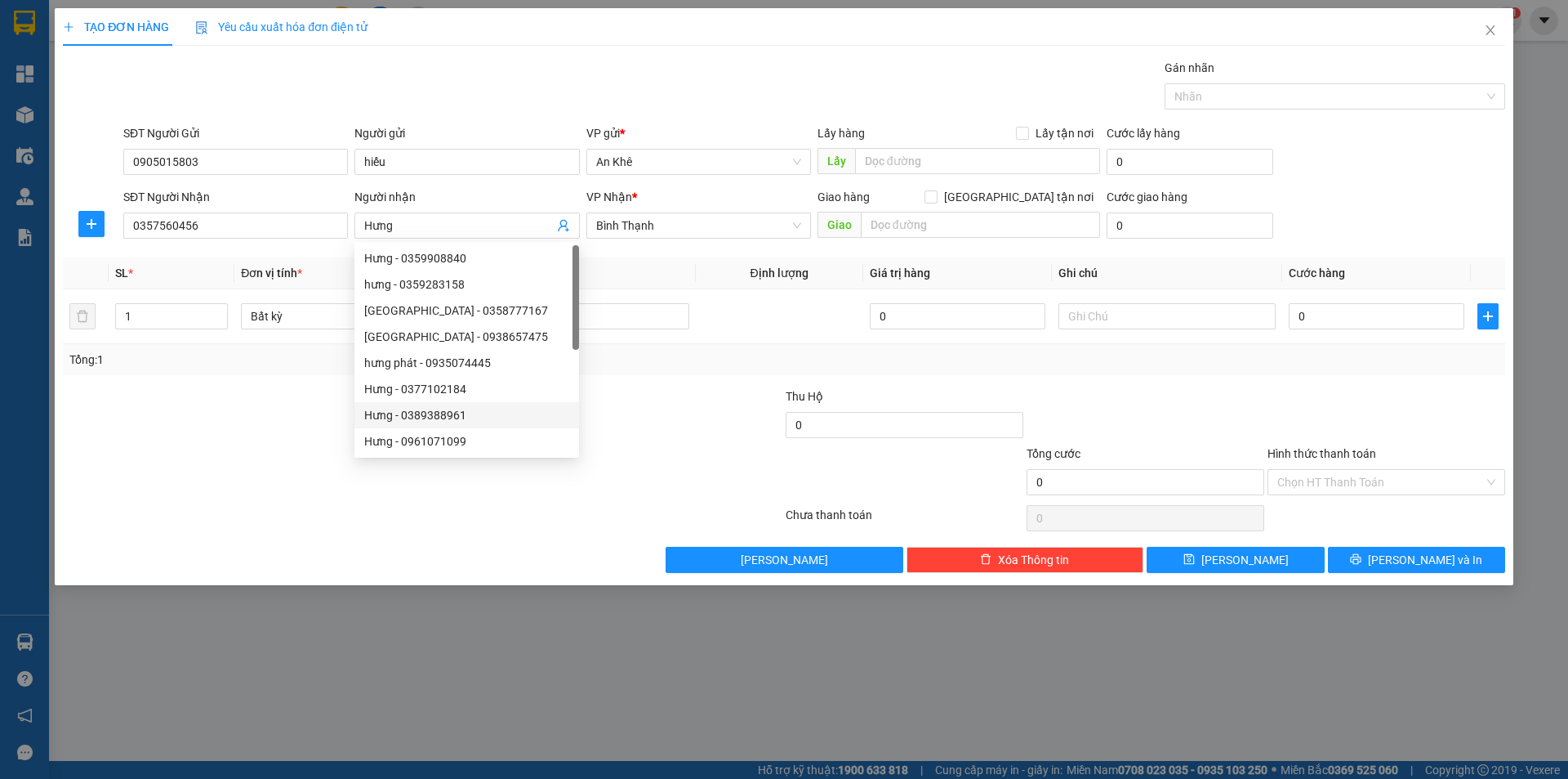
click at [659, 471] on div at bounding box center [663, 473] width 241 height 57
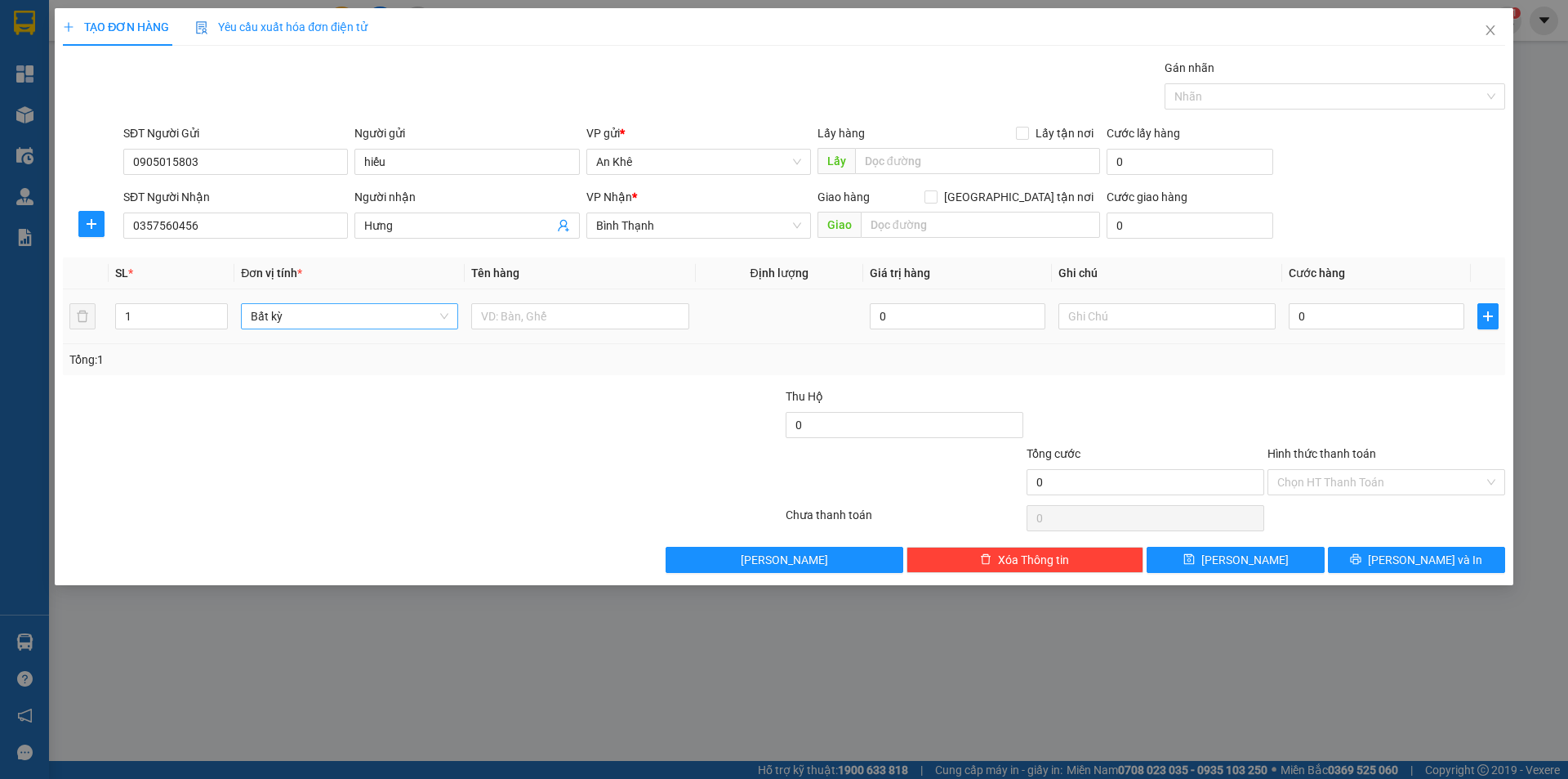
click at [422, 316] on span "Bất kỳ" at bounding box center [350, 316] width 198 height 25
click at [328, 402] on div "Thùng vừa" at bounding box center [350, 401] width 198 height 18
click at [527, 315] on input "text" at bounding box center [579, 316] width 217 height 27
click at [1361, 314] on input "0" at bounding box center [1377, 316] width 176 height 27
click at [1342, 485] on input "Hình thức thanh toán" at bounding box center [1381, 482] width 207 height 25
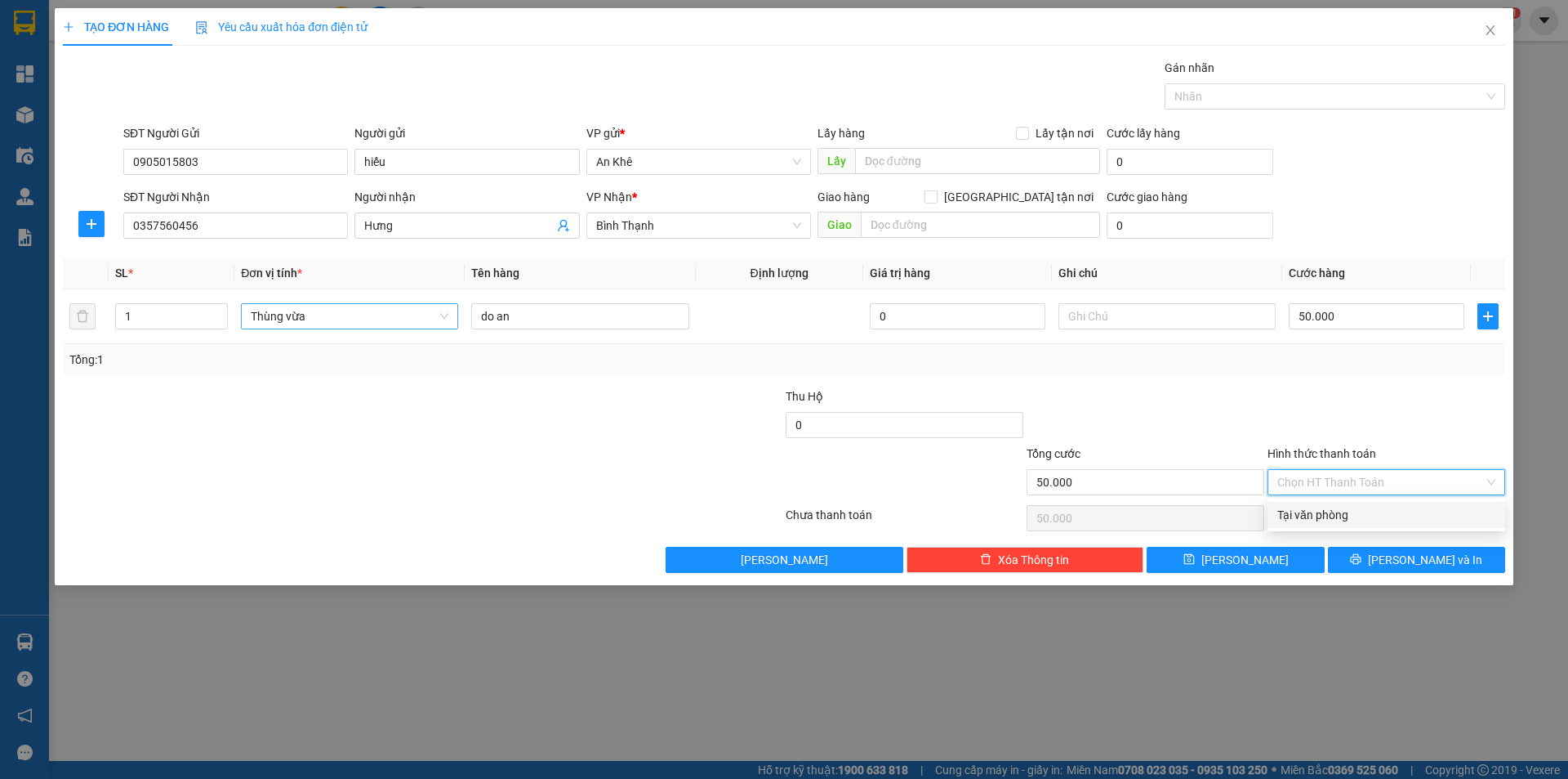
click at [1333, 513] on div "Tại văn phòng" at bounding box center [1387, 515] width 218 height 18
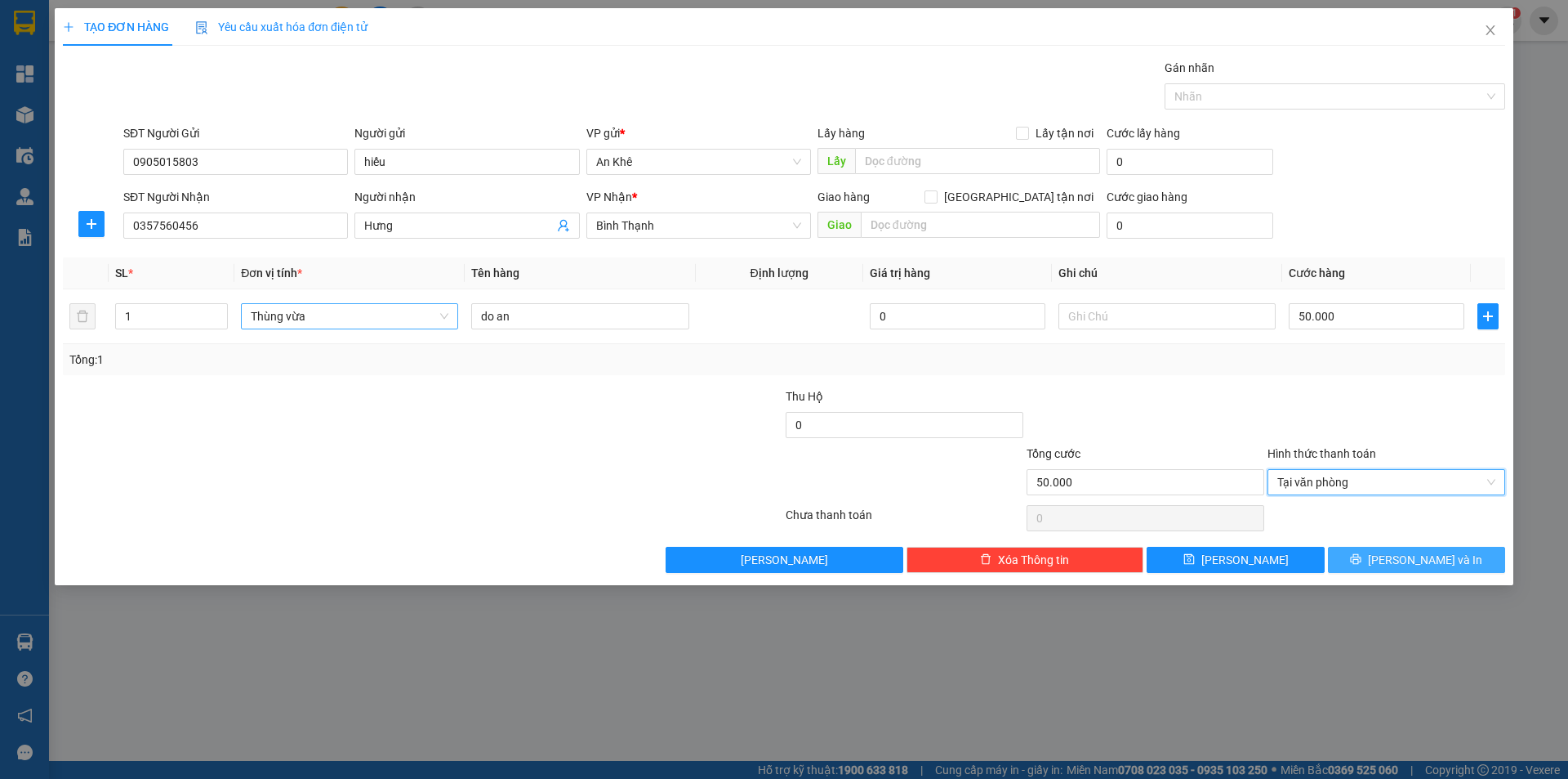
click at [1397, 556] on button "[PERSON_NAME] và In" at bounding box center [1416, 560] width 177 height 27
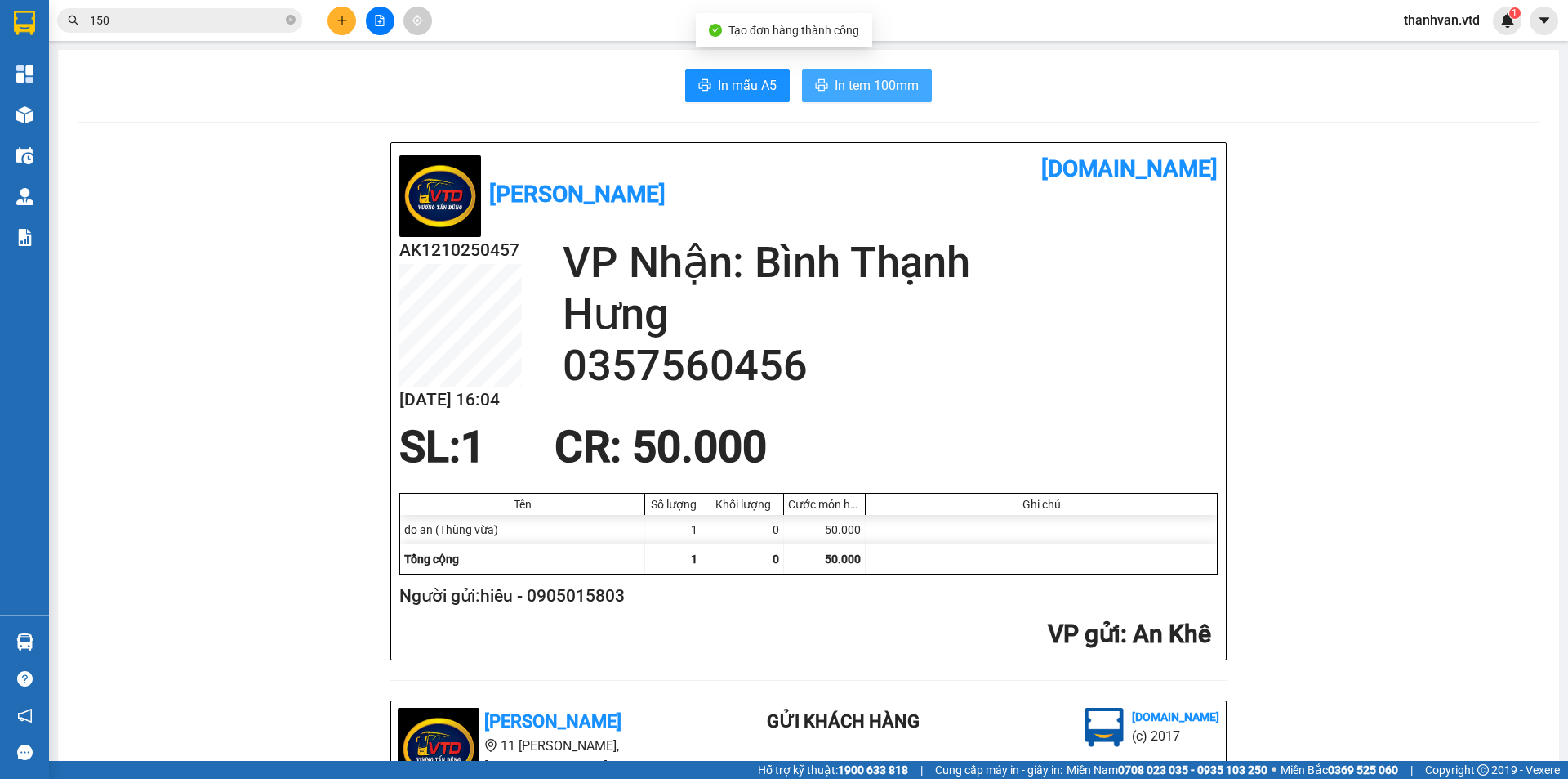
click at [881, 83] on span "In tem 100mm" at bounding box center [877, 85] width 84 height 20
click at [343, 27] on button at bounding box center [342, 20] width 28 height 28
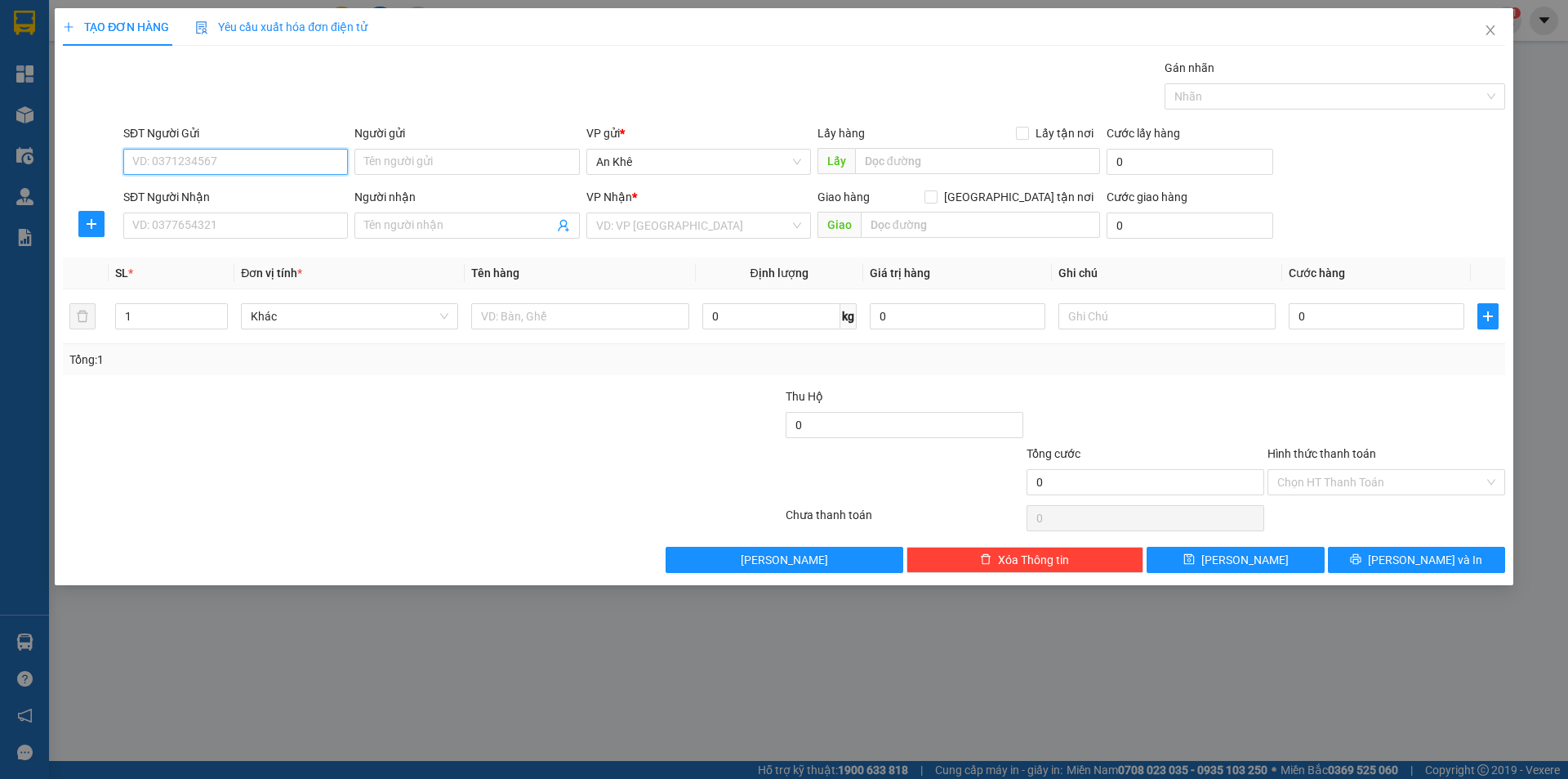
click at [221, 160] on input "SĐT Người Gửi" at bounding box center [235, 161] width 224 height 27
click at [244, 180] on div "0335443192 0335443192" at bounding box center [235, 194] width 224 height 33
click at [240, 191] on div "SĐT Người Nhận" at bounding box center [235, 197] width 224 height 18
click at [240, 213] on input "SĐT Người Nhận" at bounding box center [235, 225] width 224 height 27
click at [215, 157] on input "0335443192" at bounding box center [235, 161] width 224 height 27
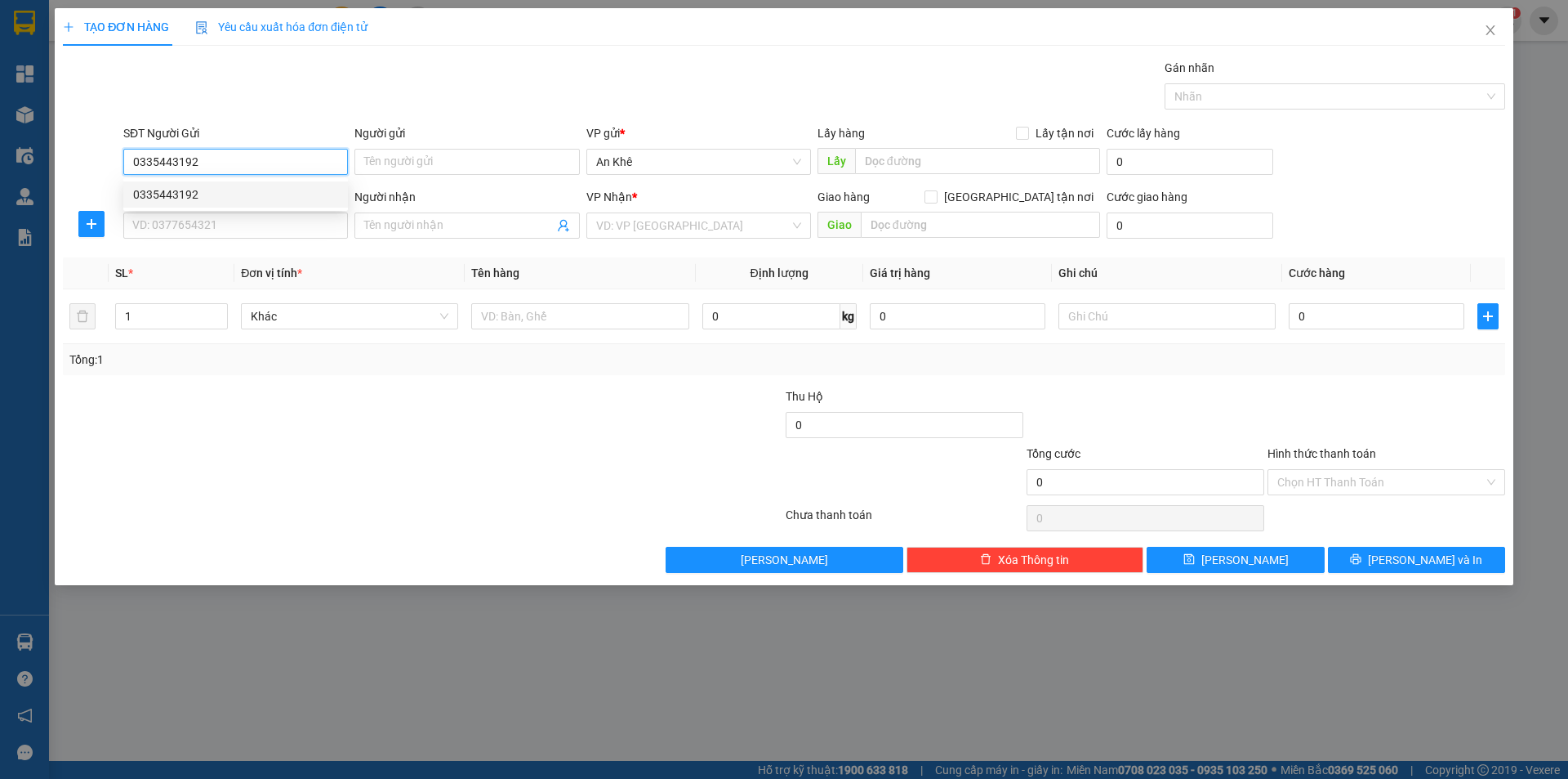
click at [243, 200] on div "0335443192" at bounding box center [235, 194] width 205 height 18
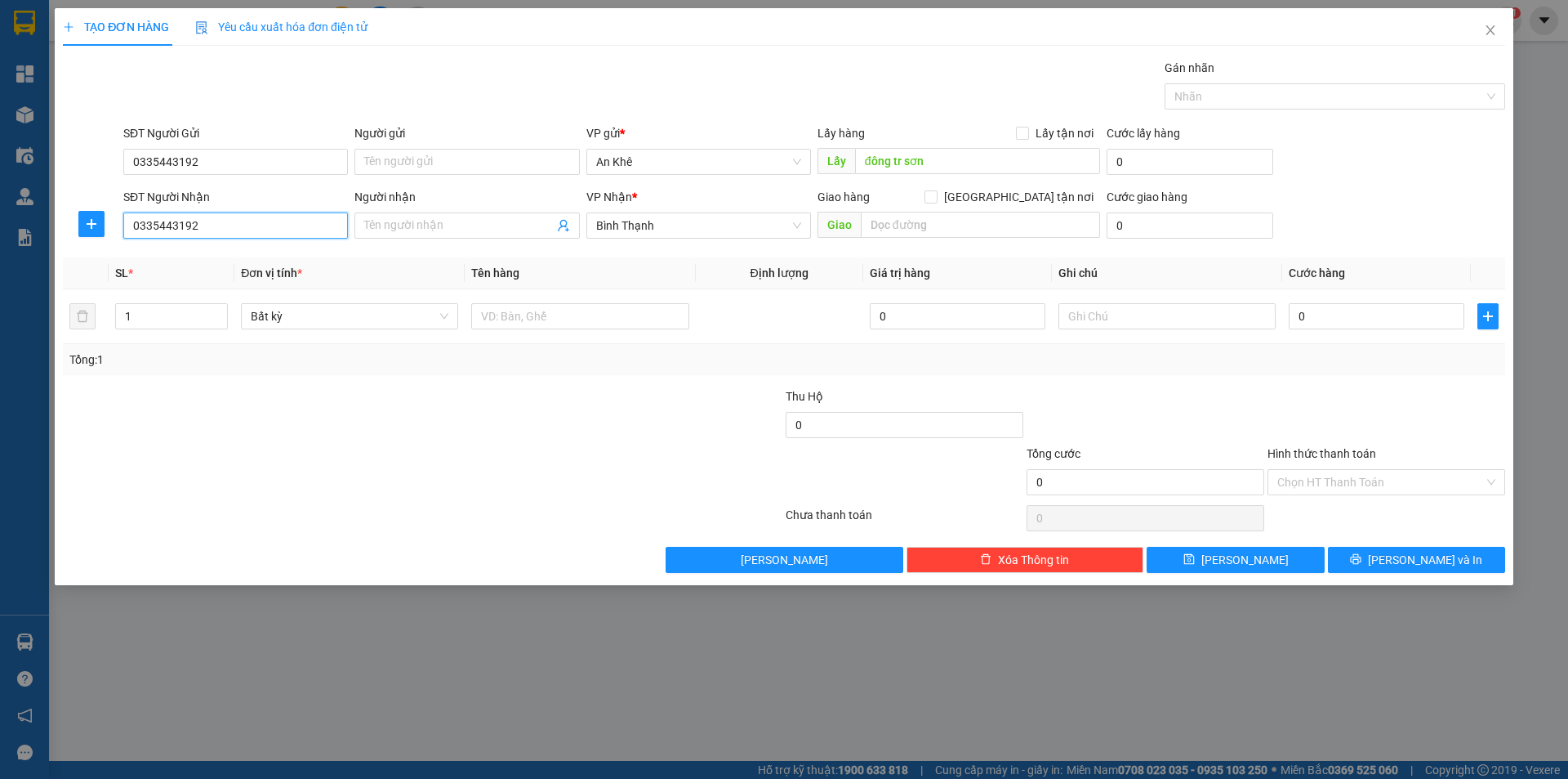
drag, startPoint x: 246, startPoint y: 230, endPoint x: 8, endPoint y: 234, distance: 238.0
click at [8, 234] on div "TẠO ĐƠN HÀNG Yêu cầu xuất hóa đơn điện tử Transit Pickup Surcharge Ids Transit …" at bounding box center [784, 390] width 1568 height 779
click at [362, 414] on div at bounding box center [302, 416] width 482 height 57
drag, startPoint x: 269, startPoint y: 230, endPoint x: 74, endPoint y: 232, distance: 195.0
click at [74, 232] on div "SĐT Người Nhận 0335443192 Người nhận Tên người nhận VP Nhận * Bình Thạnh Giao h…" at bounding box center [784, 216] width 1445 height 57
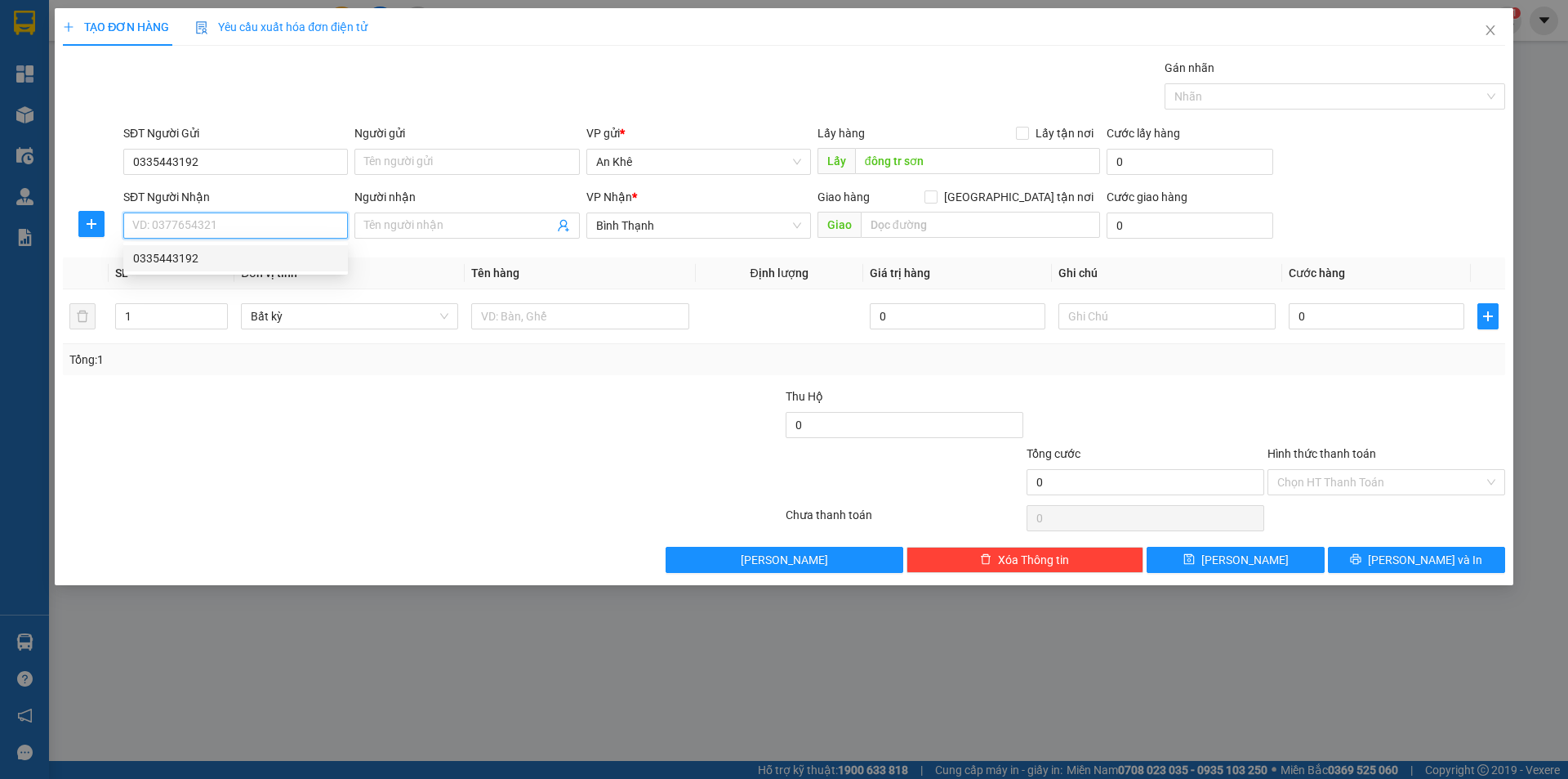
click at [196, 256] on div "0335443192" at bounding box center [235, 258] width 205 height 18
click at [221, 222] on input "0335443192" at bounding box center [235, 225] width 224 height 27
click at [413, 252] on div "Transit Pickup Surcharge Ids Transit Deliver Surcharge Ids Transit Deliver Surc…" at bounding box center [784, 315] width 1443 height 514
click at [278, 223] on input "0335443192" at bounding box center [235, 225] width 224 height 27
drag, startPoint x: 265, startPoint y: 225, endPoint x: 28, endPoint y: 219, distance: 237.1
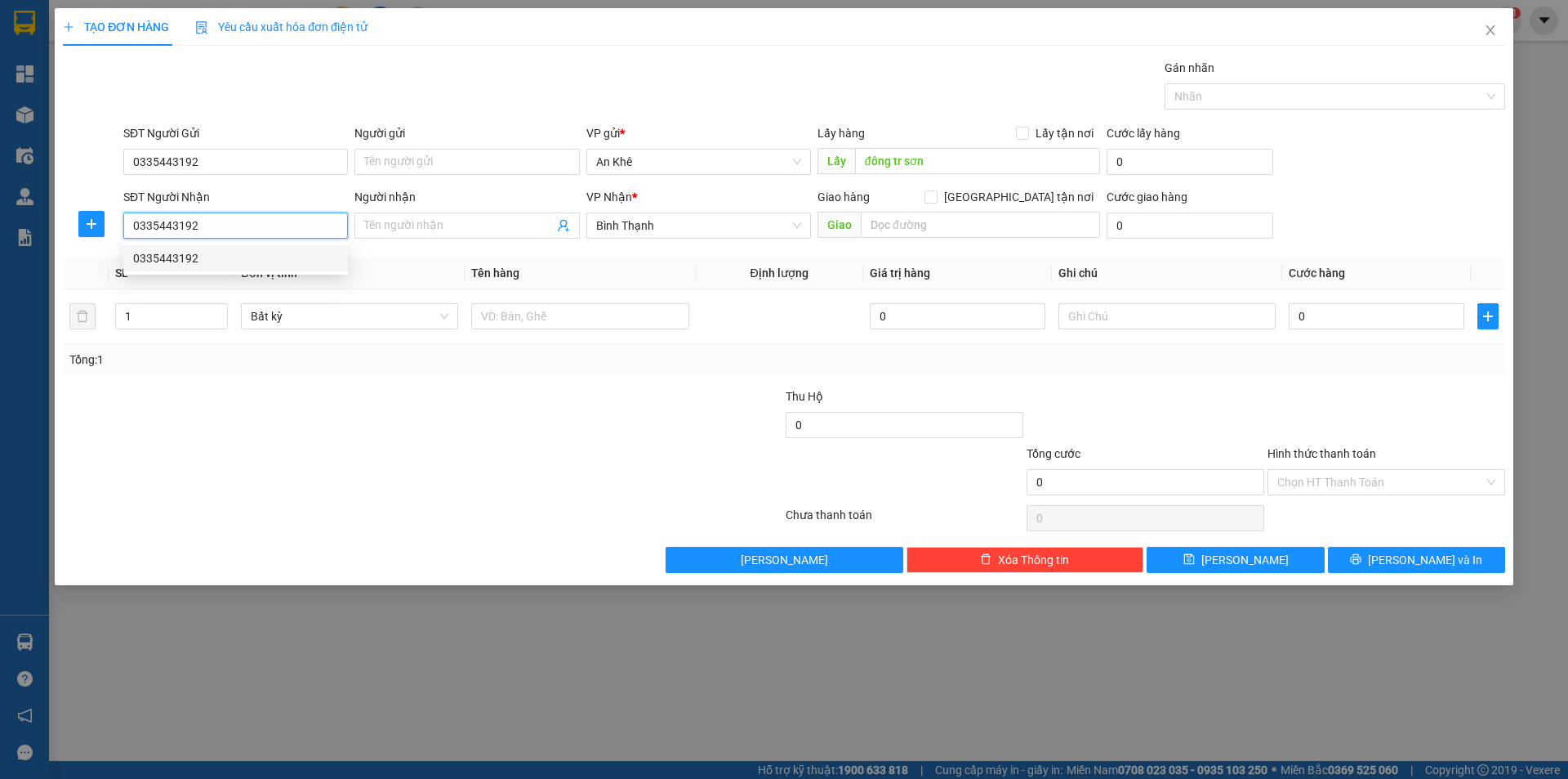
click at [28, 219] on div "TẠO ĐƠN HÀNG Yêu cầu xuất hóa đơn điện tử Transit Pickup Surcharge Ids Transit …" at bounding box center [784, 390] width 1568 height 779
click at [667, 426] on div at bounding box center [663, 416] width 241 height 57
click at [441, 321] on span "Bất kỳ" at bounding box center [350, 316] width 198 height 25
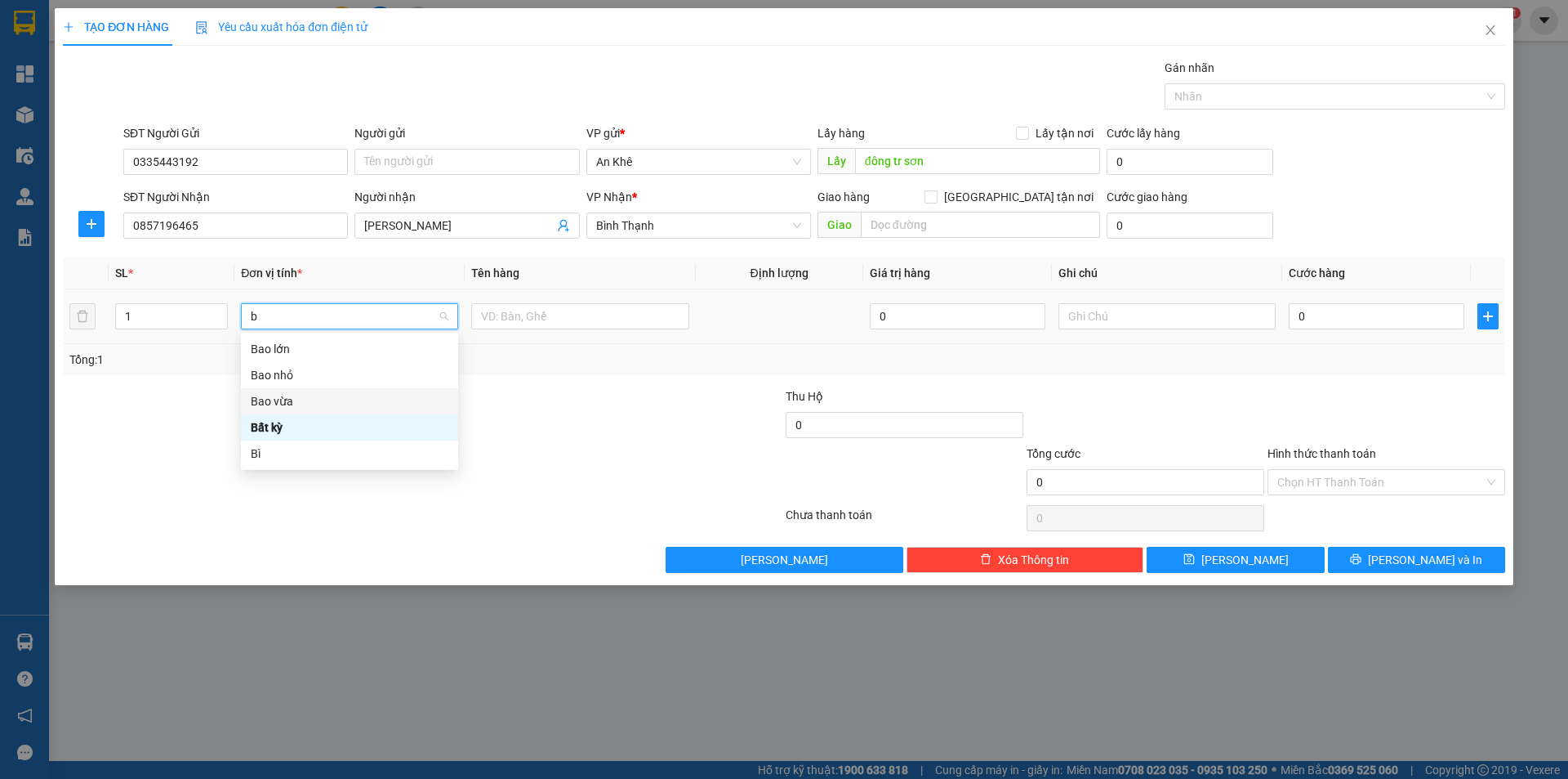
click at [303, 401] on div "Bao vừa" at bounding box center [350, 401] width 198 height 18
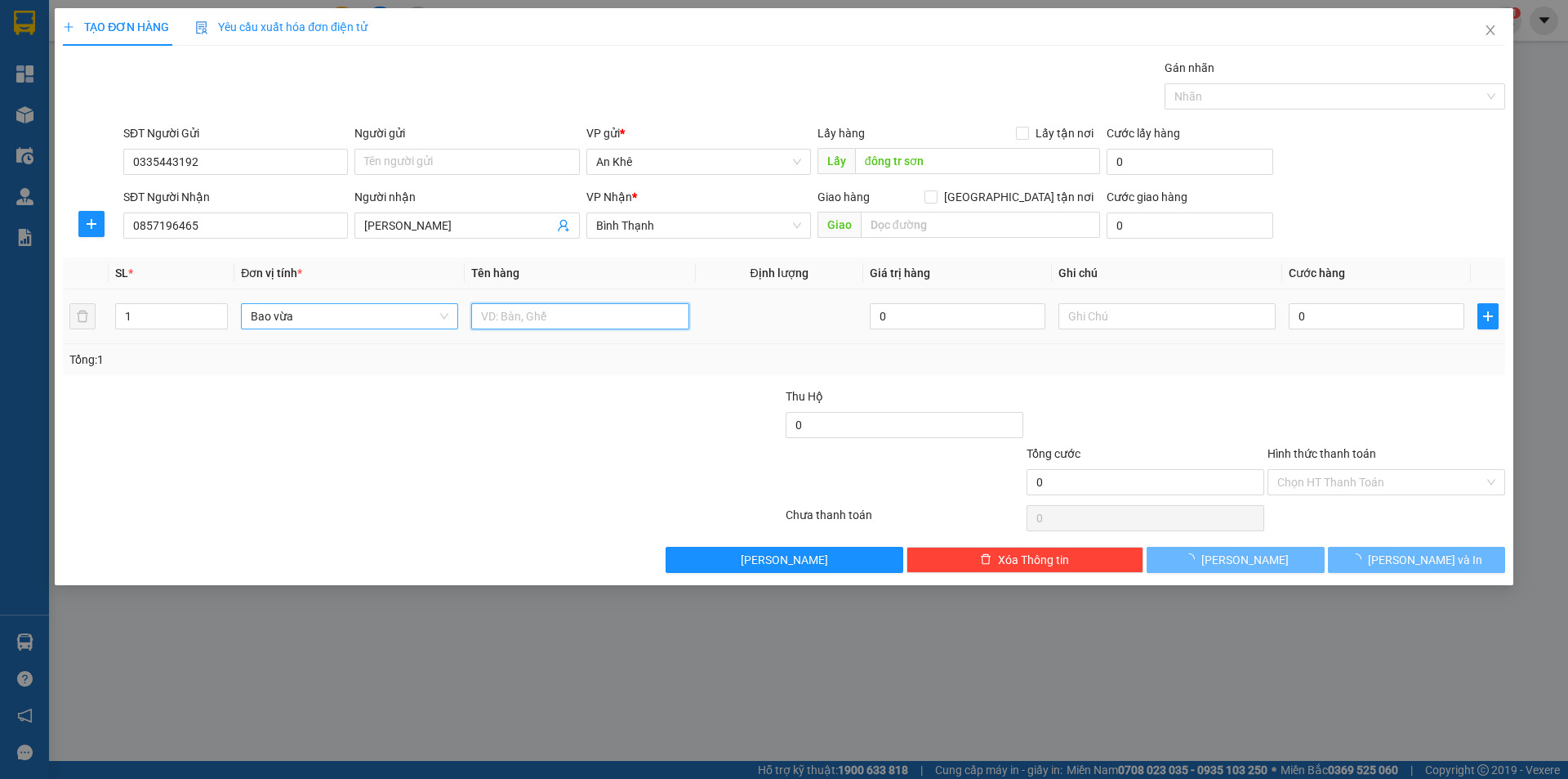
click at [568, 321] on input "text" at bounding box center [579, 316] width 217 height 27
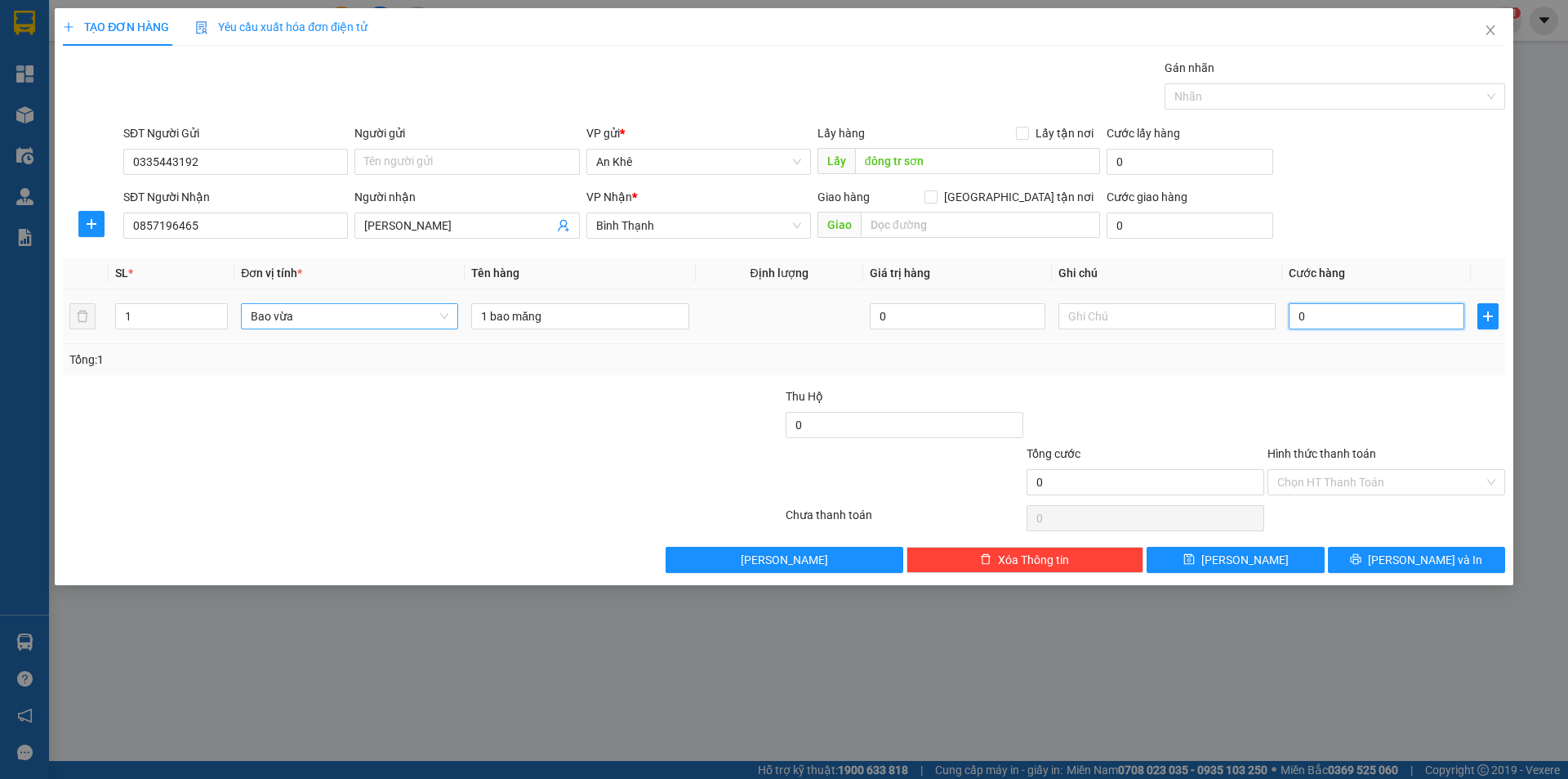
click at [1353, 315] on input "0" at bounding box center [1377, 316] width 176 height 27
click at [1266, 565] on button "Lưu" at bounding box center [1235, 560] width 177 height 27
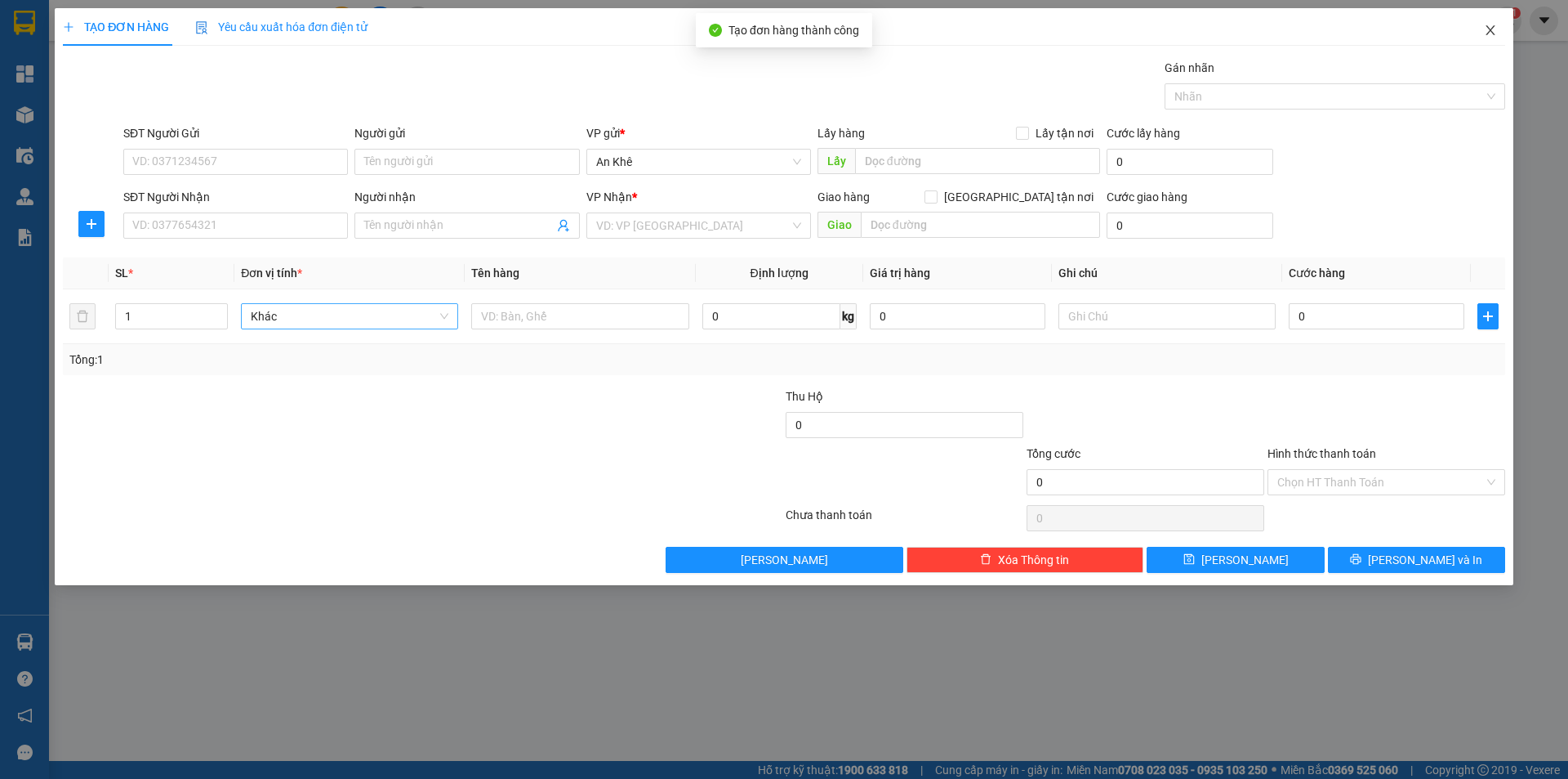
click at [1493, 34] on icon "close" at bounding box center [1490, 30] width 9 height 10
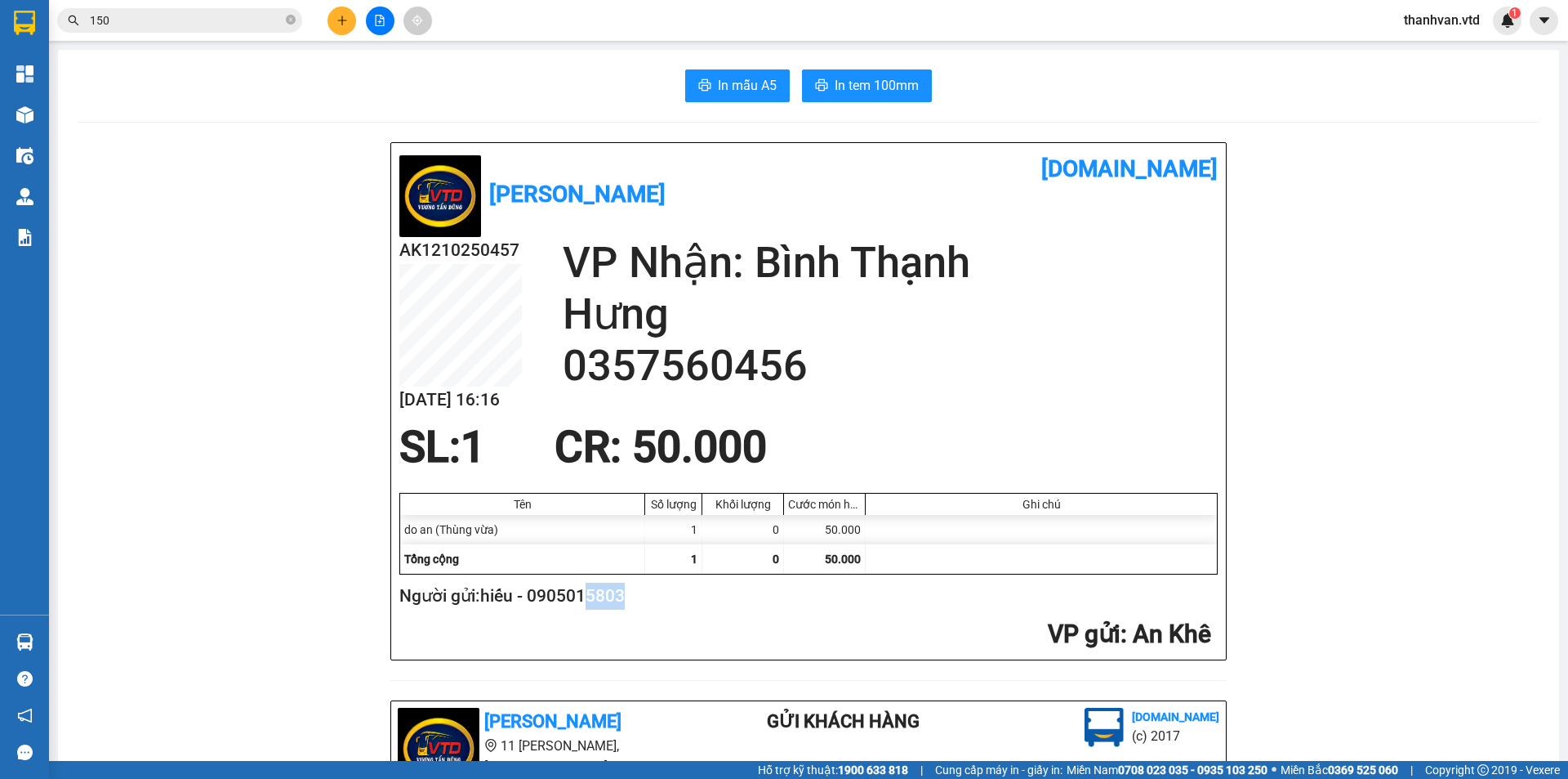
drag, startPoint x: 651, startPoint y: 599, endPoint x: 587, endPoint y: 607, distance: 64.5
click at [587, 607] on h2 "Người gửi: hiếu - 0905015803" at bounding box center [805, 596] width 811 height 27
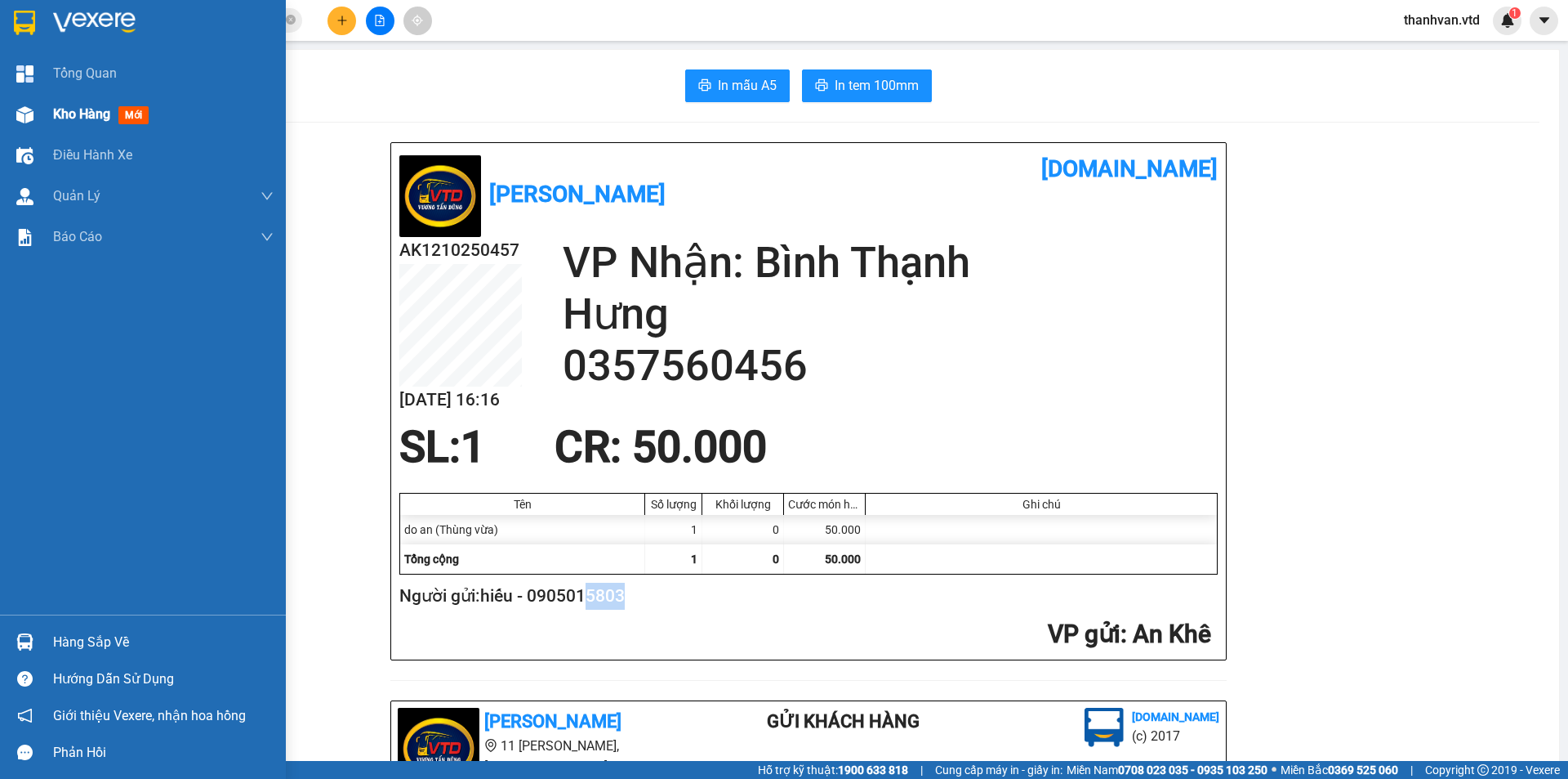
click at [23, 116] on img at bounding box center [25, 115] width 17 height 17
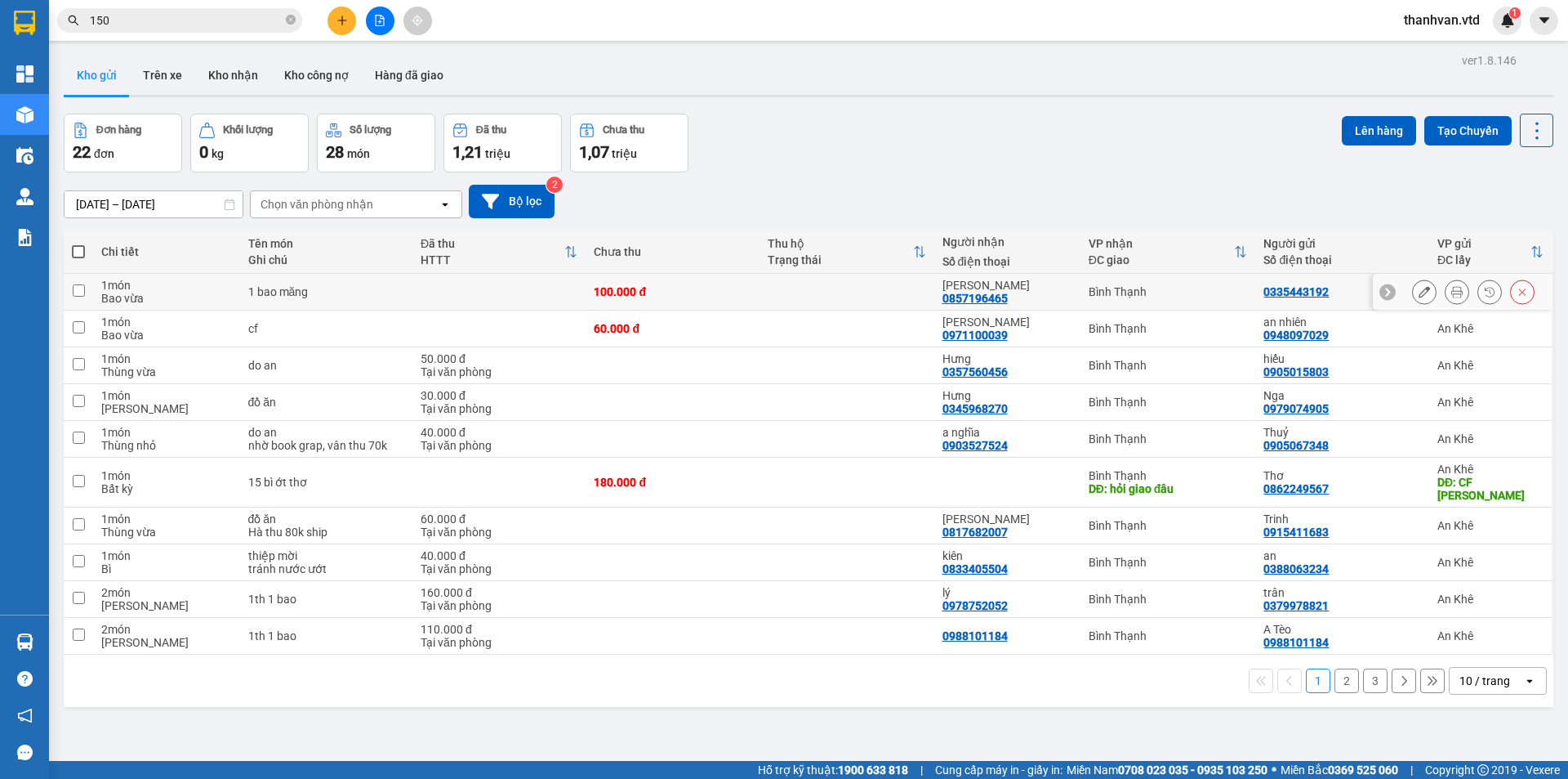
click at [681, 287] on div "100.000 đ" at bounding box center [672, 291] width 158 height 13
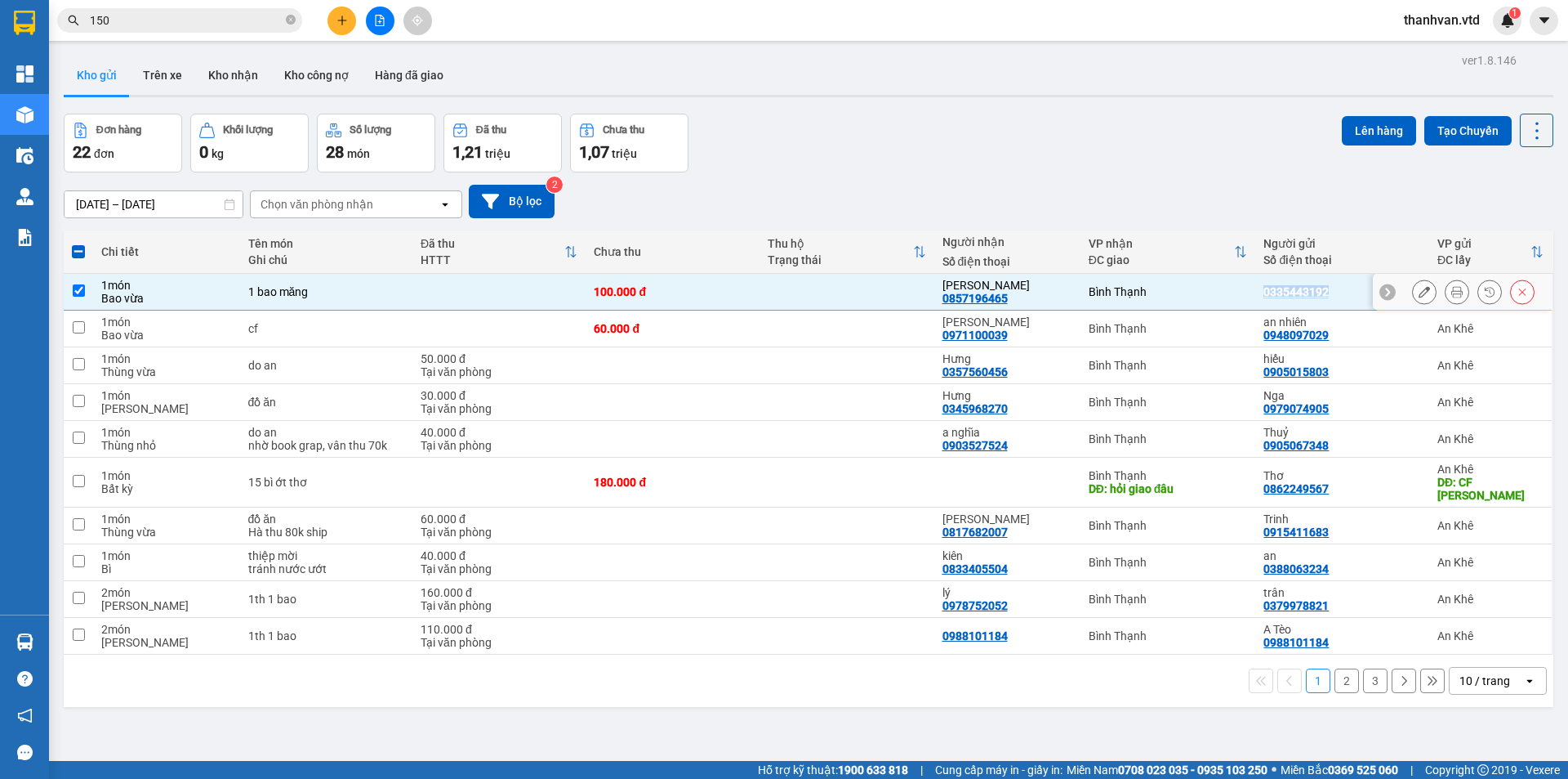
drag, startPoint x: 1324, startPoint y: 292, endPoint x: 1255, endPoint y: 293, distance: 69.0
click at [1263, 293] on div "0335443192" at bounding box center [1341, 291] width 157 height 13
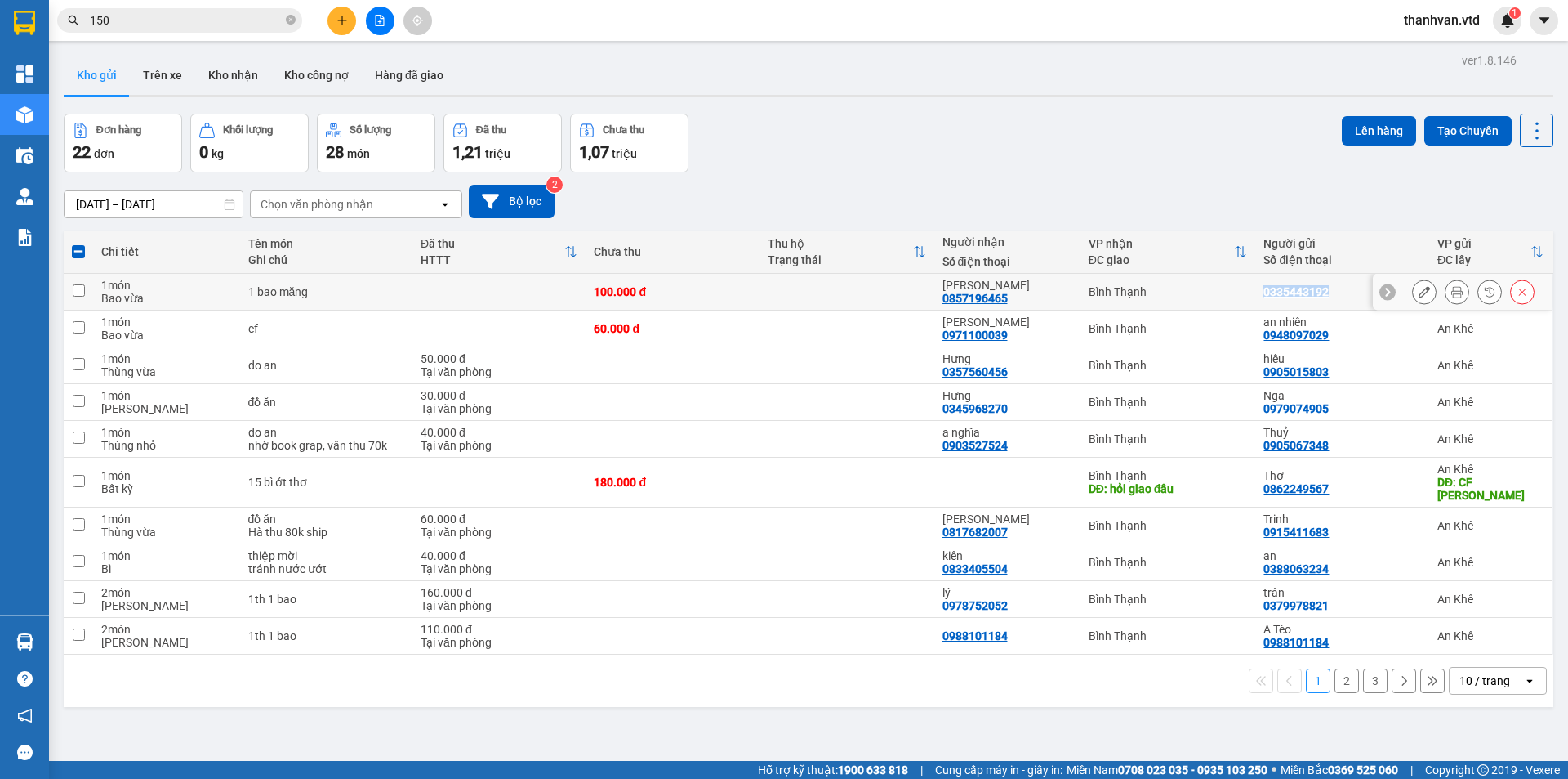
copy div "0335443192"
click at [350, 16] on button at bounding box center [342, 20] width 28 height 28
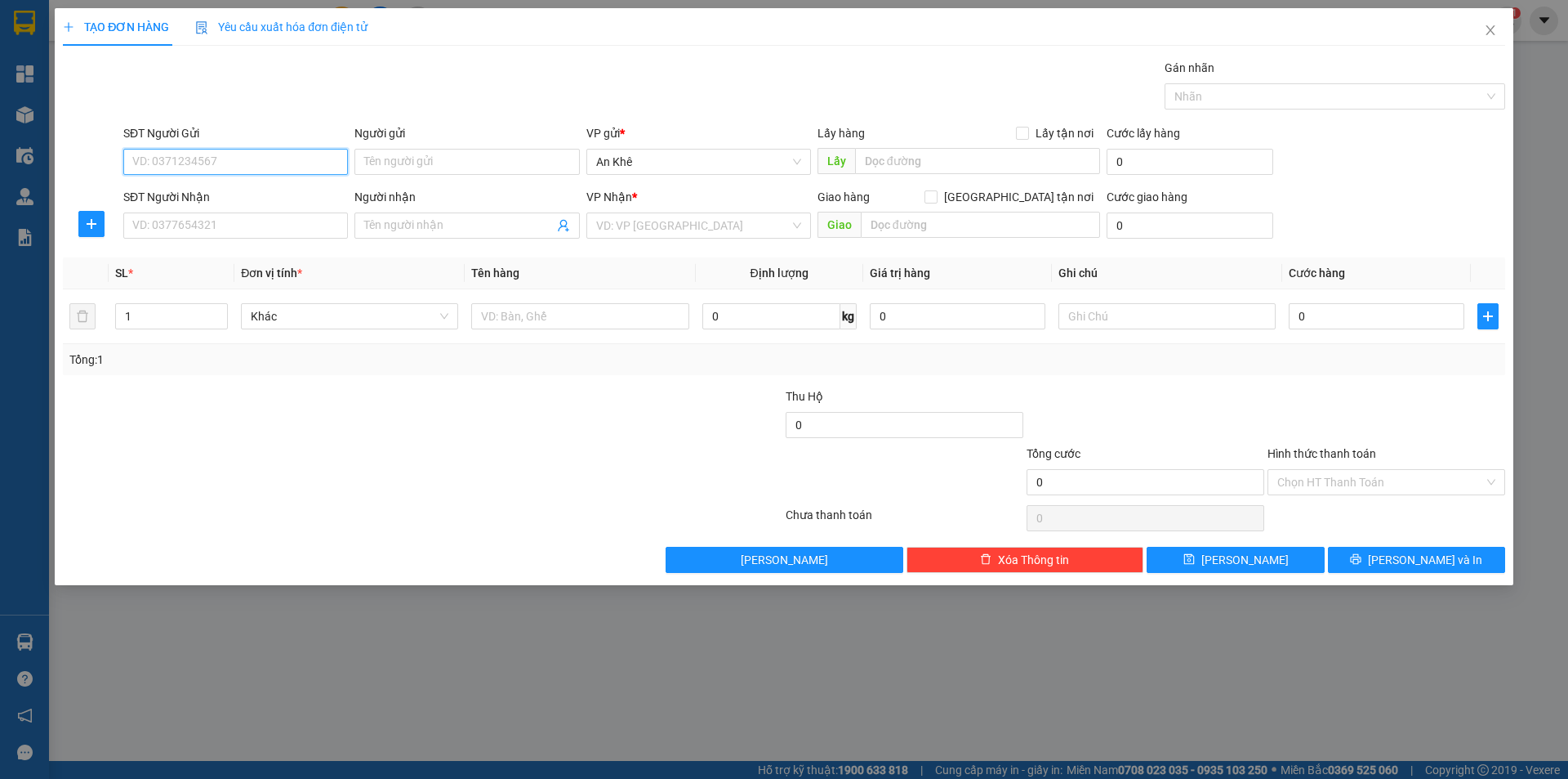
click at [216, 165] on input "SĐT Người Gửi" at bounding box center [235, 161] width 224 height 27
paste input "0335443192"
click at [243, 192] on div "0335443192" at bounding box center [235, 194] width 205 height 18
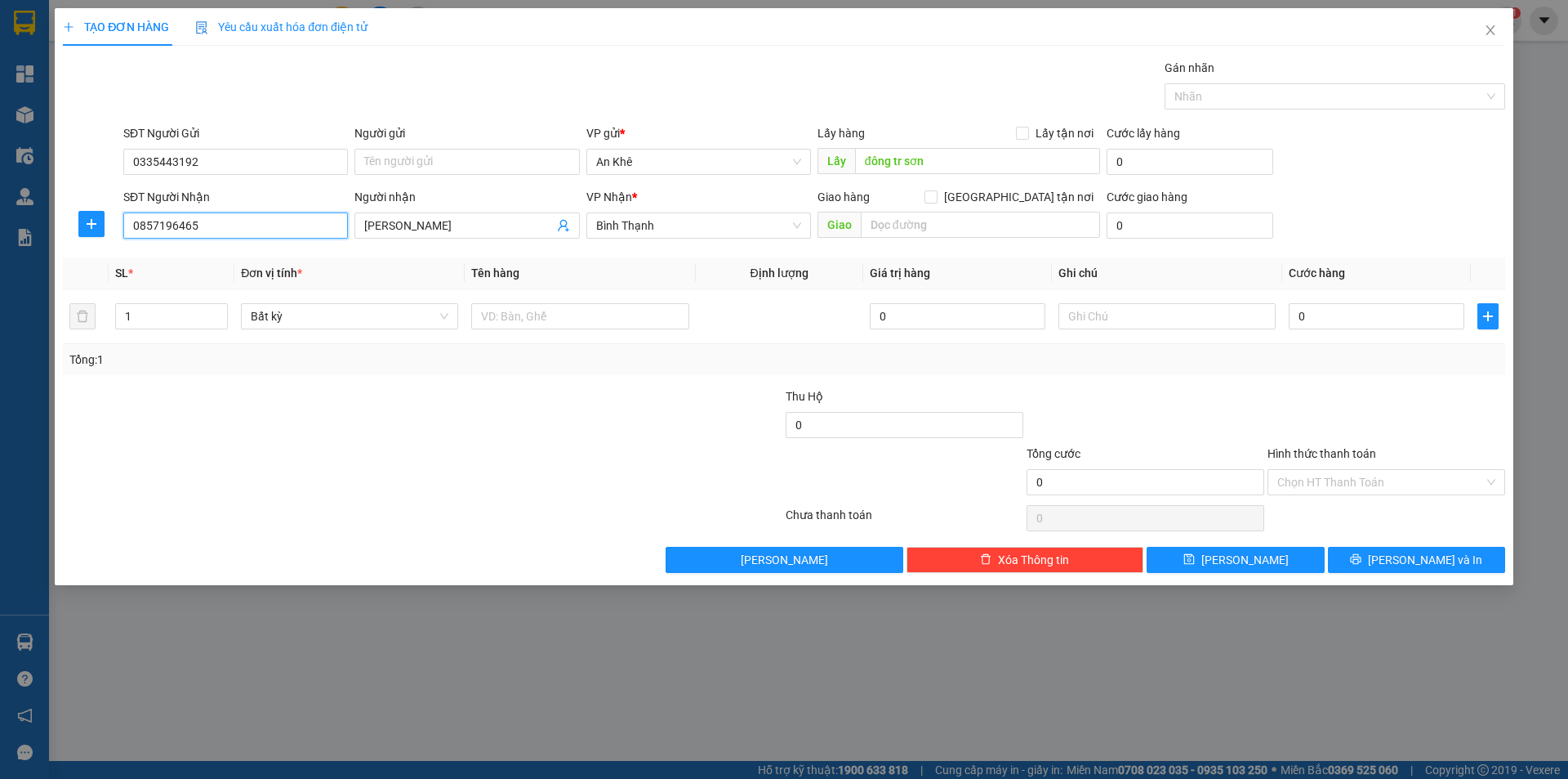
click at [274, 230] on input "0857196465" at bounding box center [235, 225] width 224 height 27
drag, startPoint x: 274, startPoint y: 230, endPoint x: 0, endPoint y: 236, distance: 274.1
click at [0, 236] on div "TẠO ĐƠN HÀNG Yêu cầu xuất hóa đơn điện tử Transit Pickup Surcharge Ids Transit …" at bounding box center [784, 390] width 1568 height 779
click at [408, 310] on span "Bất kỳ" at bounding box center [350, 316] width 198 height 25
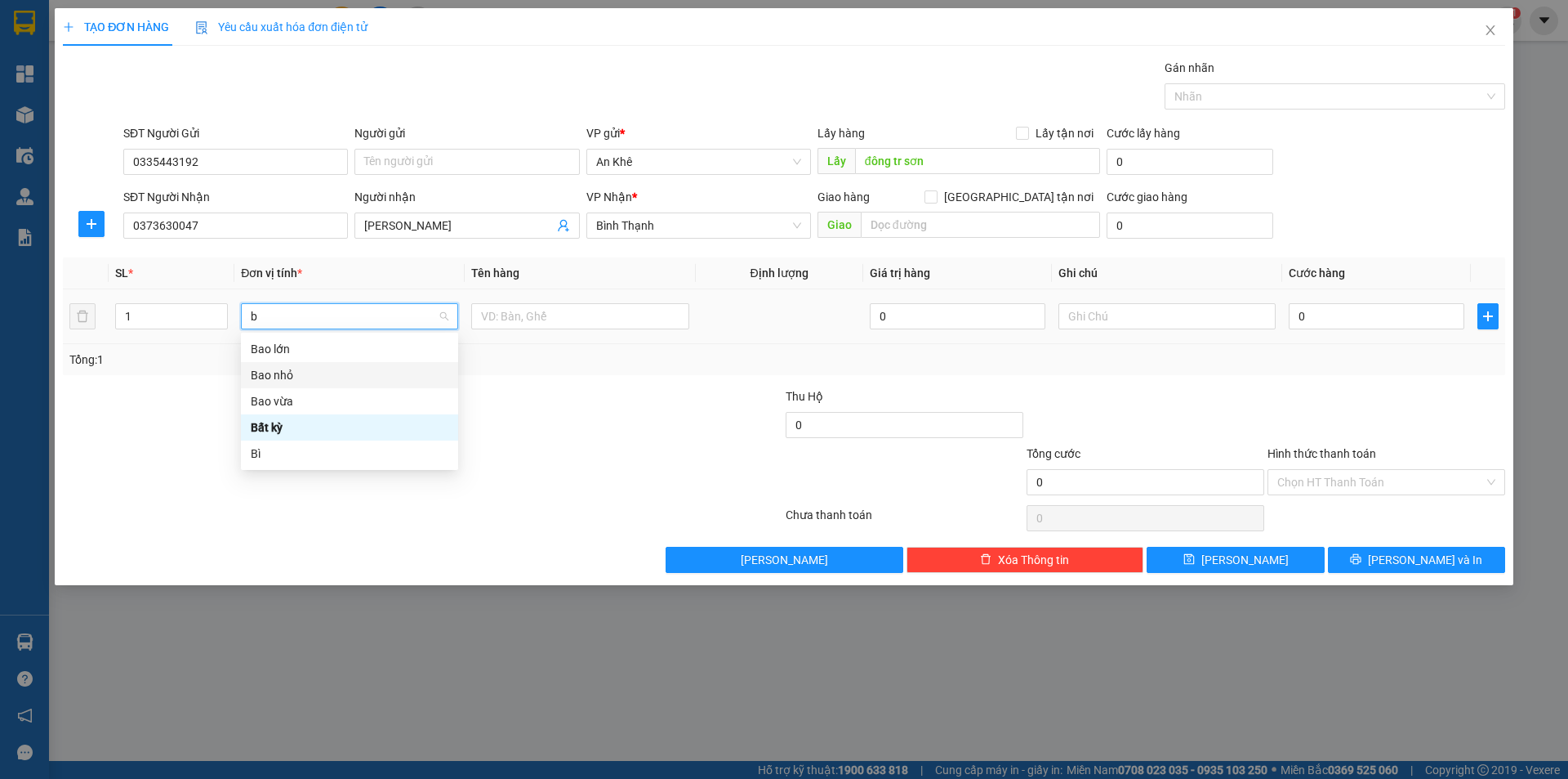
click at [286, 382] on div "Bao nhỏ" at bounding box center [350, 375] width 198 height 18
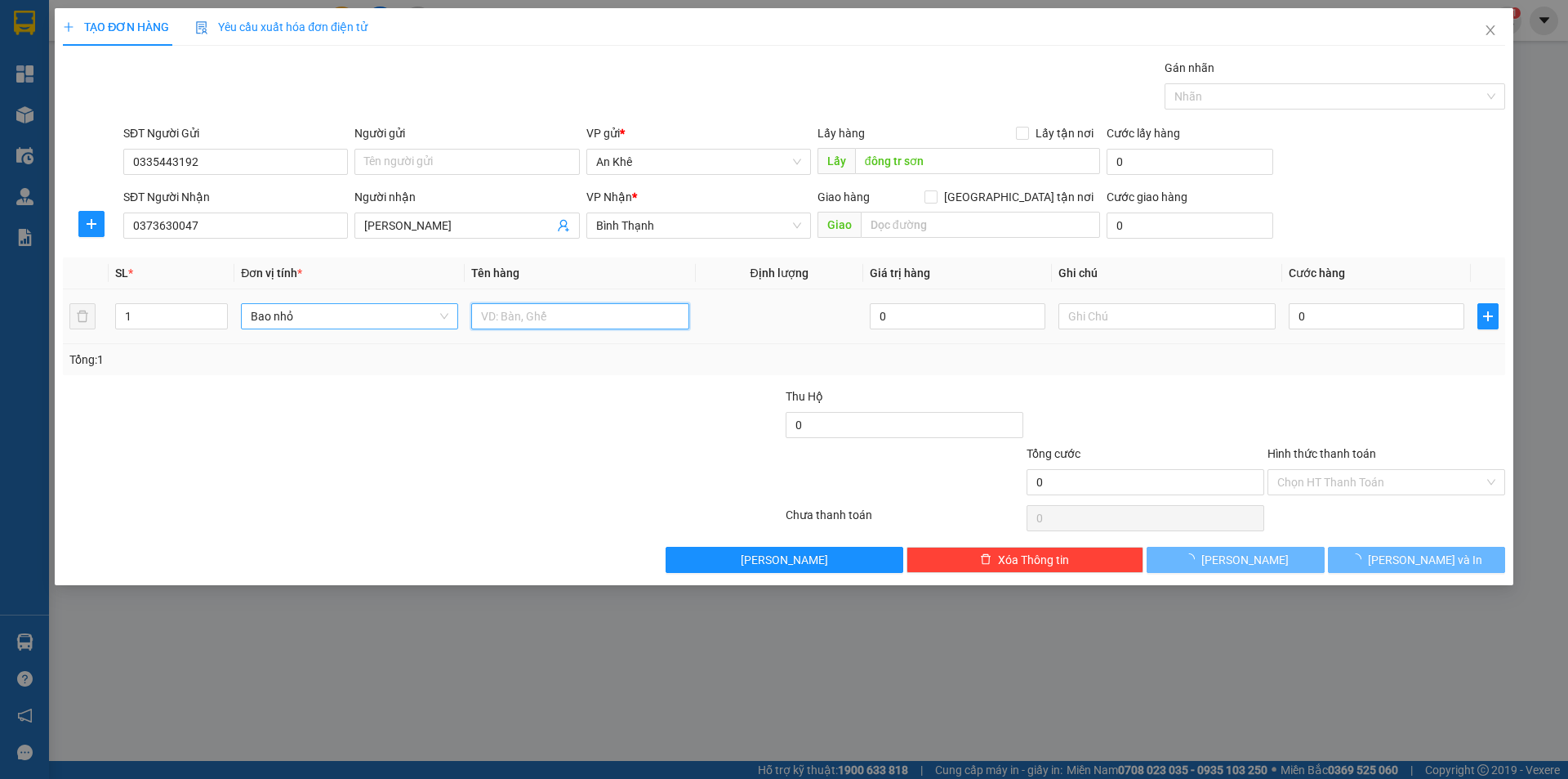
click at [528, 314] on input "text" at bounding box center [579, 316] width 217 height 27
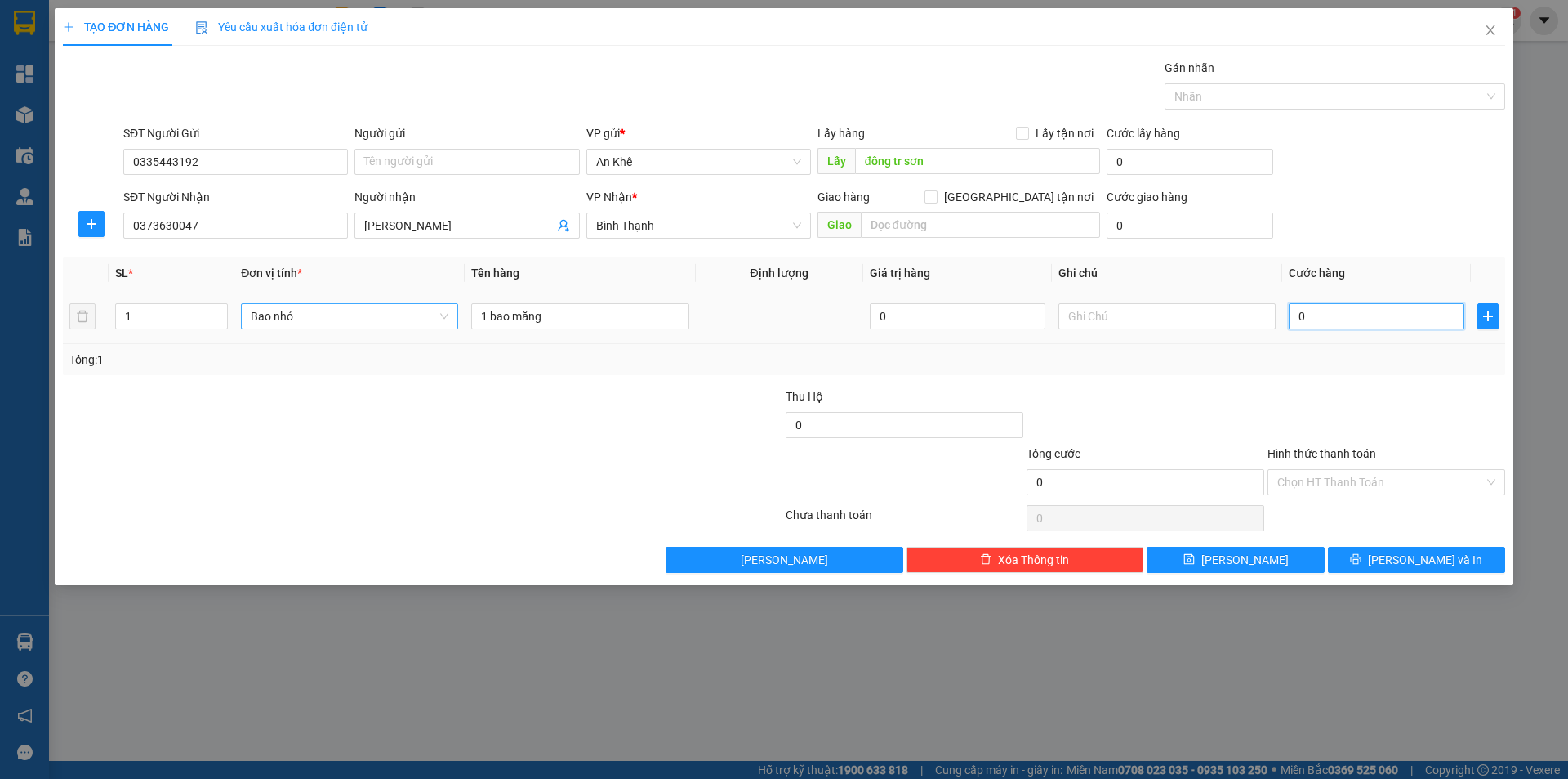
click at [1301, 321] on input "0" at bounding box center [1377, 316] width 176 height 27
click at [836, 422] on input "0" at bounding box center [904, 424] width 237 height 27
click at [1134, 320] on input "text" at bounding box center [1167, 316] width 217 height 27
click at [1173, 400] on div at bounding box center [1145, 416] width 241 height 57
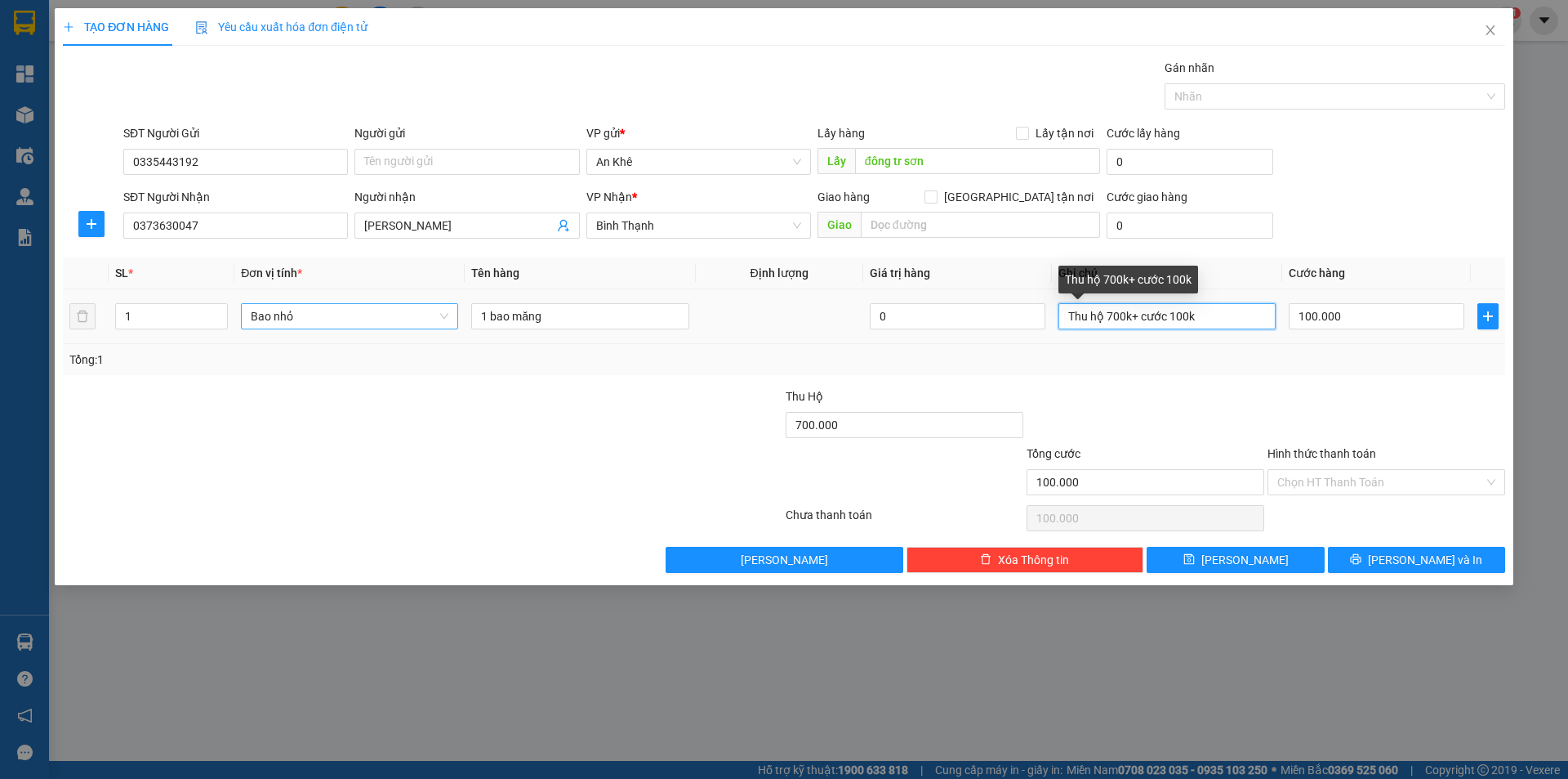
click at [1219, 319] on input "Thu hộ 700k+ cước 100k" at bounding box center [1167, 316] width 217 height 27
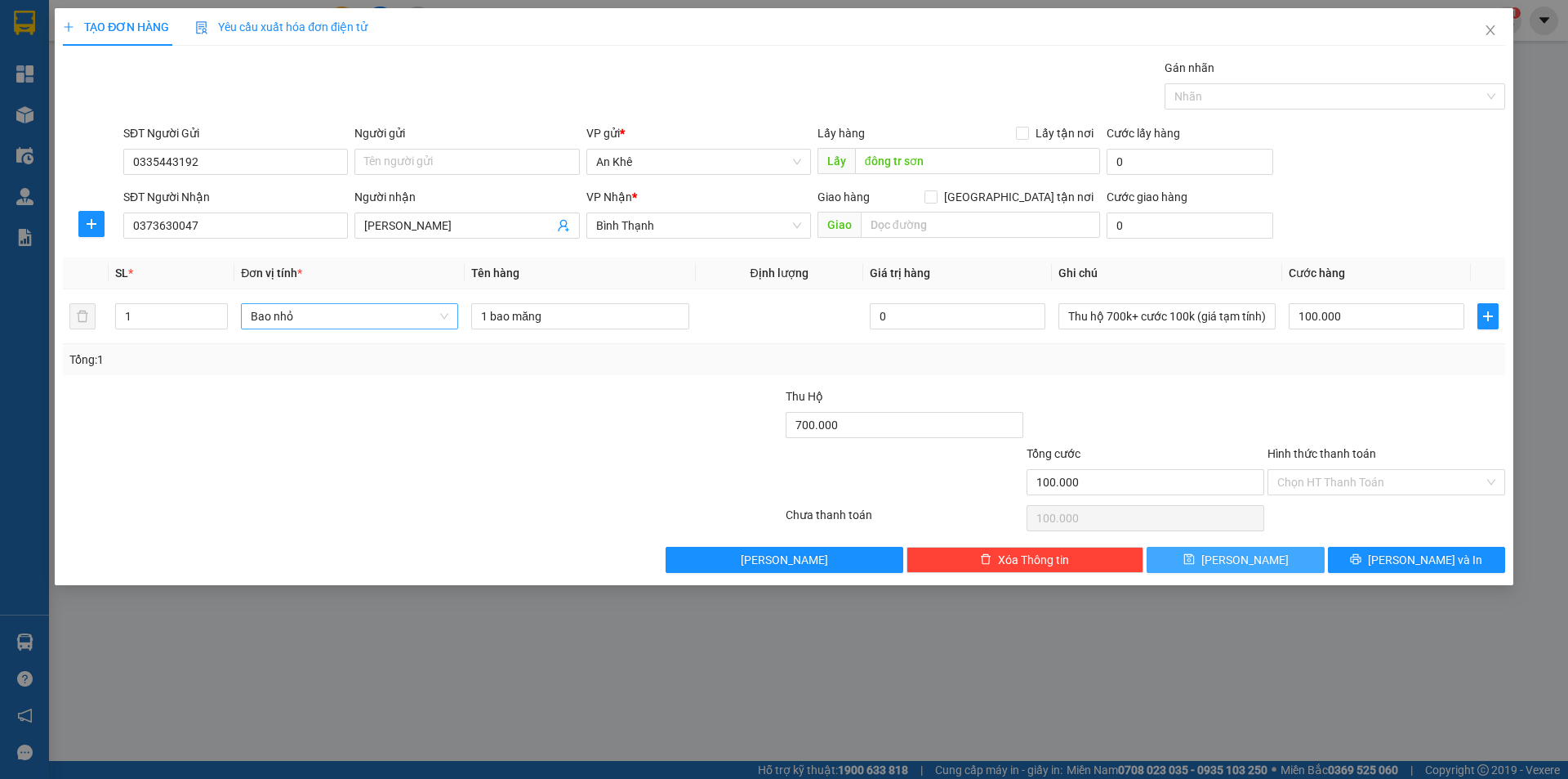
click at [1279, 563] on button "Lưu" at bounding box center [1235, 560] width 177 height 27
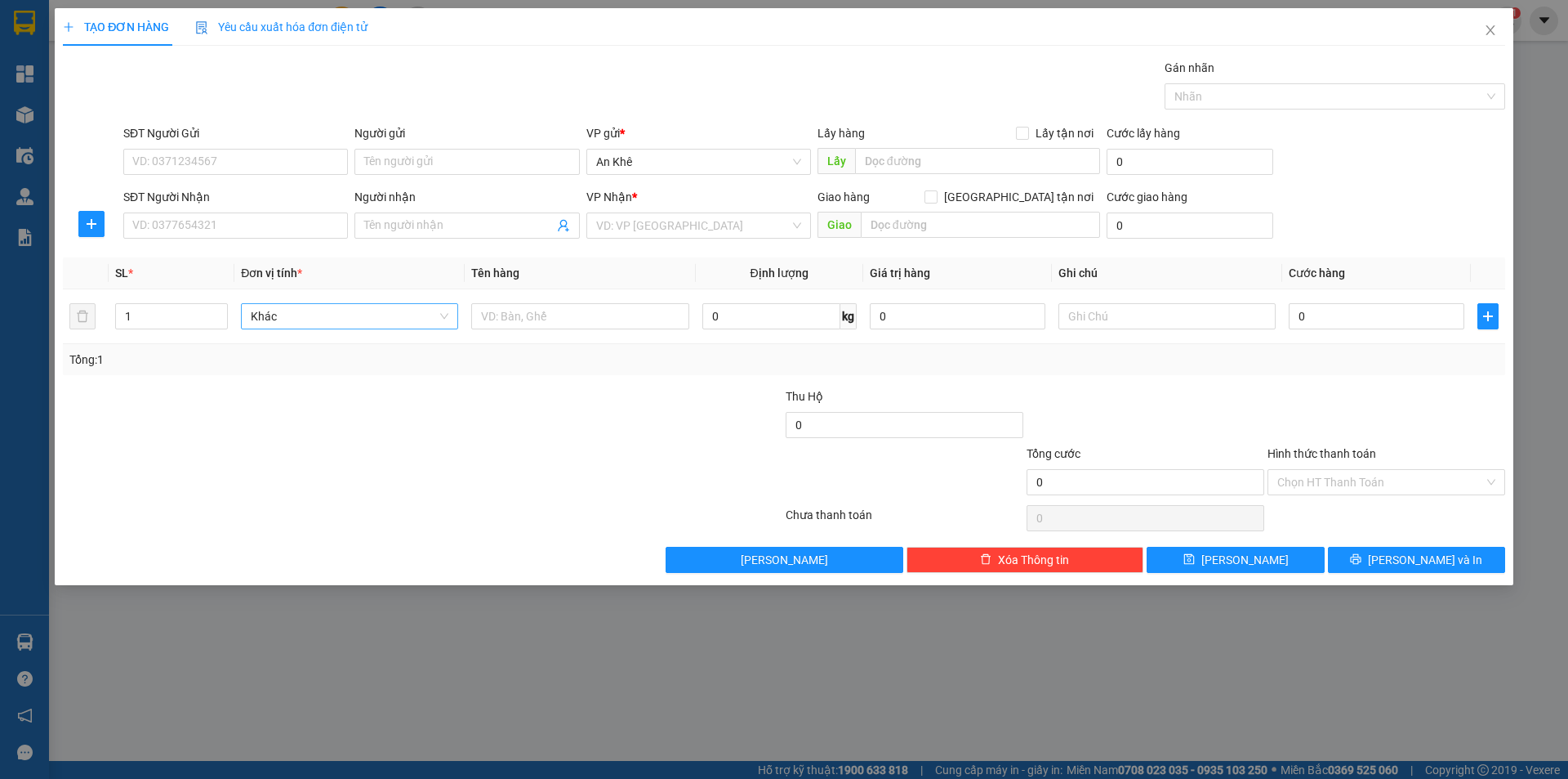
click at [1147, 412] on div at bounding box center [1145, 416] width 241 height 57
click at [1492, 27] on icon "close" at bounding box center [1490, 30] width 13 height 13
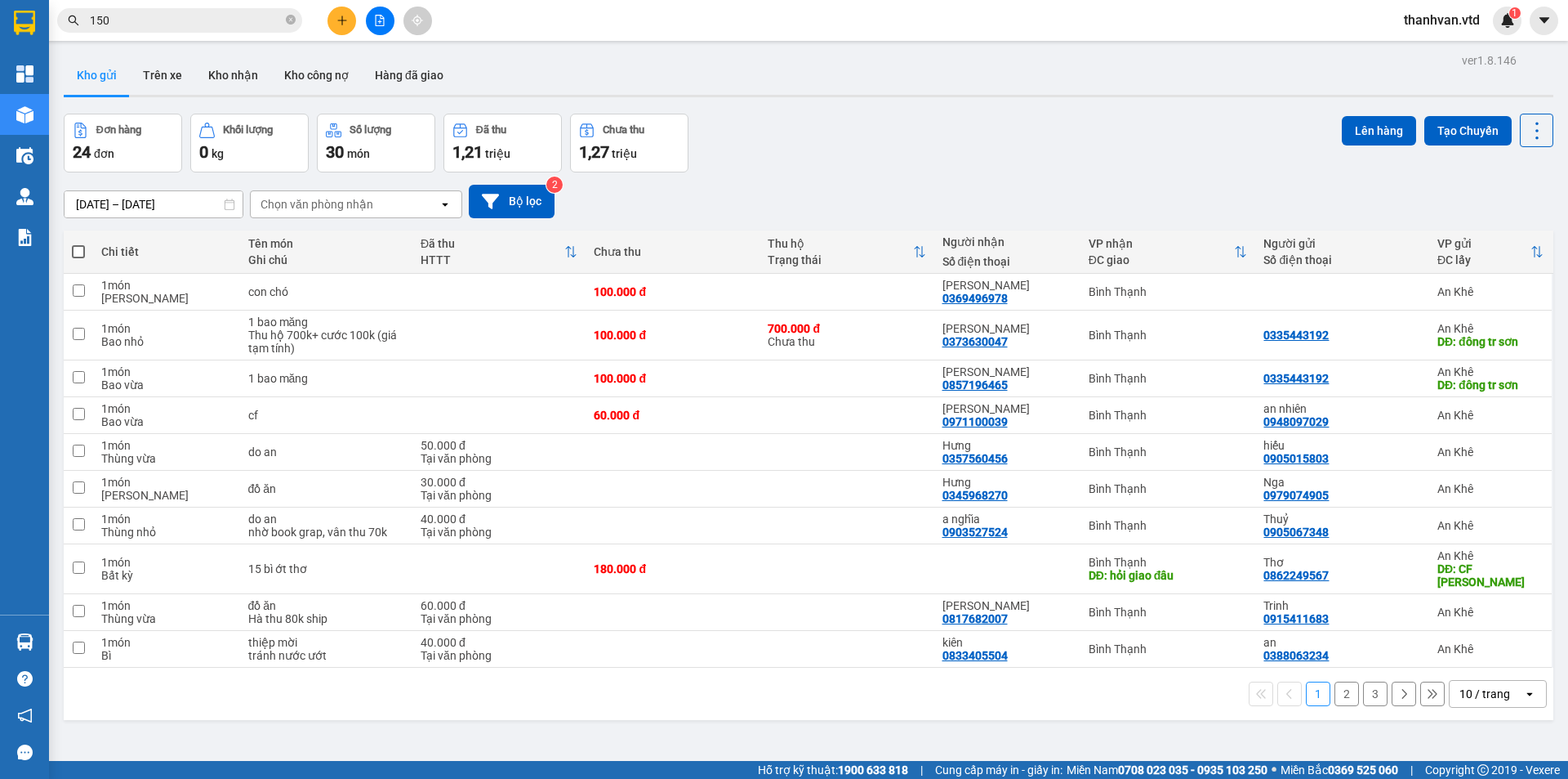
click at [888, 142] on div "Đơn hàng 24 đơn Khối lượng 0 kg Số lượng 30 món Đã thu 1,21 triệu Chưa thu 1,27…" at bounding box center [809, 143] width 1489 height 59
click at [870, 157] on div "Đơn hàng 24 đơn Khối lượng 0 kg Số lượng 30 món Đã thu 1,21 triệu Chưa thu 1,27…" at bounding box center [809, 143] width 1489 height 59
click at [343, 20] on icon "plus" at bounding box center [342, 19] width 9 height 1
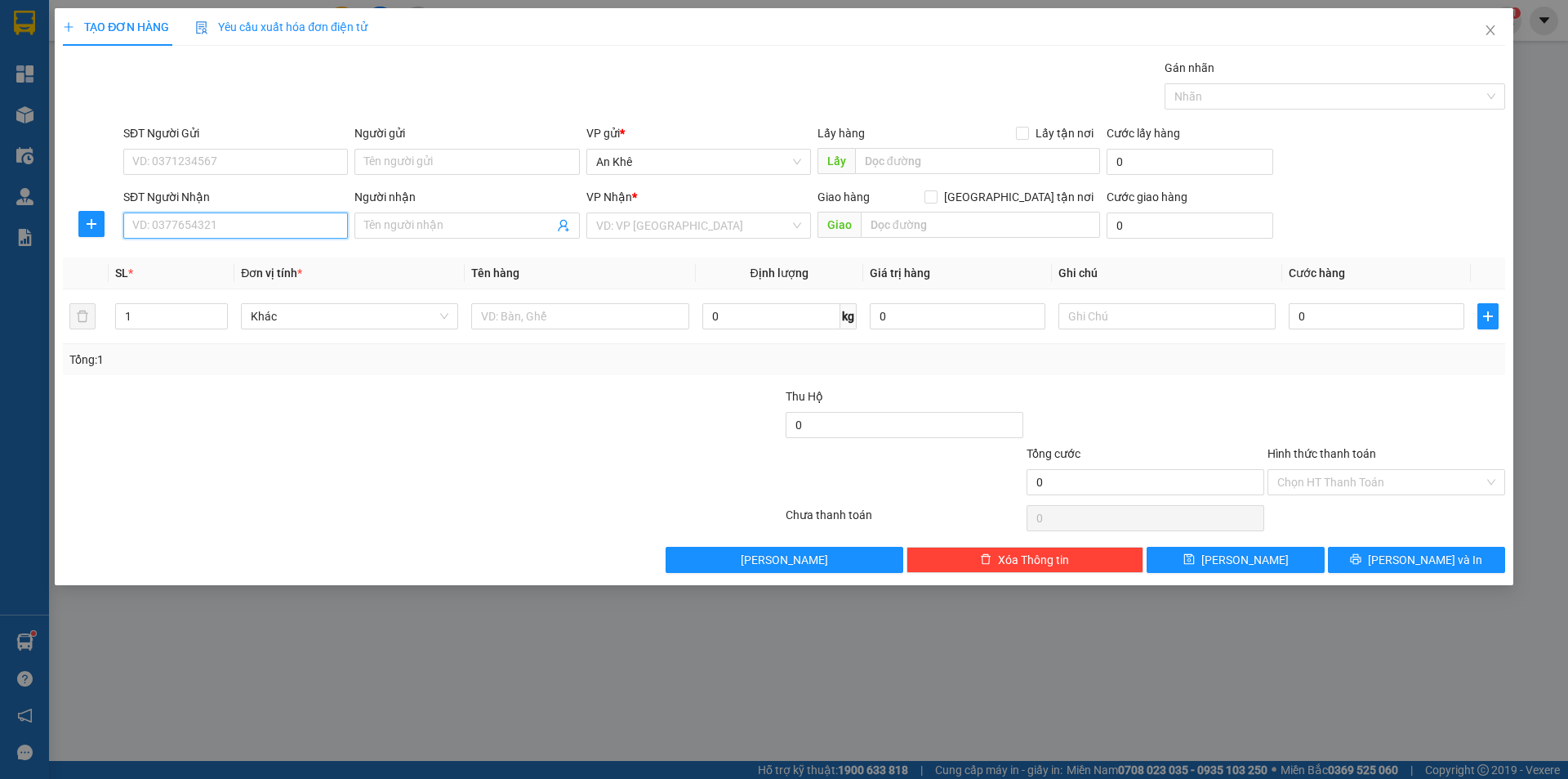
click at [206, 227] on input "SĐT Người Nhận" at bounding box center [235, 225] width 224 height 27
click at [243, 260] on div "0353544020 - Nhật Linh" at bounding box center [235, 258] width 205 height 18
click at [267, 167] on input "SĐT Người Gửi" at bounding box center [235, 161] width 224 height 27
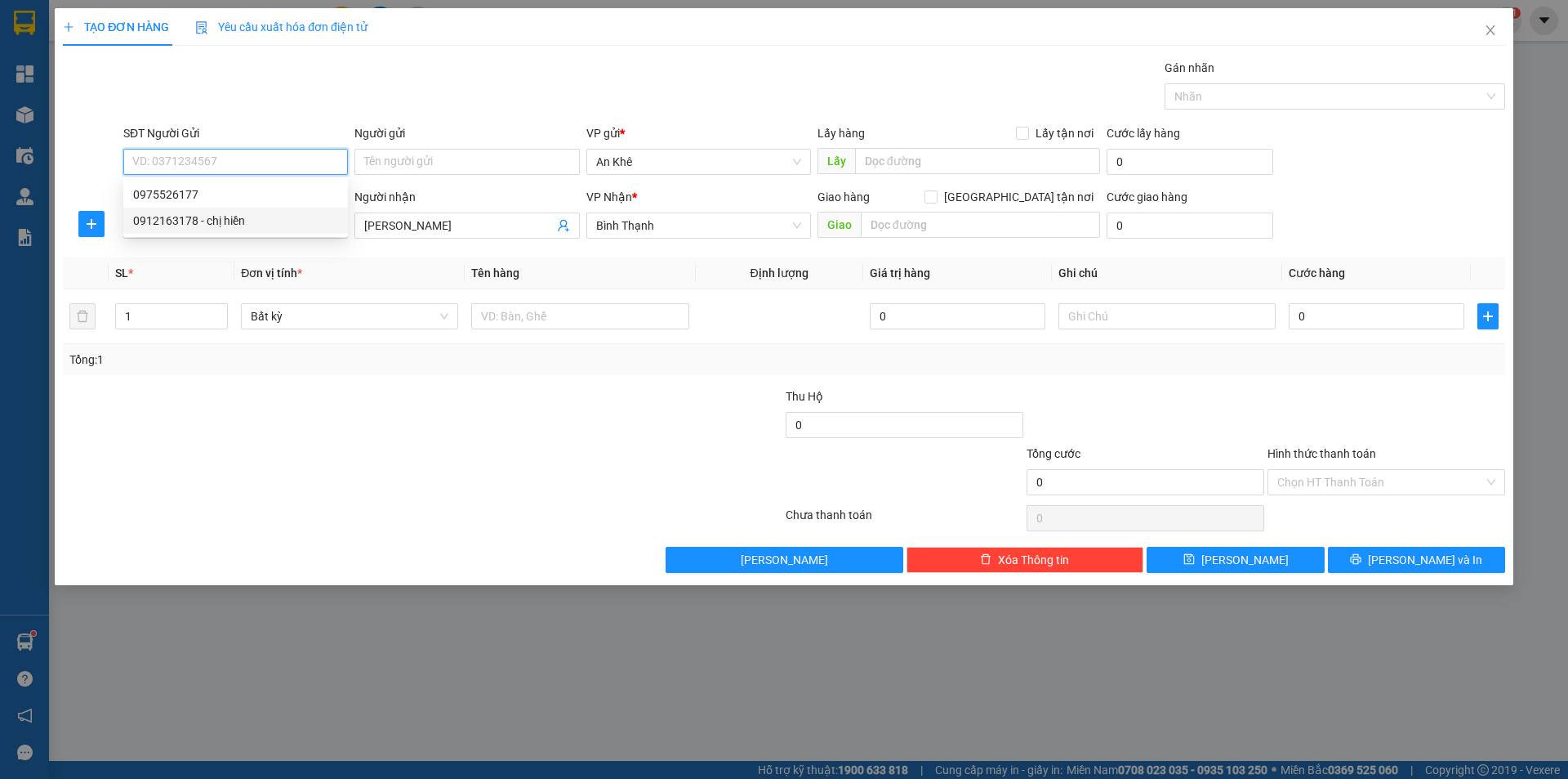
click at [249, 217] on div "0912163178 - chị hiền" at bounding box center [235, 221] width 205 height 18
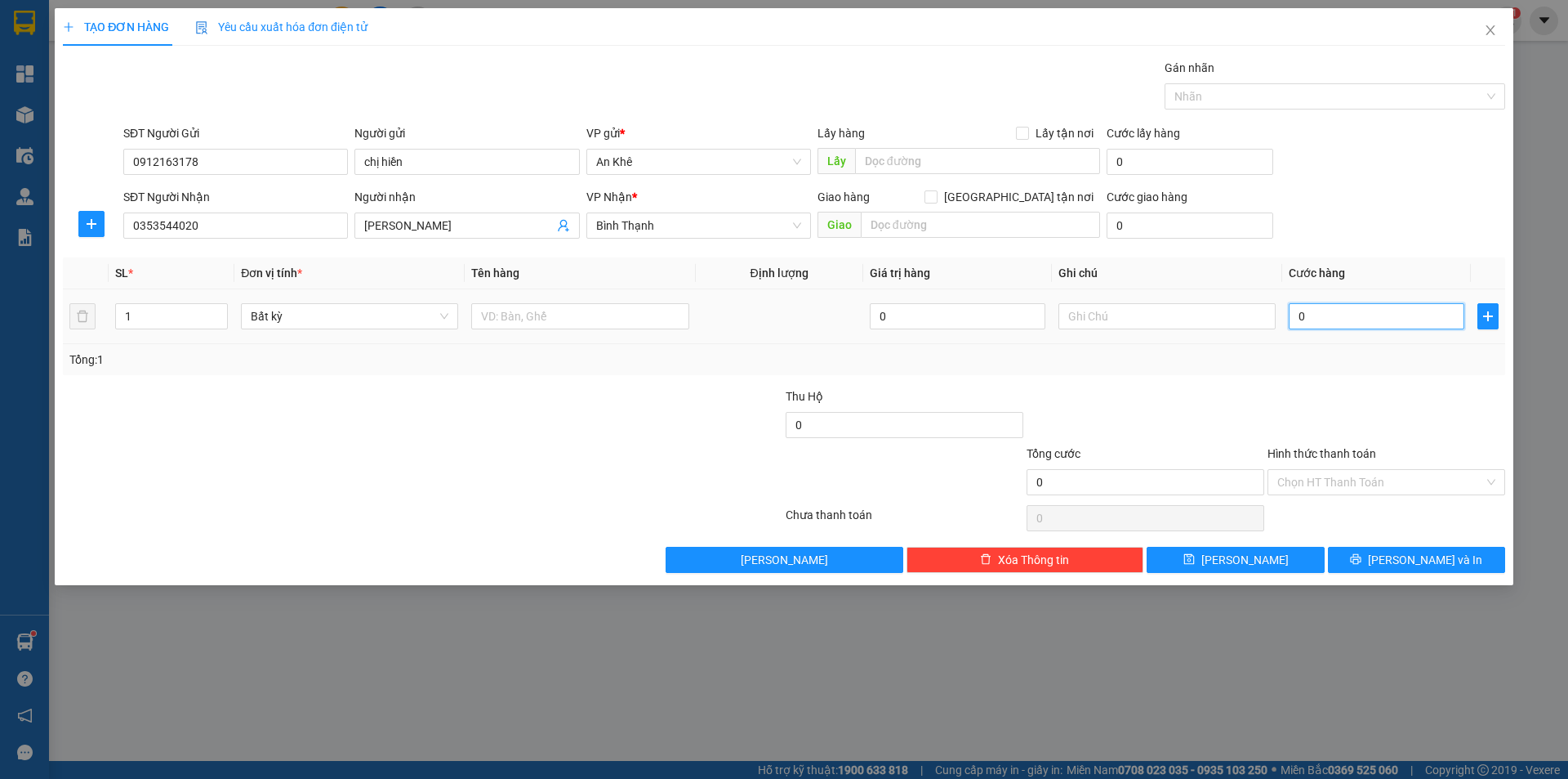
click at [1323, 325] on input "0" at bounding box center [1377, 316] width 176 height 27
click at [444, 321] on span "Bất kỳ" at bounding box center [350, 316] width 198 height 25
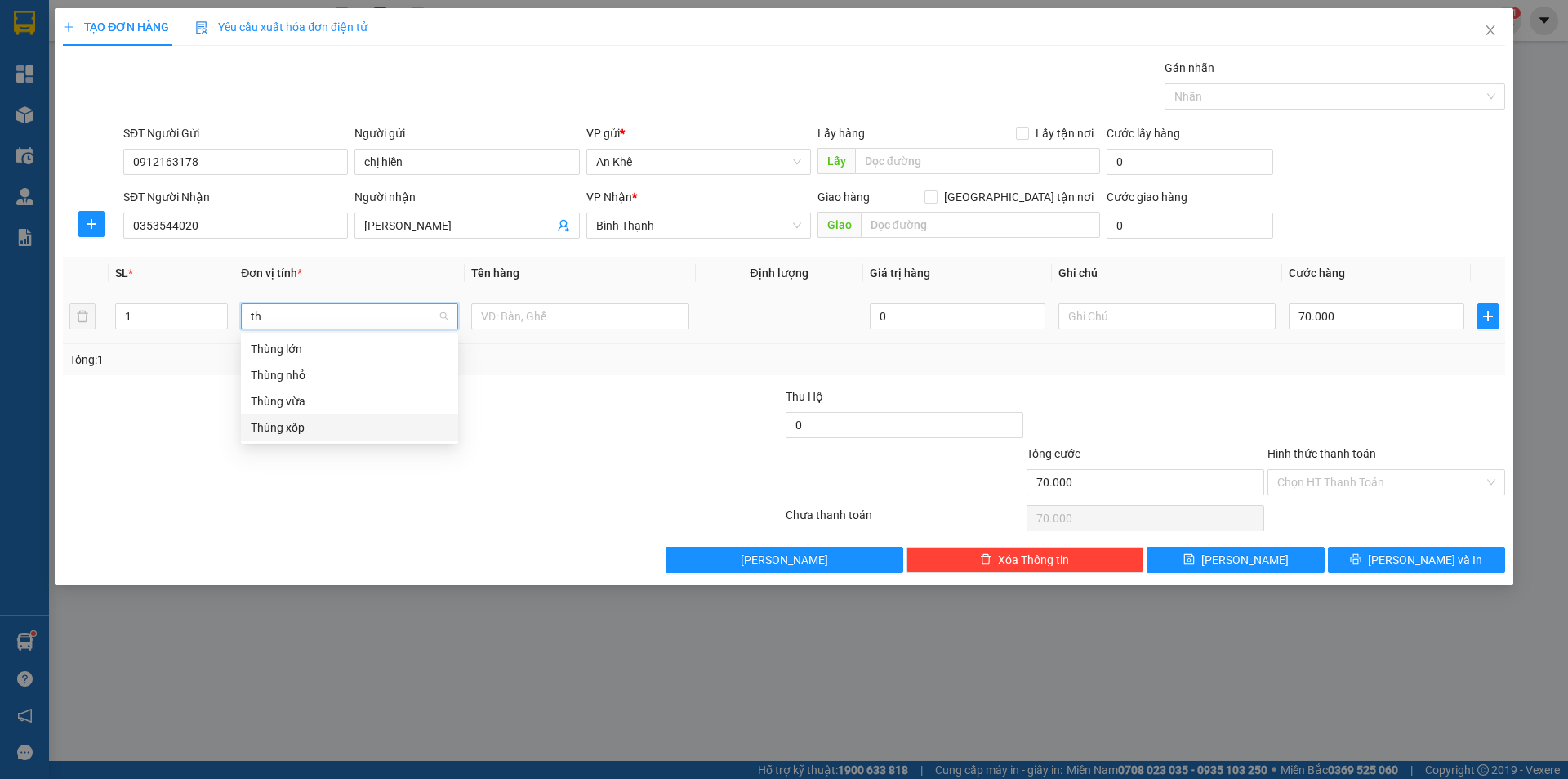
click at [315, 429] on div "Thùng xốp" at bounding box center [350, 428] width 198 height 18
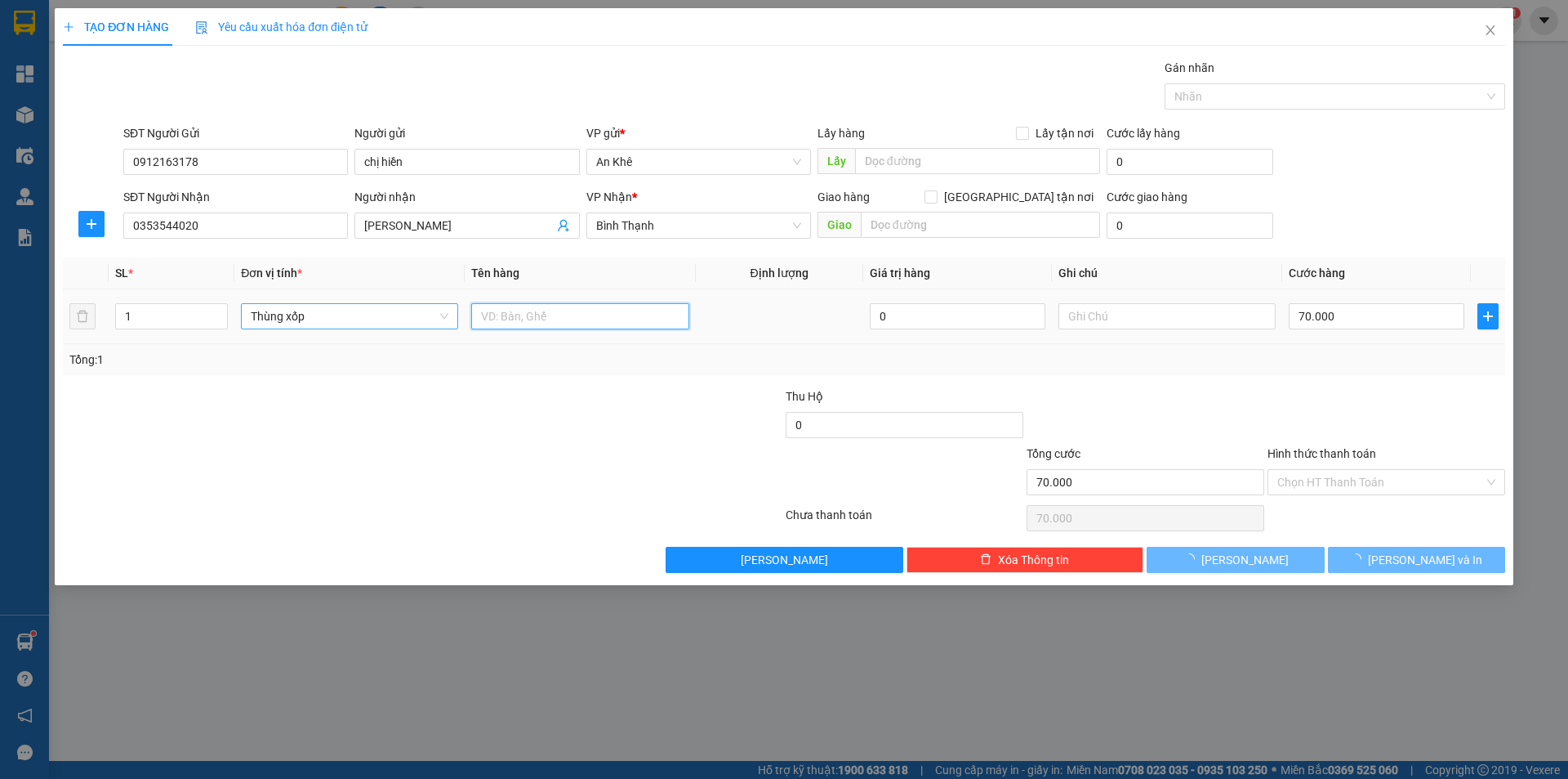
click at [541, 323] on input "text" at bounding box center [579, 316] width 217 height 27
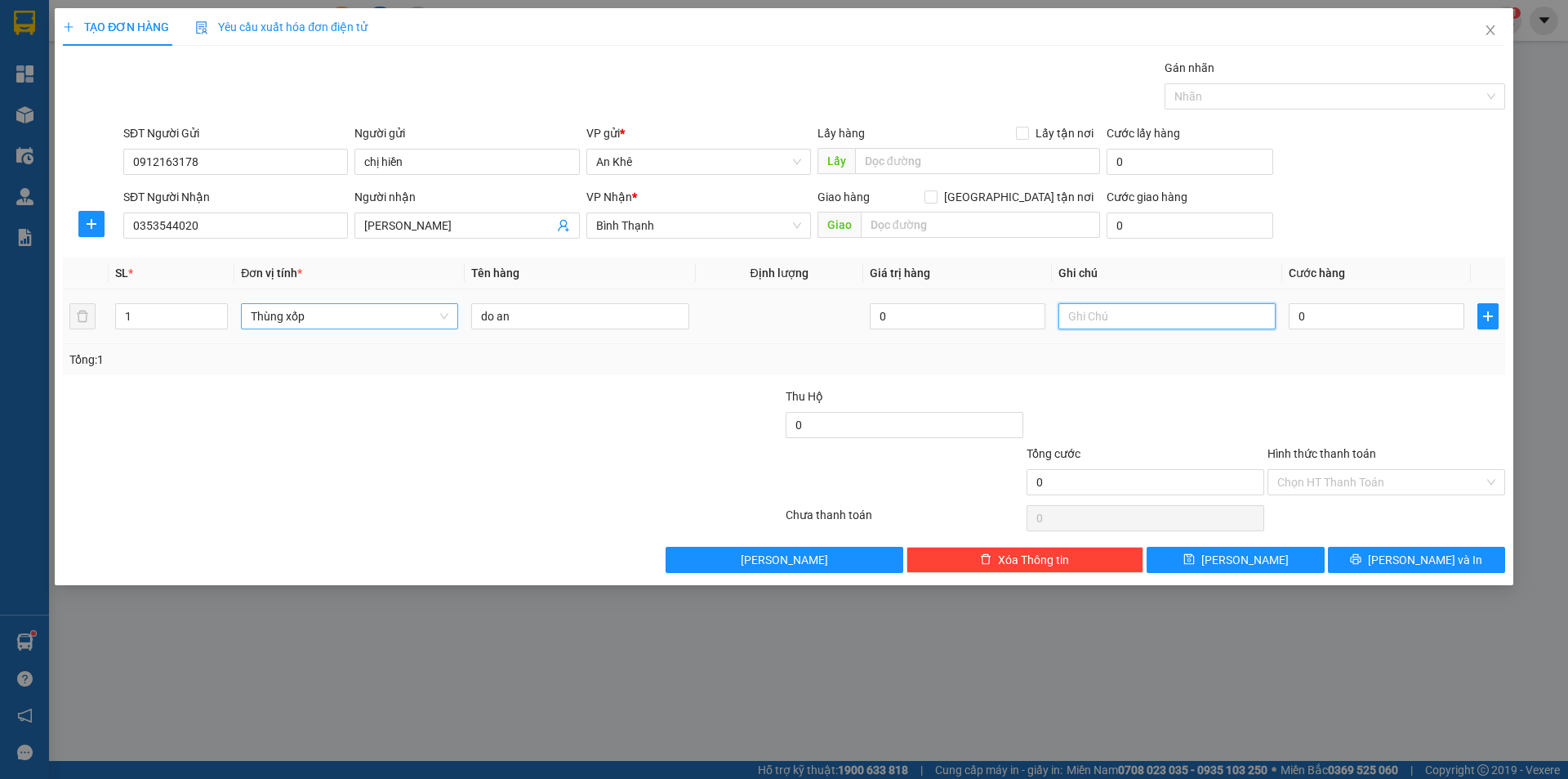
click at [1103, 328] on input "text" at bounding box center [1167, 316] width 217 height 27
click at [1320, 311] on input "0" at bounding box center [1377, 316] width 176 height 27
click at [1450, 427] on div at bounding box center [1386, 416] width 241 height 57
click at [1380, 483] on input "Hình thức thanh toán" at bounding box center [1381, 482] width 207 height 25
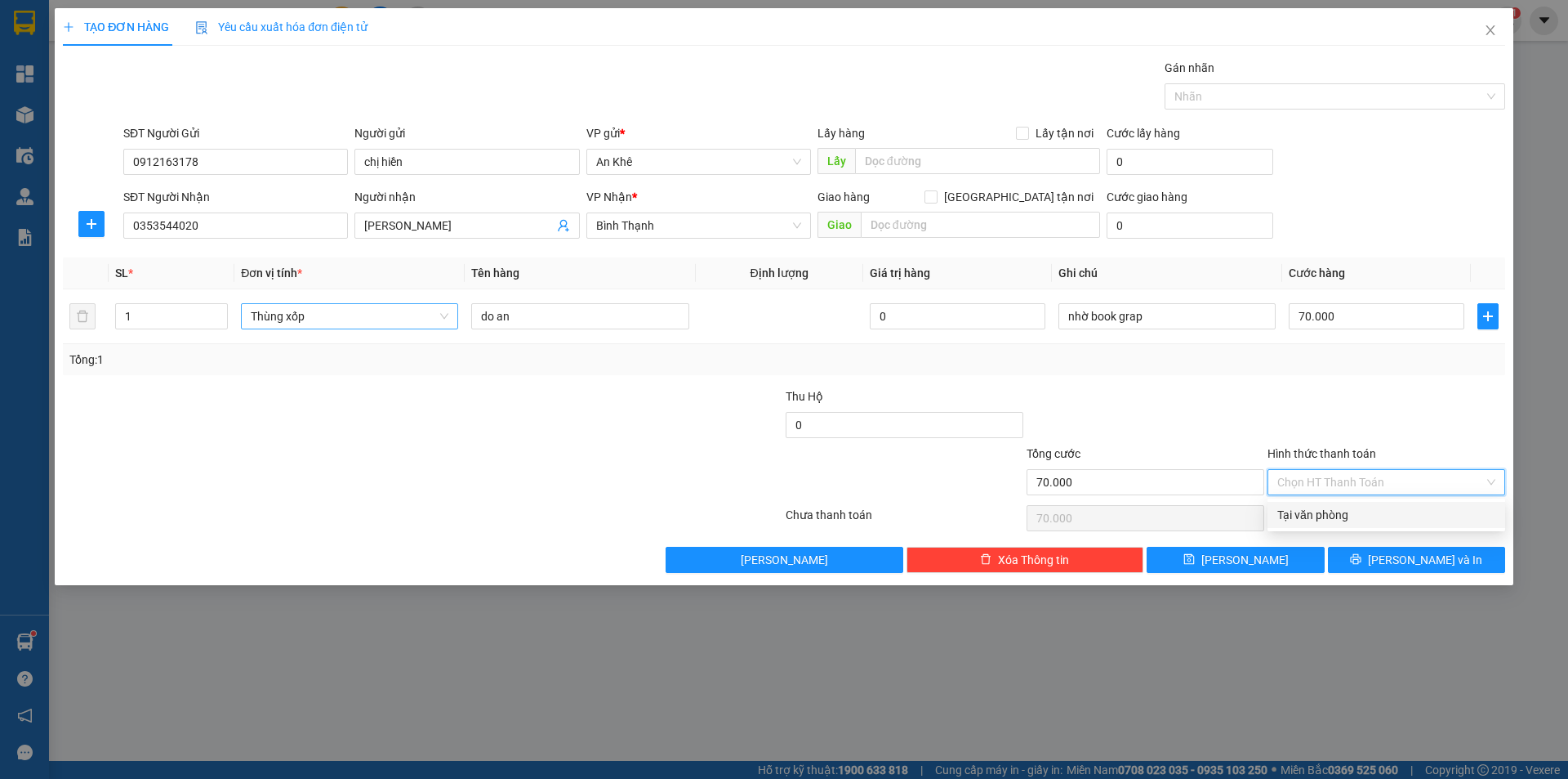
click at [1359, 519] on div "Tại văn phòng" at bounding box center [1387, 515] width 218 height 18
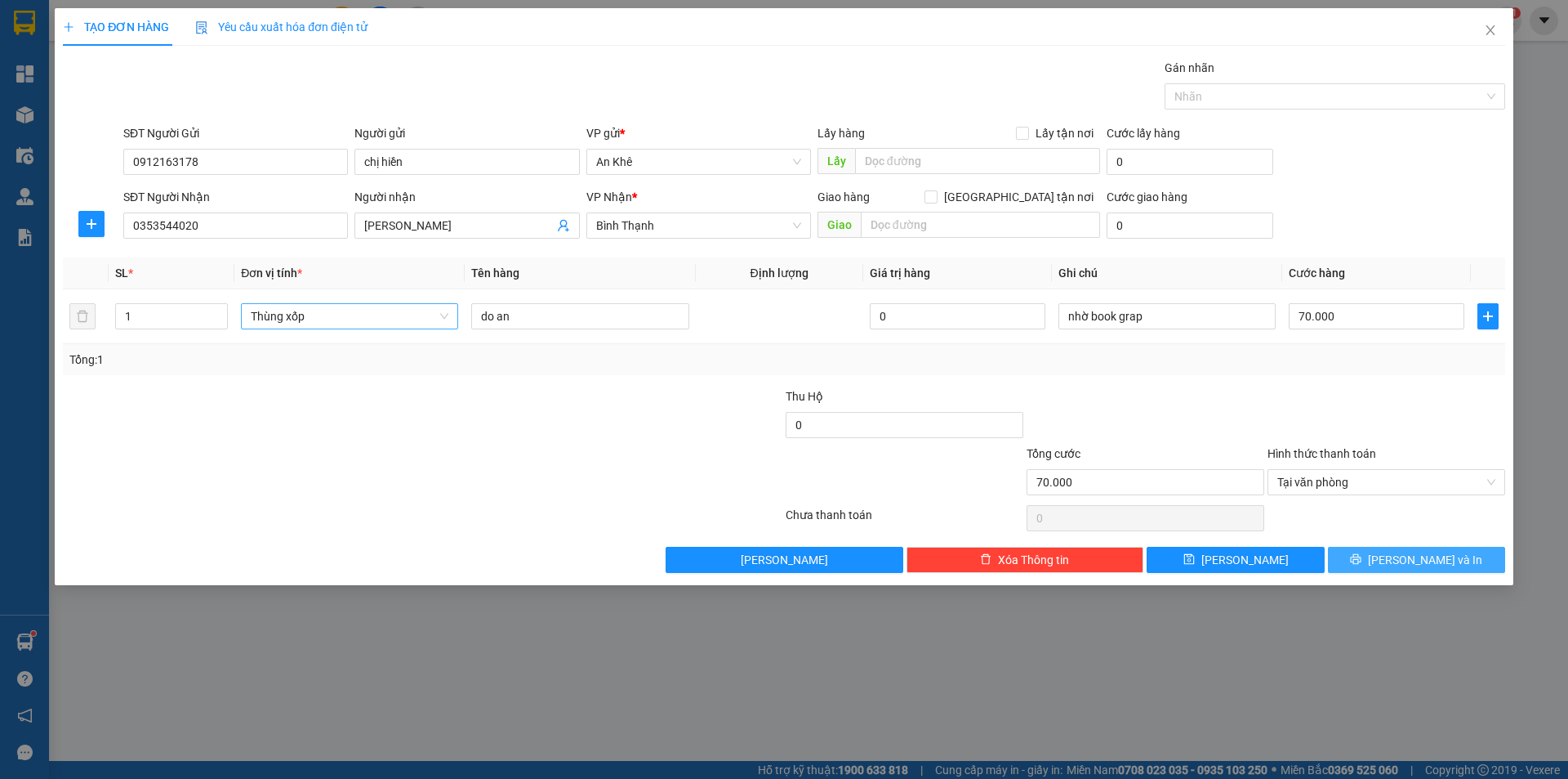
click at [1408, 557] on span "[PERSON_NAME] và In" at bounding box center [1424, 560] width 114 height 18
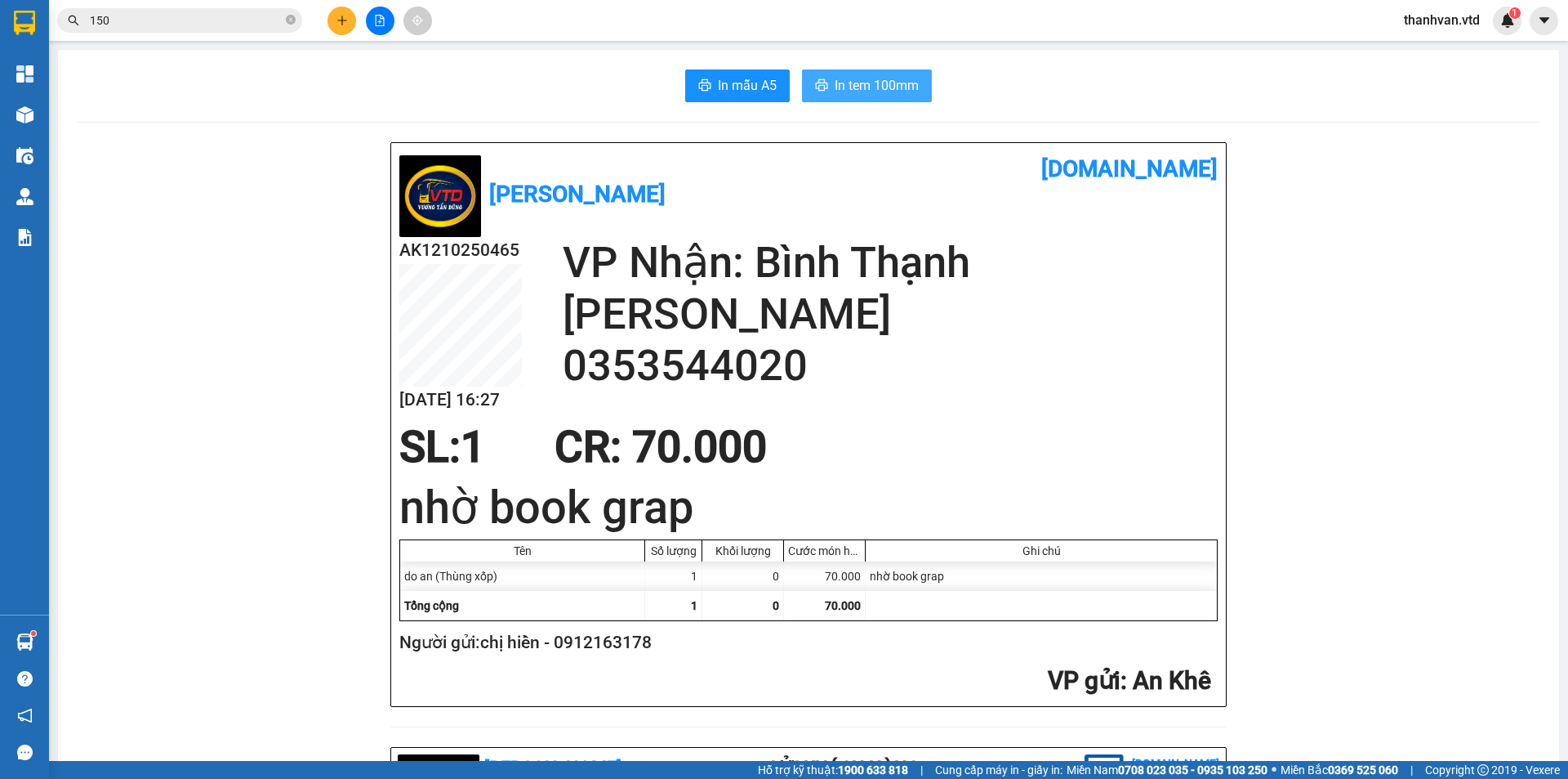
click at [842, 78] on span "In tem 100mm" at bounding box center [877, 85] width 84 height 20
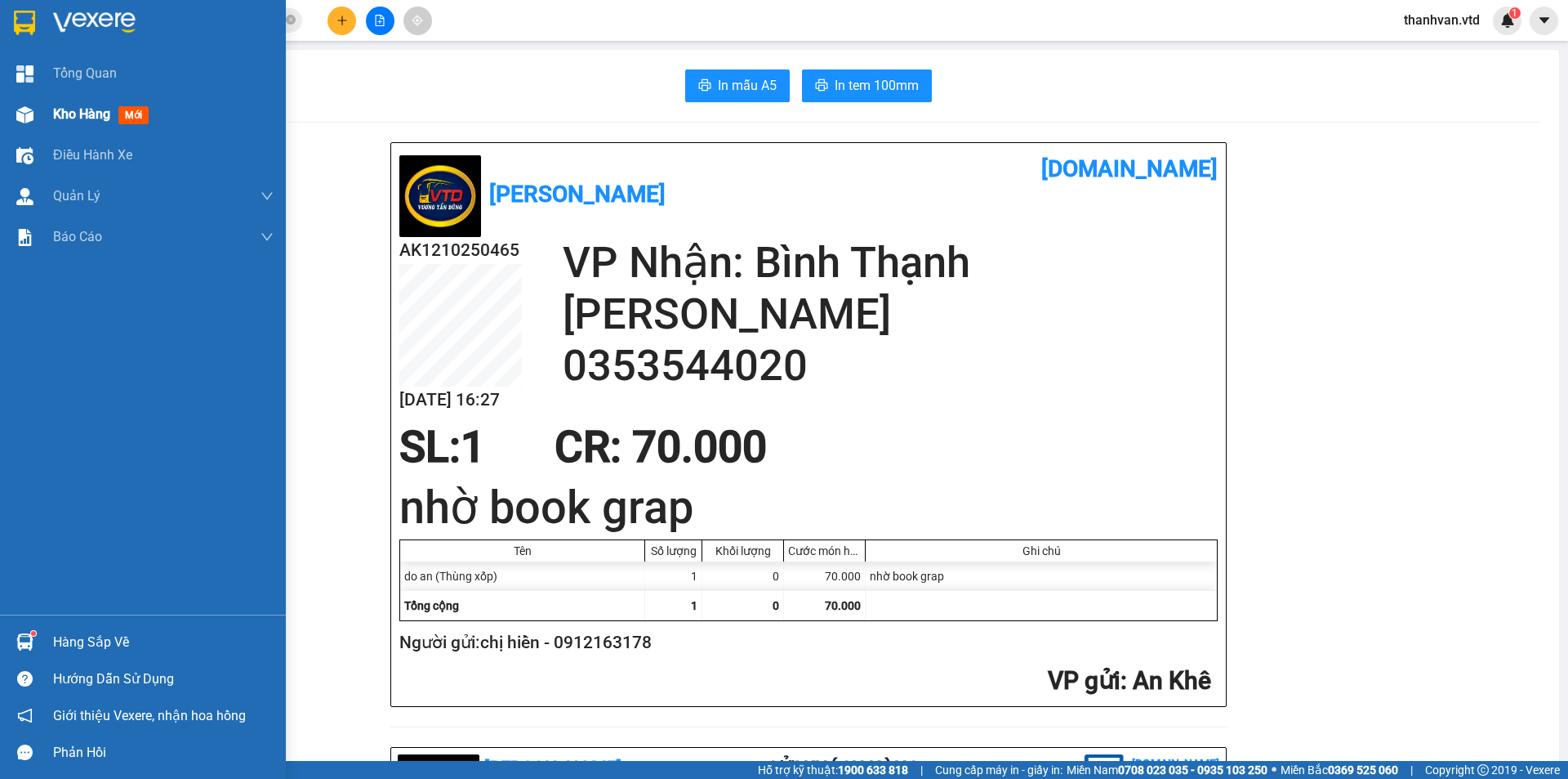
click at [49, 109] on div "Kho hàng mới" at bounding box center [143, 115] width 286 height 41
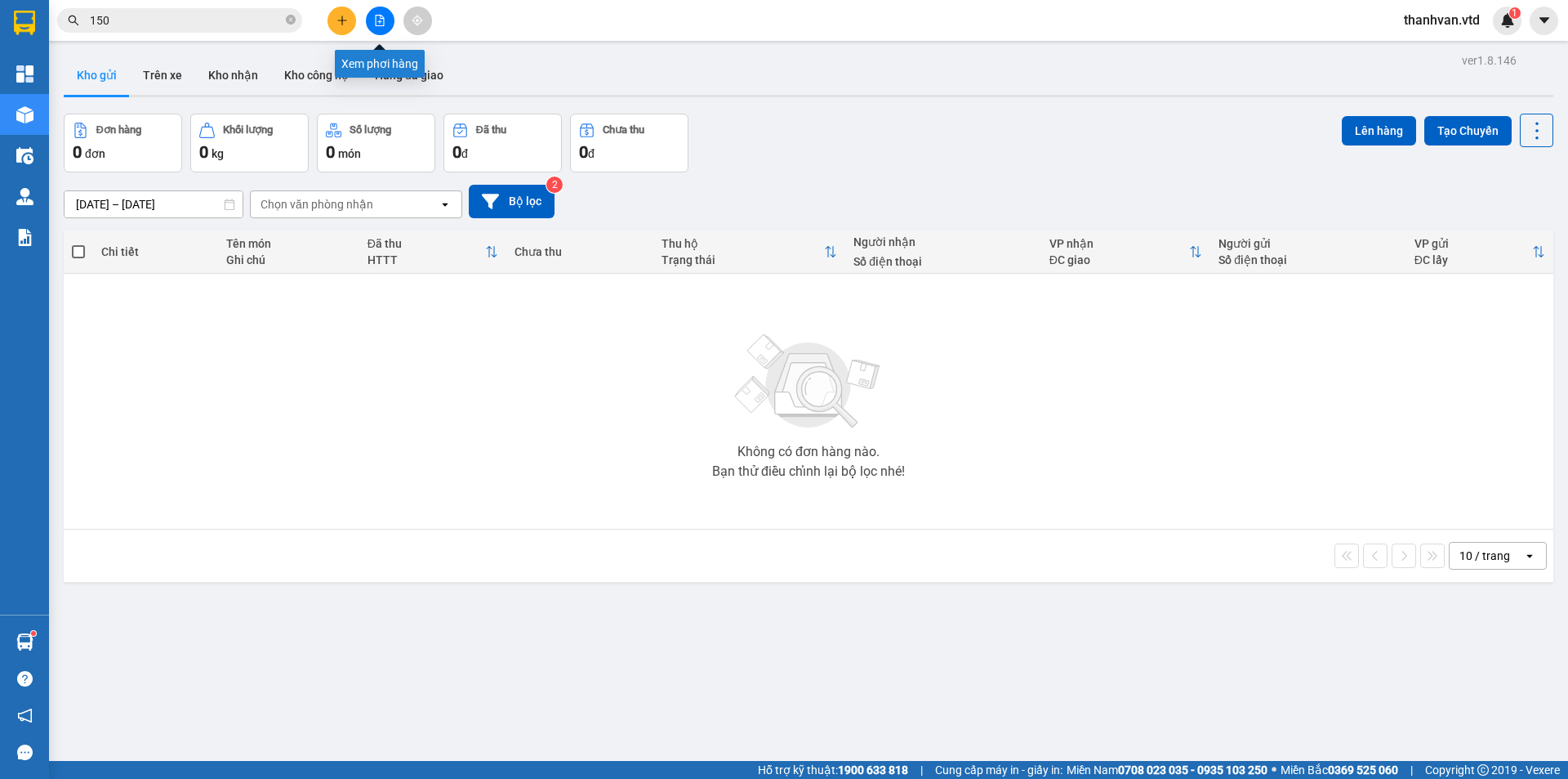
click at [384, 23] on icon "file-add" at bounding box center [380, 20] width 9 height 11
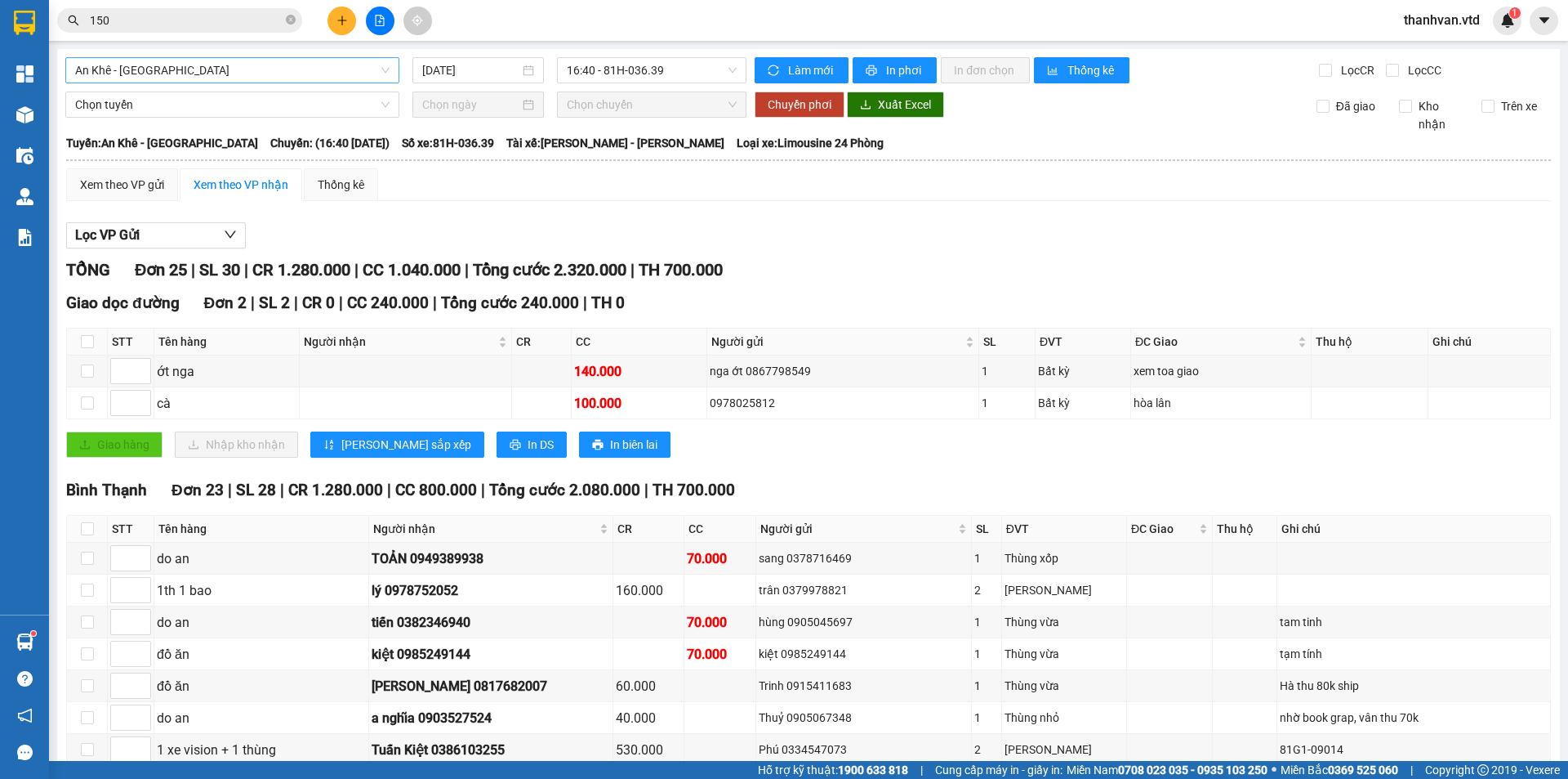
click at [235, 75] on span "An Khê - [GEOGRAPHIC_DATA]" at bounding box center [232, 70] width 314 height 25
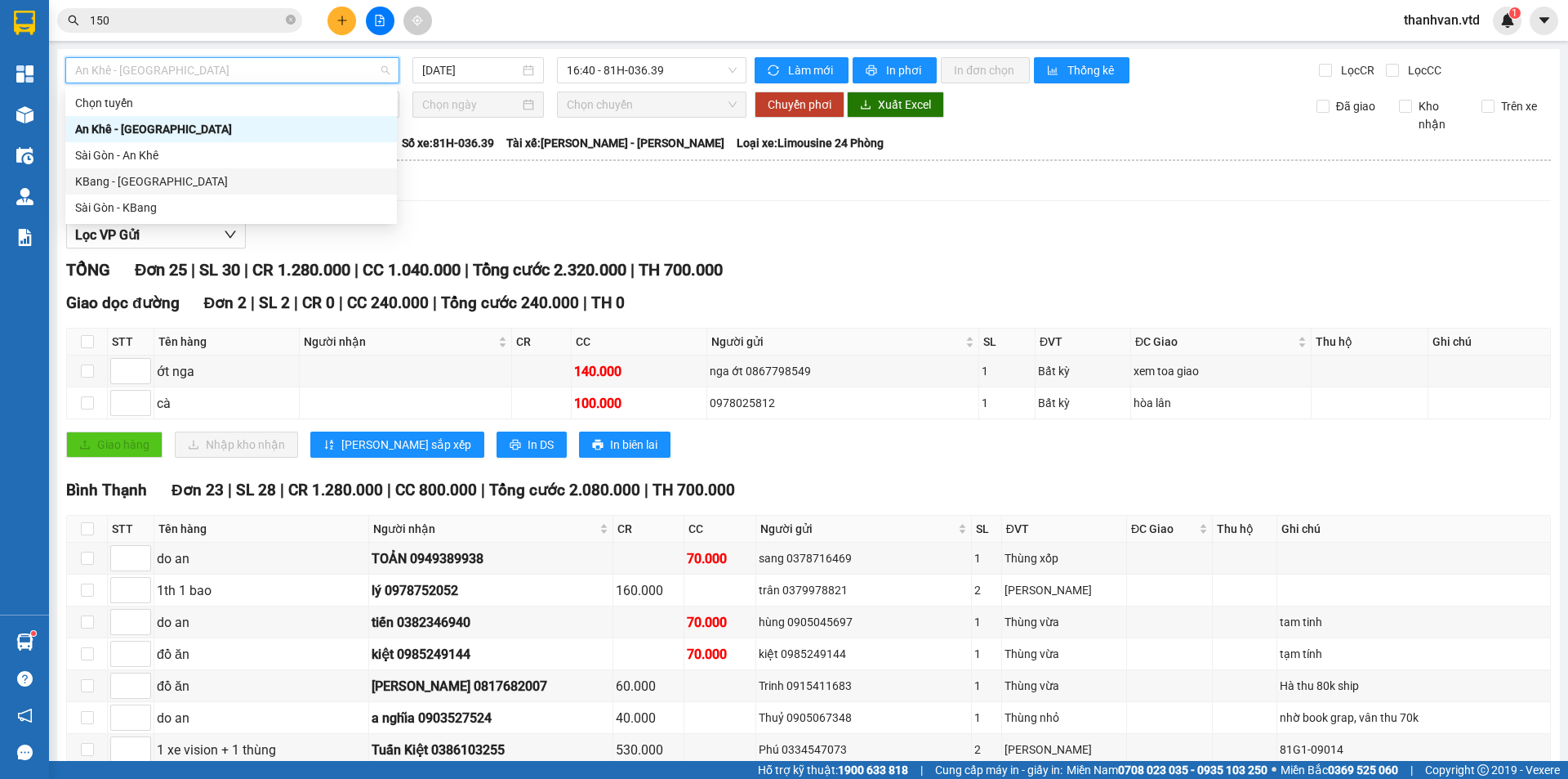
click at [183, 177] on div "KBang - [GEOGRAPHIC_DATA]" at bounding box center [231, 181] width 312 height 18
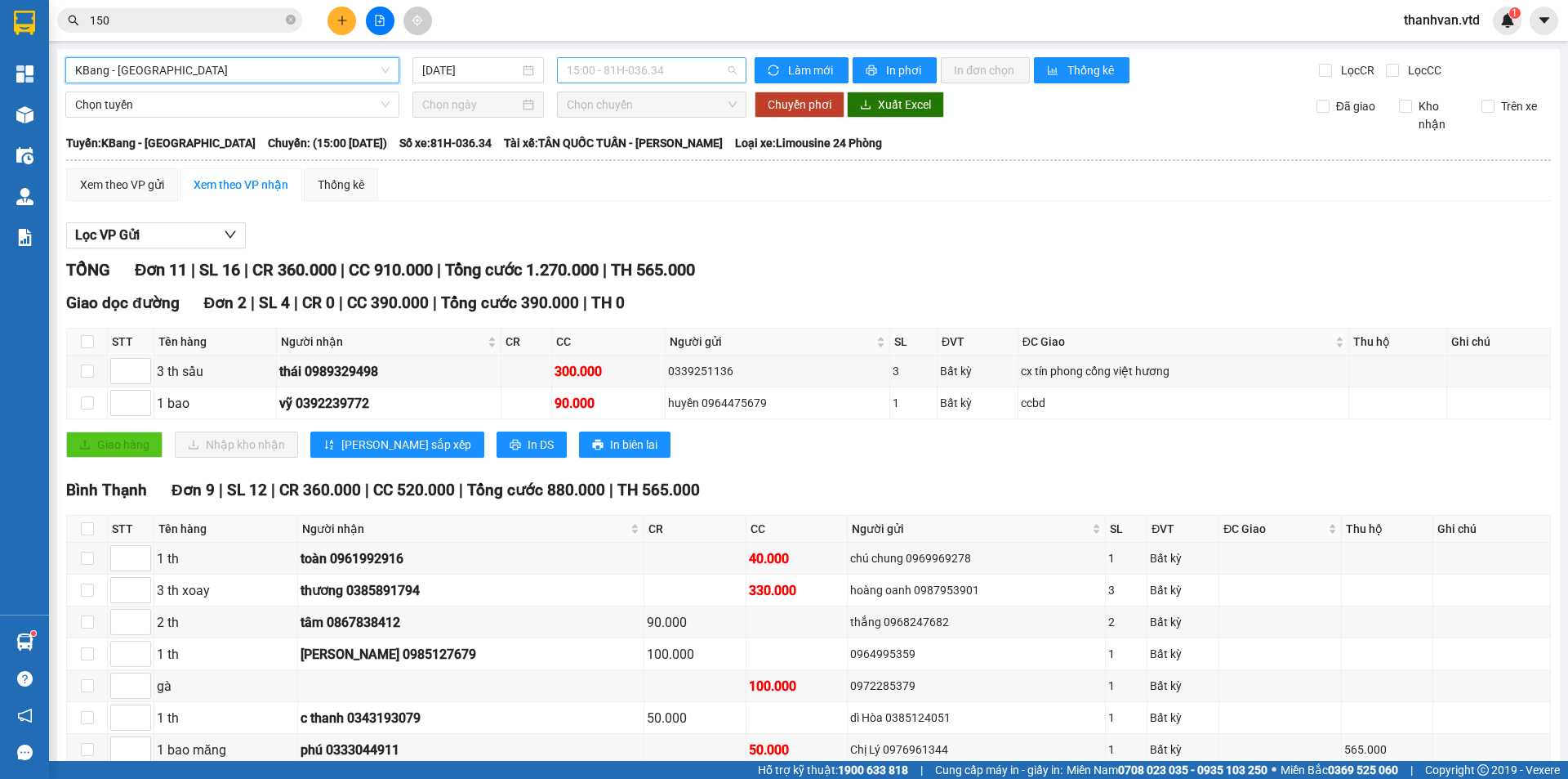
click at [722, 70] on span "15:00 - 81H-036.34" at bounding box center [651, 70] width 169 height 25
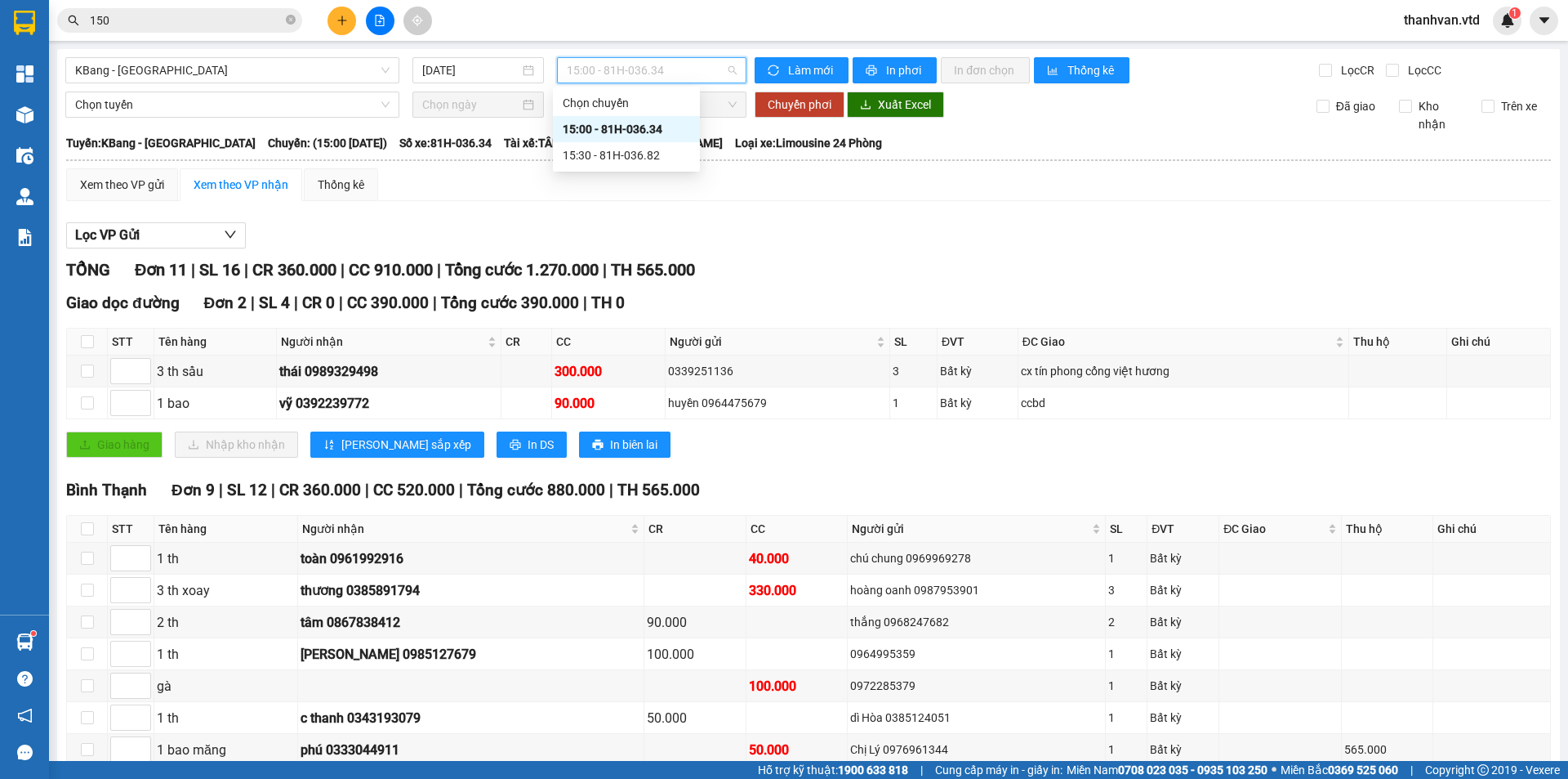
click at [667, 128] on div "15:00 - 81H-036.34" at bounding box center [626, 129] width 127 height 18
click at [1093, 241] on div "Lọc VP Gửi" at bounding box center [808, 236] width 1485 height 27
click at [889, 71] on span "In phơi" at bounding box center [904, 71] width 38 height 18
click at [103, 184] on div "Xem theo VP gửi" at bounding box center [122, 185] width 84 height 18
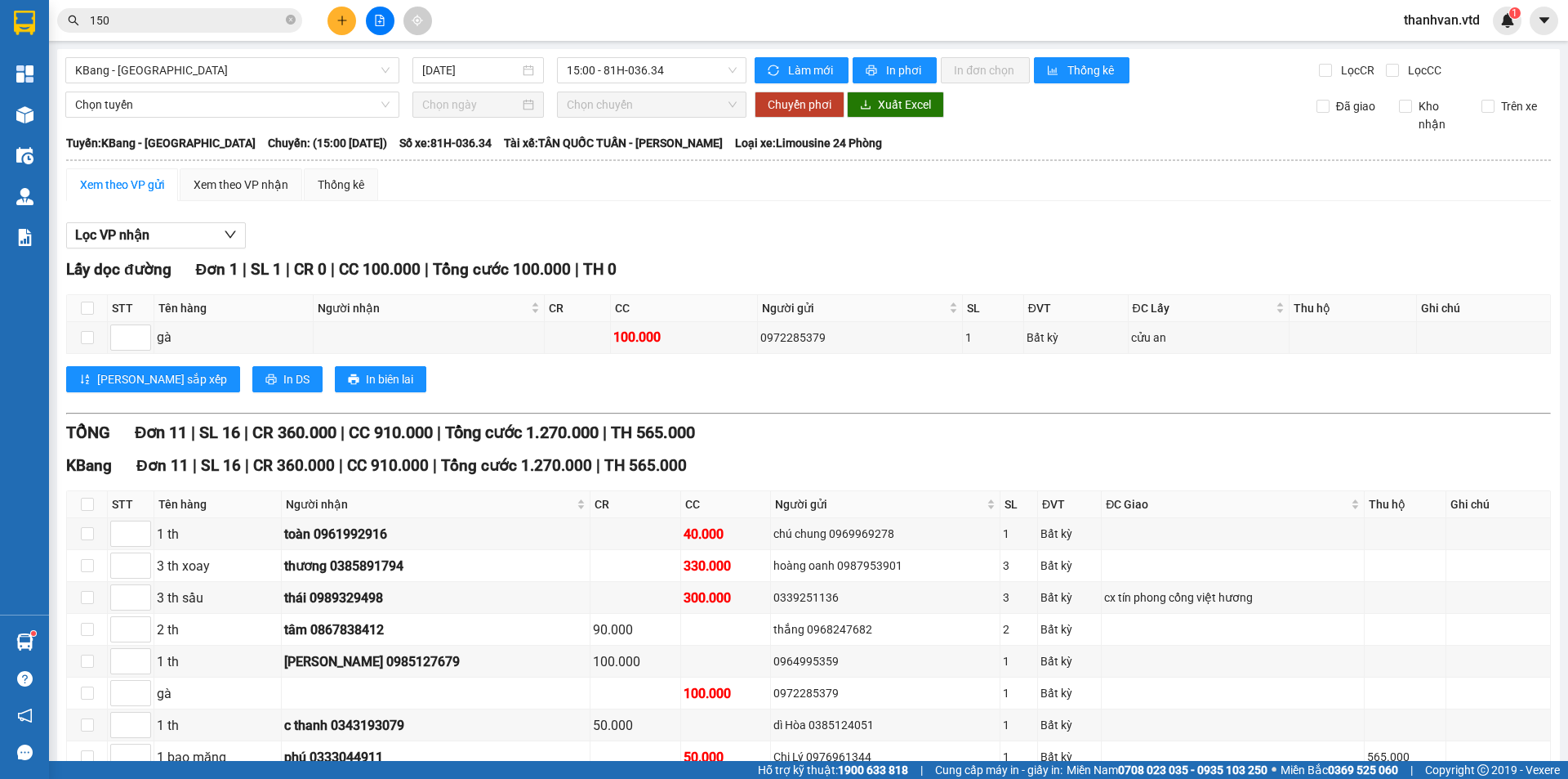
click at [103, 184] on div "Xem theo VP gửi" at bounding box center [122, 185] width 84 height 18
click at [233, 179] on div "Xem theo VP nhận" at bounding box center [240, 185] width 94 height 18
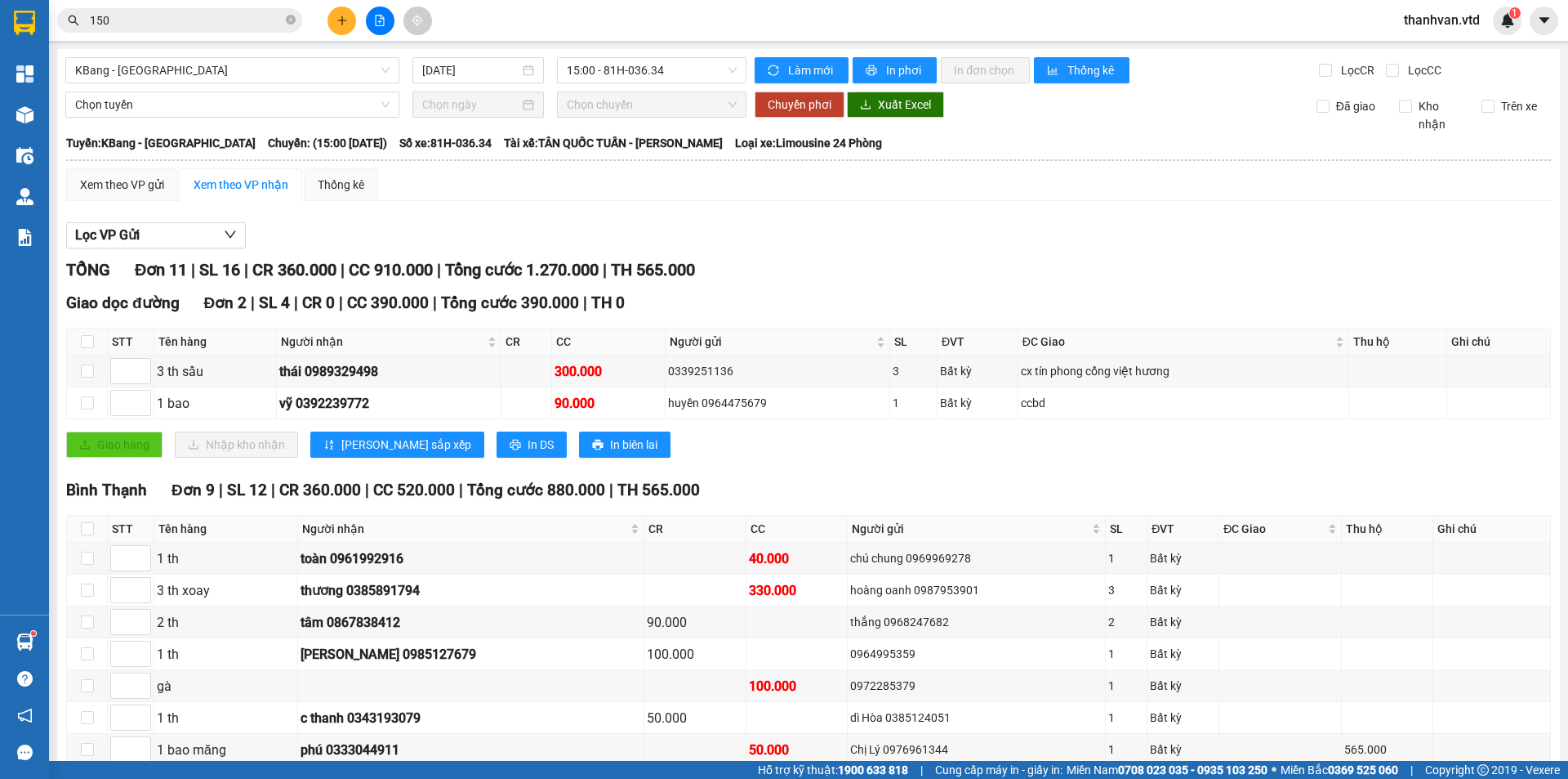
click at [975, 262] on div "TỔNG Đơn 11 | SL 16 | CR 360.000 | CC 910.000 | Tổng cước 1.270.000 | TH 565.000" at bounding box center [808, 270] width 1485 height 26
click at [115, 190] on div "Xem theo VP gửi" at bounding box center [122, 185] width 84 height 18
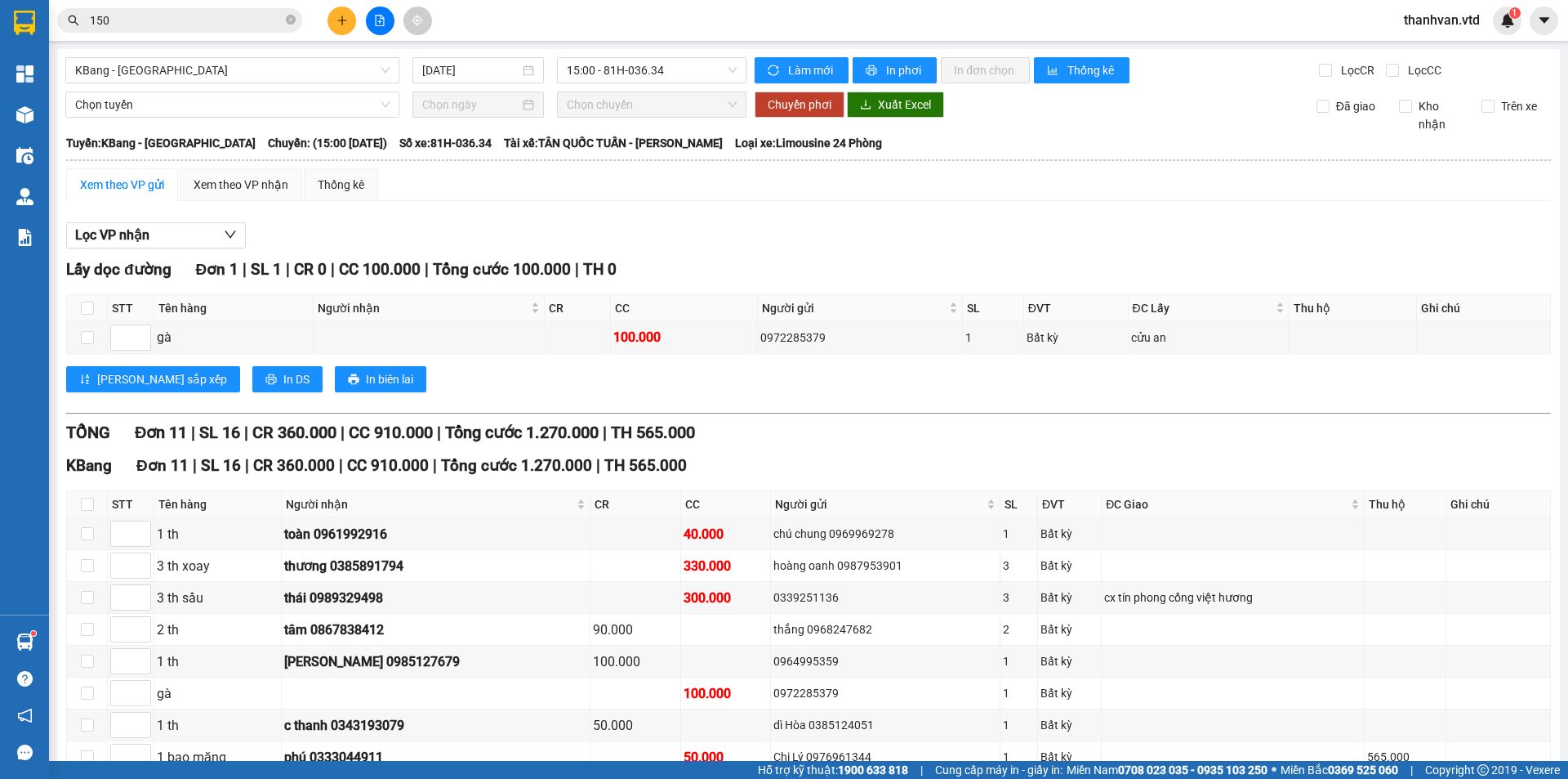
click at [705, 247] on div "Lọc VP nhận" at bounding box center [808, 236] width 1485 height 27
click at [480, 389] on div "Lưu sắp xếp In DS In biên lai" at bounding box center [808, 379] width 1485 height 27
click at [132, 29] on span "150" at bounding box center [179, 20] width 245 height 25
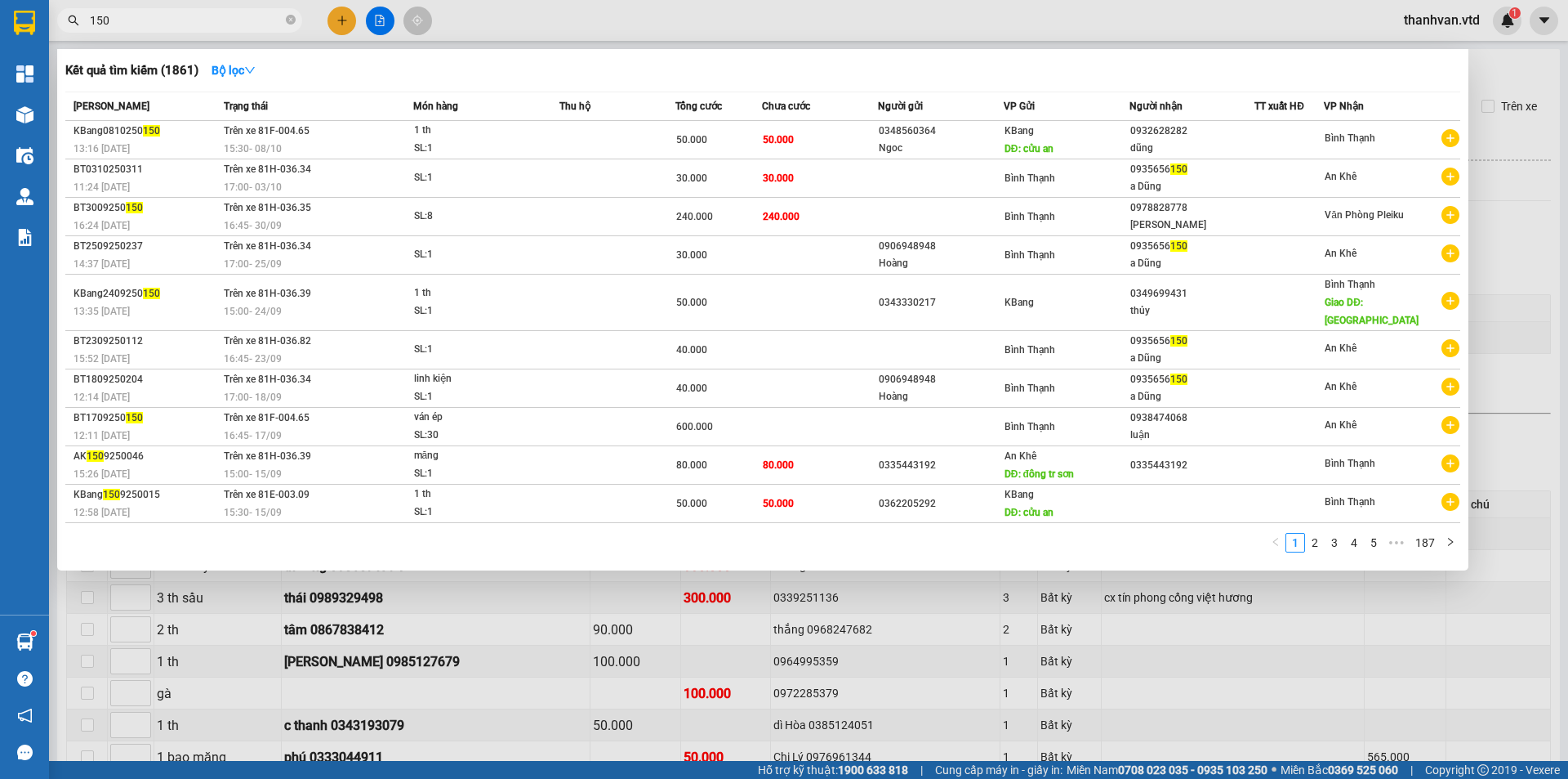
click at [132, 18] on input "150" at bounding box center [186, 20] width 192 height 18
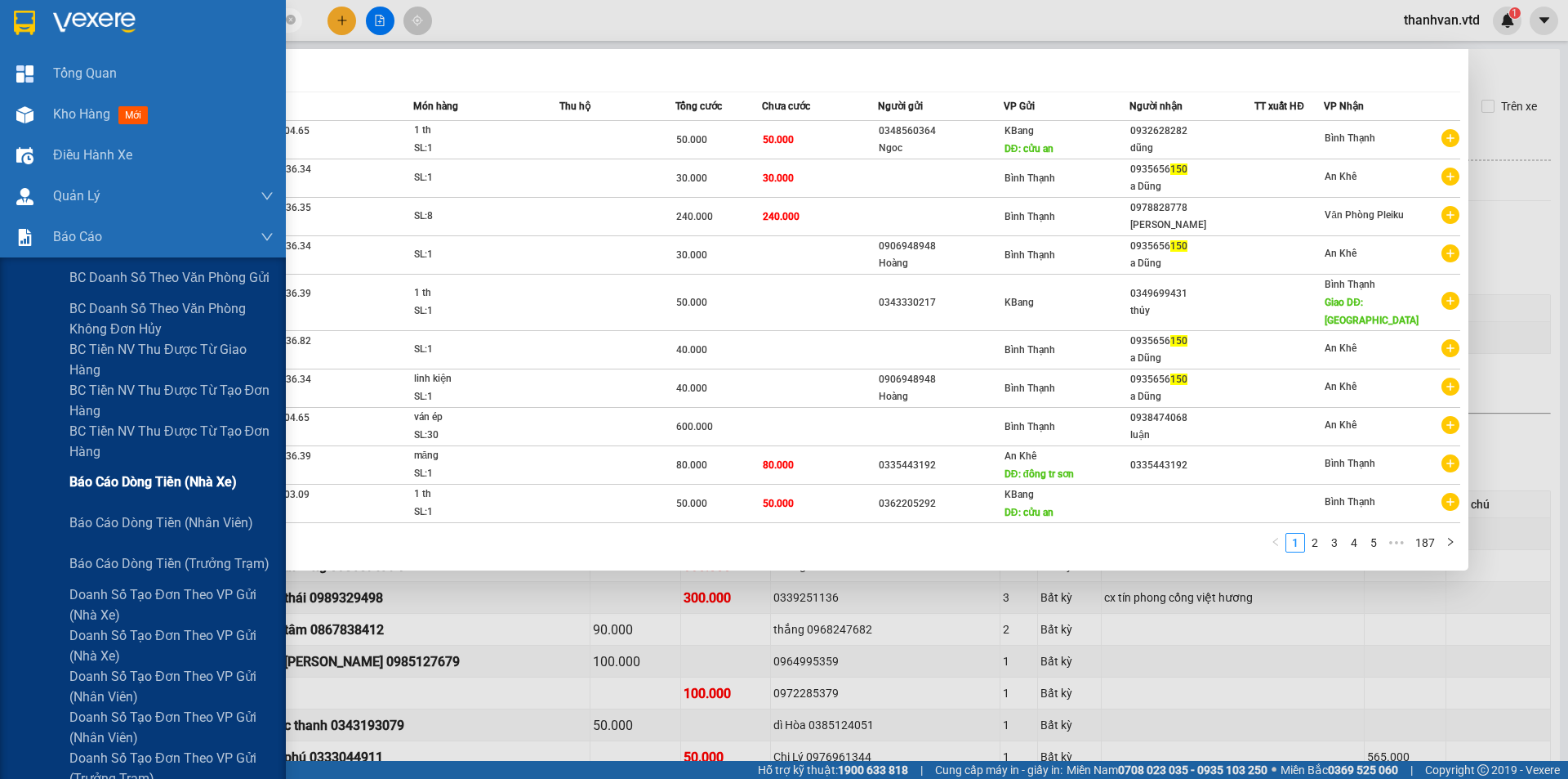
click at [191, 487] on span "Báo cáo dòng tiền (nhà xe)" at bounding box center [153, 481] width 168 height 20
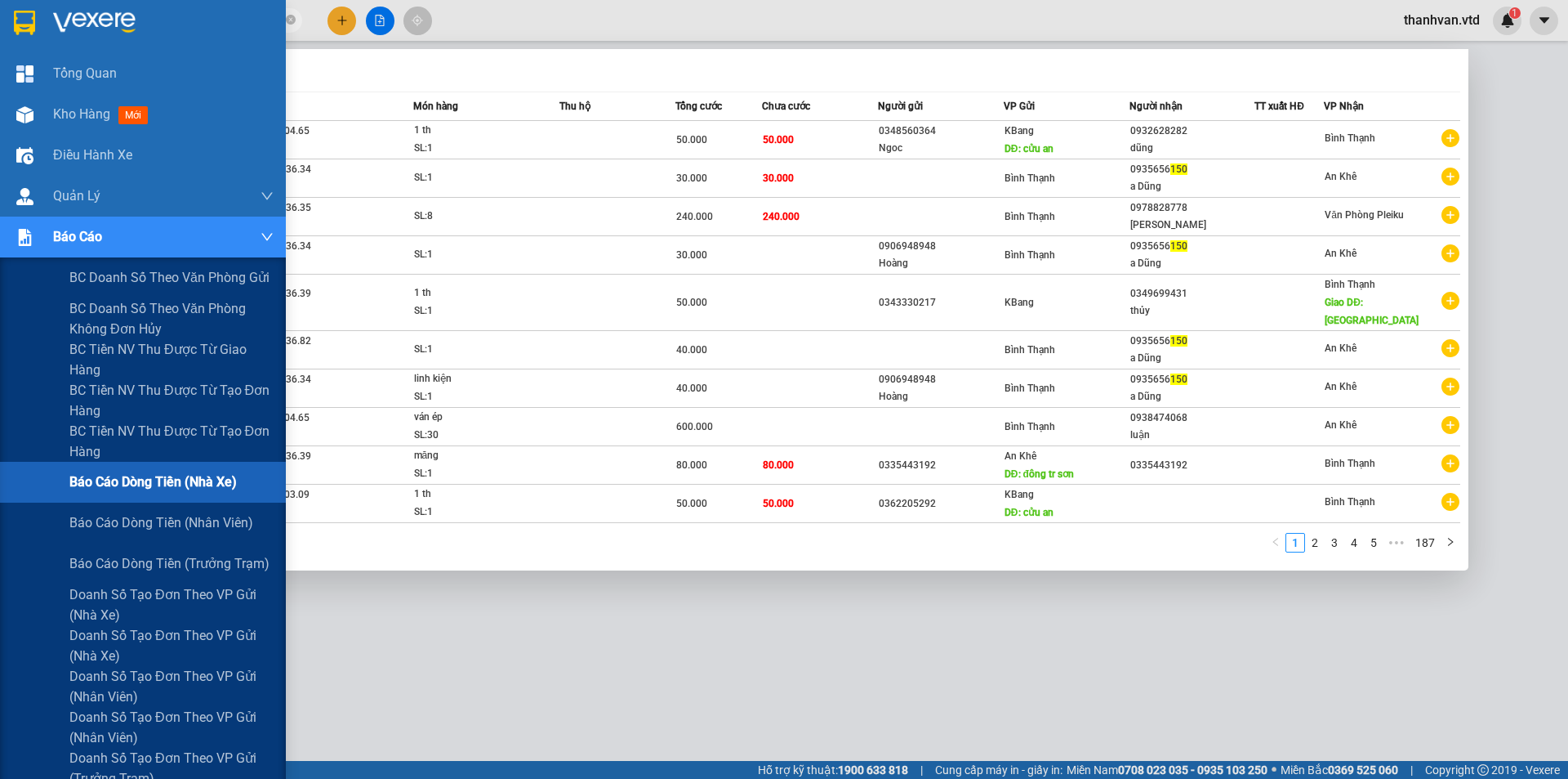
click at [185, 482] on span "Báo cáo dòng tiền (nhà xe)" at bounding box center [153, 481] width 168 height 20
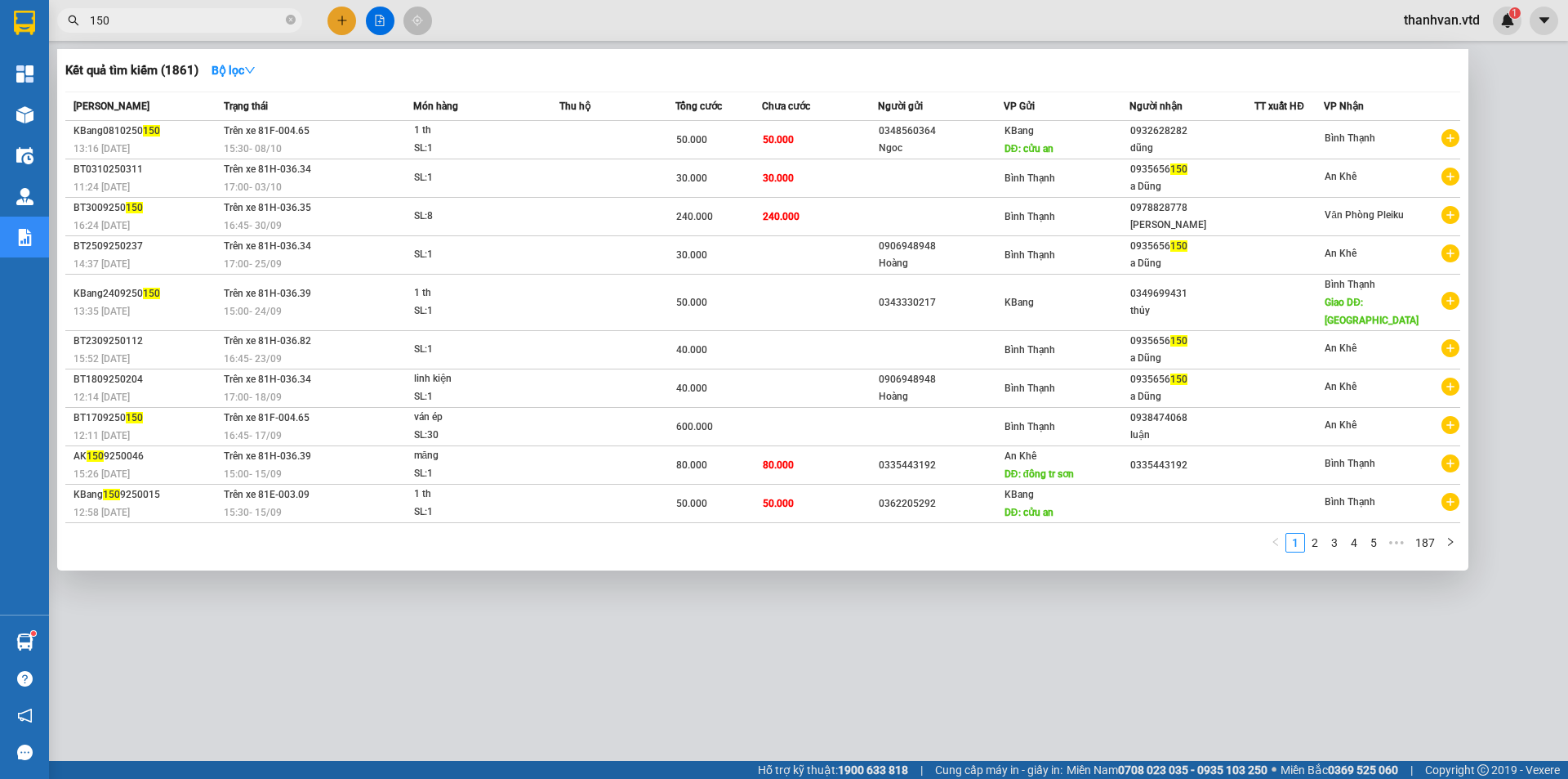
click at [1529, 228] on div at bounding box center [784, 390] width 1568 height 779
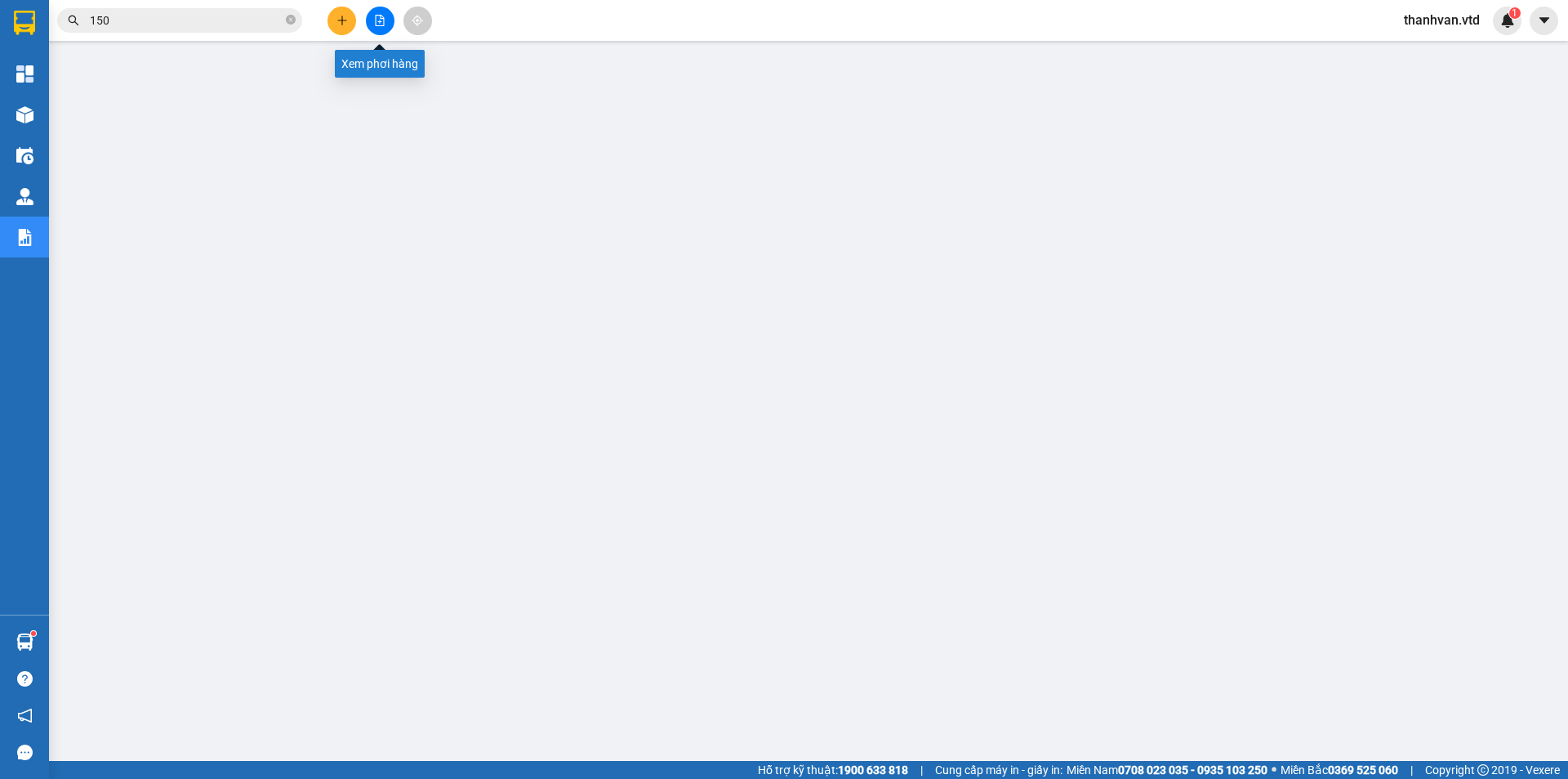
click at [382, 19] on icon "file-add" at bounding box center [380, 20] width 9 height 11
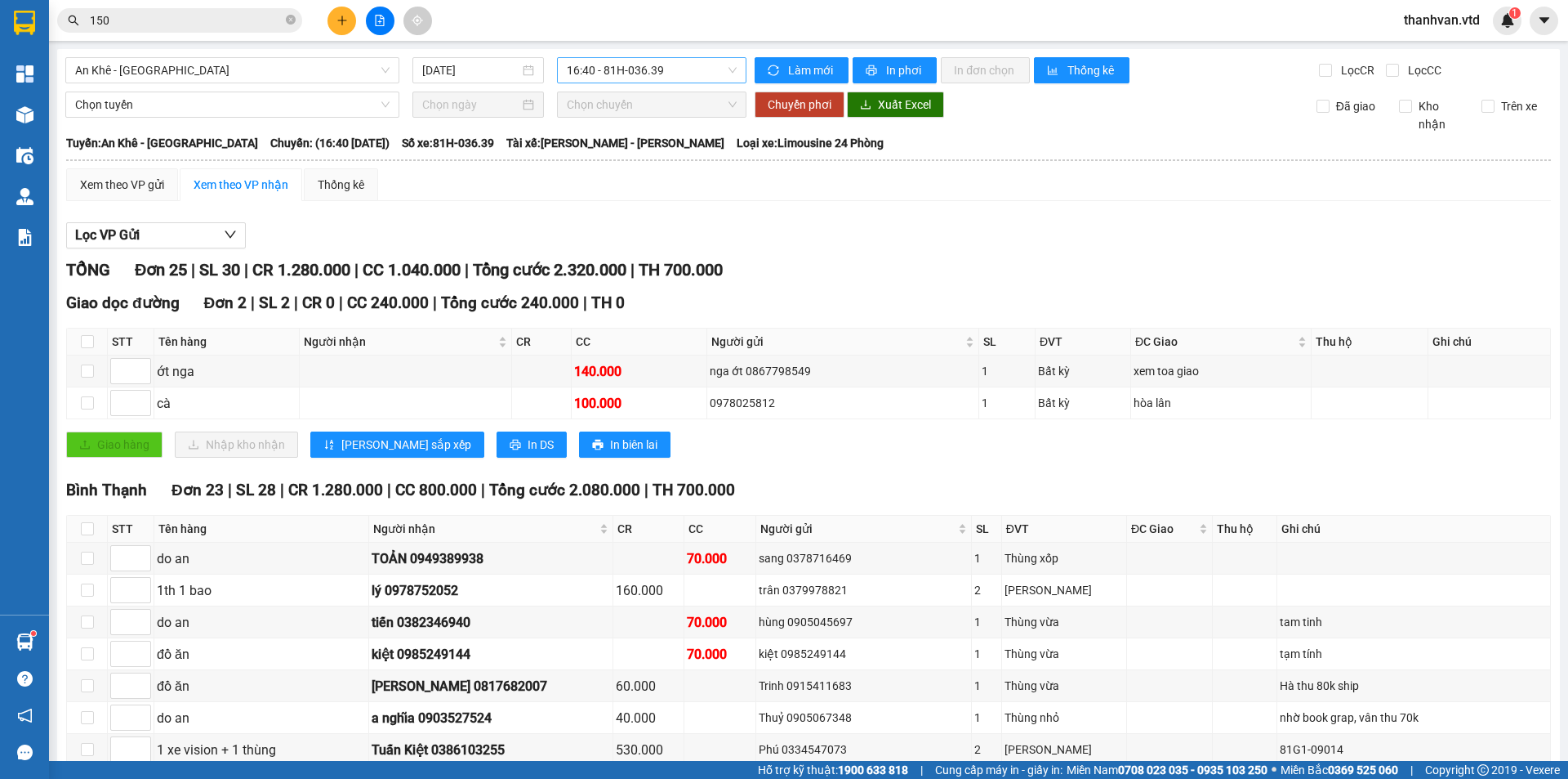
click at [701, 76] on span "16:40 - 81H-036.39" at bounding box center [651, 70] width 169 height 25
click at [275, 70] on span "An Khê - [GEOGRAPHIC_DATA]" at bounding box center [232, 70] width 314 height 25
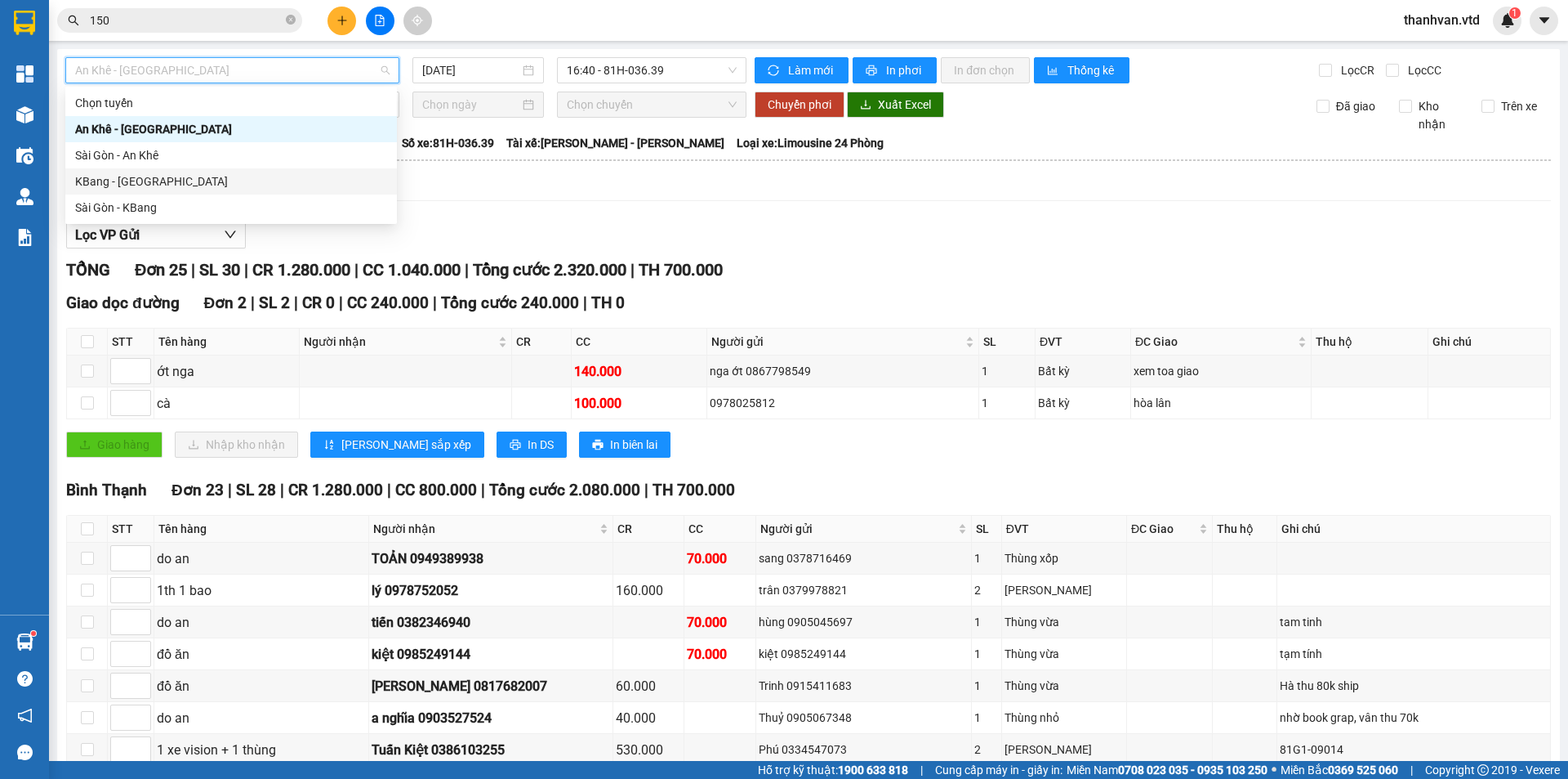
click at [203, 190] on div "KBang - [GEOGRAPHIC_DATA]" at bounding box center [231, 181] width 312 height 18
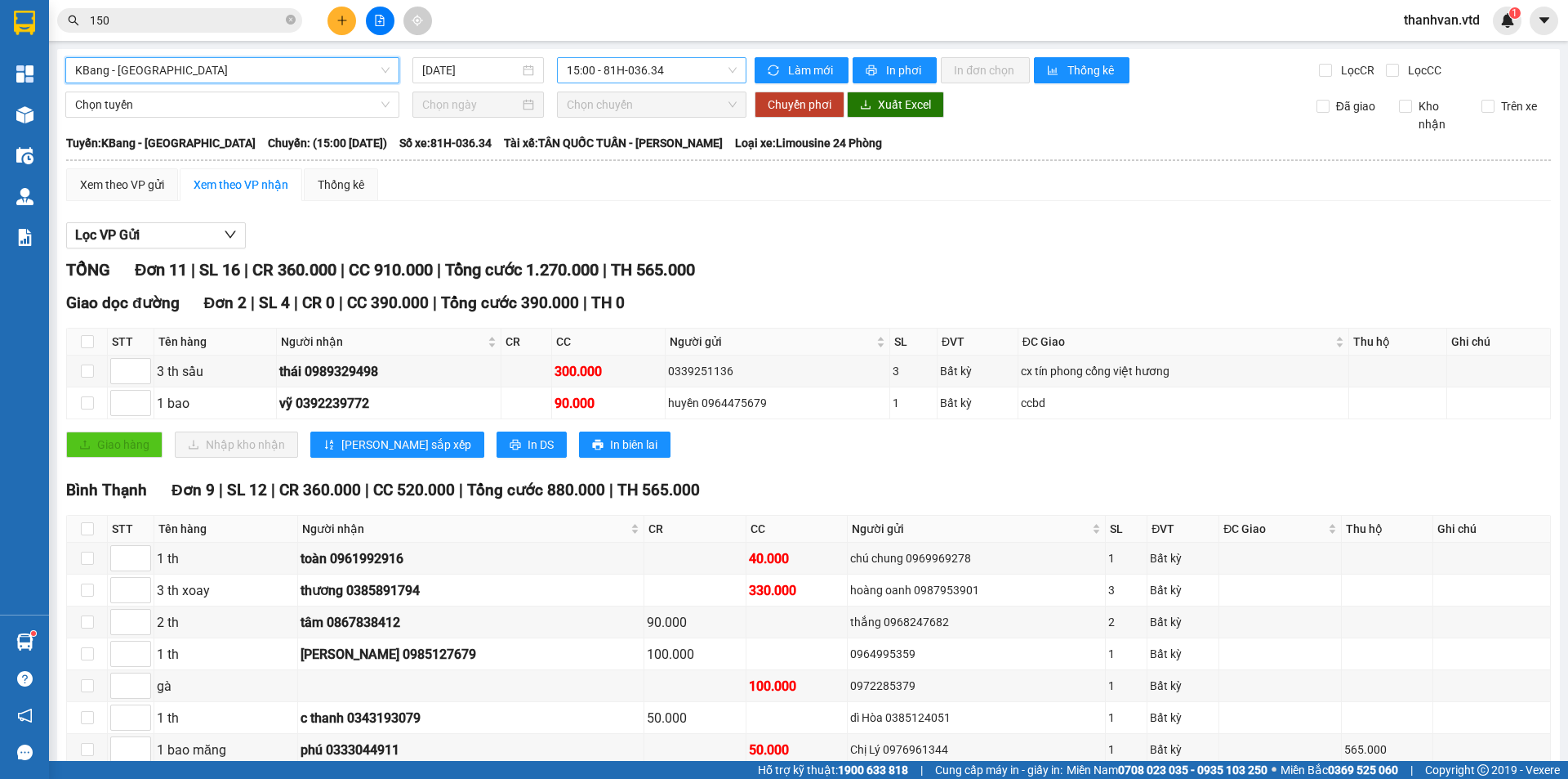
click at [711, 69] on span "15:00 - 81H-036.34" at bounding box center [651, 70] width 169 height 25
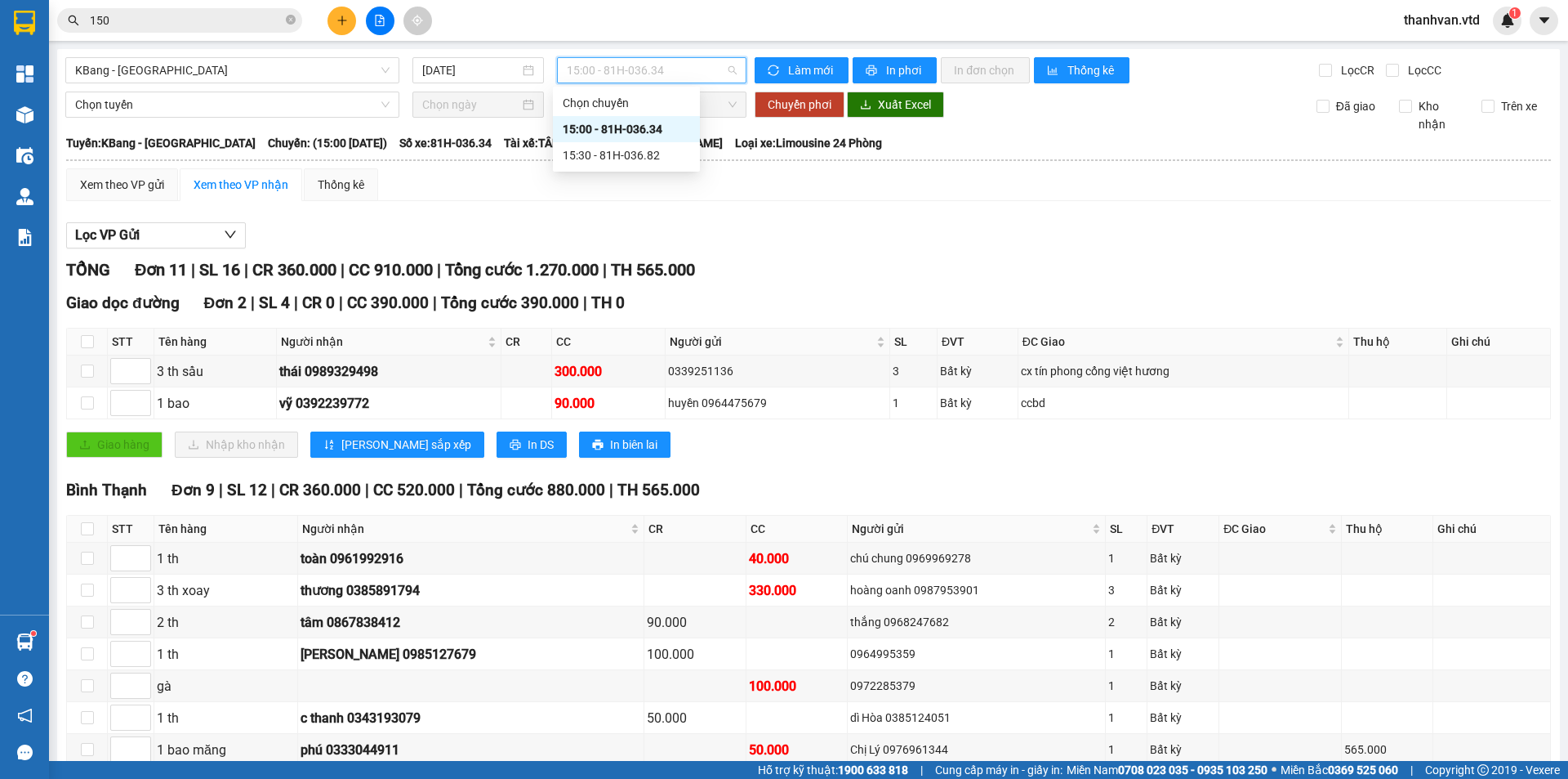
click at [633, 133] on div "15:00 - 81H-036.34" at bounding box center [626, 129] width 127 height 18
click at [637, 69] on span "15:00 - 81H-036.34" at bounding box center [651, 70] width 169 height 25
click at [645, 149] on div "15:30 - 81H-036.82" at bounding box center [626, 156] width 127 height 18
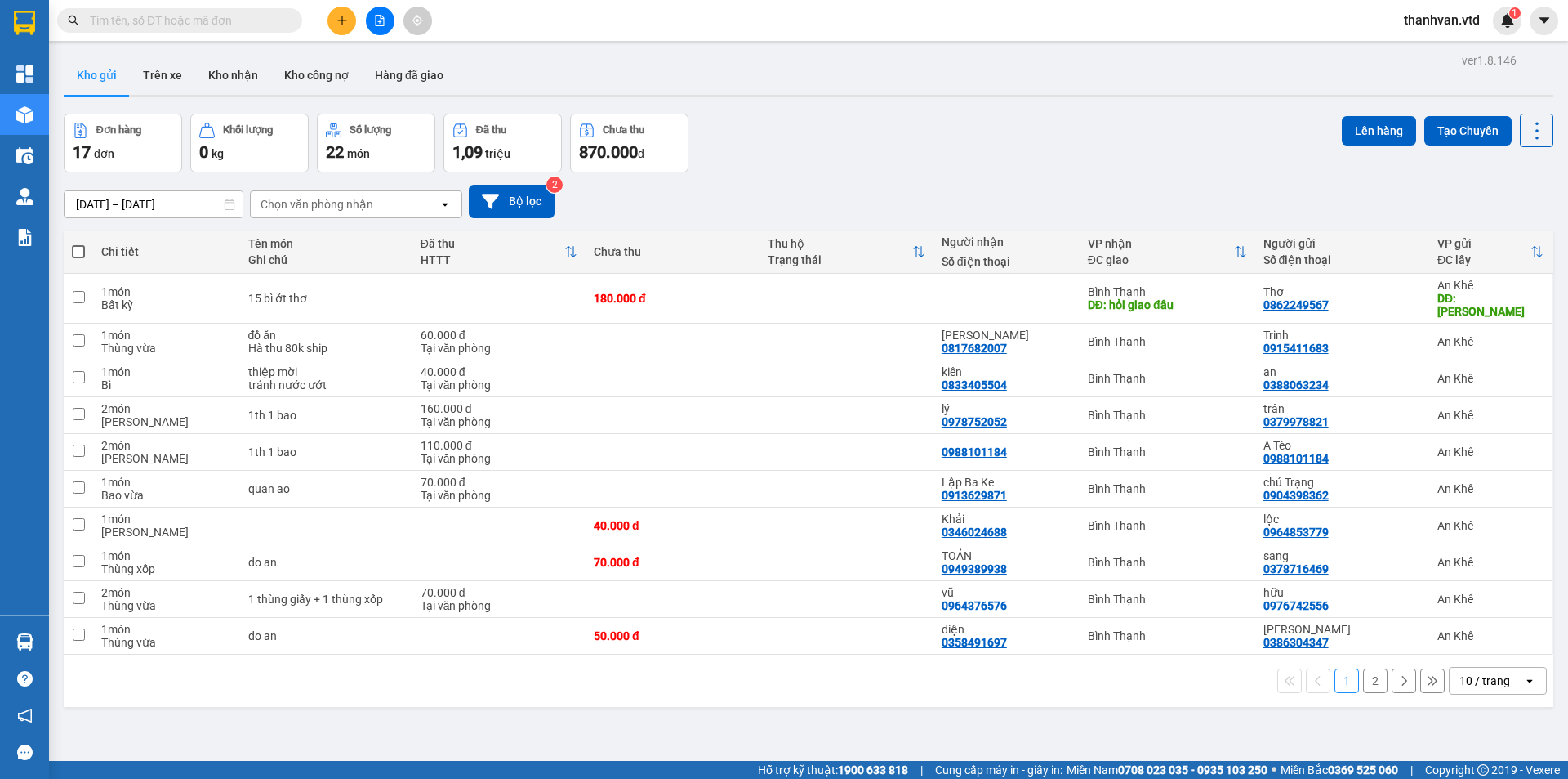
click at [147, 21] on input "text" at bounding box center [186, 20] width 192 height 18
paste input "0903527524"
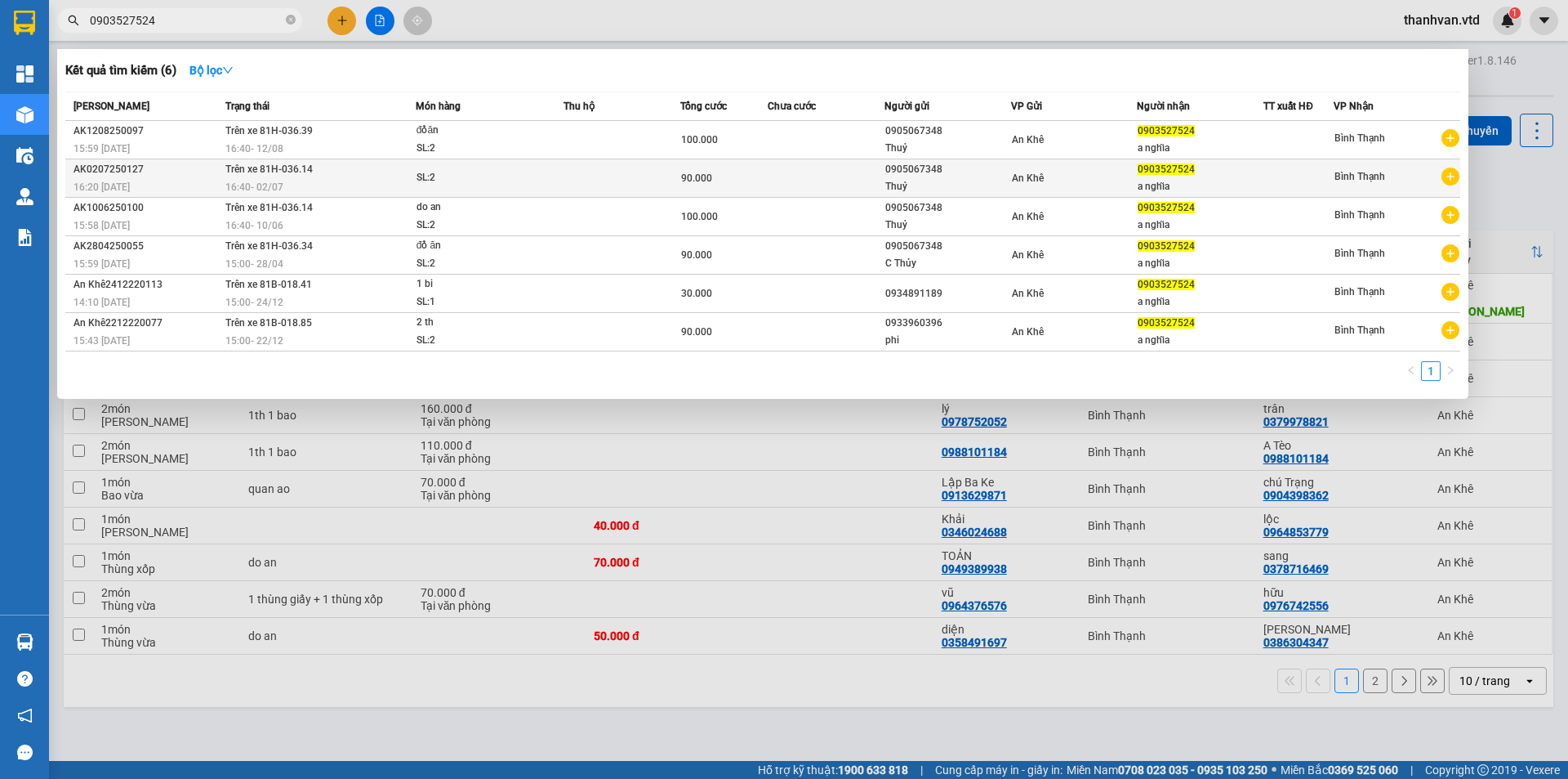
type input "0903527524"
click at [979, 177] on div "0905067348" at bounding box center [948, 170] width 125 height 17
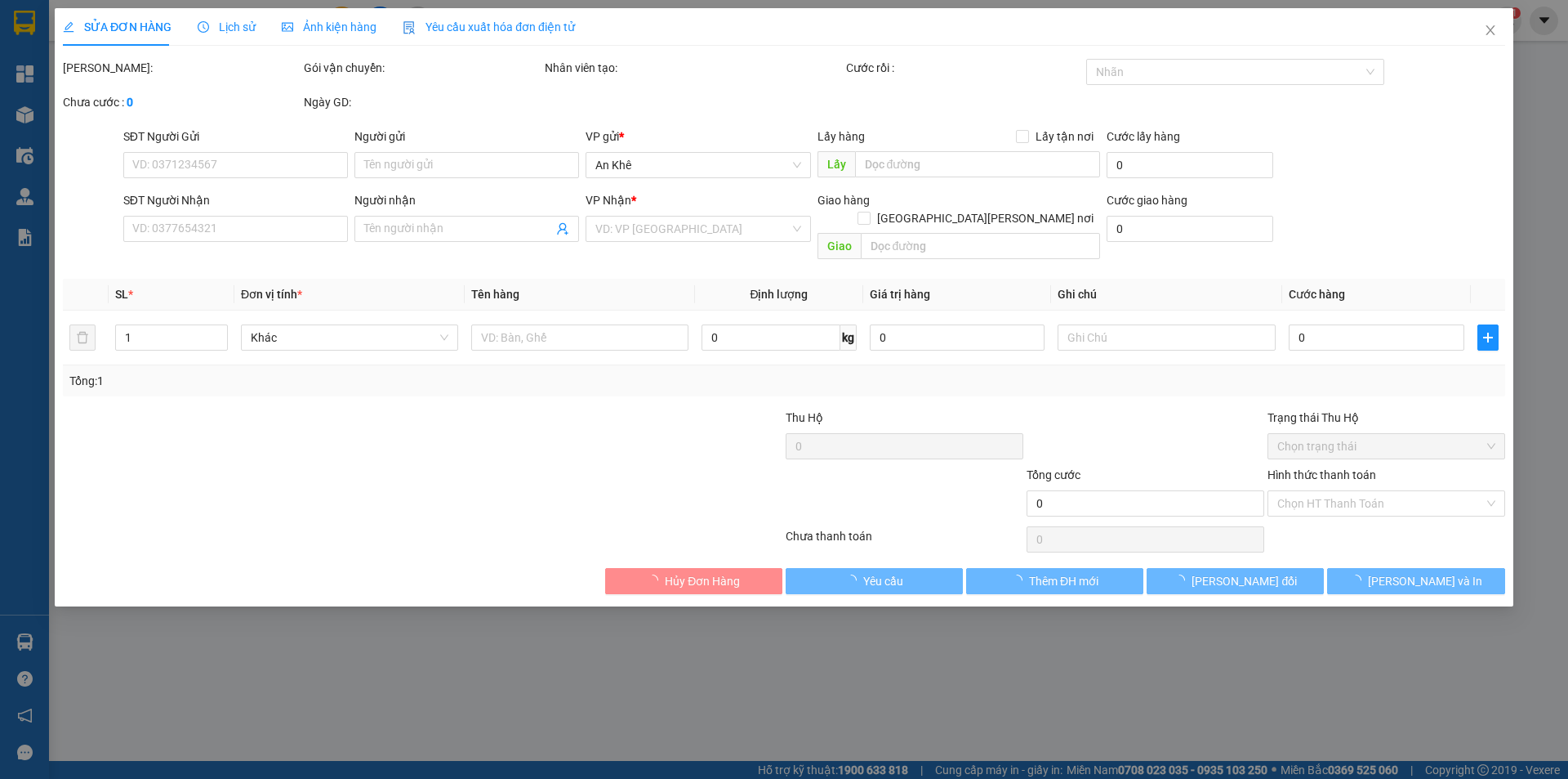
type input "0905067348"
type input "Thuỷ"
type input "0903527524"
type input "a nghĩa"
type input "90.000"
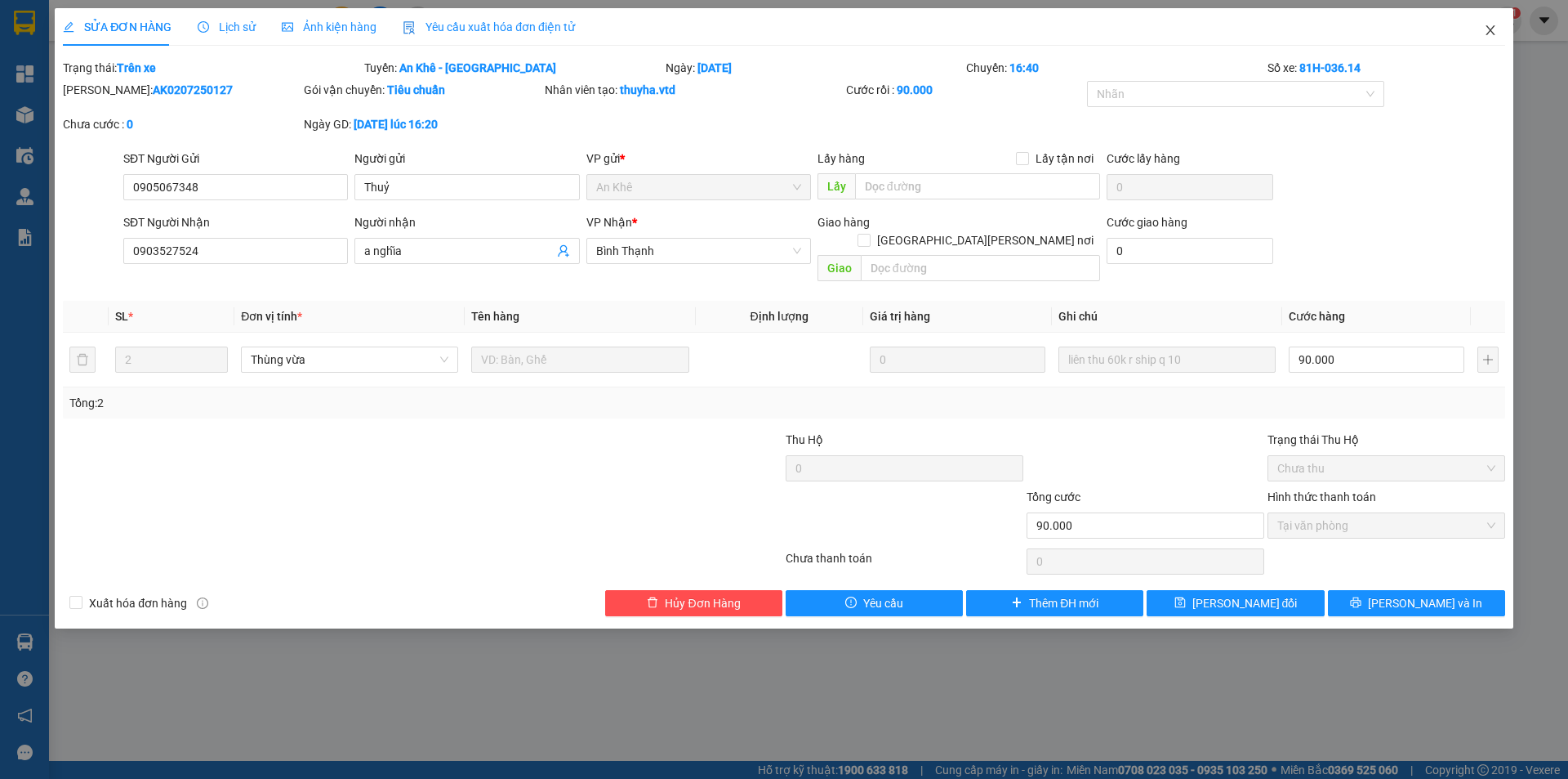
click at [1486, 35] on icon "close" at bounding box center [1490, 30] width 13 height 13
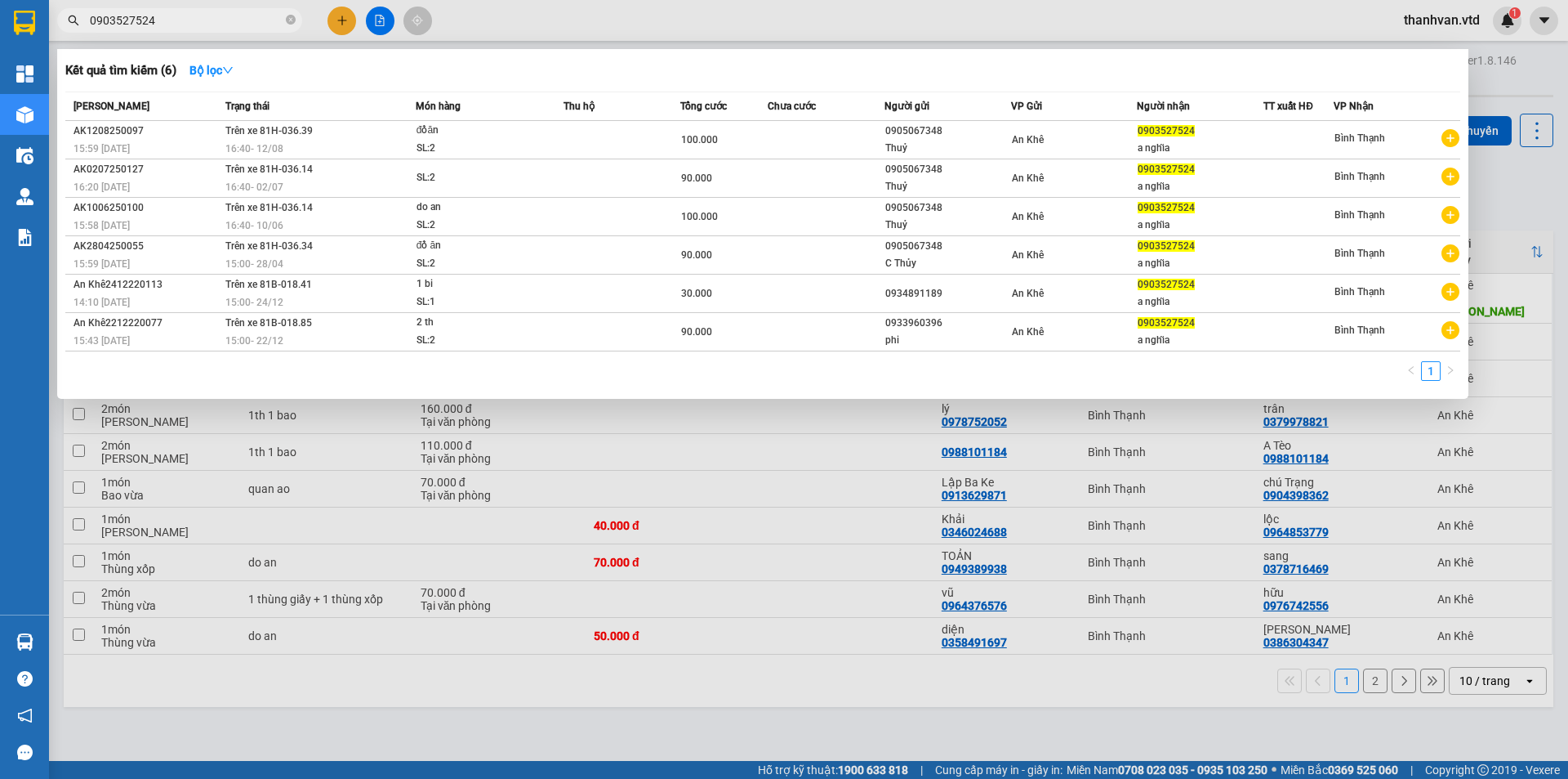
click at [216, 19] on input "0903527524" at bounding box center [186, 20] width 192 height 18
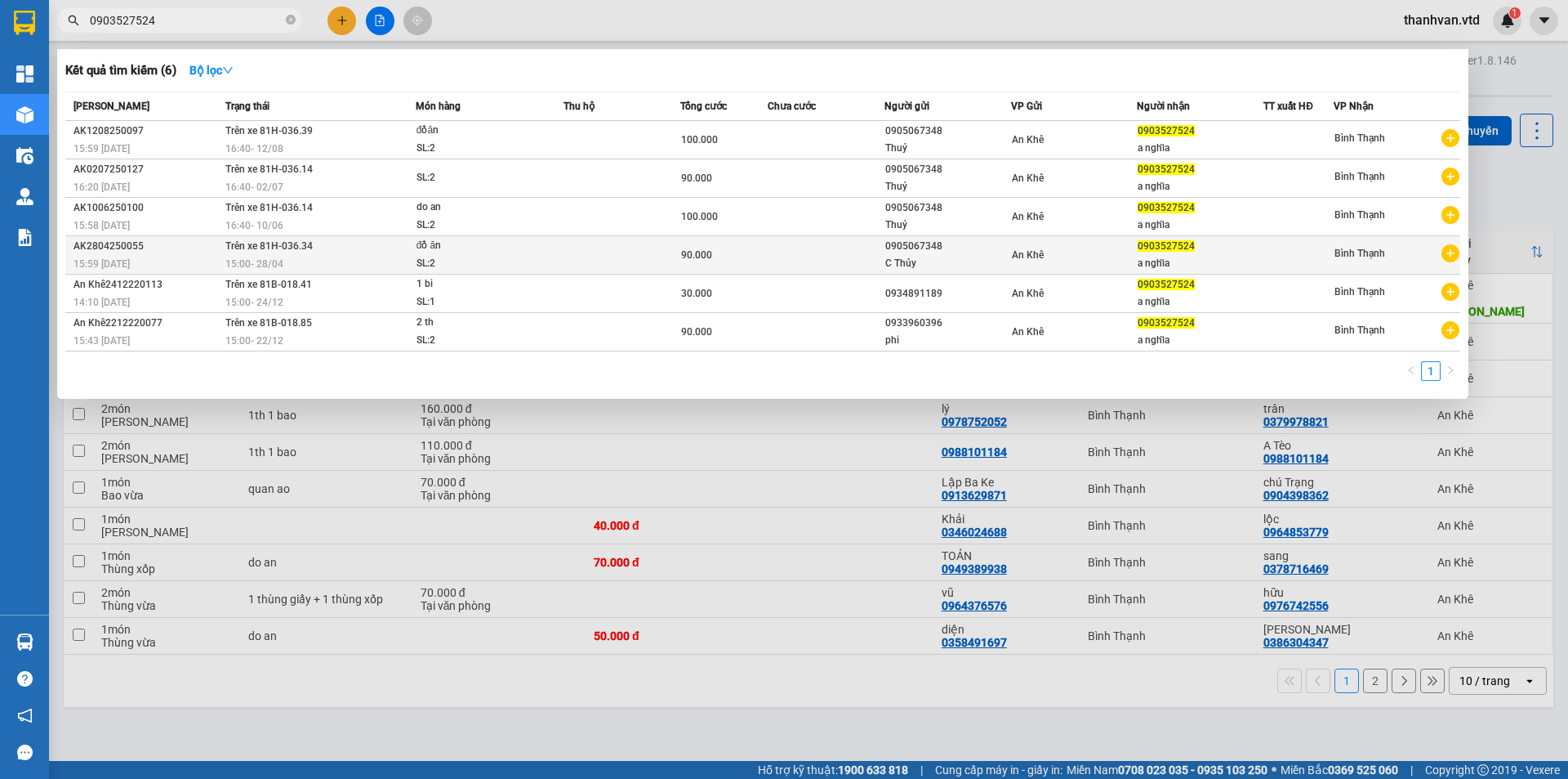
click at [574, 252] on td at bounding box center [622, 256] width 117 height 38
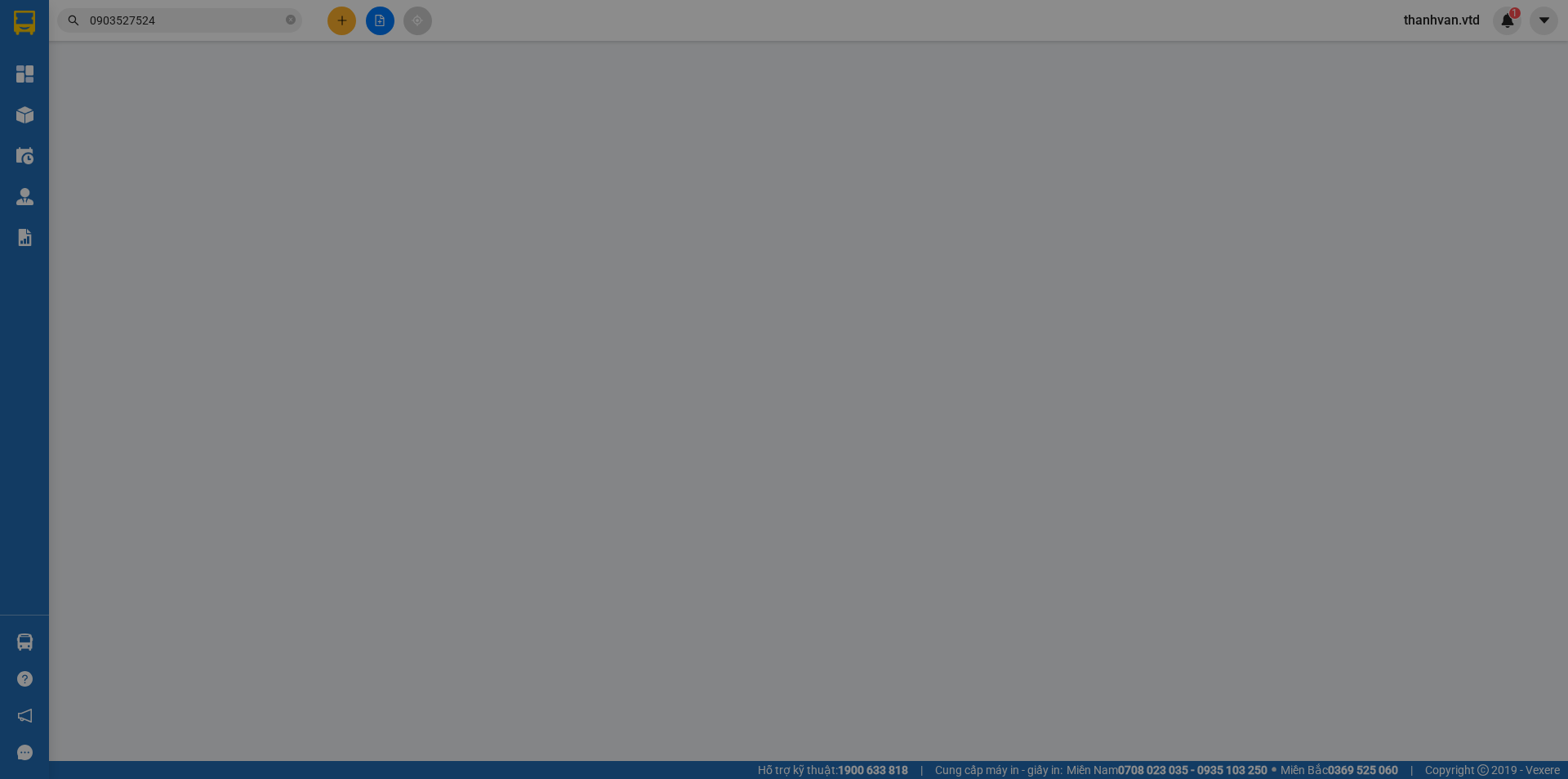
type input "0905067348"
type input "C Thủy"
type input "0903527524"
type input "a nghĩa"
type input "90.000"
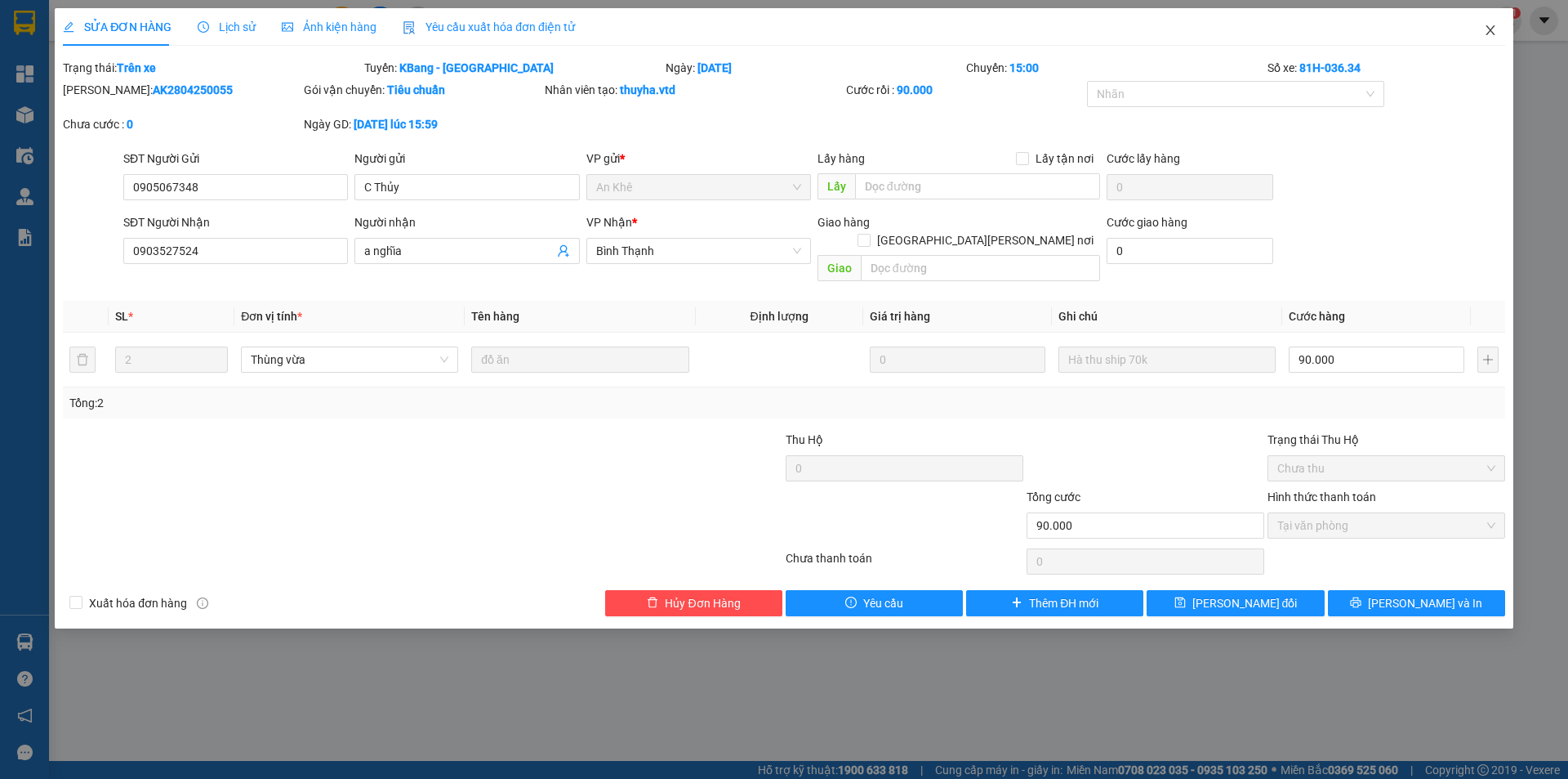
click at [1492, 33] on icon "close" at bounding box center [1490, 30] width 9 height 10
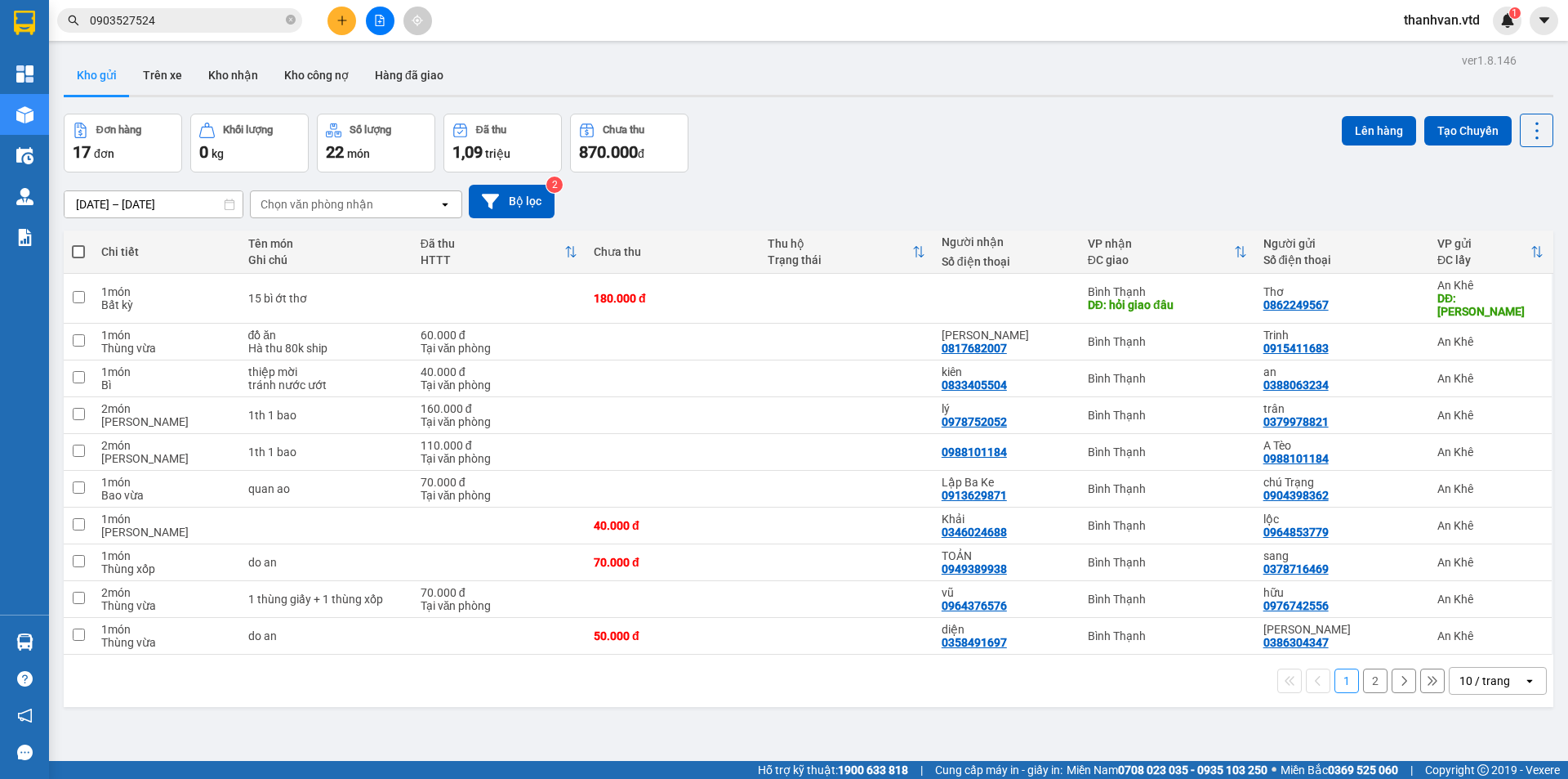
click at [162, 31] on span "0903527524" at bounding box center [179, 20] width 245 height 25
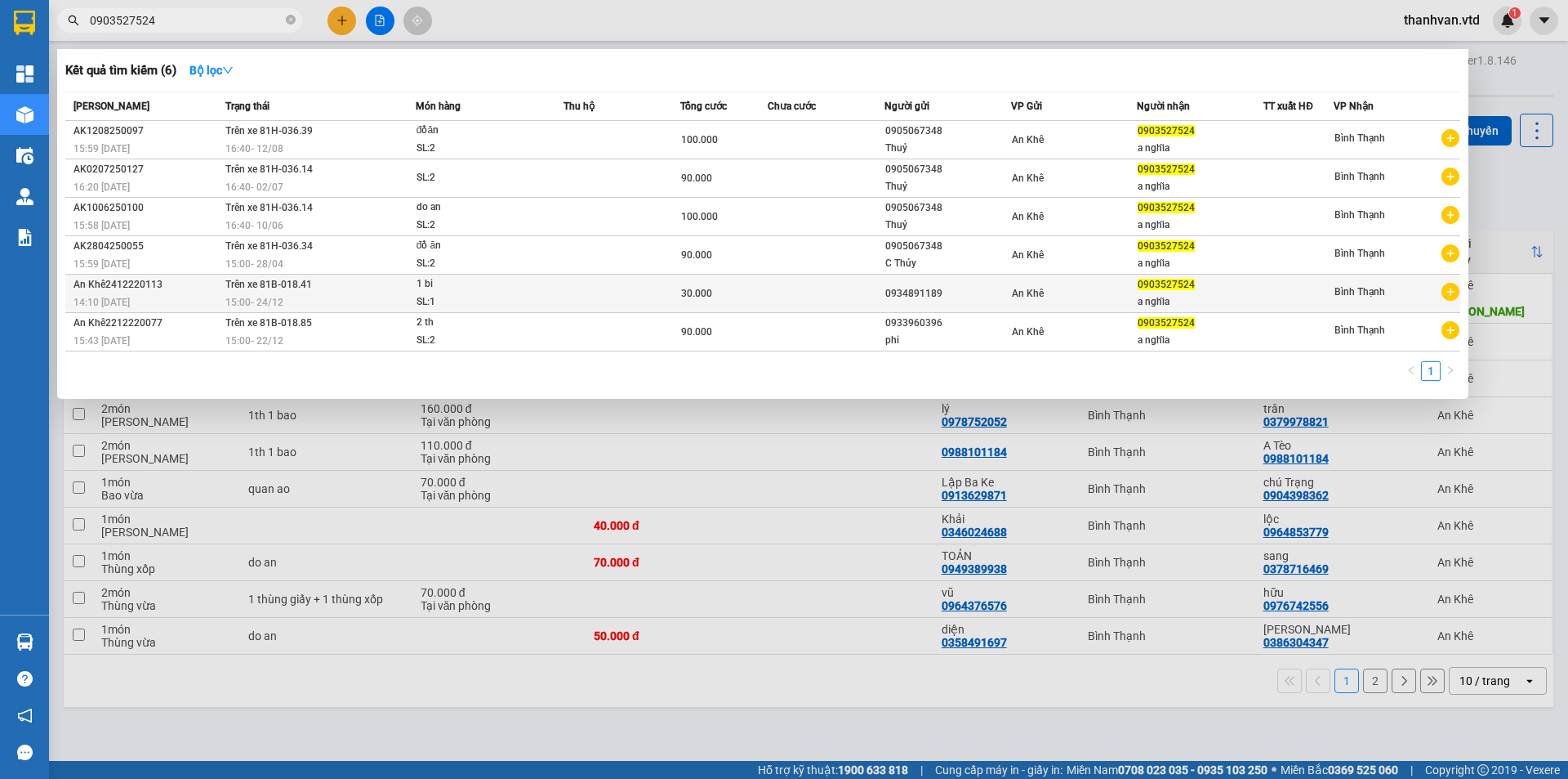
click at [997, 301] on div "0934891189" at bounding box center [948, 293] width 125 height 17
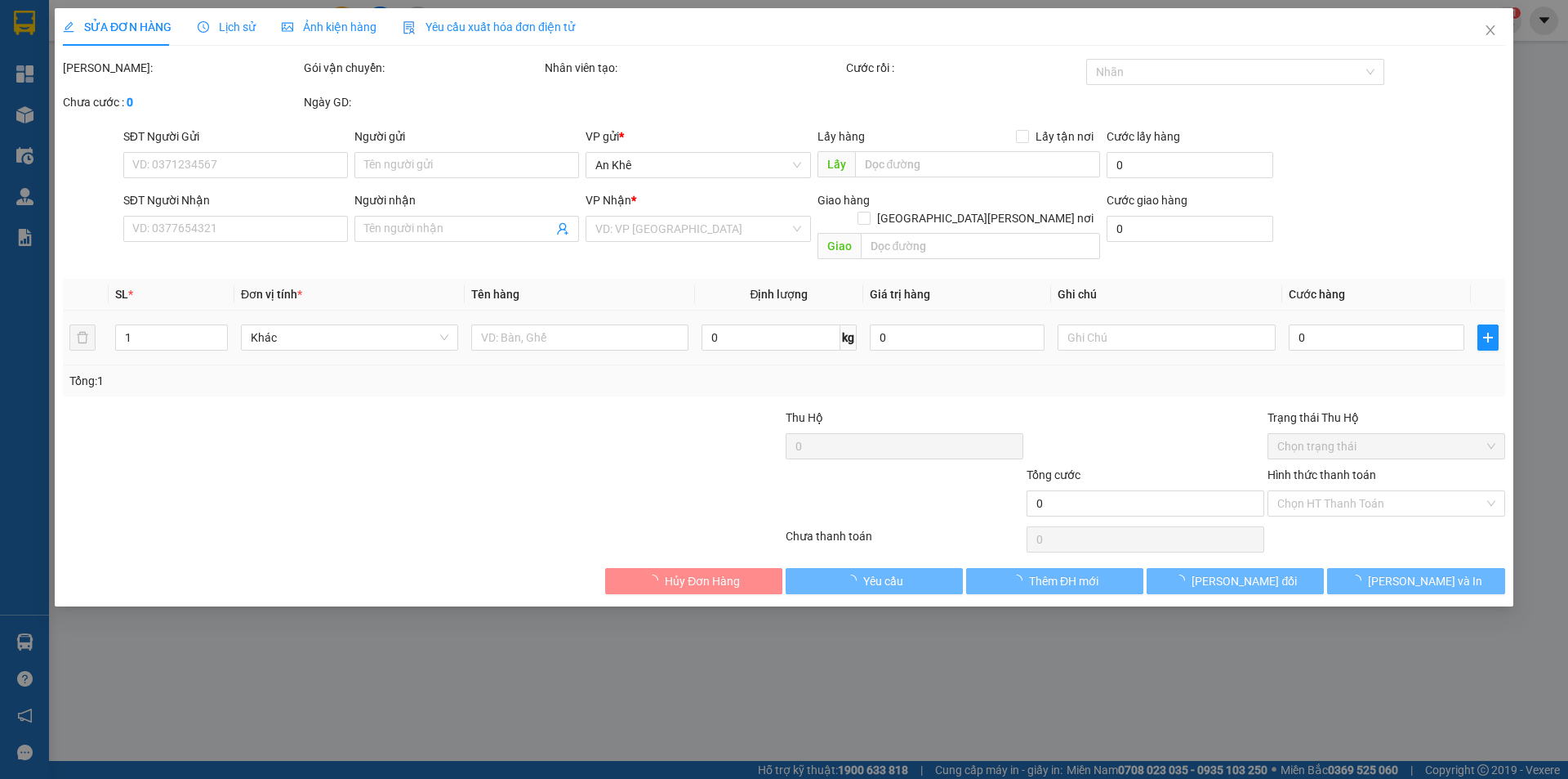
type input "0934891189"
type input "0903527524"
type input "a nghĩa"
type input "30.000"
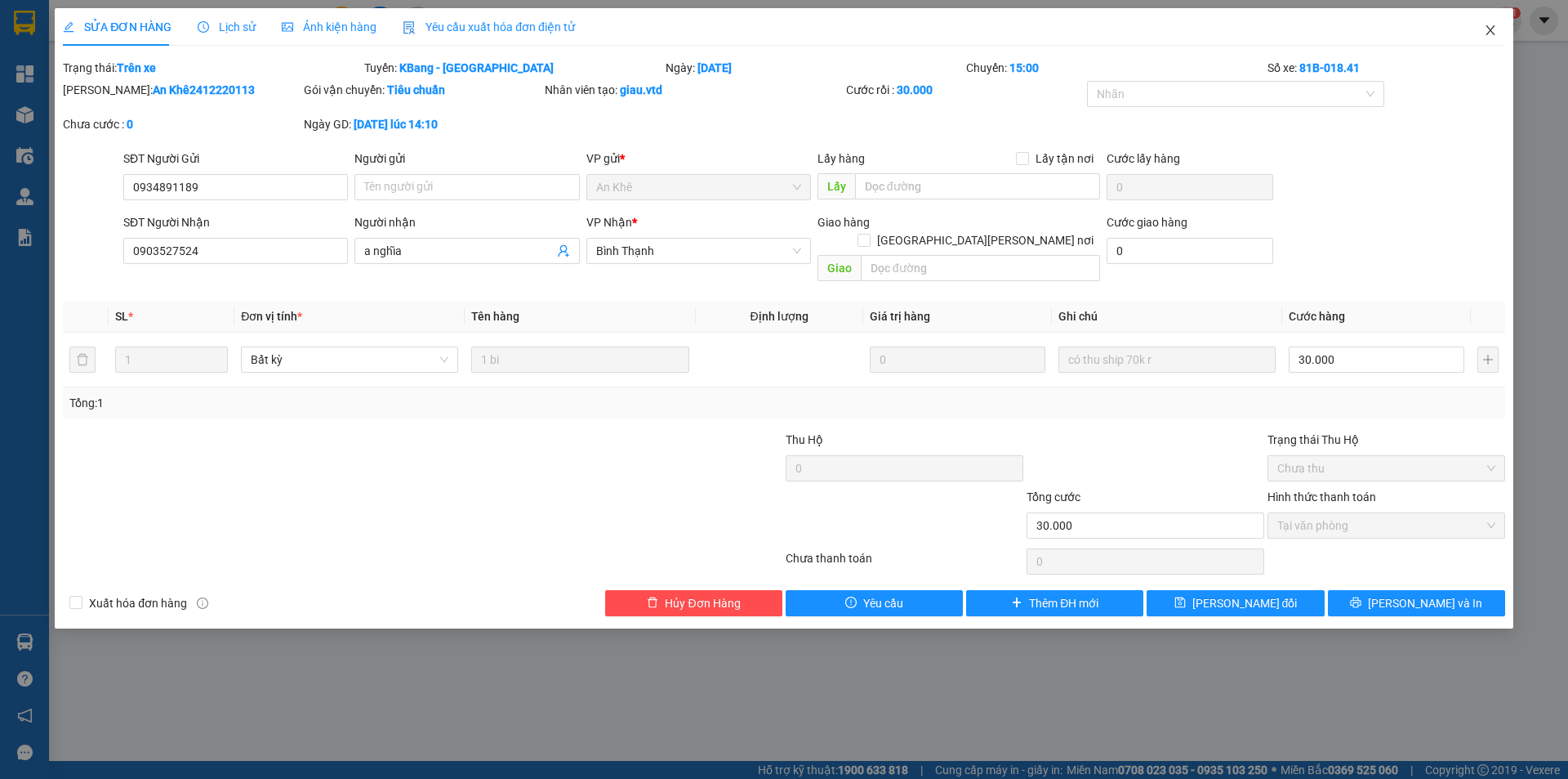
click at [1494, 34] on icon "close" at bounding box center [1490, 30] width 9 height 10
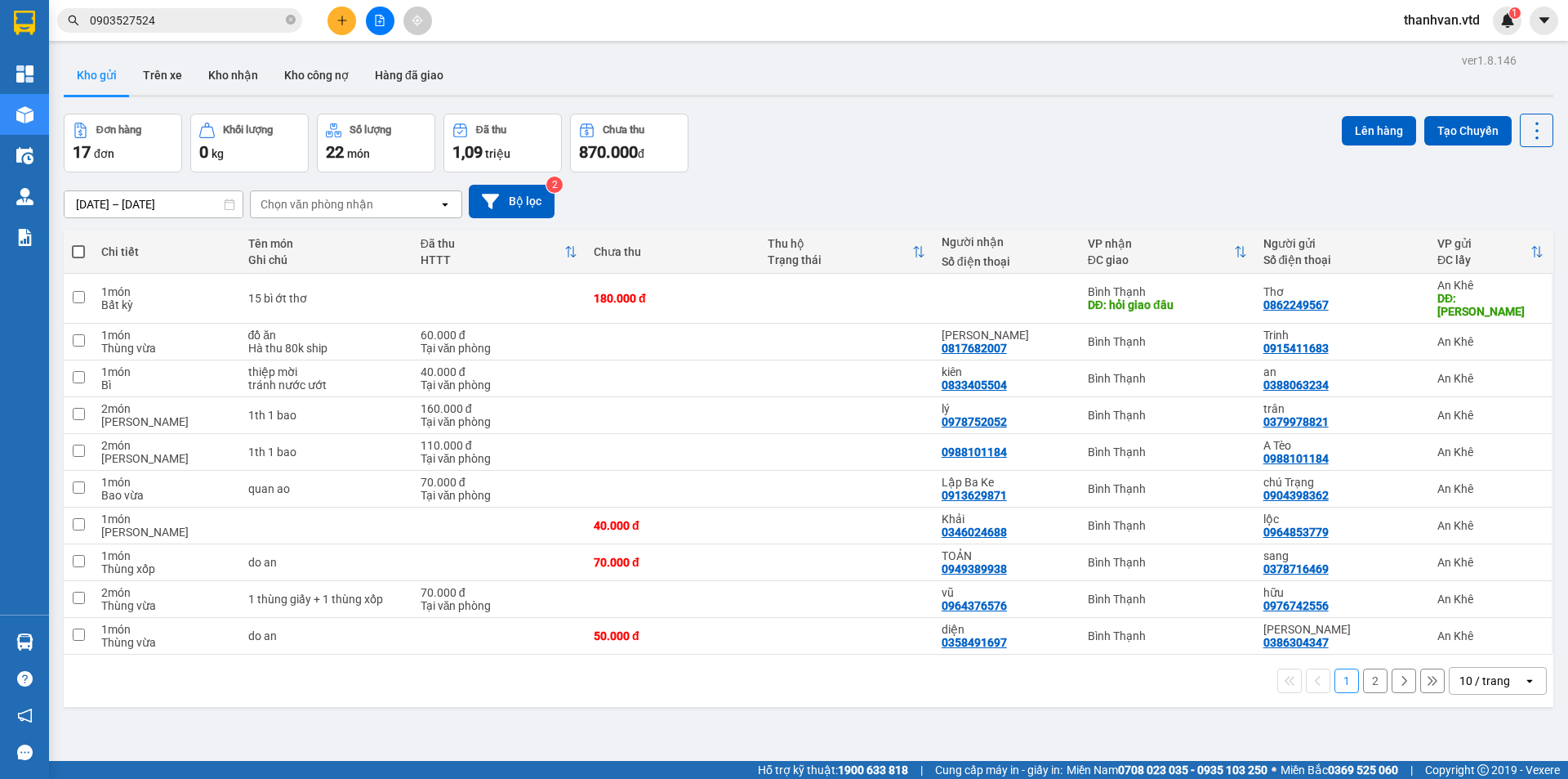
click at [829, 185] on div "[DATE] – [DATE] Press the down arrow key to interact with the calendar and sele…" at bounding box center [809, 202] width 1489 height 34
